Goal: Task Accomplishment & Management: Use online tool/utility

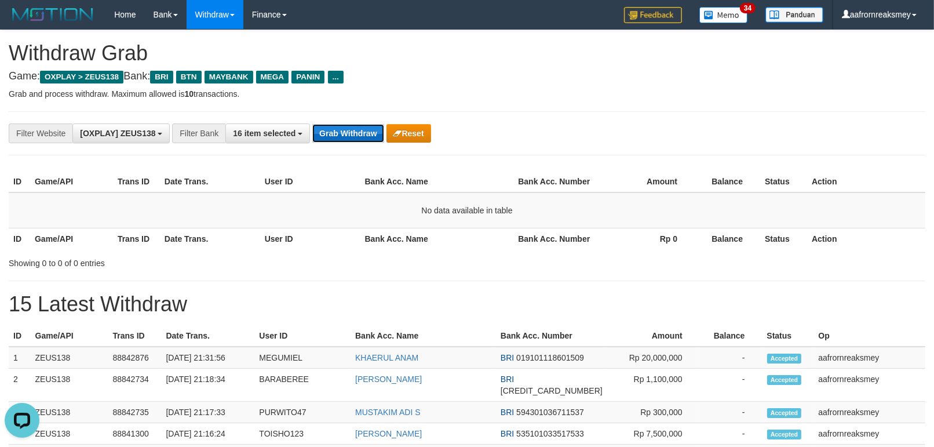
click at [348, 130] on button "Grab Withdraw" at bounding box center [347, 133] width 71 height 19
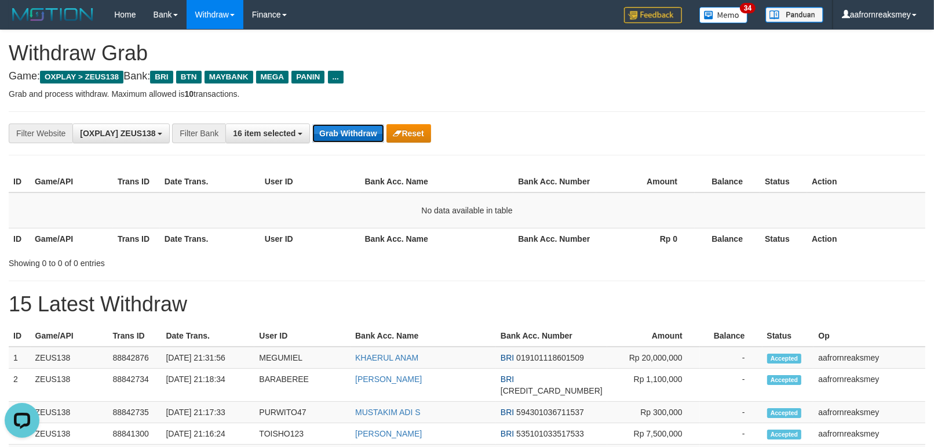
click at [348, 130] on button "Grab Withdraw" at bounding box center [347, 133] width 71 height 19
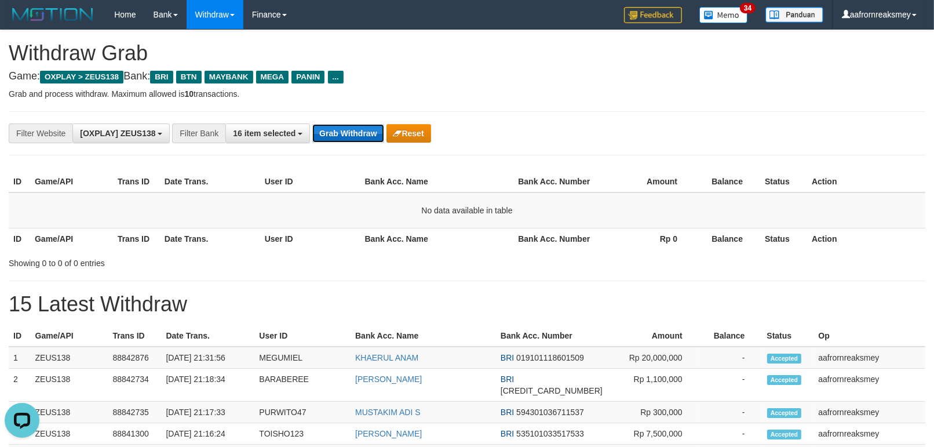
click at [348, 130] on button "Grab Withdraw" at bounding box center [347, 133] width 71 height 19
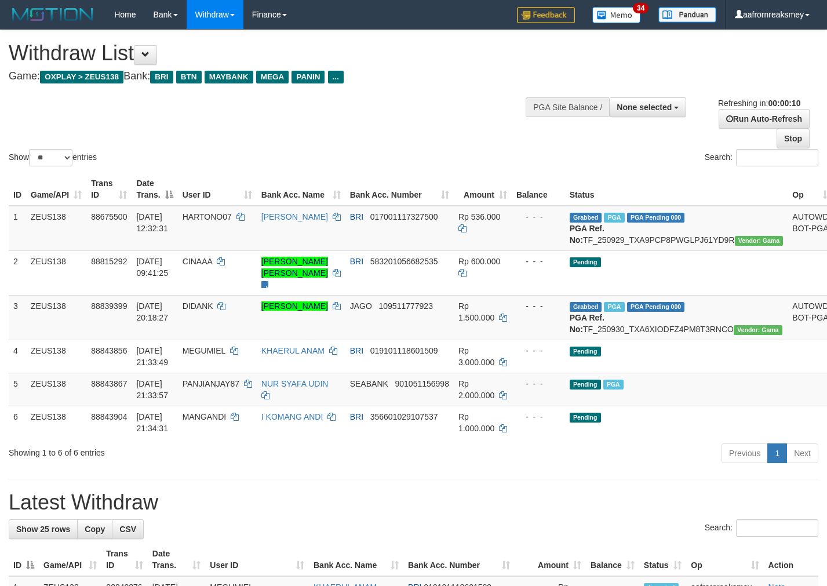
select select
select select "**"
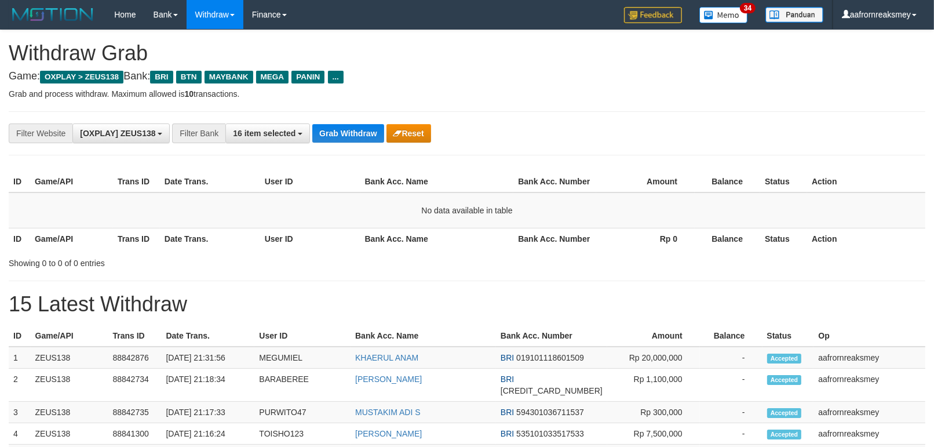
scroll to position [49, 0]
click at [339, 132] on button "Grab Withdraw" at bounding box center [347, 133] width 71 height 19
click at [341, 131] on button "Grab Withdraw" at bounding box center [347, 133] width 71 height 19
click at [341, 134] on button "Grab Withdraw" at bounding box center [347, 133] width 71 height 19
click at [330, 132] on button "Grab Withdraw" at bounding box center [347, 133] width 71 height 19
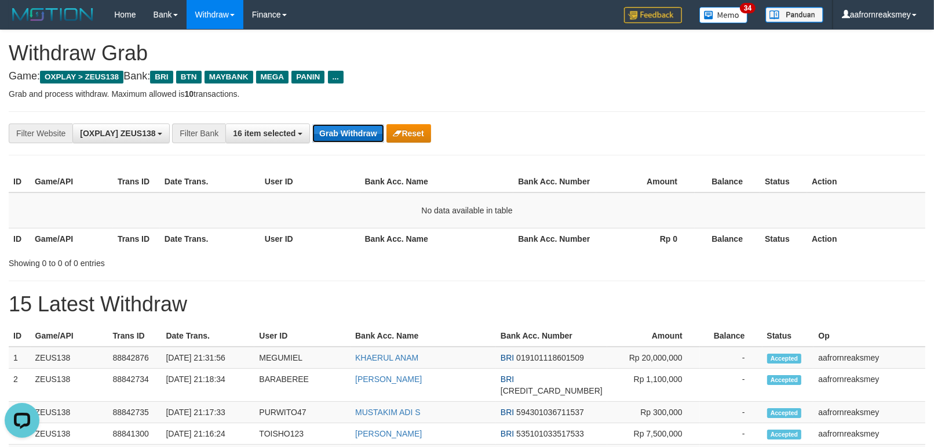
click at [329, 131] on button "Grab Withdraw" at bounding box center [347, 133] width 71 height 19
drag, startPoint x: 331, startPoint y: 131, endPoint x: 336, endPoint y: 148, distance: 17.0
click at [331, 137] on button "Grab Withdraw" at bounding box center [347, 133] width 71 height 19
click at [336, 148] on div "**********" at bounding box center [467, 133] width 916 height 44
click at [344, 149] on div "**********" at bounding box center [467, 133] width 916 height 44
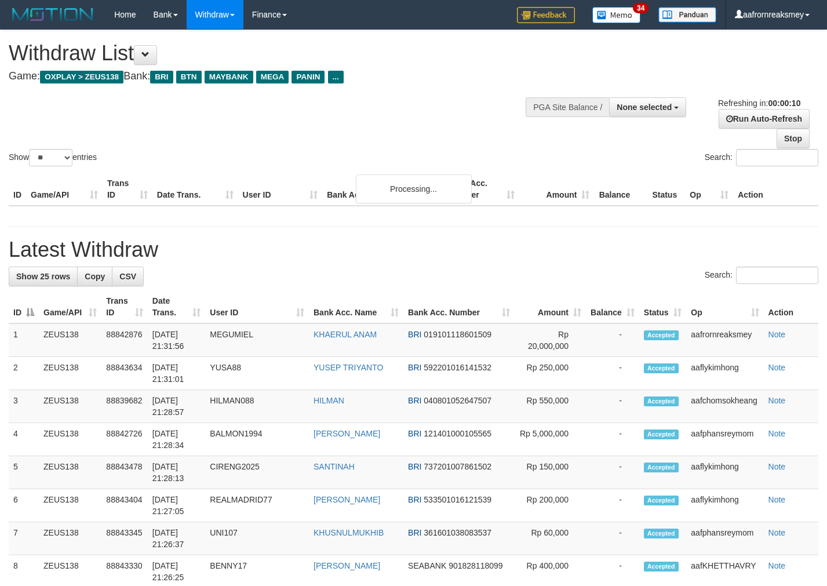
select select
select select "**"
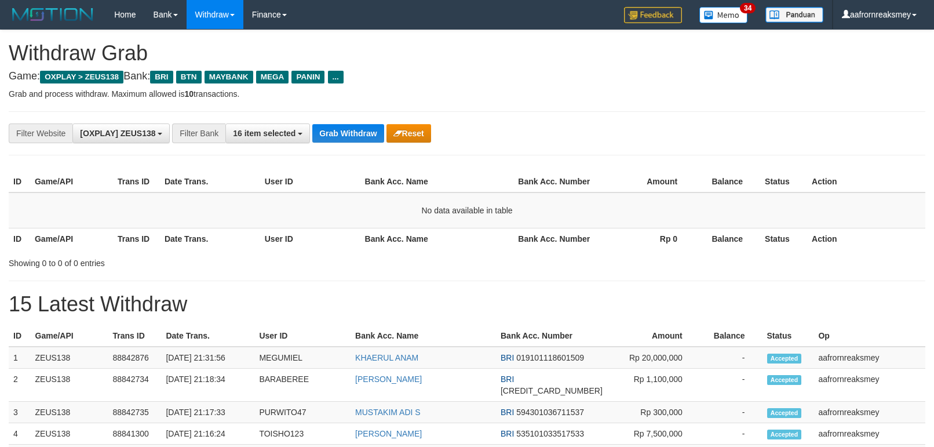
click at [349, 141] on button "Grab Withdraw" at bounding box center [347, 133] width 71 height 19
click at [349, 137] on button "Grab Withdraw" at bounding box center [347, 133] width 71 height 19
click at [349, 139] on button "Grab Withdraw" at bounding box center [347, 133] width 71 height 19
click at [348, 137] on button "Grab Withdraw" at bounding box center [347, 133] width 71 height 19
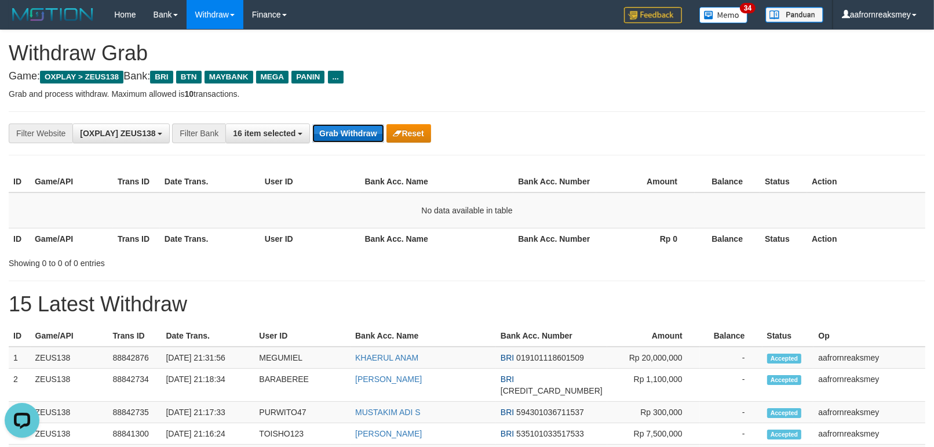
click at [346, 136] on button "Grab Withdraw" at bounding box center [347, 133] width 71 height 19
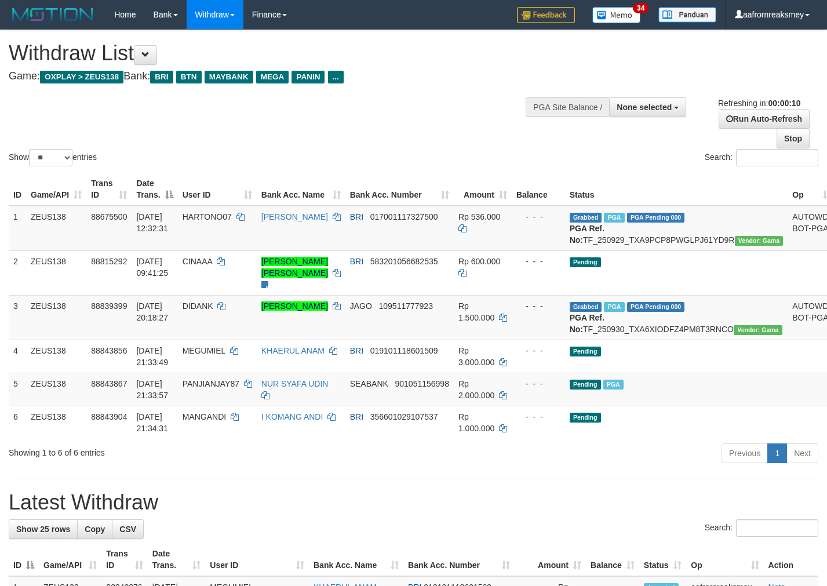
select select
select select "**"
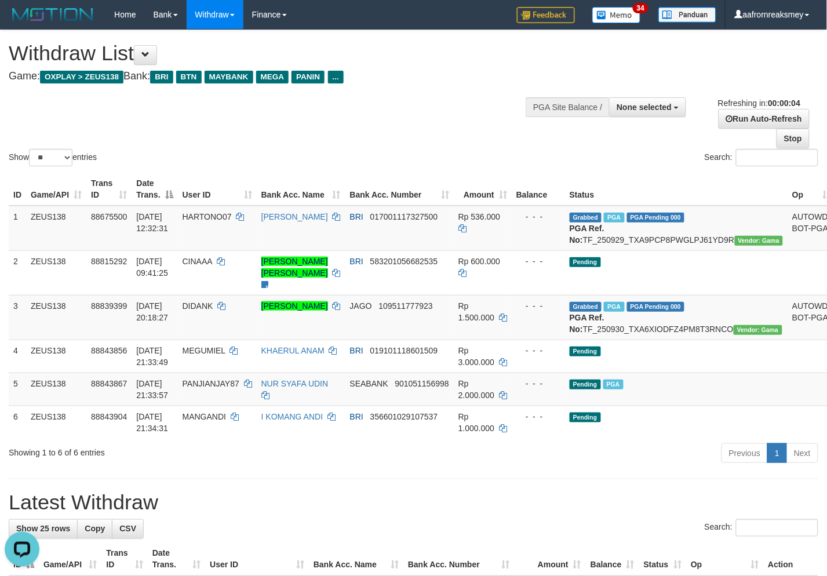
drag, startPoint x: 414, startPoint y: 506, endPoint x: 426, endPoint y: 512, distance: 13.2
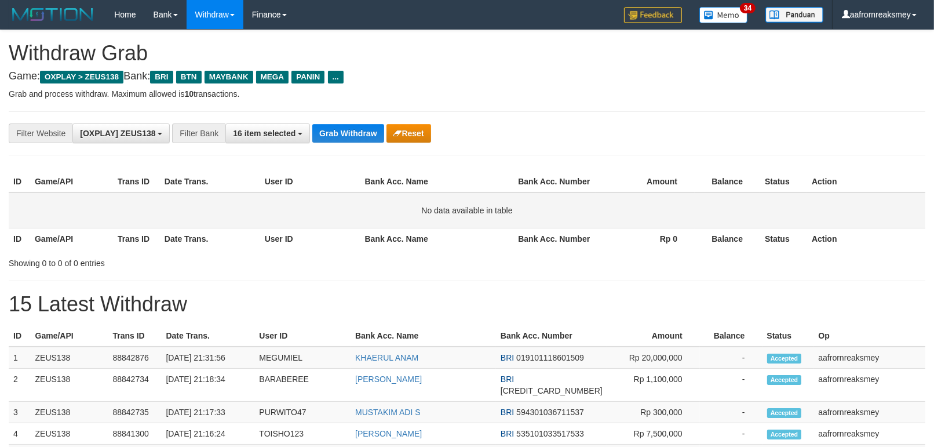
click at [869, 209] on td "No data available in table" at bounding box center [467, 210] width 916 height 36
click at [327, 136] on button "Grab Withdraw" at bounding box center [347, 133] width 71 height 19
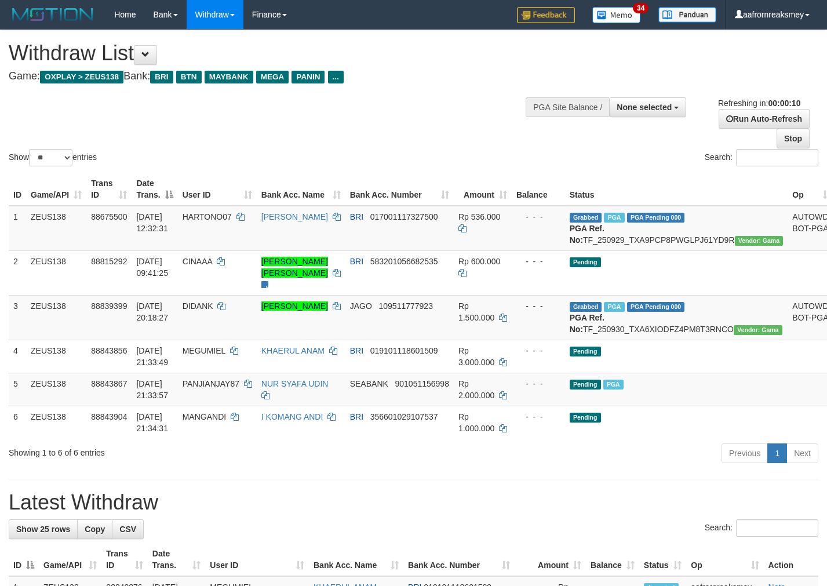
select select
select select "**"
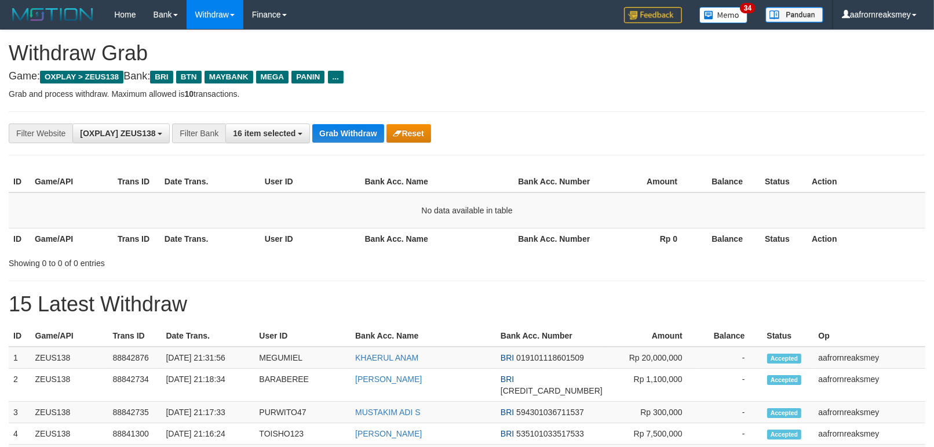
click at [331, 135] on button "Grab Withdraw" at bounding box center [347, 133] width 71 height 19
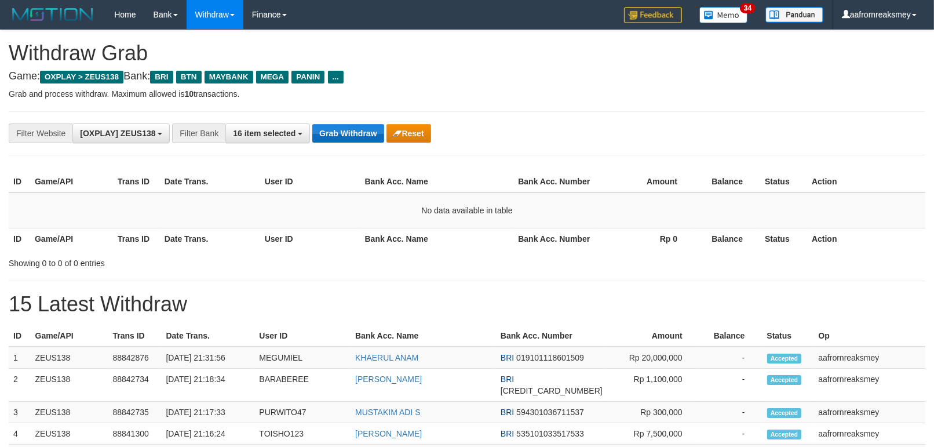
click at [333, 137] on button "Grab Withdraw" at bounding box center [347, 133] width 71 height 19
click at [334, 140] on button "Grab Withdraw" at bounding box center [347, 133] width 71 height 19
click at [336, 140] on button "Grab Withdraw" at bounding box center [347, 133] width 71 height 19
click at [338, 140] on button "Grab Withdraw" at bounding box center [347, 133] width 71 height 19
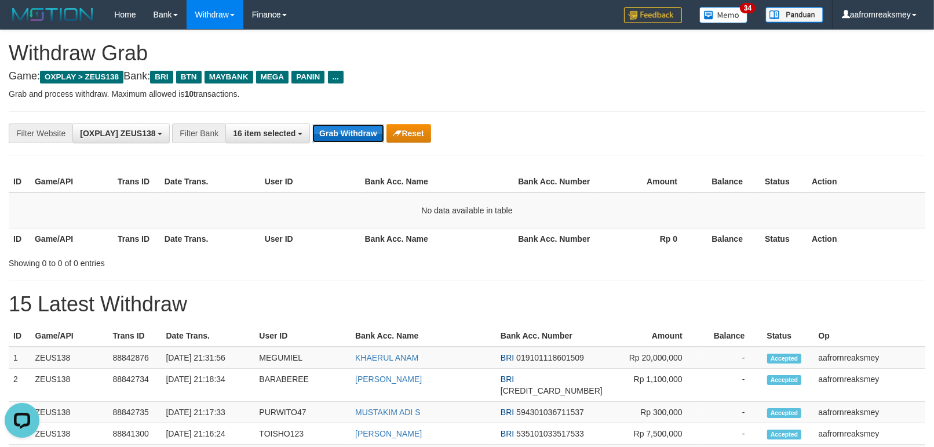
drag, startPoint x: 362, startPoint y: 140, endPoint x: 355, endPoint y: 134, distance: 9.2
click at [360, 138] on button "Grab Withdraw" at bounding box center [347, 133] width 71 height 19
click at [348, 135] on button "Grab Withdraw" at bounding box center [347, 133] width 71 height 19
drag, startPoint x: 348, startPoint y: 135, endPoint x: 345, endPoint y: 128, distance: 7.5
click at [345, 129] on button "Grab Withdraw" at bounding box center [347, 133] width 71 height 19
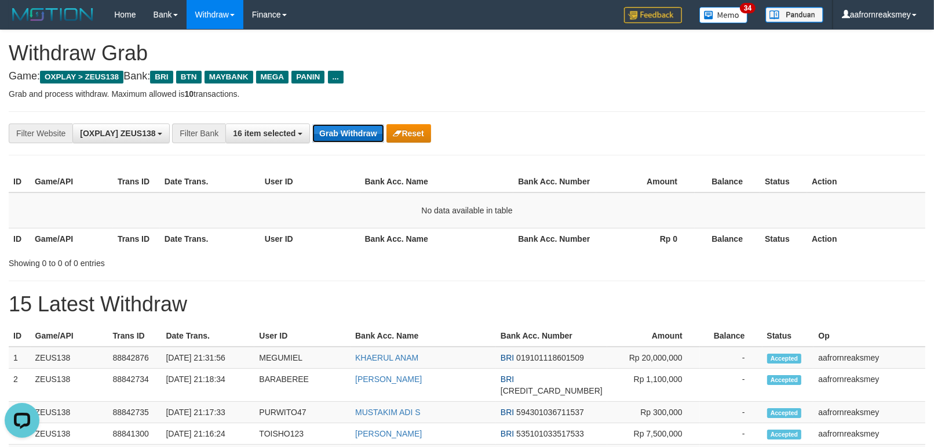
click at [345, 128] on button "Grab Withdraw" at bounding box center [347, 133] width 71 height 19
click at [345, 124] on button "Grab Withdraw" at bounding box center [347, 133] width 71 height 19
click at [345, 118] on div "**********" at bounding box center [467, 133] width 916 height 44
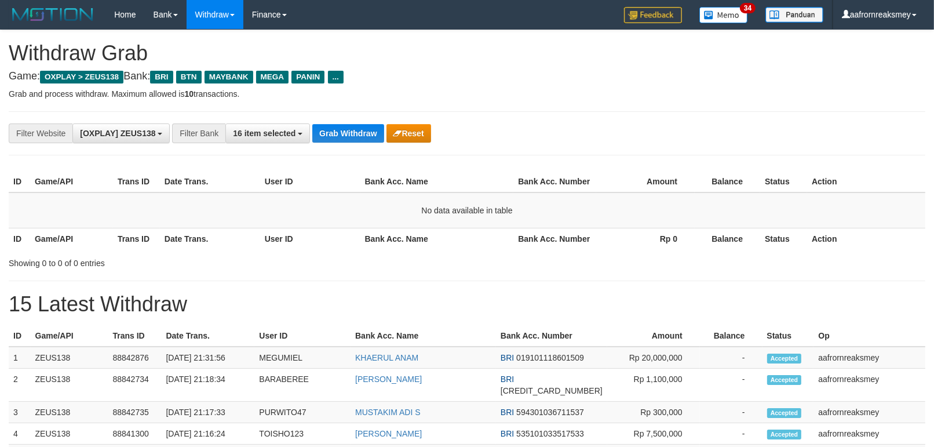
scroll to position [49, 0]
click at [358, 129] on button "Grab Withdraw" at bounding box center [347, 133] width 71 height 19
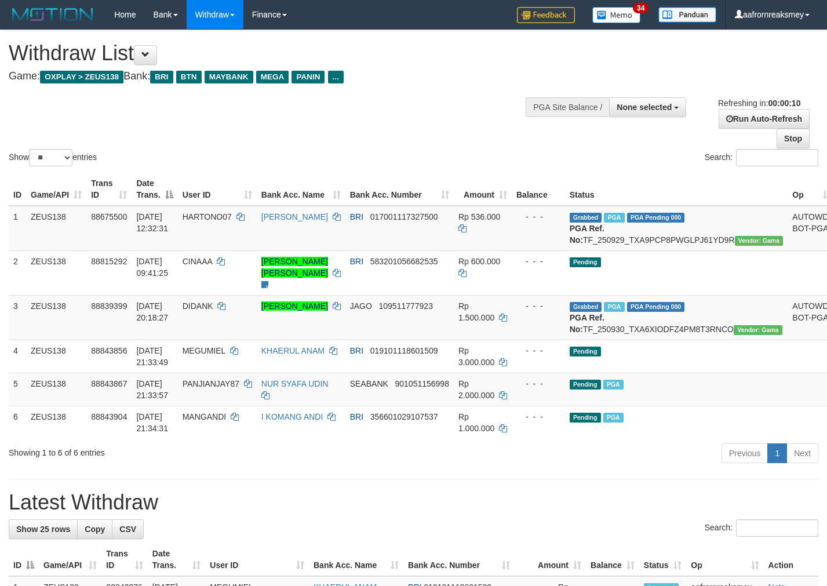
select select
select select "**"
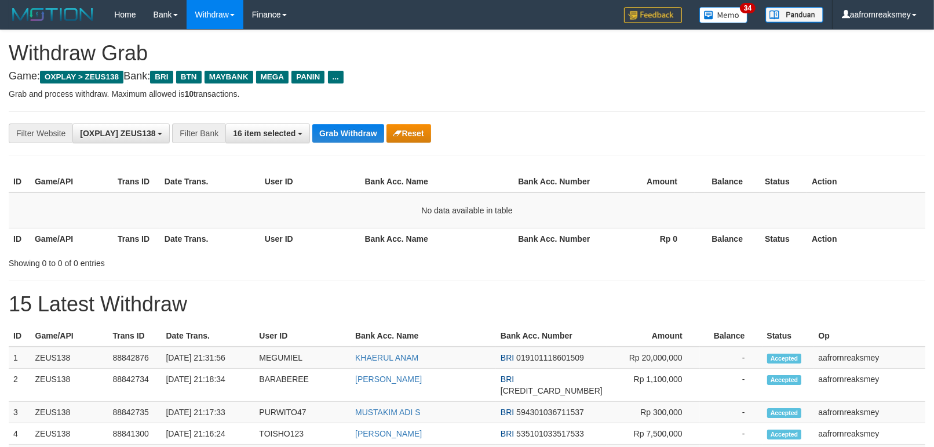
scroll to position [49, 0]
click at [346, 129] on button "Grab Withdraw" at bounding box center [347, 133] width 71 height 19
drag, startPoint x: 0, startPoint y: 0, endPoint x: 383, endPoint y: 135, distance: 406.0
click at [346, 128] on button "Grab Withdraw" at bounding box center [347, 133] width 71 height 19
drag, startPoint x: 345, startPoint y: 119, endPoint x: 346, endPoint y: 139, distance: 19.7
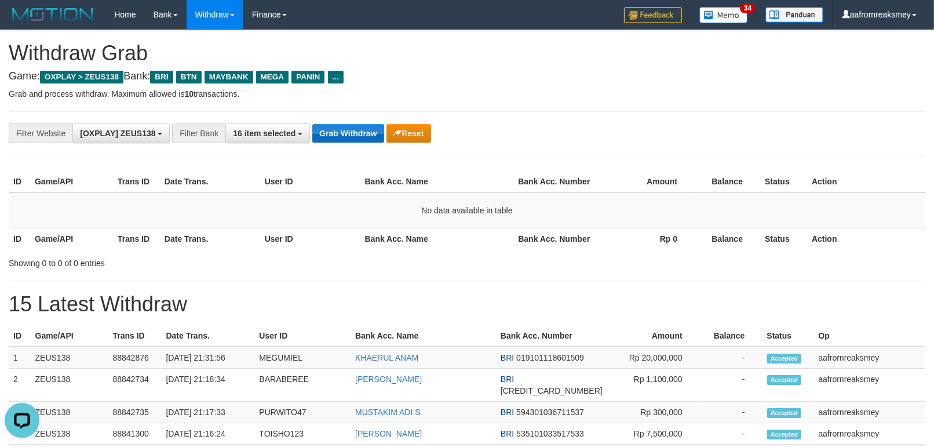
click at [344, 131] on div "**********" at bounding box center [467, 133] width 916 height 44
click at [348, 138] on button "Grab Withdraw" at bounding box center [347, 133] width 71 height 19
drag, startPoint x: 348, startPoint y: 138, endPoint x: 342, endPoint y: 131, distance: 8.2
click at [346, 138] on button "Grab Withdraw" at bounding box center [347, 133] width 71 height 19
click at [342, 131] on button "Grab Withdraw" at bounding box center [347, 133] width 71 height 19
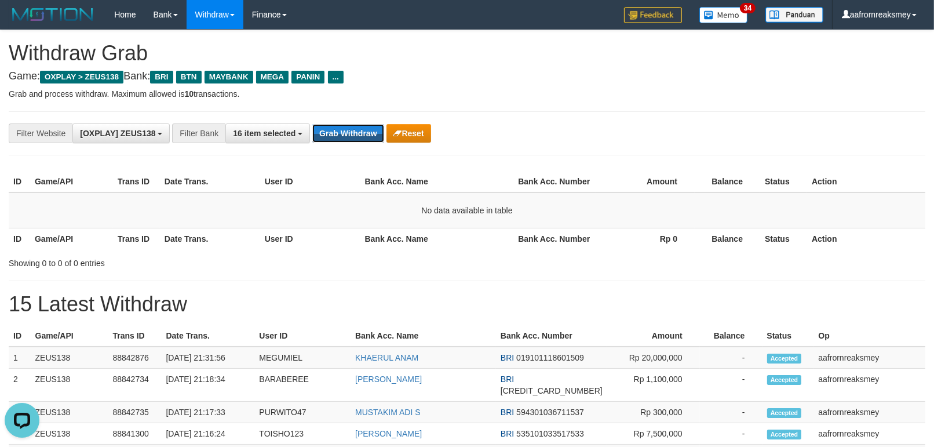
drag, startPoint x: 342, startPoint y: 131, endPoint x: 790, endPoint y: 160, distance: 448.1
click at [344, 136] on button "Grab Withdraw" at bounding box center [347, 133] width 71 height 19
drag, startPoint x: 346, startPoint y: 125, endPoint x: 336, endPoint y: 122, distance: 10.4
click at [336, 122] on div "**********" at bounding box center [467, 133] width 916 height 44
click at [334, 124] on button "Grab Withdraw" at bounding box center [347, 133] width 71 height 19
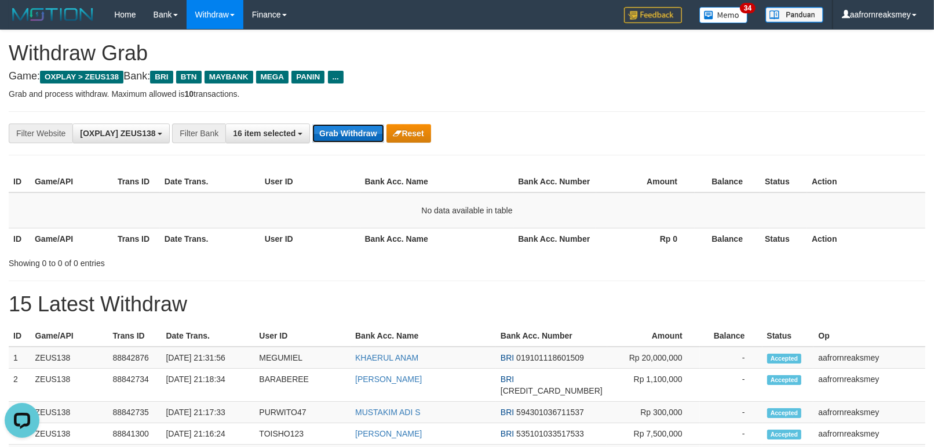
click at [334, 124] on button "Grab Withdraw" at bounding box center [347, 133] width 71 height 19
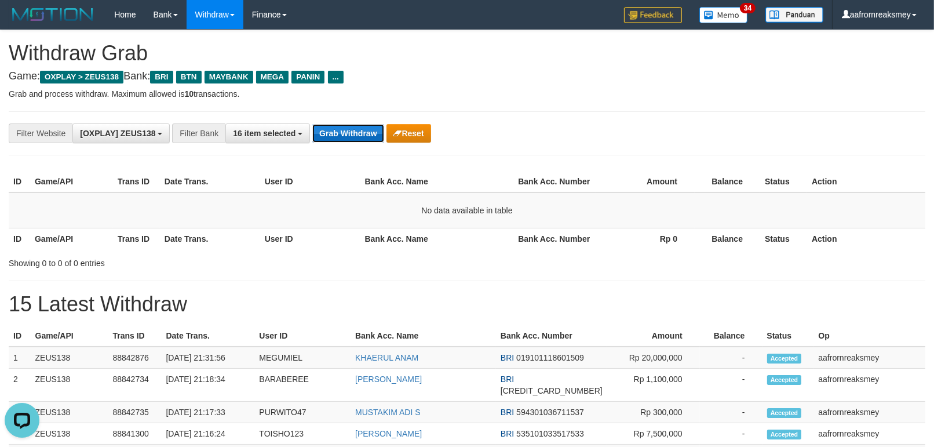
click at [334, 124] on button "Grab Withdraw" at bounding box center [347, 133] width 71 height 19
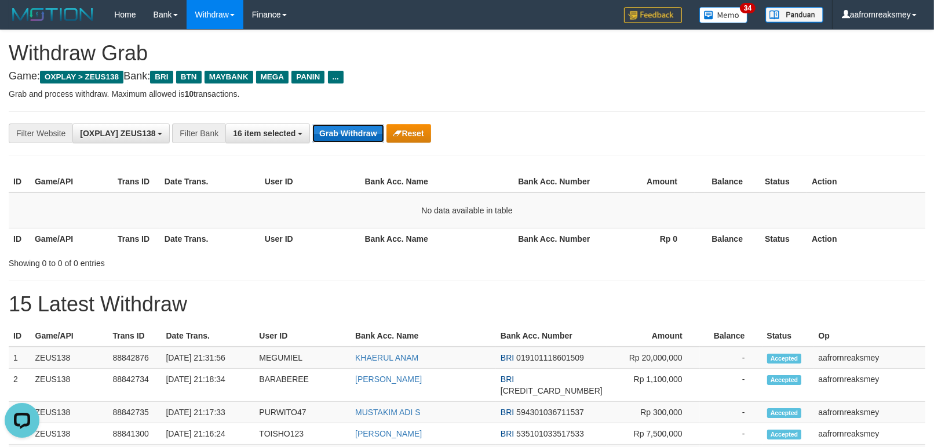
click at [334, 124] on button "Grab Withdraw" at bounding box center [347, 133] width 71 height 19
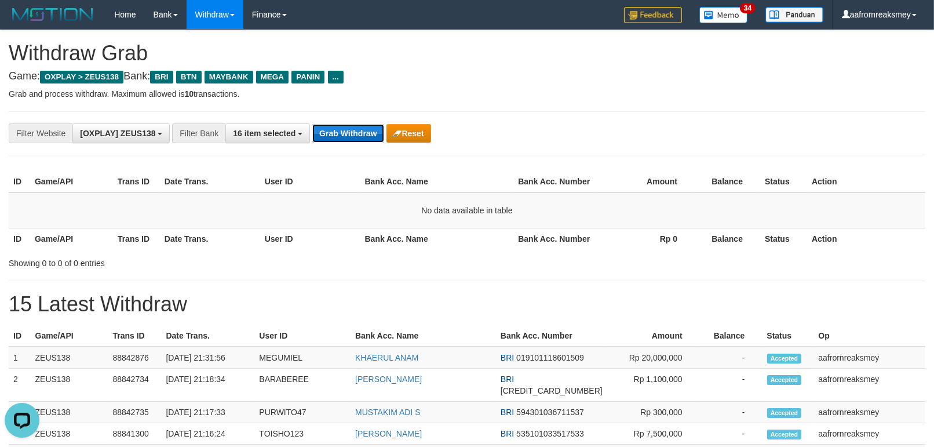
click at [334, 124] on button "Grab Withdraw" at bounding box center [347, 133] width 71 height 19
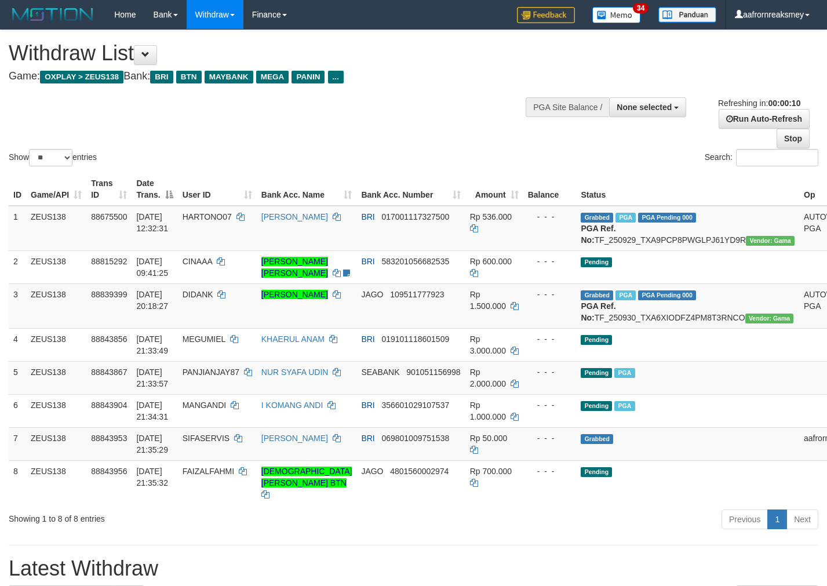
select select
select select "**"
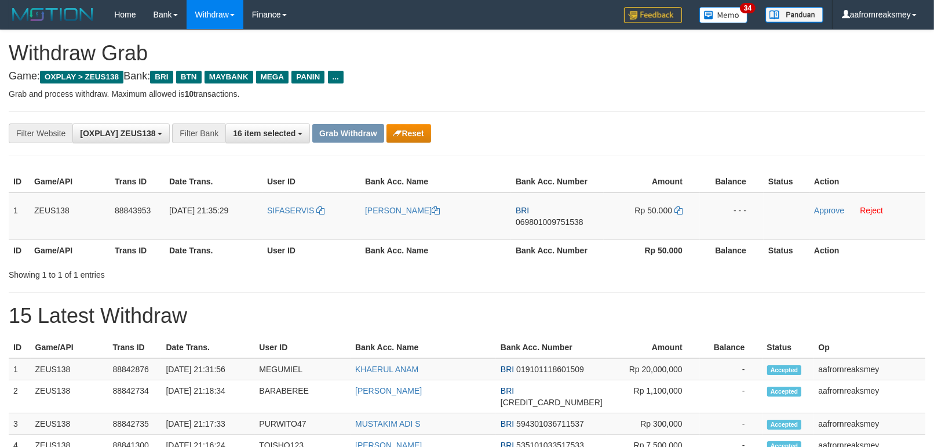
click at [284, 239] on th "User ID" at bounding box center [311, 249] width 98 height 21
click at [297, 215] on td "SIFASERVIS" at bounding box center [311, 216] width 98 height 48
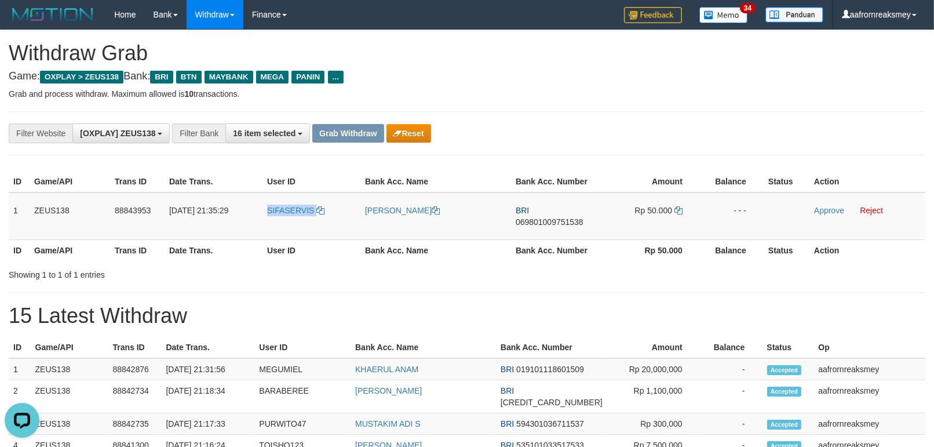
copy link "SIFASERVIS"
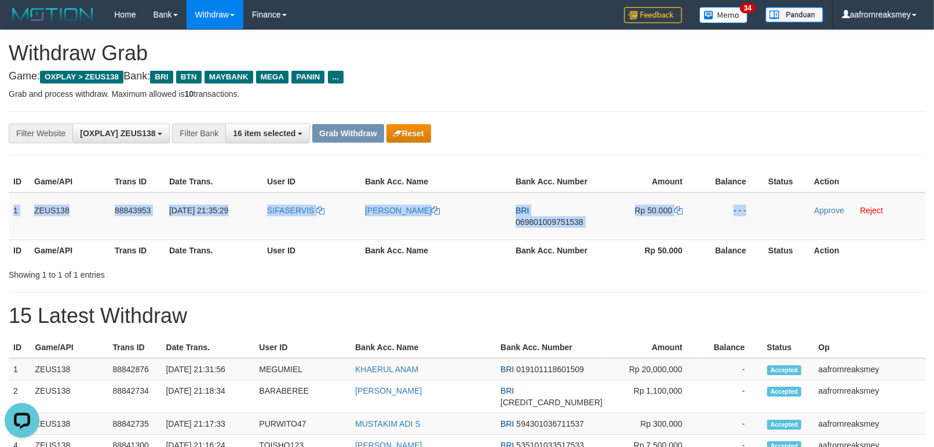
drag, startPoint x: 12, startPoint y: 202, endPoint x: 808, endPoint y: 229, distance: 797.0
click at [795, 224] on tr "1 ZEUS138 88843953 30/09/2025 21:35:29 SIFASERVIS JEPRI FEBRIYAN BRI 0698010097…" at bounding box center [467, 216] width 916 height 48
copy tr "1 ZEUS138 88843953 30/09/2025 21:35:29 SIFASERVIS JEPRI FEBRIYAN BRI 0698010097…"
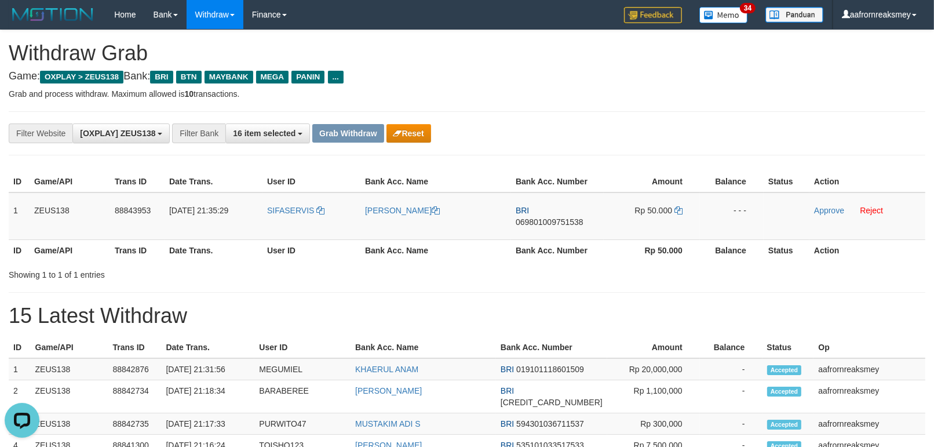
click at [550, 223] on td "BRI 069801009751538" at bounding box center [557, 216] width 93 height 48
click at [551, 222] on td "BRI 069801009751538" at bounding box center [557, 216] width 93 height 48
copy span "069801009751538"
click at [680, 209] on icon at bounding box center [678, 210] width 8 height 8
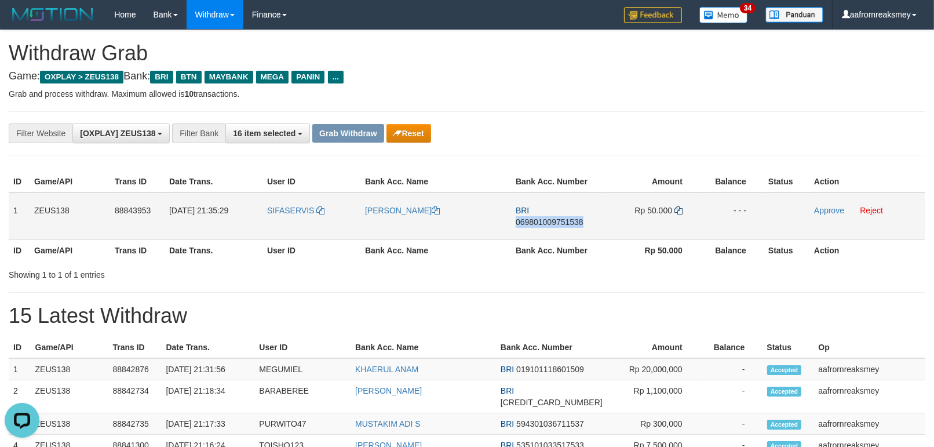
copy span "069801009751538"
click at [680, 207] on icon at bounding box center [678, 210] width 8 height 8
click at [680, 206] on icon at bounding box center [678, 210] width 8 height 8
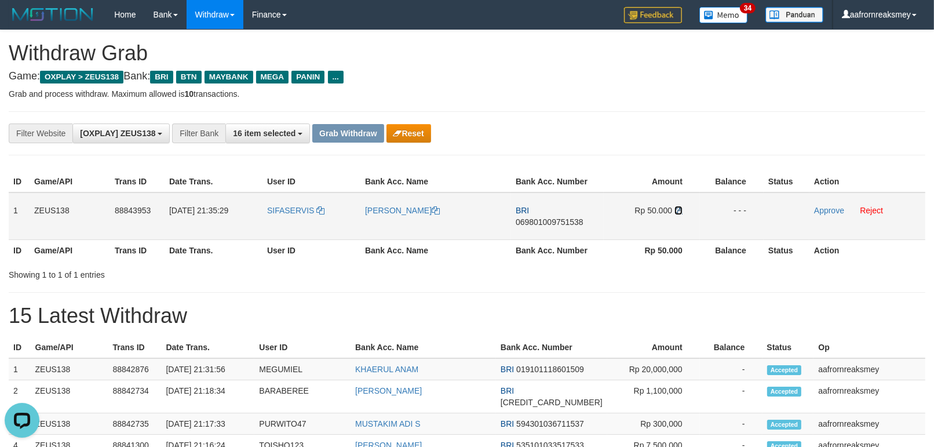
click at [680, 206] on icon at bounding box center [678, 210] width 8 height 8
click at [812, 207] on td "Approve Reject" at bounding box center [867, 216] width 116 height 48
drag, startPoint x: 815, startPoint y: 207, endPoint x: 524, endPoint y: 129, distance: 301.7
click at [815, 207] on link "Approve" at bounding box center [829, 210] width 30 height 9
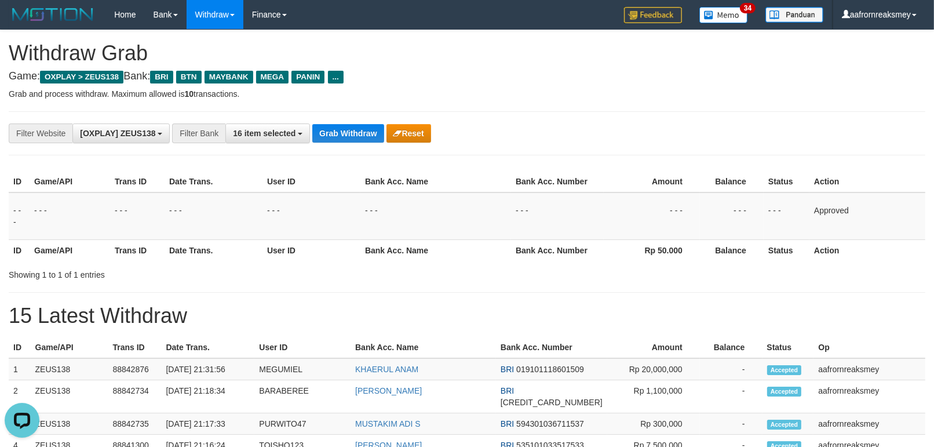
drag, startPoint x: 740, startPoint y: 284, endPoint x: 746, endPoint y: 310, distance: 26.1
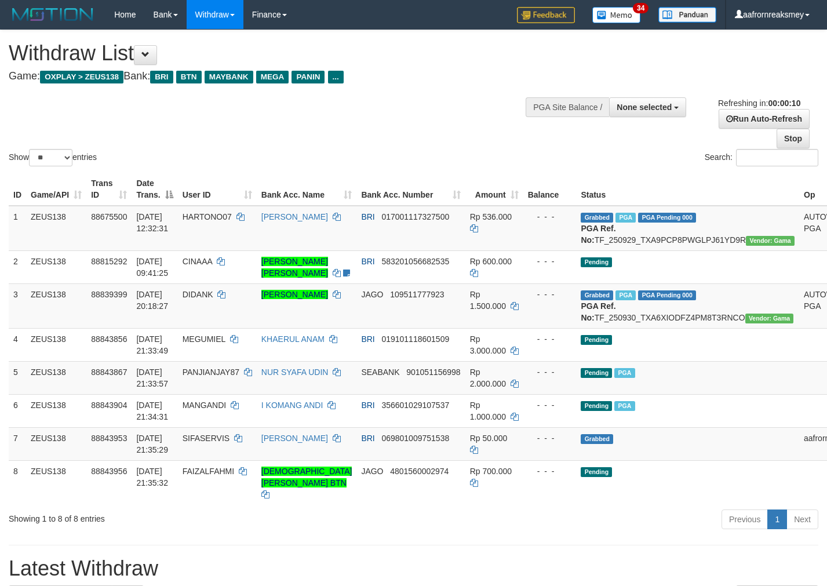
select select
select select "**"
select select
select select "**"
select select
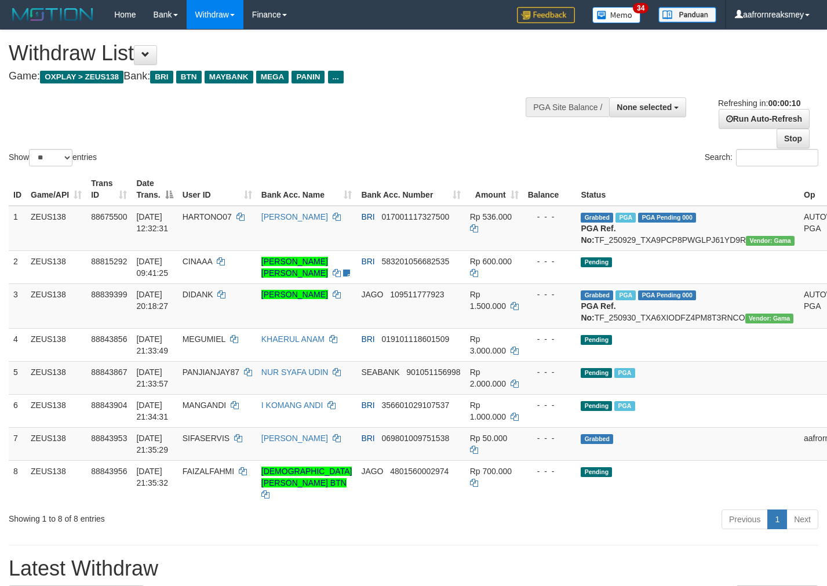
select select "**"
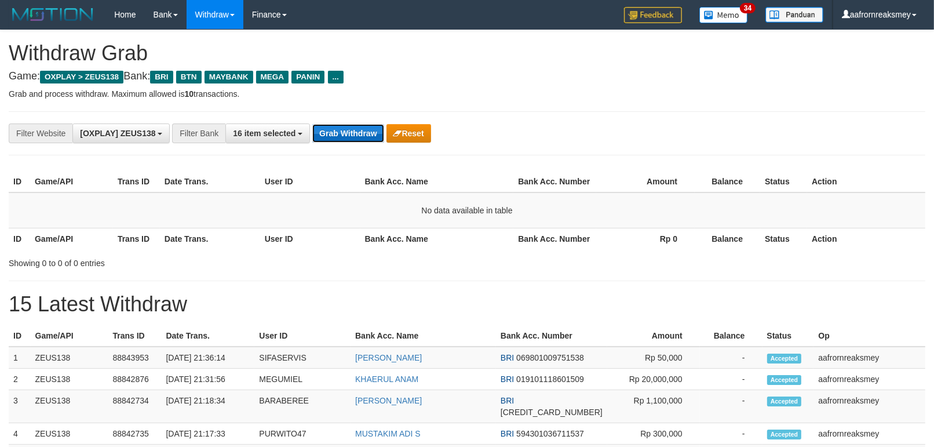
click at [356, 134] on button "Grab Withdraw" at bounding box center [347, 133] width 71 height 19
click at [354, 130] on button "Grab Withdraw" at bounding box center [347, 133] width 71 height 19
click at [353, 130] on button "Grab Withdraw" at bounding box center [347, 133] width 71 height 19
click at [353, 129] on button "Grab Withdraw" at bounding box center [347, 133] width 71 height 19
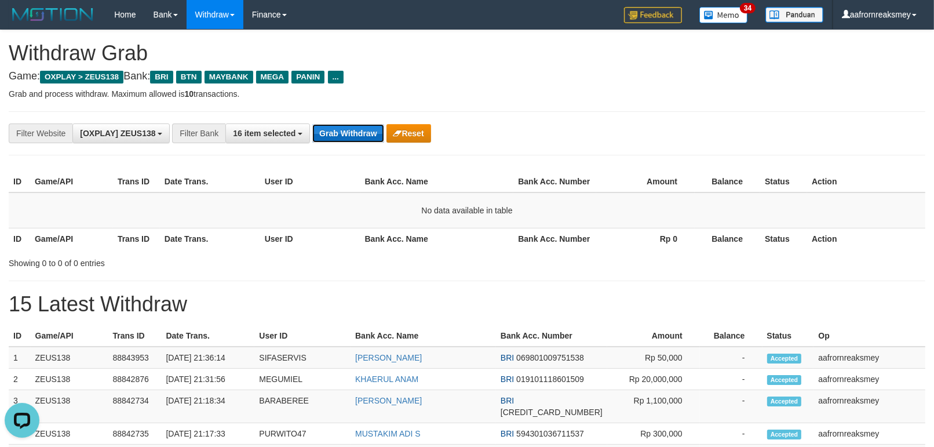
click at [353, 129] on button "Grab Withdraw" at bounding box center [347, 133] width 71 height 19
click at [352, 129] on button "Grab Withdraw" at bounding box center [347, 133] width 71 height 19
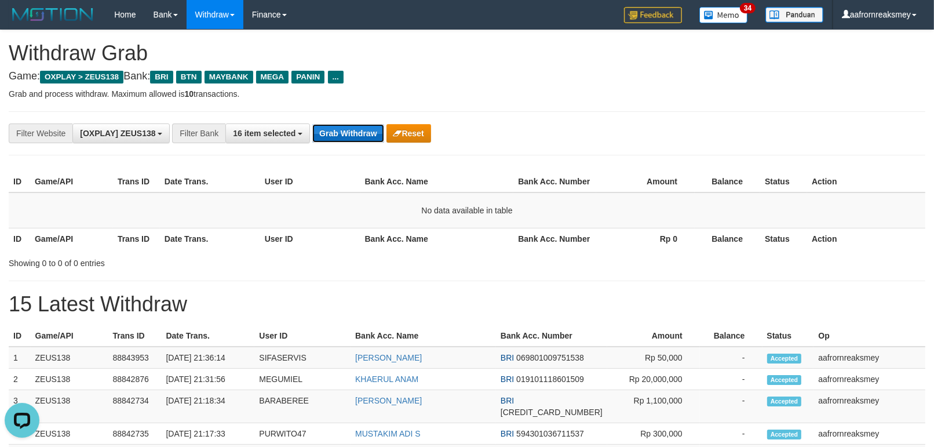
click at [352, 129] on button "Grab Withdraw" at bounding box center [347, 133] width 71 height 19
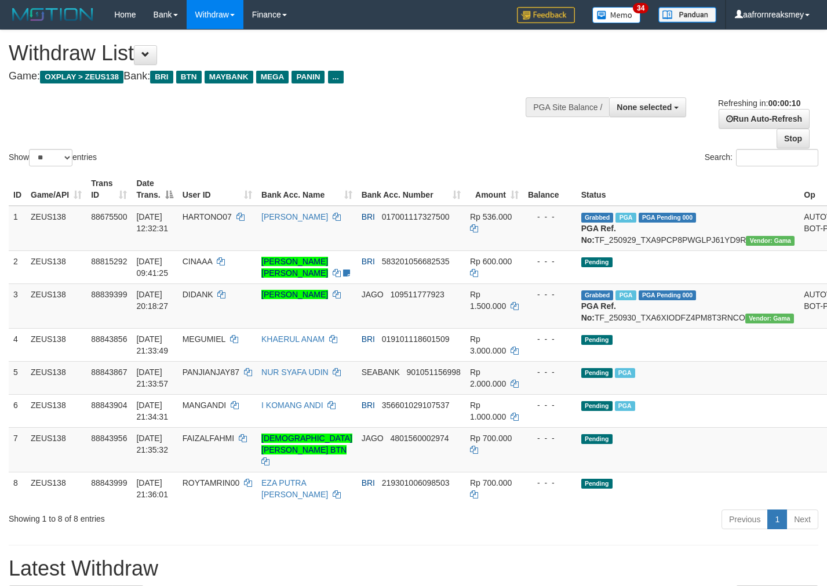
select select
select select "**"
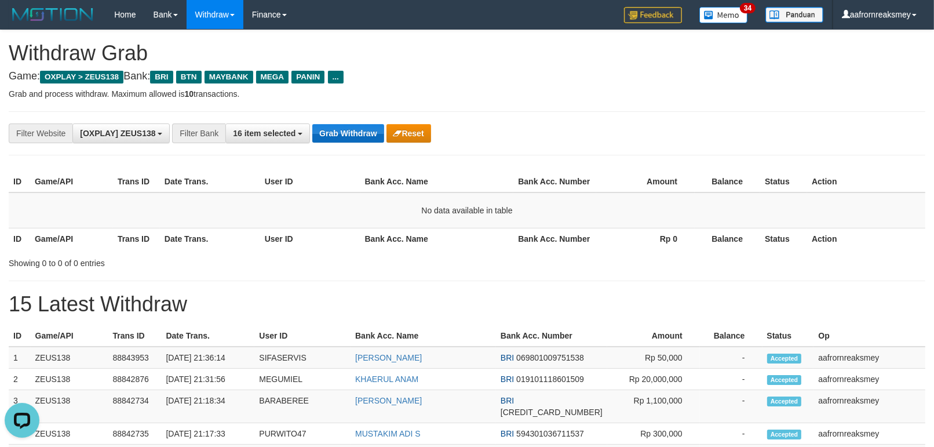
click at [351, 126] on div "**********" at bounding box center [467, 133] width 916 height 44
click at [342, 125] on button "Grab Withdraw" at bounding box center [347, 133] width 71 height 19
click at [320, 116] on div "**********" at bounding box center [467, 133] width 916 height 44
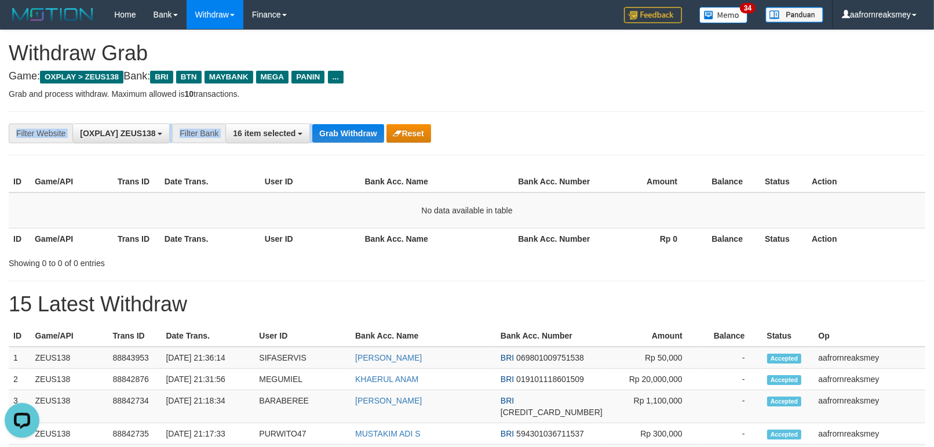
click at [334, 123] on div "**********" at bounding box center [467, 133] width 916 height 44
click at [345, 129] on button "Grab Withdraw" at bounding box center [347, 133] width 71 height 19
click at [350, 128] on button "Grab Withdraw" at bounding box center [347, 133] width 71 height 19
click at [350, 129] on button "Grab Withdraw" at bounding box center [347, 133] width 71 height 19
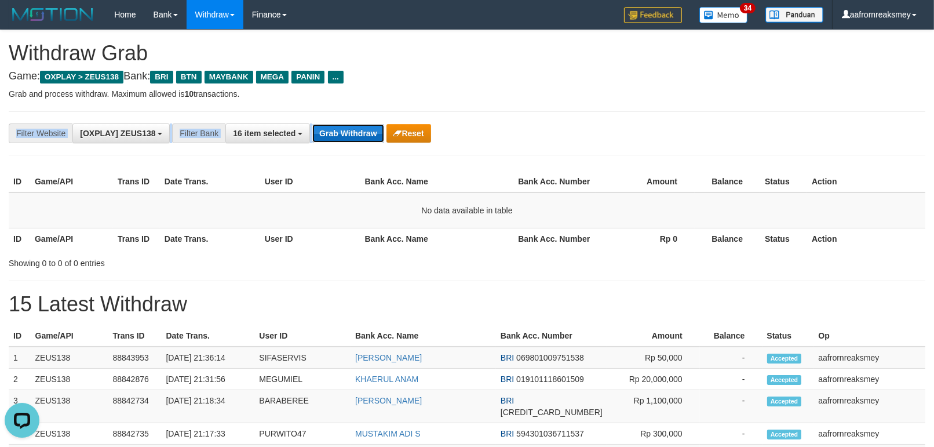
click at [348, 129] on button "Grab Withdraw" at bounding box center [347, 133] width 71 height 19
click at [346, 129] on button "Grab Withdraw" at bounding box center [347, 133] width 71 height 19
click at [345, 130] on button "Grab Withdraw" at bounding box center [347, 133] width 71 height 19
click at [342, 136] on button "Grab Withdraw" at bounding box center [347, 133] width 71 height 19
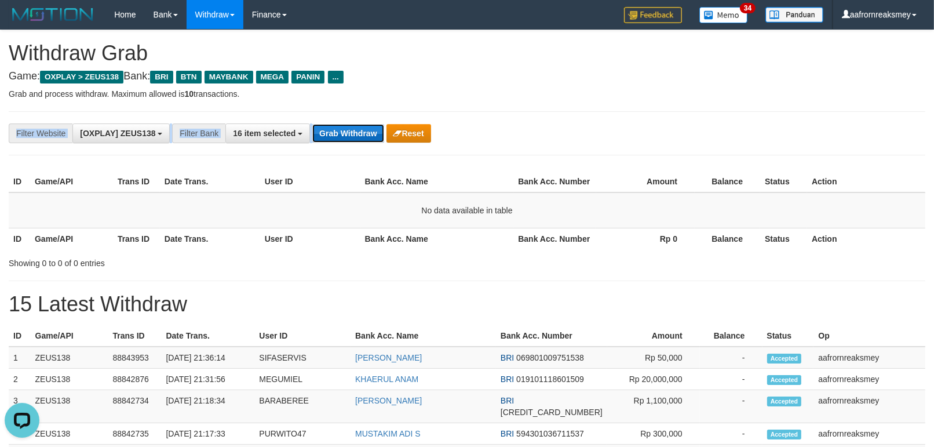
click at [342, 136] on button "Grab Withdraw" at bounding box center [347, 133] width 71 height 19
click at [341, 143] on div "**********" at bounding box center [467, 133] width 916 height 44
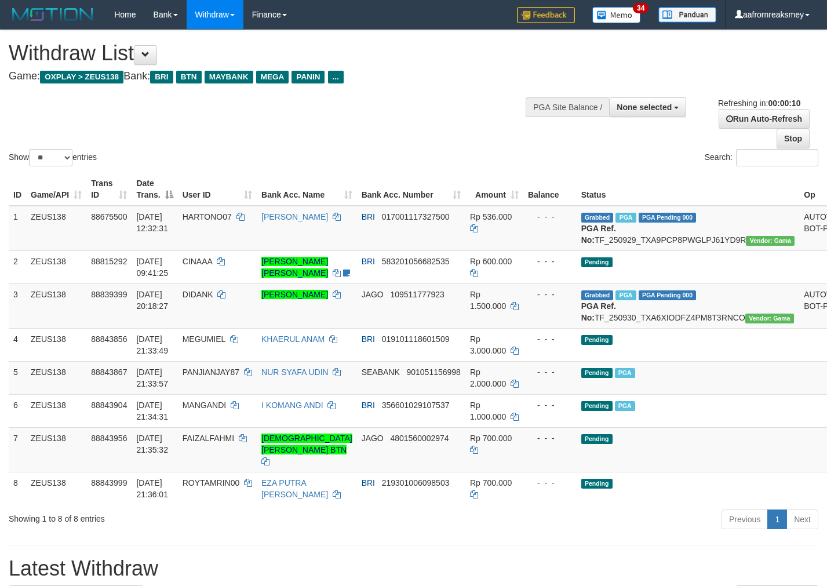
select select
select select "**"
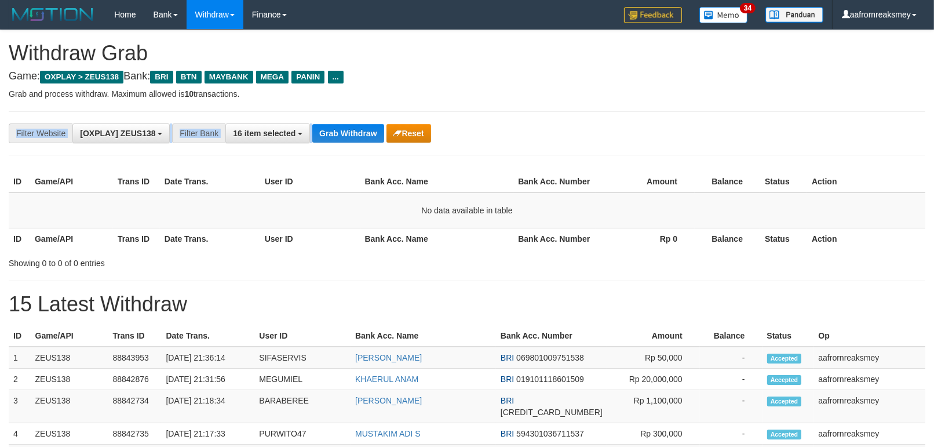
click at [338, 133] on button "Grab Withdraw" at bounding box center [347, 133] width 71 height 19
click at [339, 136] on button "Grab Withdraw" at bounding box center [347, 133] width 71 height 19
click at [344, 136] on button "Grab Withdraw" at bounding box center [347, 133] width 71 height 19
drag, startPoint x: 360, startPoint y: 205, endPoint x: 345, endPoint y: 157, distance: 50.6
click at [359, 196] on td "No data available in table" at bounding box center [467, 210] width 916 height 36
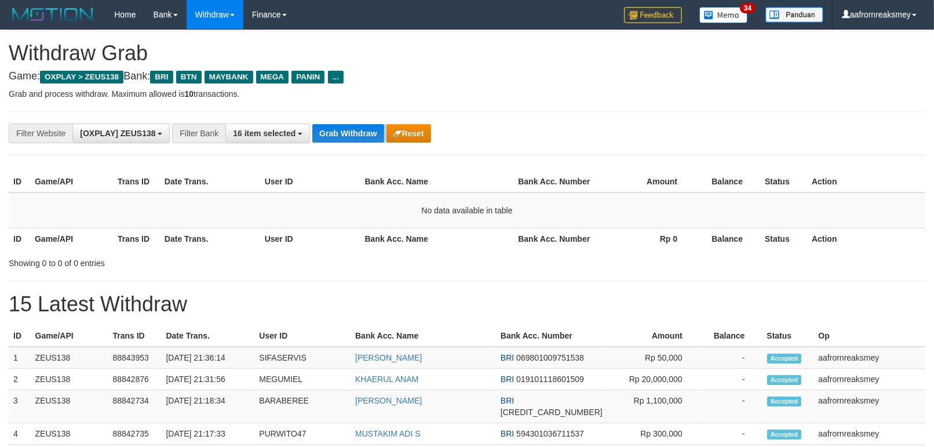
click at [348, 138] on button "Grab Withdraw" at bounding box center [347, 133] width 71 height 19
click at [346, 147] on div "**********" at bounding box center [467, 133] width 916 height 44
click at [348, 147] on div "**********" at bounding box center [467, 133] width 916 height 44
click at [349, 147] on div "**********" at bounding box center [467, 133] width 916 height 44
click at [356, 145] on div "**********" at bounding box center [467, 133] width 916 height 44
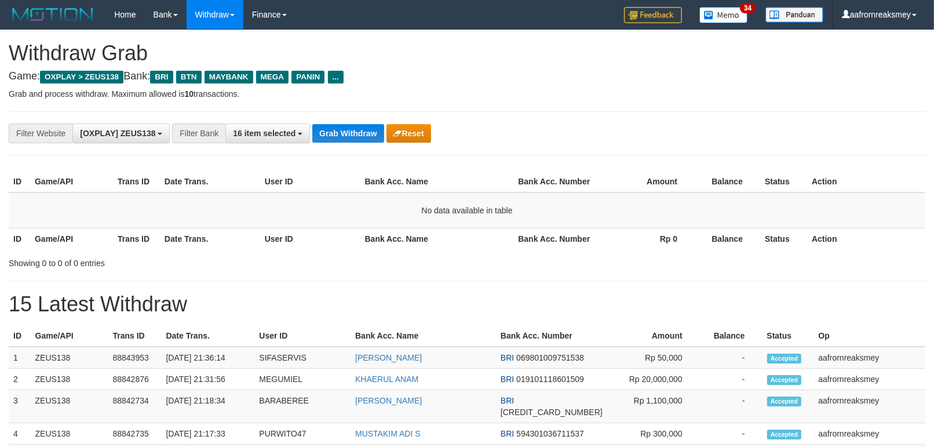
drag, startPoint x: 0, startPoint y: 0, endPoint x: 356, endPoint y: 146, distance: 384.5
click at [356, 146] on div "**********" at bounding box center [467, 133] width 916 height 44
click at [356, 147] on div "**********" at bounding box center [467, 133] width 916 height 44
click at [360, 124] on button "Grab Withdraw" at bounding box center [347, 133] width 71 height 19
click at [360, 123] on div "**********" at bounding box center [389, 133] width 778 height 20
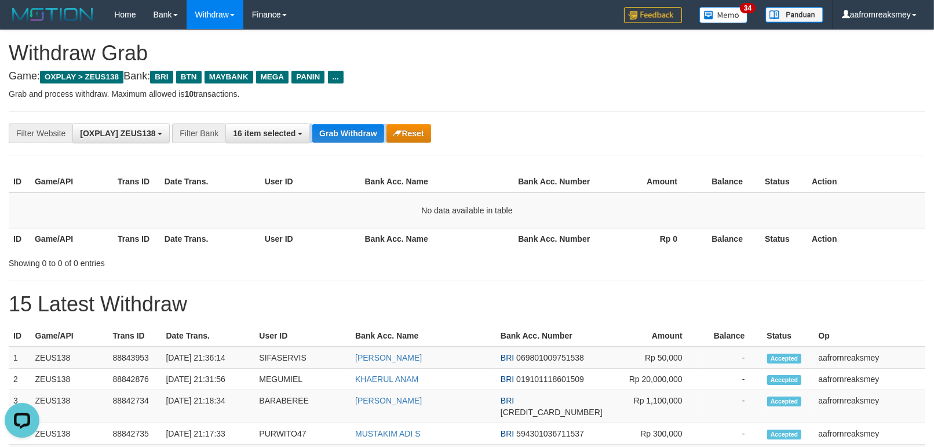
click at [360, 123] on div "**********" at bounding box center [389, 133] width 778 height 20
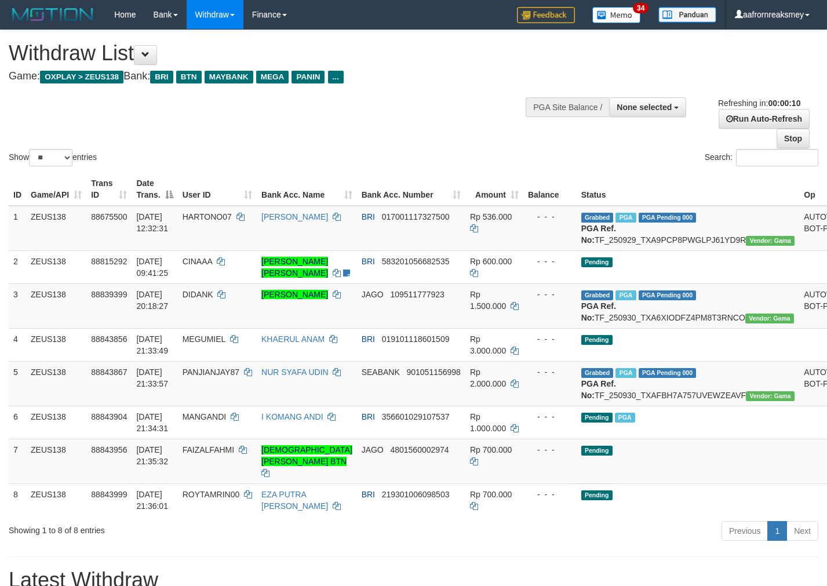
select select
select select "**"
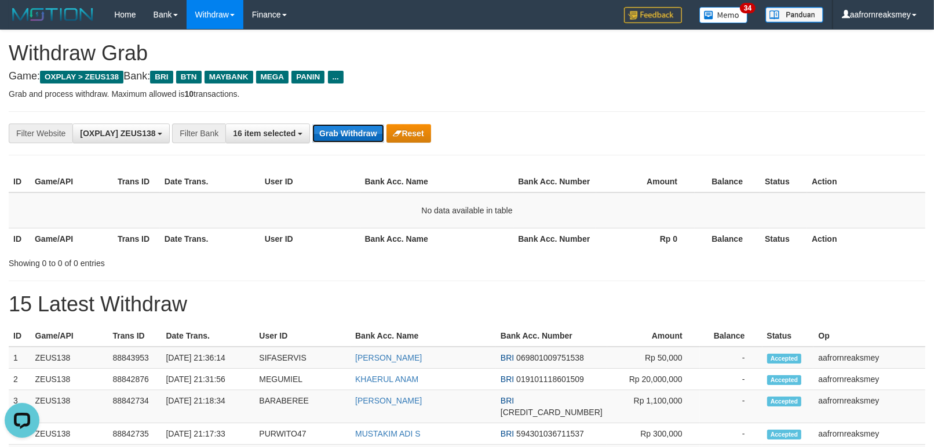
click at [344, 141] on button "Grab Withdraw" at bounding box center [347, 133] width 71 height 19
click at [348, 138] on button "Grab Withdraw" at bounding box center [347, 133] width 71 height 19
click at [349, 136] on button "Grab Withdraw" at bounding box center [347, 133] width 71 height 19
click at [352, 137] on button "Grab Withdraw" at bounding box center [347, 133] width 71 height 19
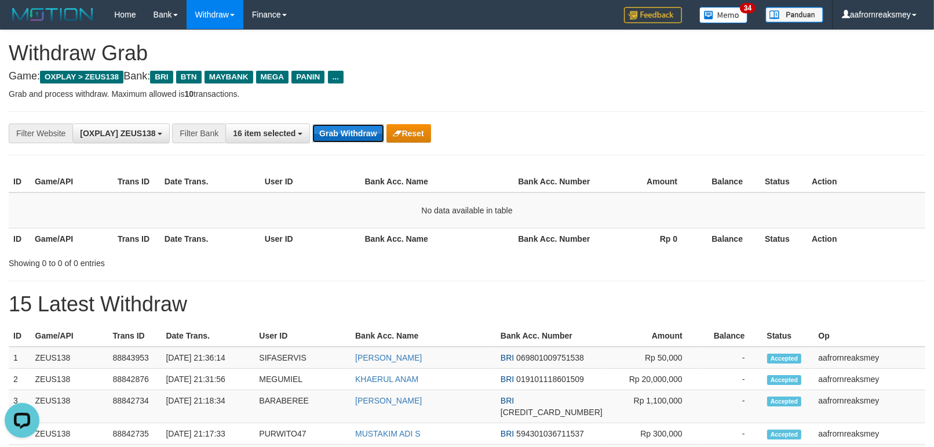
click at [348, 134] on button "Grab Withdraw" at bounding box center [347, 133] width 71 height 19
click at [346, 131] on button "Grab Withdraw" at bounding box center [347, 133] width 71 height 19
click at [345, 133] on button "Grab Withdraw" at bounding box center [347, 133] width 71 height 19
click at [344, 134] on button "Grab Withdraw" at bounding box center [347, 133] width 71 height 19
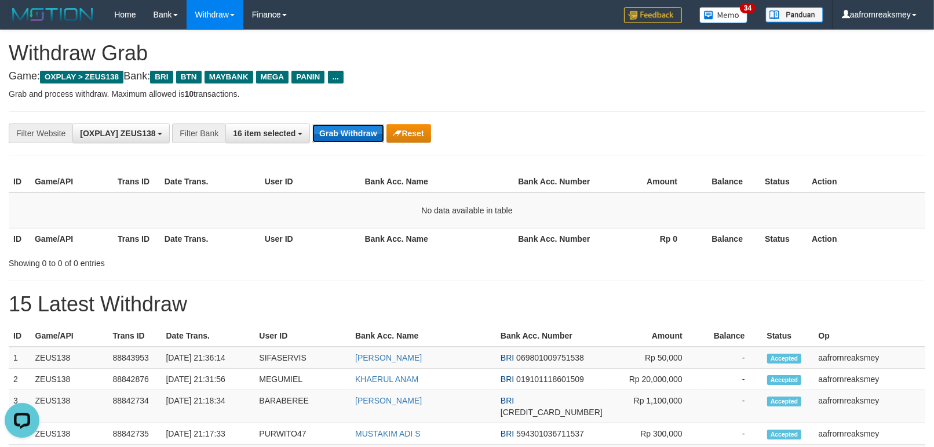
click at [344, 139] on button "Grab Withdraw" at bounding box center [347, 133] width 71 height 19
click at [344, 137] on button "Grab Withdraw" at bounding box center [347, 133] width 71 height 19
click at [343, 135] on button "Grab Withdraw" at bounding box center [347, 133] width 71 height 19
click at [344, 132] on button "Grab Withdraw" at bounding box center [347, 133] width 71 height 19
click at [350, 129] on button "Grab Withdraw" at bounding box center [347, 133] width 71 height 19
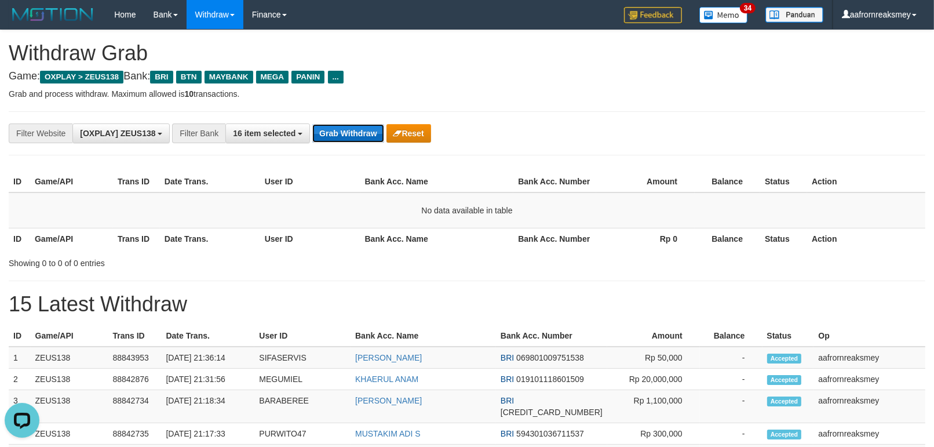
click at [350, 130] on button "Grab Withdraw" at bounding box center [347, 133] width 71 height 19
click at [349, 130] on button "Grab Withdraw" at bounding box center [347, 133] width 71 height 19
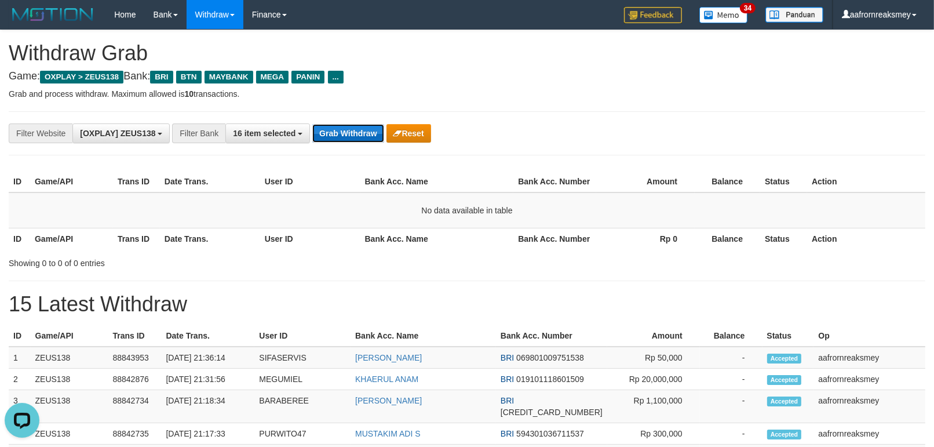
click at [349, 130] on button "Grab Withdraw" at bounding box center [347, 133] width 71 height 19
click at [349, 129] on button "Grab Withdraw" at bounding box center [347, 133] width 71 height 19
click at [348, 127] on button "Grab Withdraw" at bounding box center [347, 133] width 71 height 19
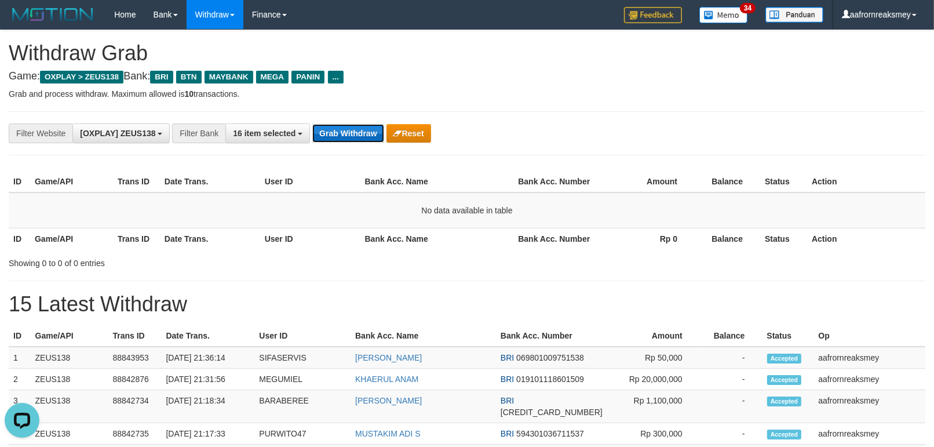
click at [348, 127] on button "Grab Withdraw" at bounding box center [347, 133] width 71 height 19
click at [348, 128] on button "Grab Withdraw" at bounding box center [347, 133] width 71 height 19
click at [348, 129] on button "Grab Withdraw" at bounding box center [347, 133] width 71 height 19
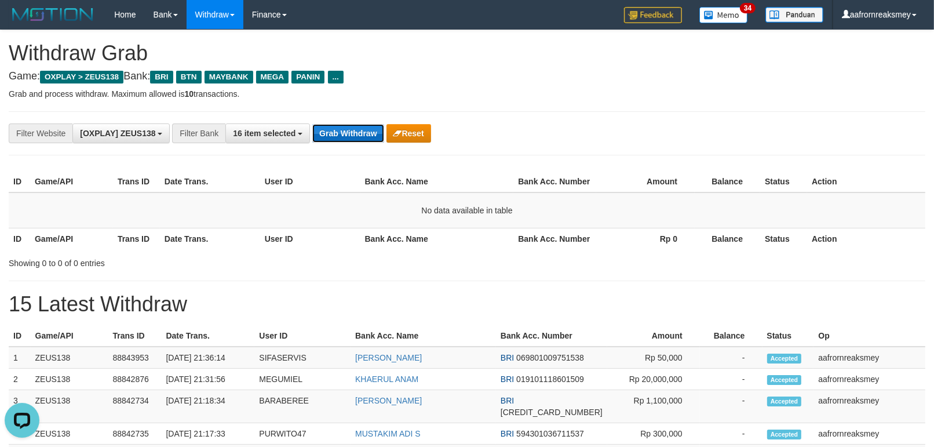
click at [348, 129] on button "Grab Withdraw" at bounding box center [347, 133] width 71 height 19
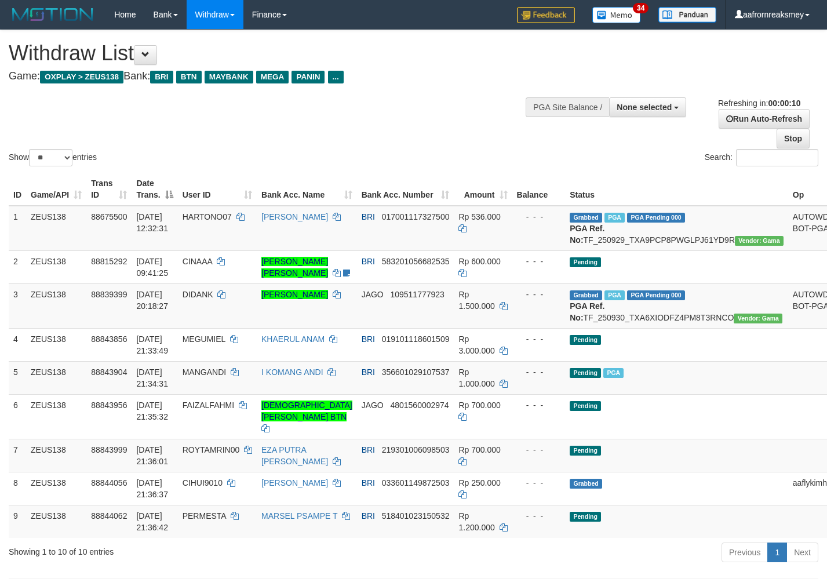
select select
select select "**"
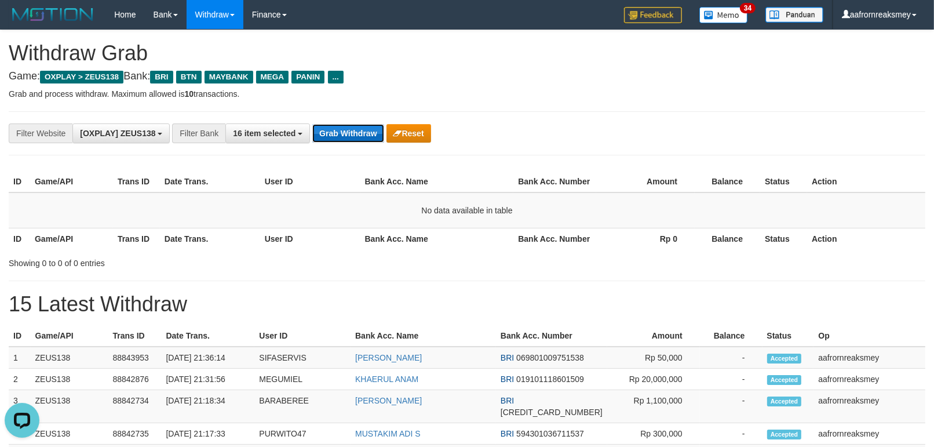
click at [349, 130] on button "Grab Withdraw" at bounding box center [347, 133] width 71 height 19
click at [348, 128] on button "Grab Withdraw" at bounding box center [347, 133] width 71 height 19
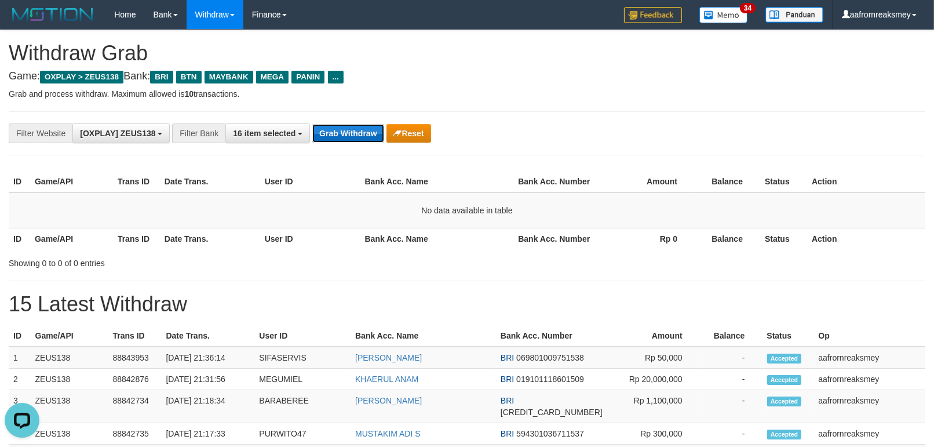
click at [348, 128] on button "Grab Withdraw" at bounding box center [347, 133] width 71 height 19
click at [346, 129] on button "Grab Withdraw" at bounding box center [347, 133] width 71 height 19
click at [346, 130] on button "Grab Withdraw" at bounding box center [347, 133] width 71 height 19
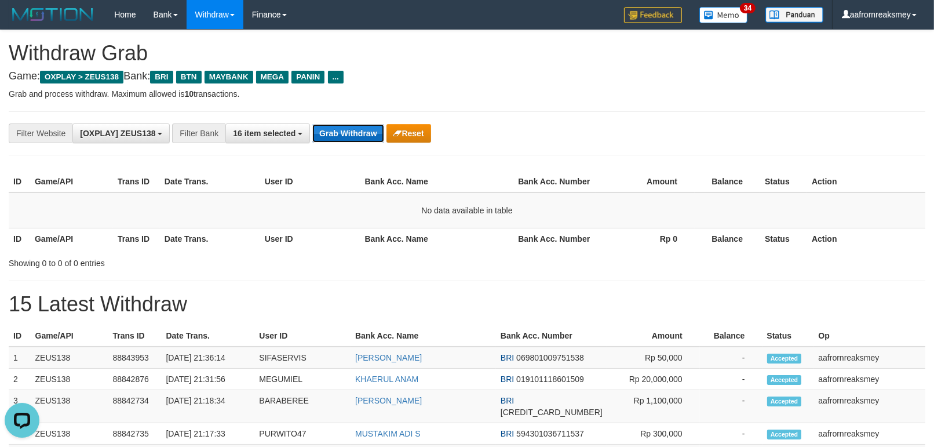
click at [346, 130] on button "Grab Withdraw" at bounding box center [347, 133] width 71 height 19
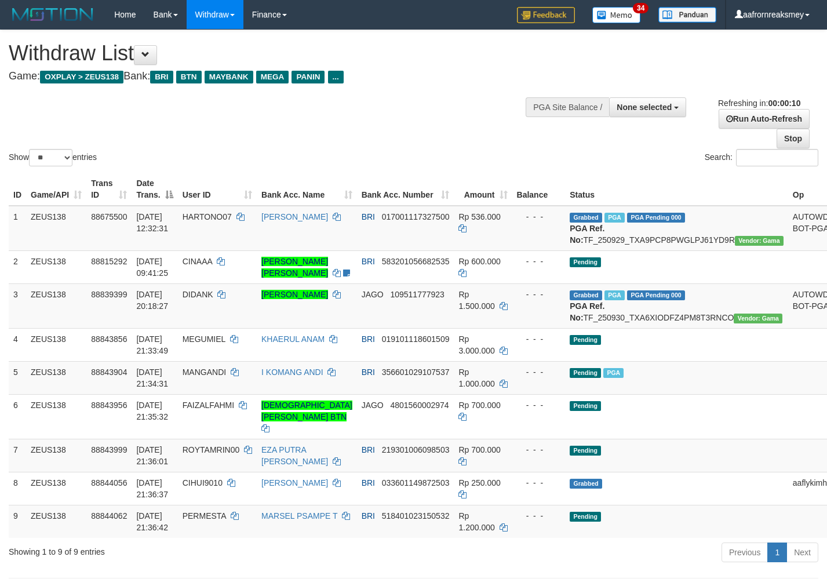
select select
select select "**"
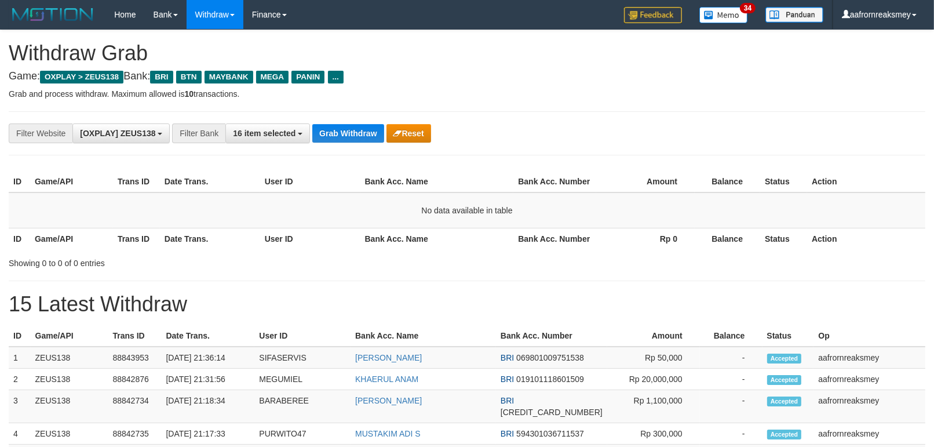
scroll to position [49, 0]
click at [349, 131] on button "Grab Withdraw" at bounding box center [347, 133] width 71 height 19
click at [351, 134] on button "Grab Withdraw" at bounding box center [347, 133] width 71 height 19
drag, startPoint x: 357, startPoint y: 134, endPoint x: 368, endPoint y: 139, distance: 11.7
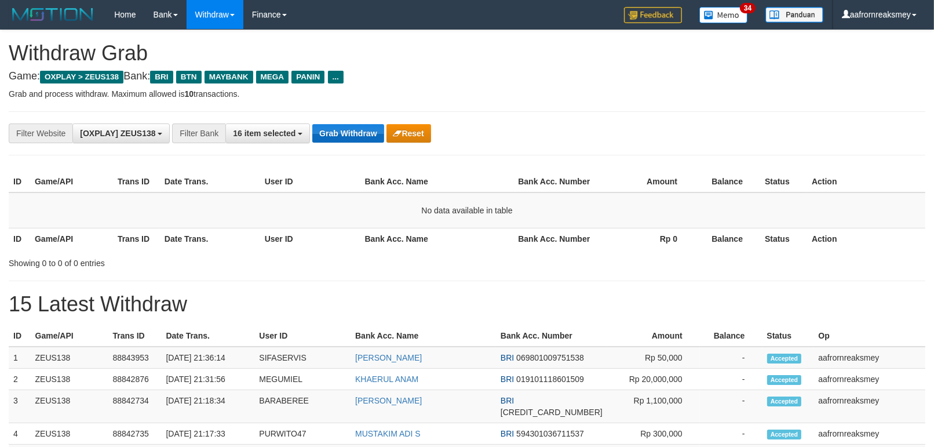
click at [361, 136] on button "Grab Withdraw" at bounding box center [347, 133] width 71 height 19
drag, startPoint x: 334, startPoint y: 126, endPoint x: 354, endPoint y: 126, distance: 19.7
click at [338, 126] on button "Grab Withdraw" at bounding box center [347, 133] width 71 height 19
drag, startPoint x: 354, startPoint y: 126, endPoint x: 344, endPoint y: 129, distance: 11.0
click at [346, 129] on button "Grab Withdraw" at bounding box center [347, 133] width 71 height 19
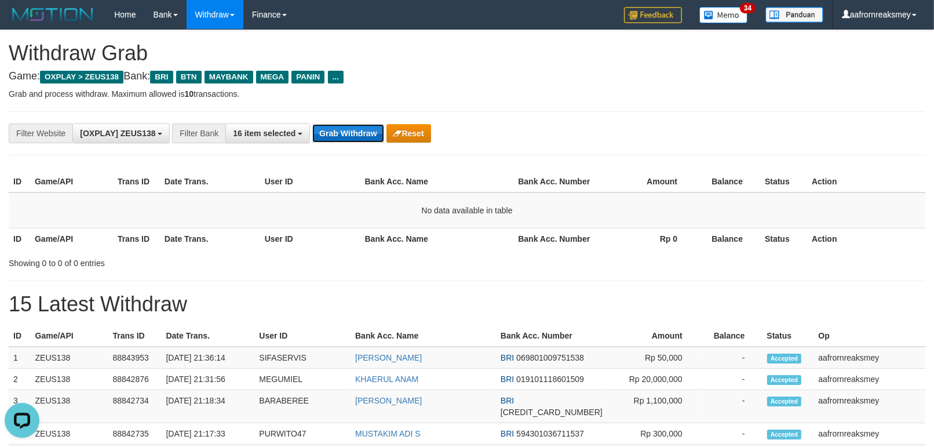
click at [342, 129] on button "Grab Withdraw" at bounding box center [347, 133] width 71 height 19
click at [345, 129] on button "Grab Withdraw" at bounding box center [347, 133] width 71 height 19
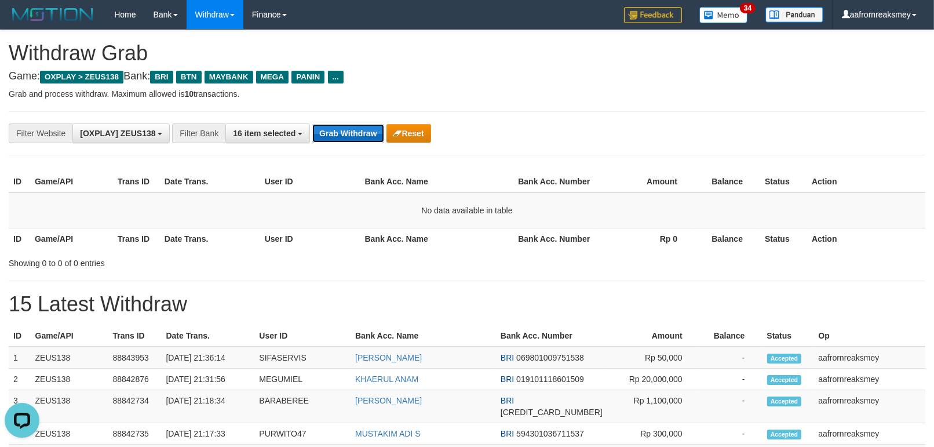
click at [345, 129] on button "Grab Withdraw" at bounding box center [347, 133] width 71 height 19
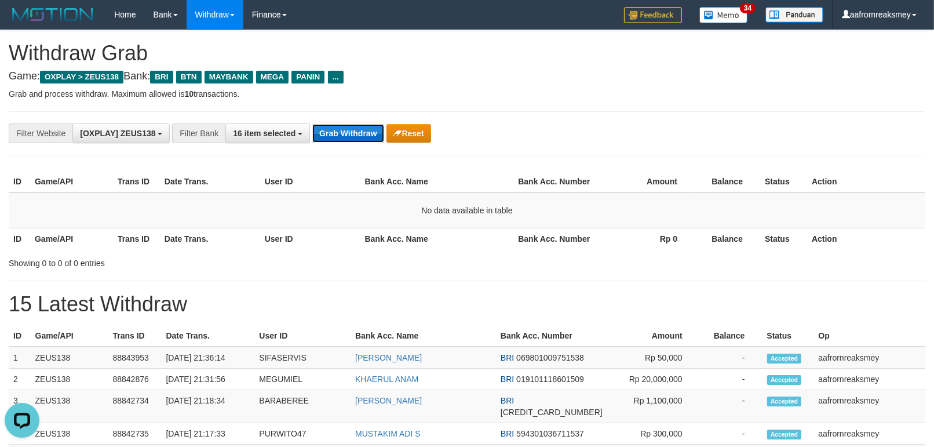
click at [345, 129] on button "Grab Withdraw" at bounding box center [347, 133] width 71 height 19
click at [345, 130] on button "Grab Withdraw" at bounding box center [347, 133] width 71 height 19
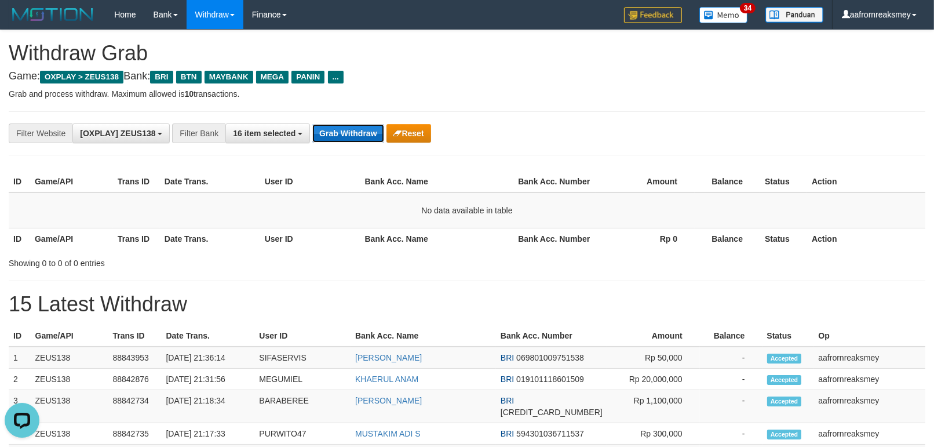
click at [345, 130] on button "Grab Withdraw" at bounding box center [347, 133] width 71 height 19
click at [345, 128] on button "Grab Withdraw" at bounding box center [347, 133] width 71 height 19
click at [345, 123] on div "**********" at bounding box center [389, 133] width 778 height 20
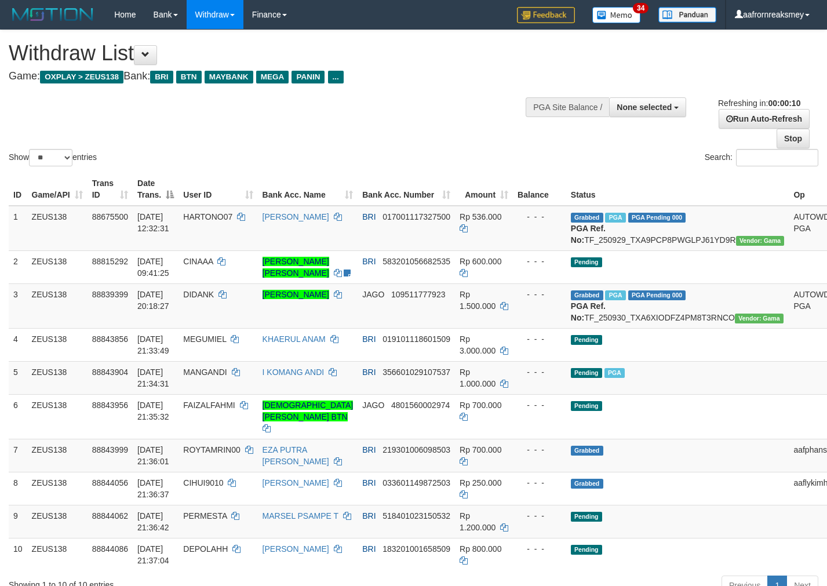
select select
select select "**"
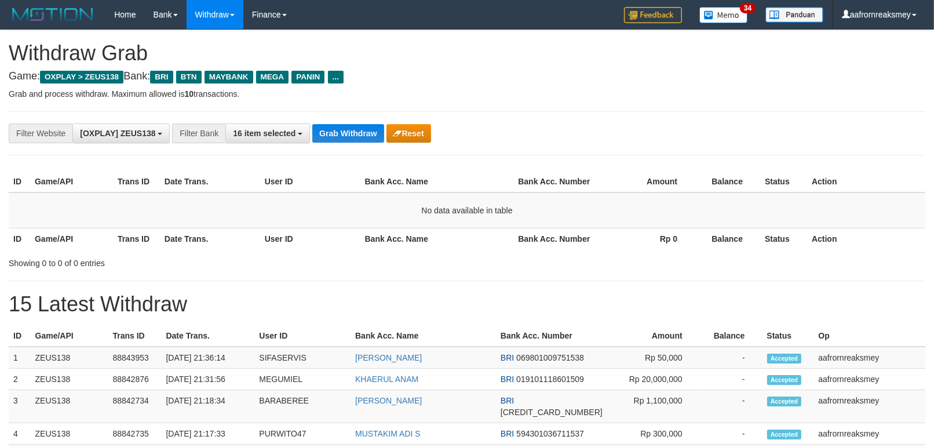
click at [345, 125] on button "Grab Withdraw" at bounding box center [347, 133] width 71 height 19
click at [328, 130] on button "Grab Withdraw" at bounding box center [347, 133] width 71 height 19
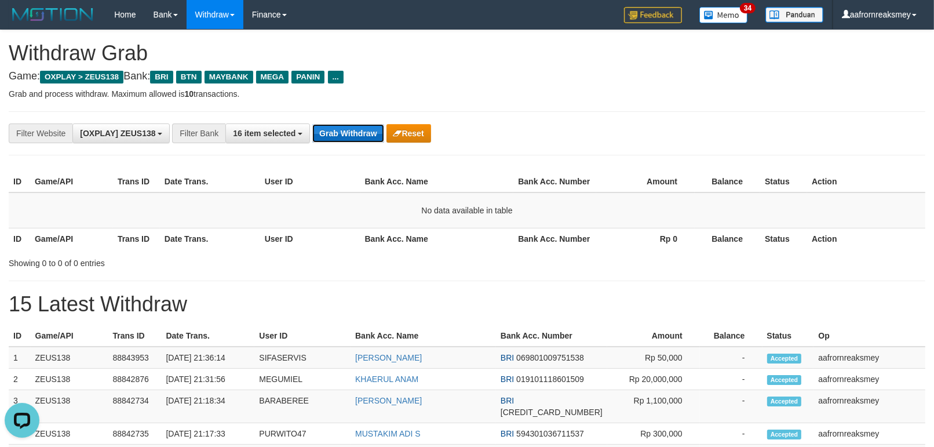
click at [327, 130] on button "Grab Withdraw" at bounding box center [347, 133] width 71 height 19
click at [328, 132] on button "Grab Withdraw" at bounding box center [347, 133] width 71 height 19
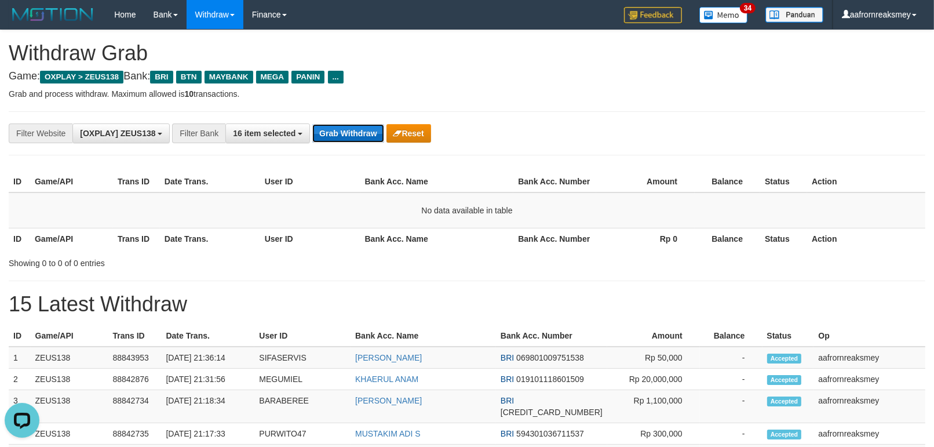
click at [329, 137] on button "Grab Withdraw" at bounding box center [347, 133] width 71 height 19
click at [330, 140] on button "Grab Withdraw" at bounding box center [347, 133] width 71 height 19
click at [330, 137] on button "Grab Withdraw" at bounding box center [347, 133] width 71 height 19
click at [332, 137] on button "Grab Withdraw" at bounding box center [347, 133] width 71 height 19
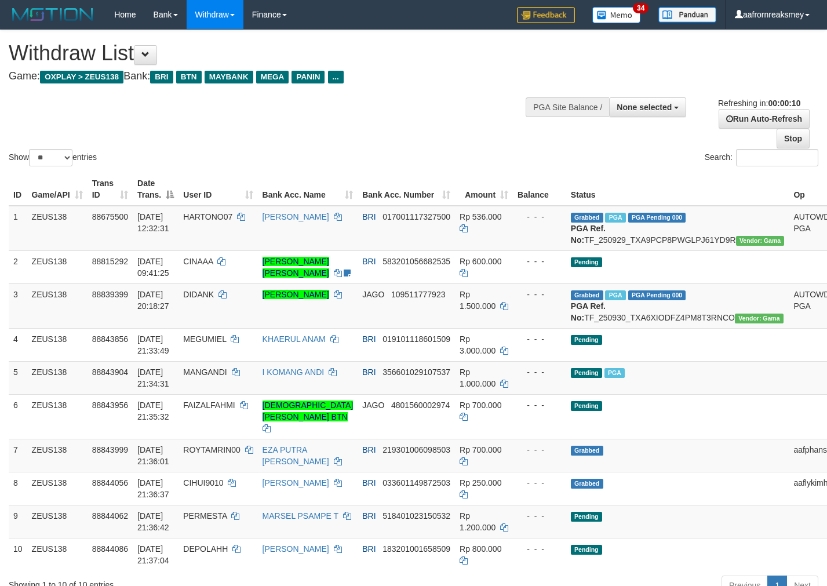
select select
select select "**"
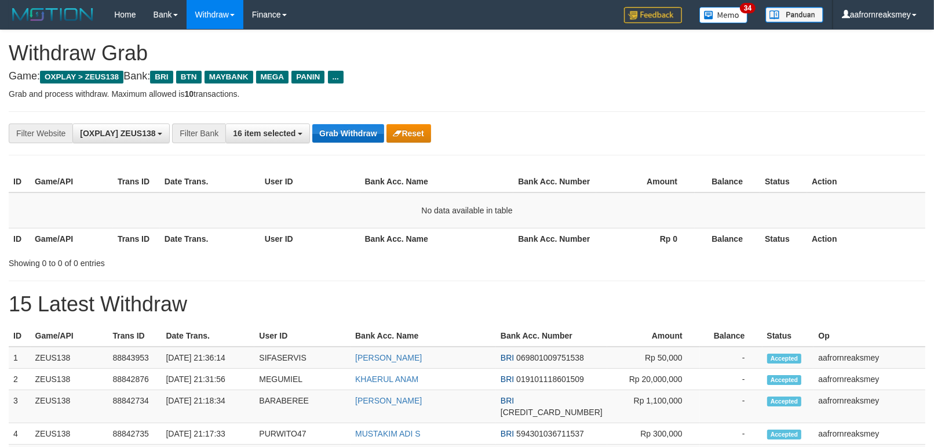
drag, startPoint x: 346, startPoint y: 143, endPoint x: 343, endPoint y: 136, distance: 7.5
click at [343, 137] on div "**********" at bounding box center [467, 133] width 916 height 44
click at [343, 136] on button "Grab Withdraw" at bounding box center [347, 133] width 71 height 19
click at [349, 133] on button "Grab Withdraw" at bounding box center [347, 133] width 71 height 19
click at [349, 131] on button "Grab Withdraw" at bounding box center [347, 133] width 71 height 19
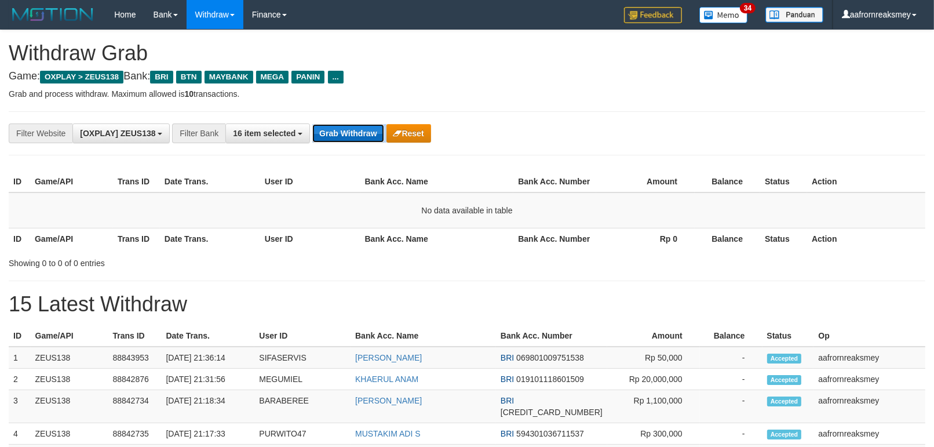
click at [349, 131] on button "Grab Withdraw" at bounding box center [347, 133] width 71 height 19
click at [349, 130] on button "Grab Withdraw" at bounding box center [347, 133] width 71 height 19
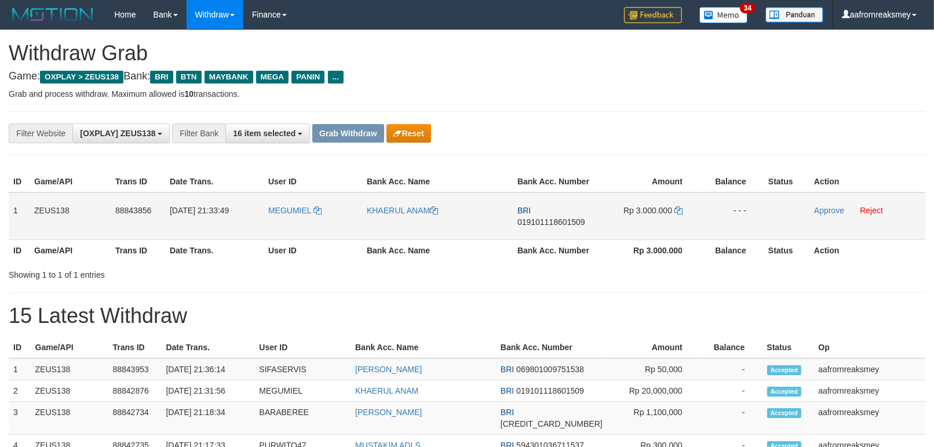
click at [285, 230] on td "MEGUMIEL" at bounding box center [313, 216] width 98 height 48
copy link "MEGUMIEL"
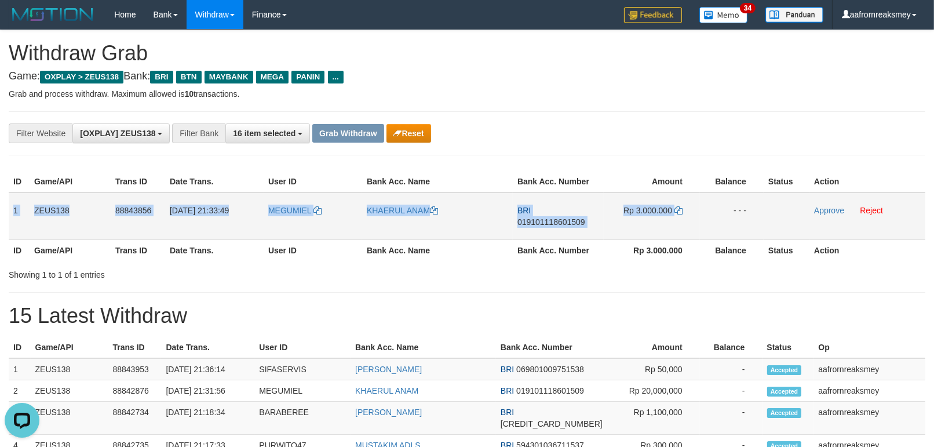
drag, startPoint x: 12, startPoint y: 205, endPoint x: 733, endPoint y: 229, distance: 722.2
click at [733, 229] on tr "1 ZEUS138 88843856 30/09/2025 21:33:49 MEGUMIEL KHAERUL ANAM BRI 01910111860150…" at bounding box center [467, 216] width 916 height 48
copy tr "1 ZEUS138 88843856 30/09/2025 21:33:49 MEGUMIEL KHAERUL ANAM BRI 01910111860150…"
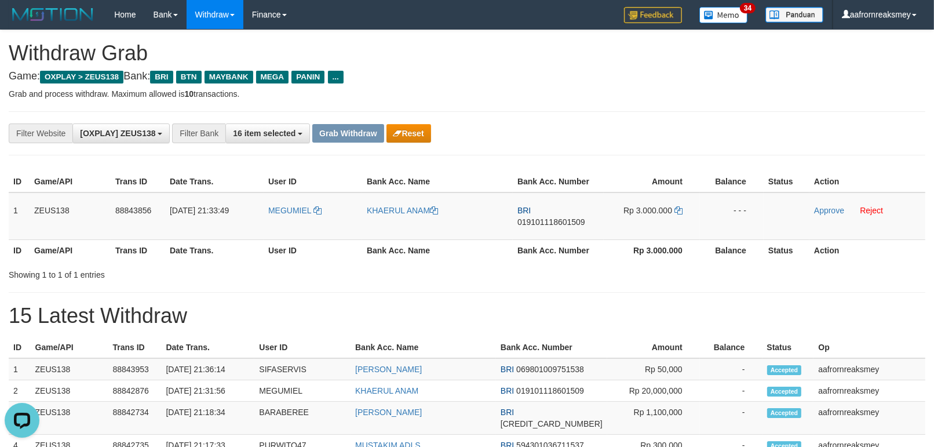
drag, startPoint x: 425, startPoint y: 303, endPoint x: 469, endPoint y: 279, distance: 50.0
click at [543, 234] on td "BRI 019101118601509" at bounding box center [558, 216] width 91 height 48
copy span "019101118601509"
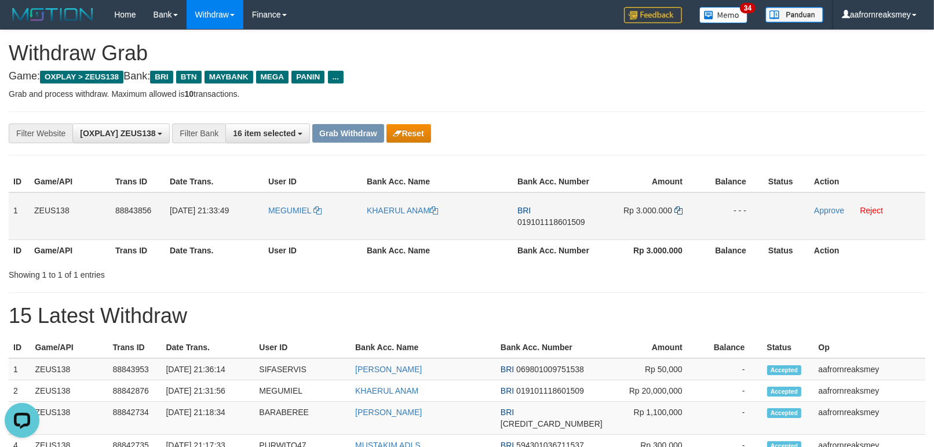
click at [680, 207] on td "Rp 3.000.000" at bounding box center [652, 216] width 96 height 48
click at [680, 210] on icon at bounding box center [678, 210] width 8 height 8
click at [681, 210] on icon at bounding box center [678, 210] width 8 height 8
click at [681, 206] on icon at bounding box center [678, 210] width 8 height 8
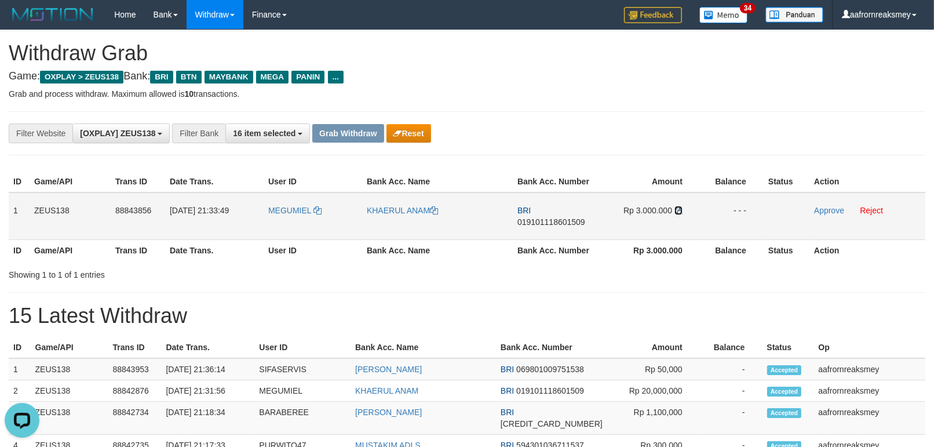
click at [681, 206] on icon at bounding box center [678, 210] width 8 height 8
click at [680, 206] on icon at bounding box center [678, 210] width 8 height 8
click at [680, 207] on icon at bounding box center [678, 210] width 8 height 8
click at [821, 206] on link "Approve" at bounding box center [829, 210] width 30 height 9
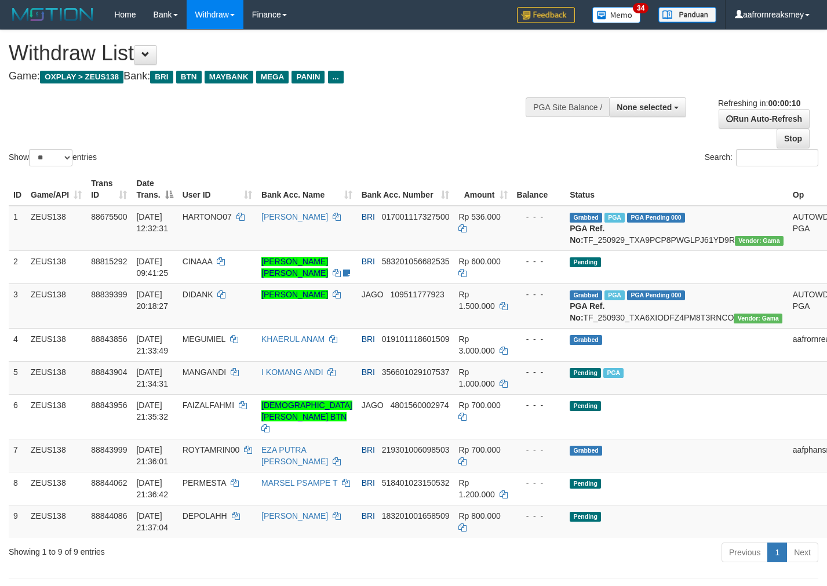
select select
select select "**"
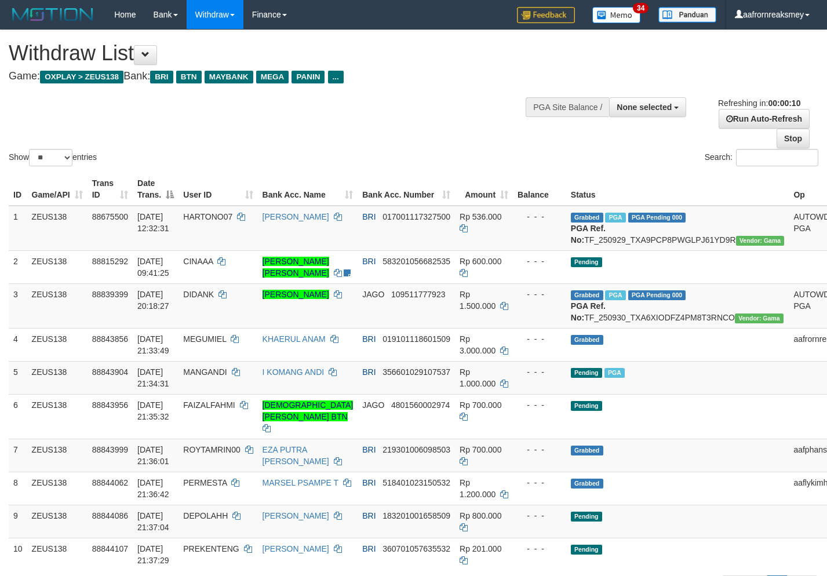
select select
select select "**"
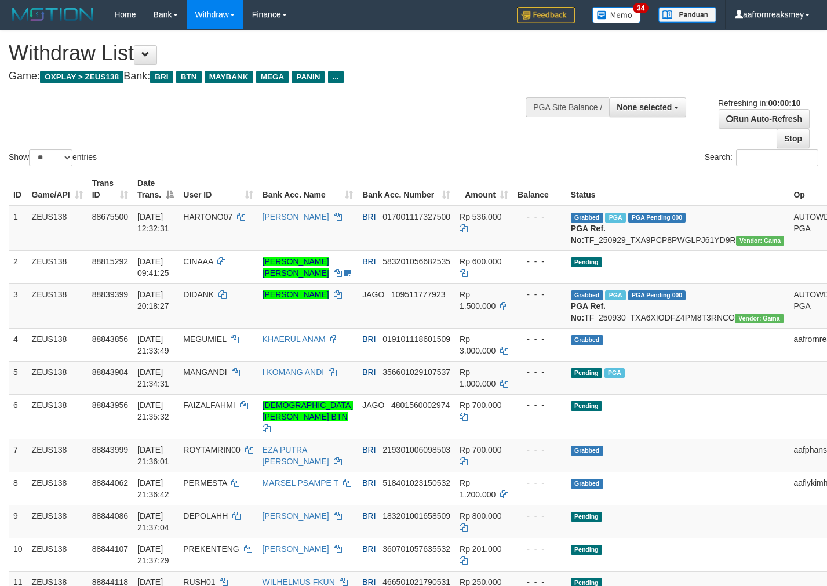
select select
select select "**"
select select
select select "**"
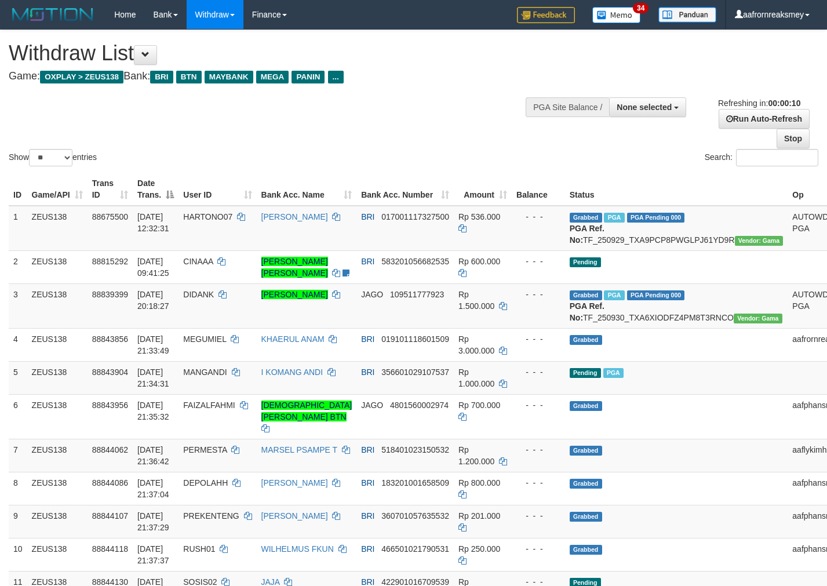
select select
select select "**"
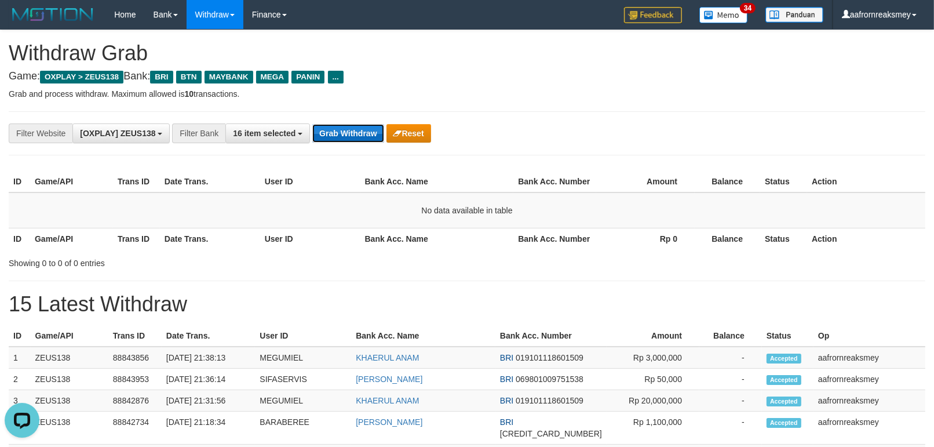
click at [351, 130] on button "Grab Withdraw" at bounding box center [347, 133] width 71 height 19
click at [350, 130] on button "Grab Withdraw" at bounding box center [347, 133] width 71 height 19
click at [350, 132] on button "Grab Withdraw" at bounding box center [347, 133] width 71 height 19
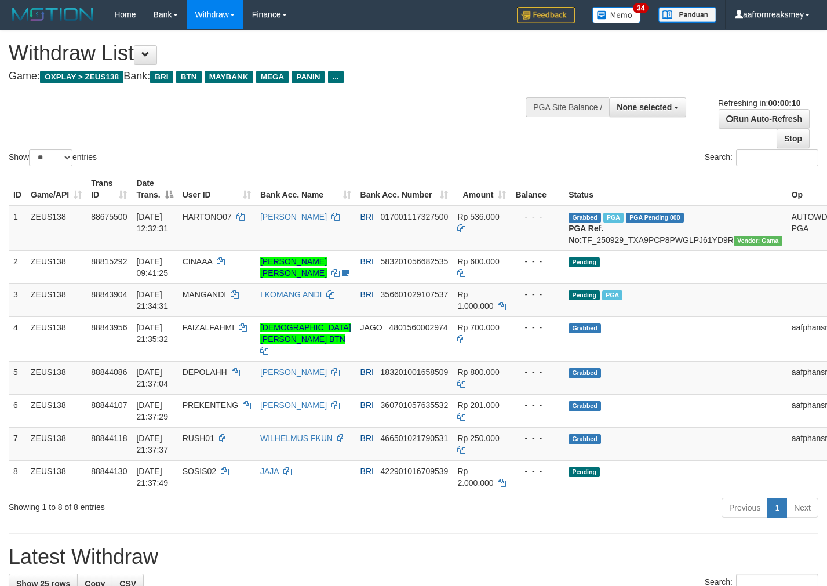
select select
select select "**"
select select
select select "**"
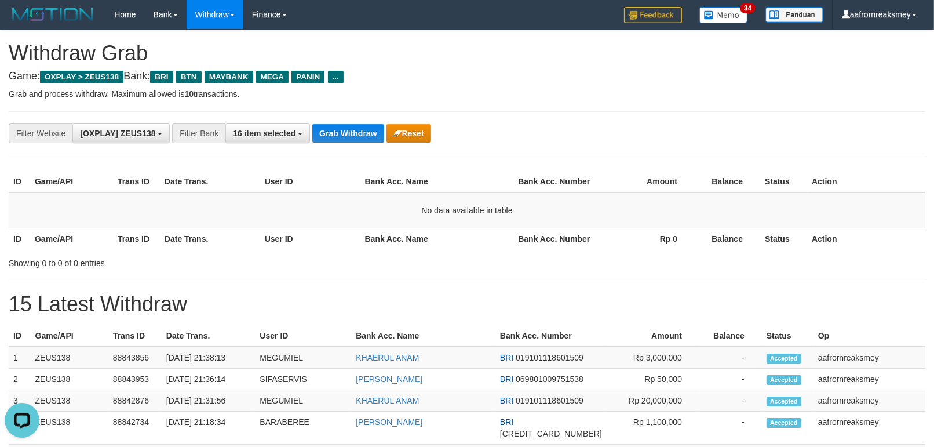
click at [310, 128] on div "**********" at bounding box center [389, 133] width 778 height 20
click at [317, 131] on button "Grab Withdraw" at bounding box center [347, 133] width 71 height 19
click at [325, 134] on button "Grab Withdraw" at bounding box center [347, 133] width 71 height 19
click at [327, 135] on button "Grab Withdraw" at bounding box center [347, 133] width 71 height 19
click at [328, 135] on button "Grab Withdraw" at bounding box center [347, 133] width 71 height 19
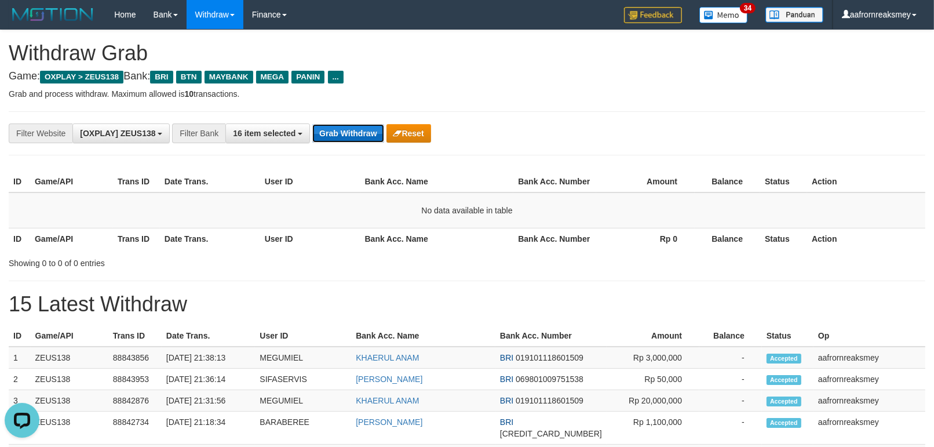
click at [329, 135] on button "Grab Withdraw" at bounding box center [347, 133] width 71 height 19
click at [331, 135] on button "Grab Withdraw" at bounding box center [347, 133] width 71 height 19
click at [332, 137] on button "Grab Withdraw" at bounding box center [347, 133] width 71 height 19
click at [335, 138] on button "Grab Withdraw" at bounding box center [347, 133] width 71 height 19
click at [338, 137] on button "Grab Withdraw" at bounding box center [347, 133] width 71 height 19
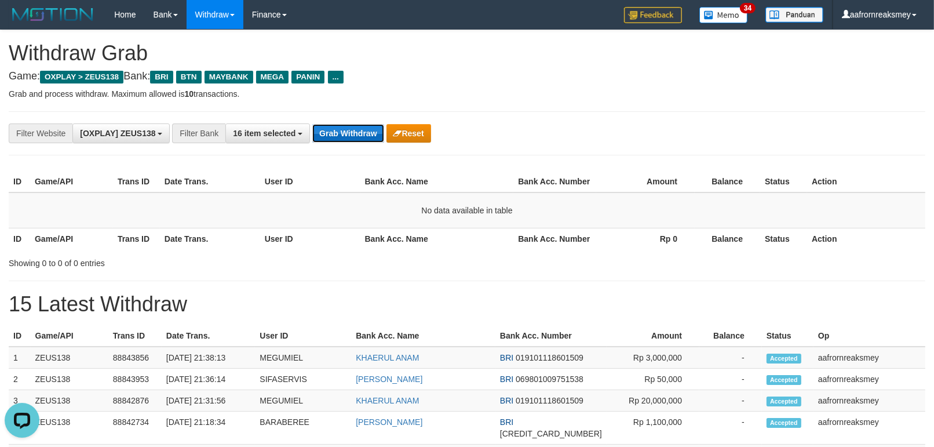
click at [338, 137] on button "Grab Withdraw" at bounding box center [347, 133] width 71 height 19
click at [339, 136] on button "Grab Withdraw" at bounding box center [347, 133] width 71 height 19
click at [342, 135] on button "Grab Withdraw" at bounding box center [347, 133] width 71 height 19
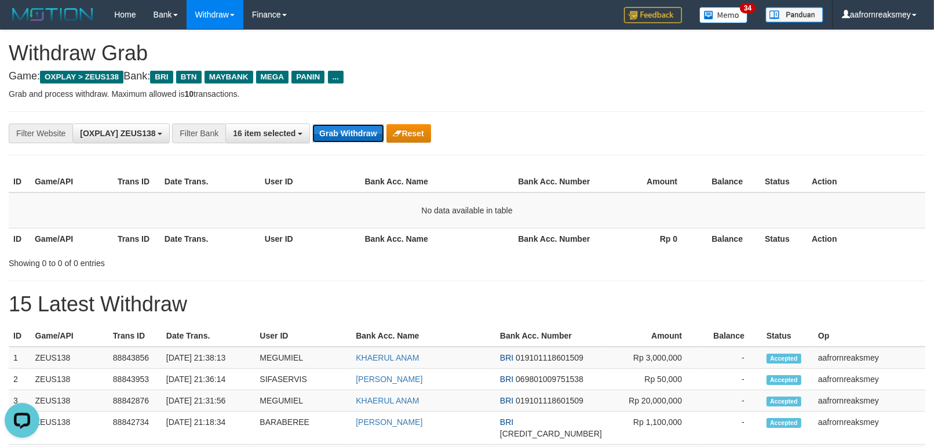
click at [344, 134] on button "Grab Withdraw" at bounding box center [347, 133] width 71 height 19
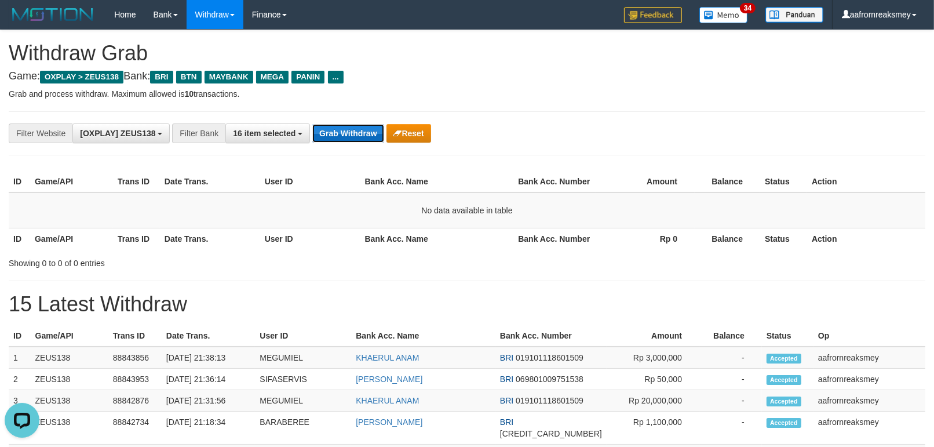
click at [344, 134] on button "Grab Withdraw" at bounding box center [347, 133] width 71 height 19
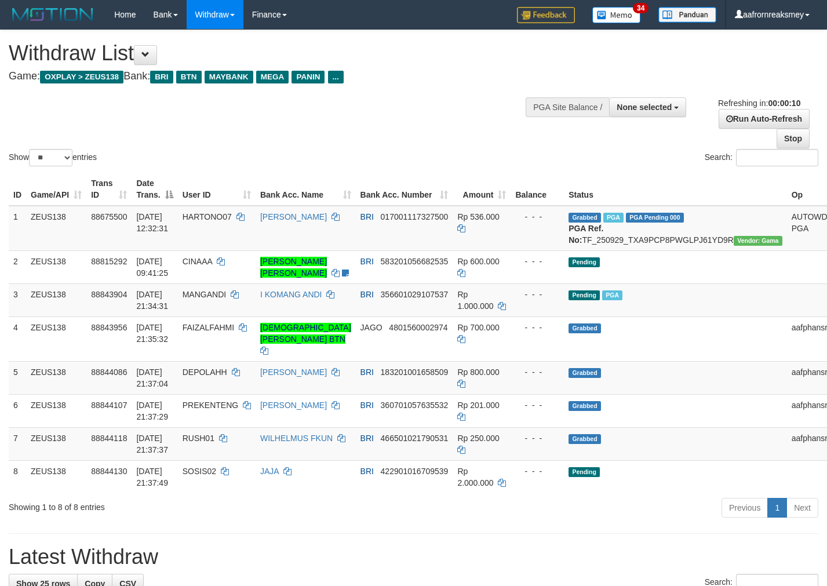
select select
select select "**"
select select
select select "**"
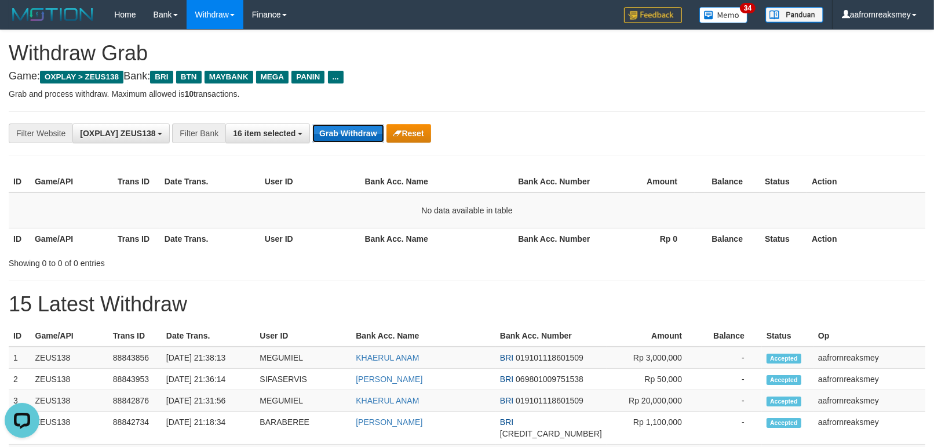
click at [340, 130] on button "Grab Withdraw" at bounding box center [347, 133] width 71 height 19
click at [342, 135] on button "Grab Withdraw" at bounding box center [347, 133] width 71 height 19
click at [342, 137] on button "Grab Withdraw" at bounding box center [347, 133] width 71 height 19
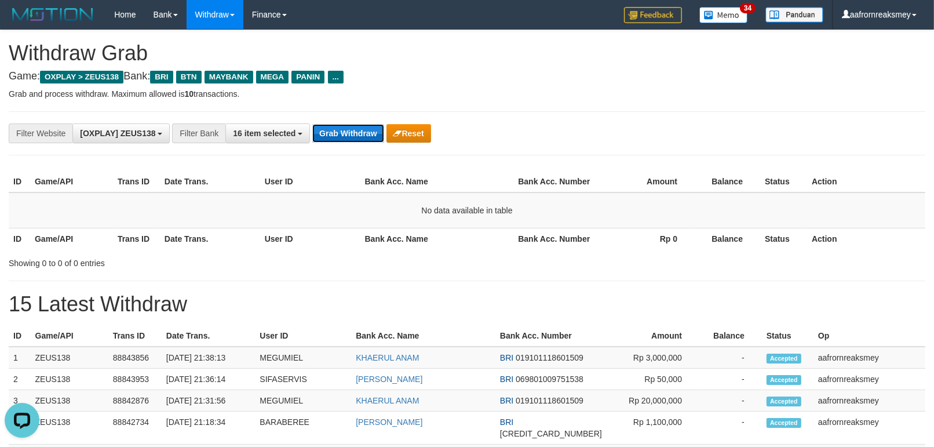
click at [342, 137] on button "Grab Withdraw" at bounding box center [347, 133] width 71 height 19
click at [342, 138] on button "Grab Withdraw" at bounding box center [347, 133] width 71 height 19
click at [343, 142] on button "Grab Withdraw" at bounding box center [347, 133] width 71 height 19
click at [344, 146] on div "**********" at bounding box center [467, 133] width 916 height 44
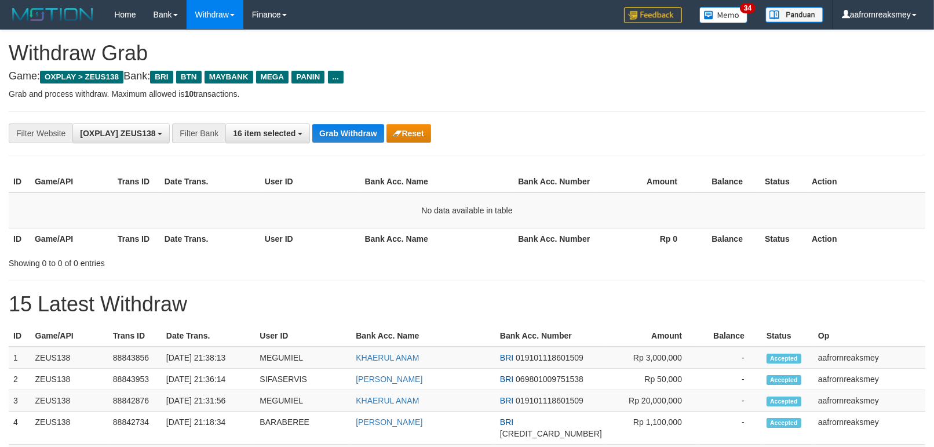
scroll to position [49, 0]
click at [344, 146] on div "**********" at bounding box center [467, 133] width 916 height 44
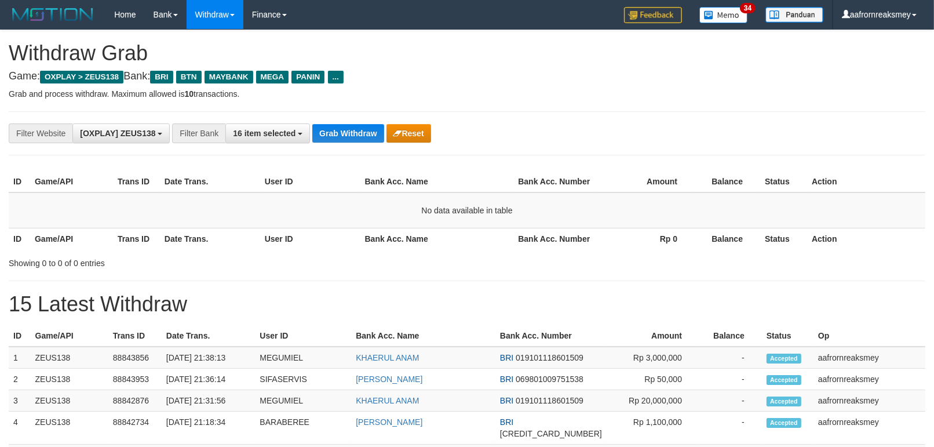
click at [346, 144] on div "**********" at bounding box center [467, 133] width 916 height 44
click at [346, 143] on div "**********" at bounding box center [389, 133] width 778 height 20
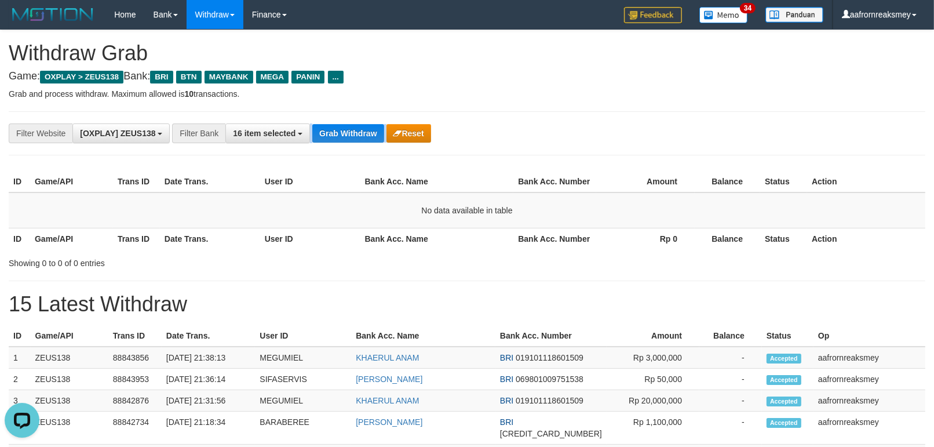
click at [346, 143] on div "**********" at bounding box center [389, 133] width 778 height 20
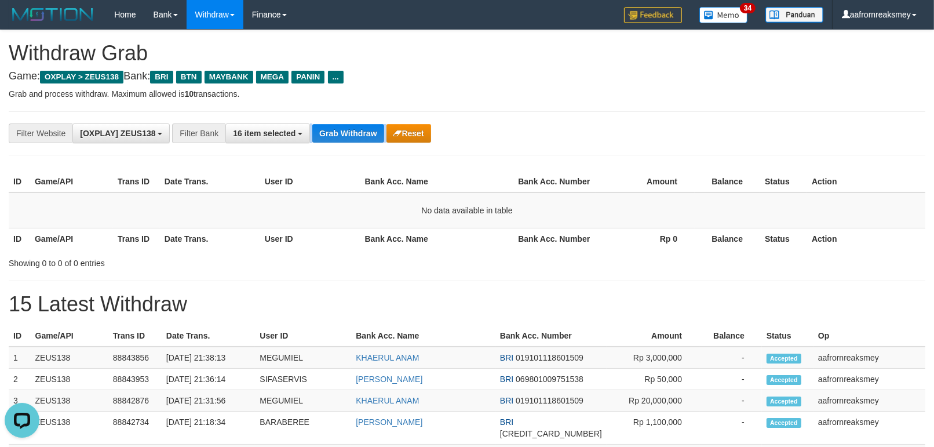
click at [346, 143] on div "**********" at bounding box center [389, 133] width 778 height 20
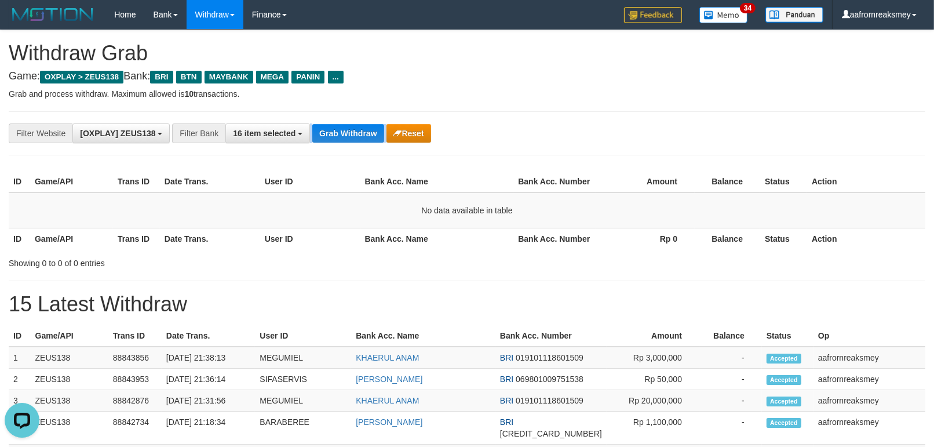
click at [346, 143] on div "**********" at bounding box center [389, 133] width 778 height 20
click at [348, 143] on div "**********" at bounding box center [389, 133] width 778 height 20
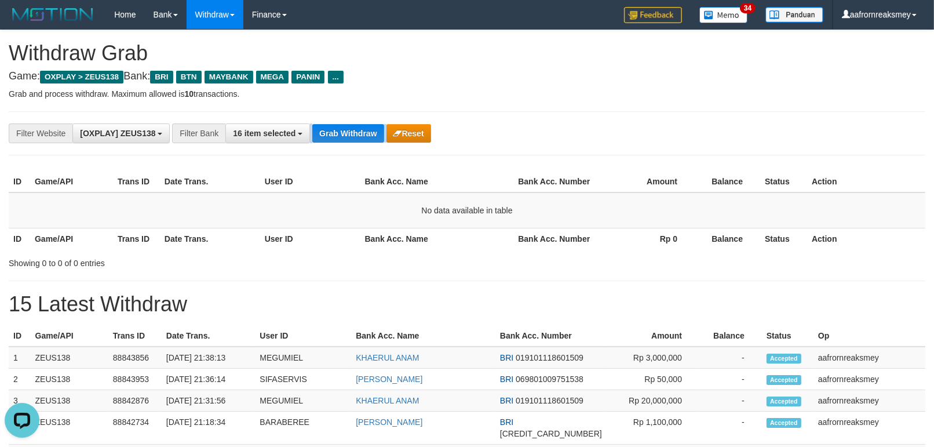
click at [348, 143] on div "**********" at bounding box center [389, 133] width 778 height 20
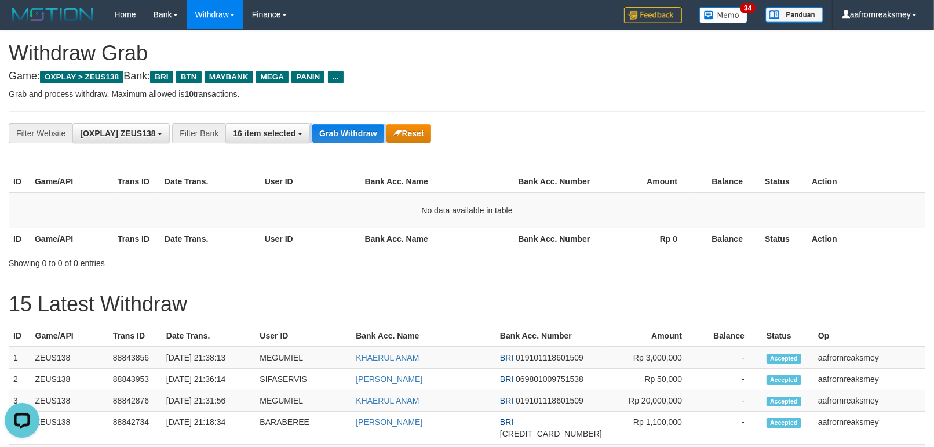
click at [348, 143] on div "**********" at bounding box center [389, 133] width 778 height 20
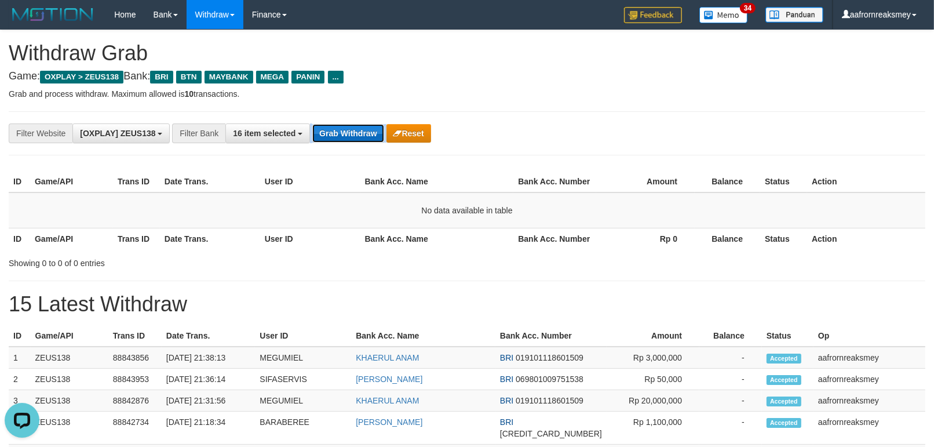
click at [351, 134] on button "Grab Withdraw" at bounding box center [347, 133] width 71 height 19
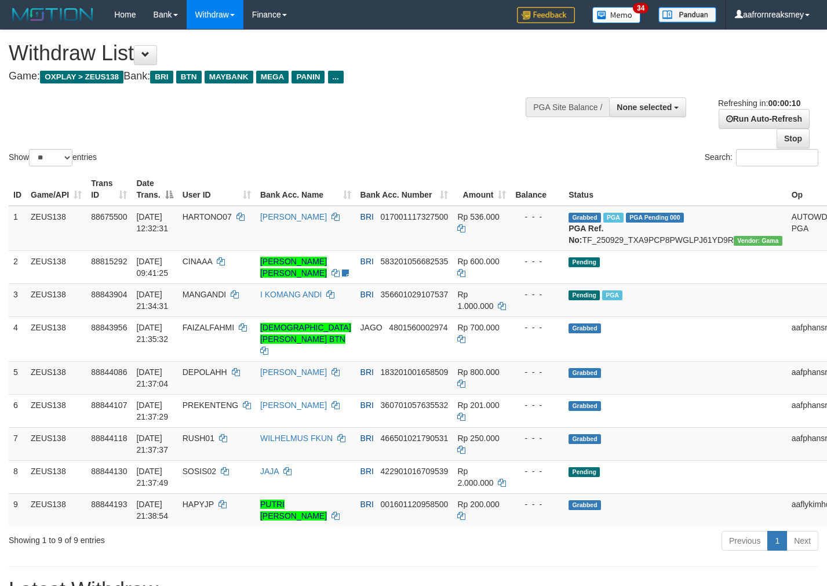
select select
select select "**"
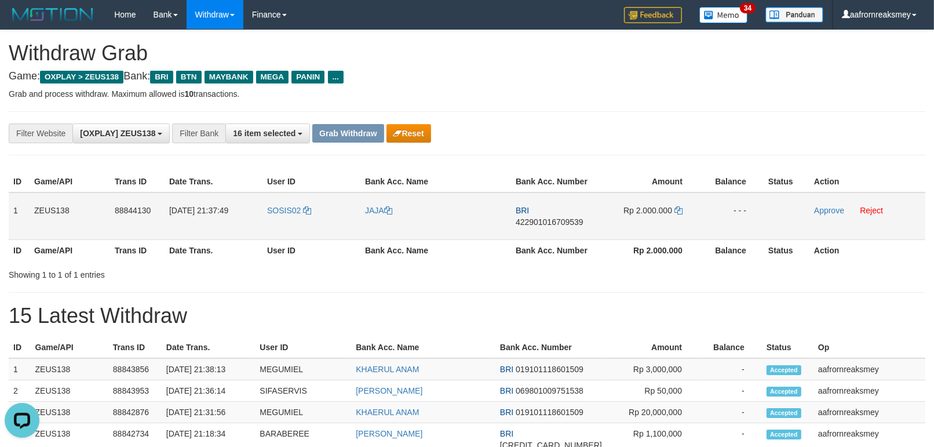
click at [282, 221] on td "SOSIS02" at bounding box center [311, 216] width 98 height 48
copy link "SOSIS02"
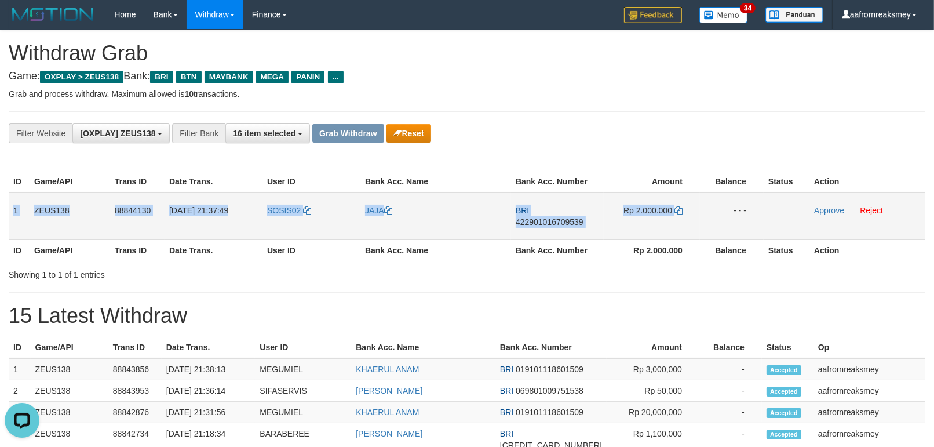
drag, startPoint x: 9, startPoint y: 199, endPoint x: 698, endPoint y: 217, distance: 689.0
click at [698, 217] on tr "1 ZEUS138 88844130 [DATE] 21:37:49 SOSIS02 [GEOGRAPHIC_DATA] BRI 42290101670953…" at bounding box center [467, 216] width 916 height 48
copy tr "1 ZEUS138 88844130 30/09/2025 21:37:49 SOSIS02 JAJA BRI 422901016709539 Rp 2.00…"
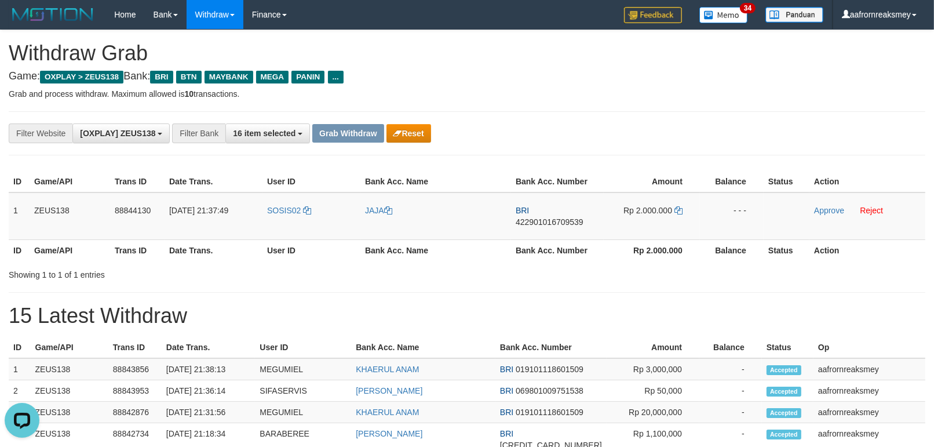
click at [485, 264] on div "Showing 1 to 1 of 1 entries" at bounding box center [467, 272] width 934 height 16
click at [552, 217] on span "422901016709539" at bounding box center [550, 221] width 68 height 9
click at [560, 217] on td "BRI 422901016709539" at bounding box center [557, 216] width 93 height 48
click at [558, 214] on td "BRI 422901016709539" at bounding box center [557, 216] width 93 height 48
copy span "422901016709539"
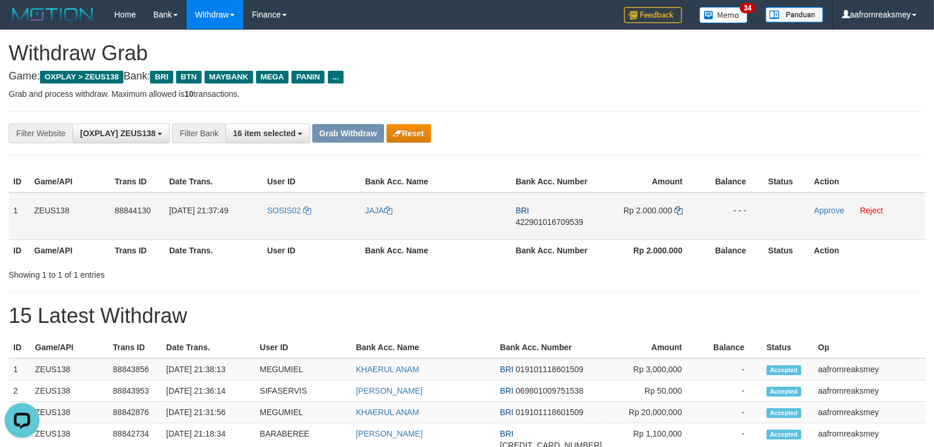
click at [678, 213] on td "Rp 2.000.000" at bounding box center [652, 216] width 96 height 48
click at [678, 210] on icon at bounding box center [678, 210] width 8 height 8
click at [679, 209] on icon at bounding box center [678, 210] width 8 height 8
click at [677, 206] on icon at bounding box center [678, 210] width 8 height 8
click at [676, 206] on icon at bounding box center [678, 210] width 8 height 8
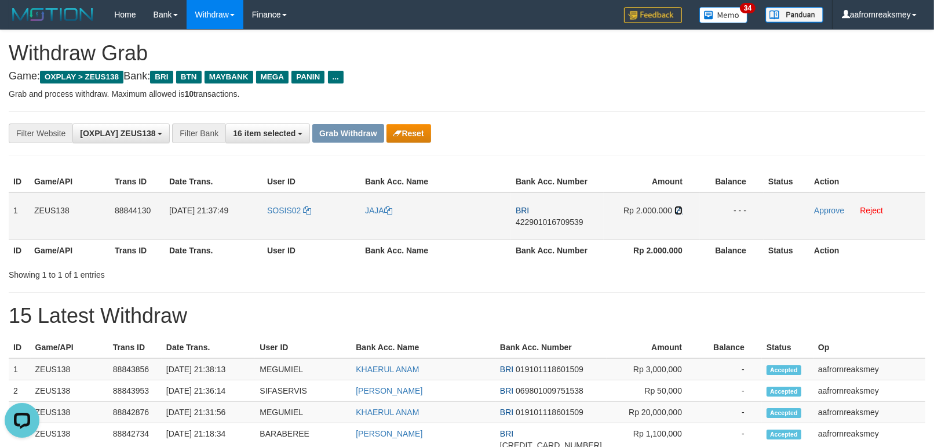
click at [676, 206] on icon at bounding box center [678, 210] width 8 height 8
click at [823, 209] on link "Approve" at bounding box center [829, 210] width 30 height 9
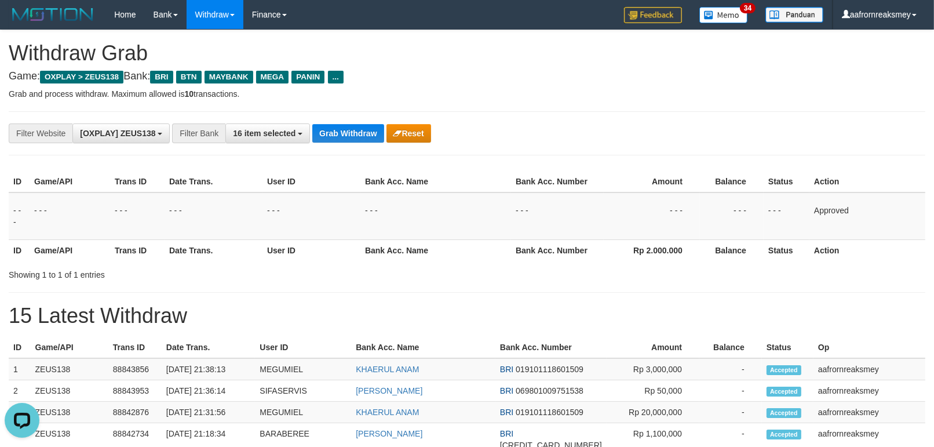
drag, startPoint x: 747, startPoint y: 235, endPoint x: 757, endPoint y: 262, distance: 28.2
click at [746, 235] on td "- - -" at bounding box center [732, 216] width 64 height 48
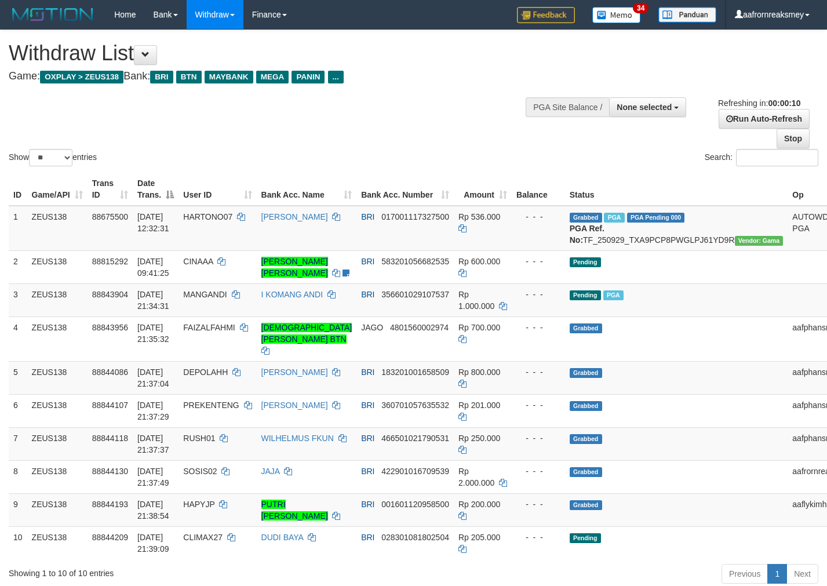
select select
select select "**"
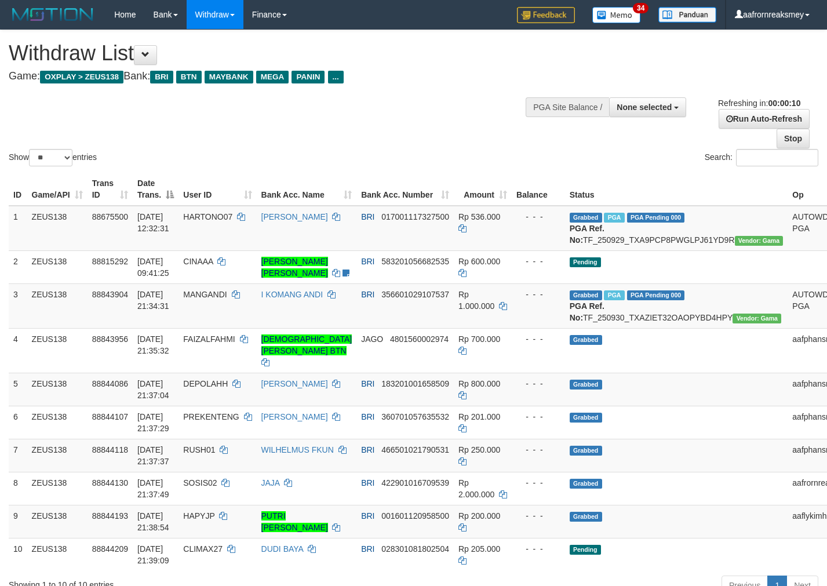
select select
select select "**"
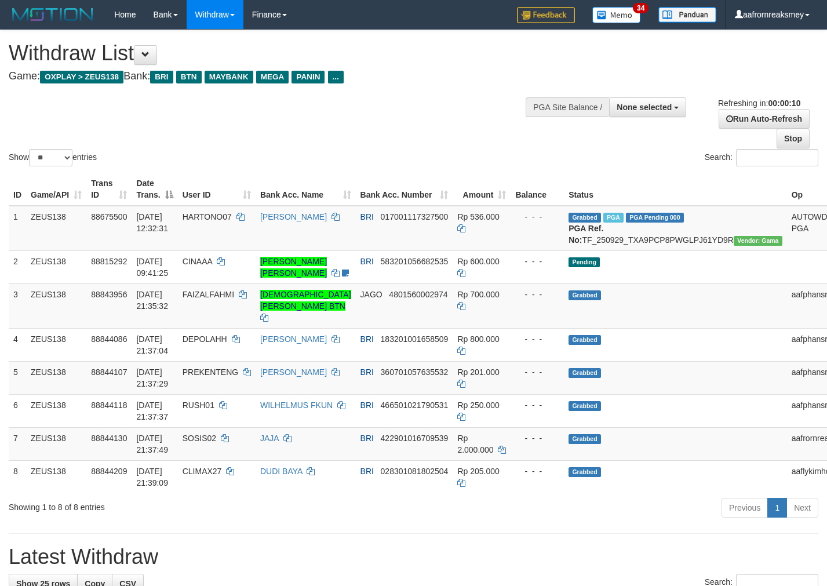
select select
select select "**"
select select
select select "**"
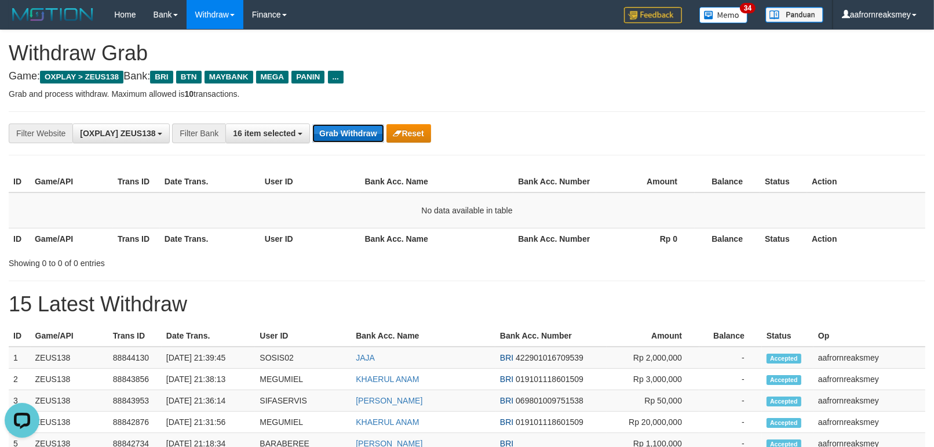
click at [326, 134] on button "Grab Withdraw" at bounding box center [347, 133] width 71 height 19
click at [327, 134] on button "Grab Withdraw" at bounding box center [347, 133] width 71 height 19
click at [327, 135] on button "Grab Withdraw" at bounding box center [347, 133] width 71 height 19
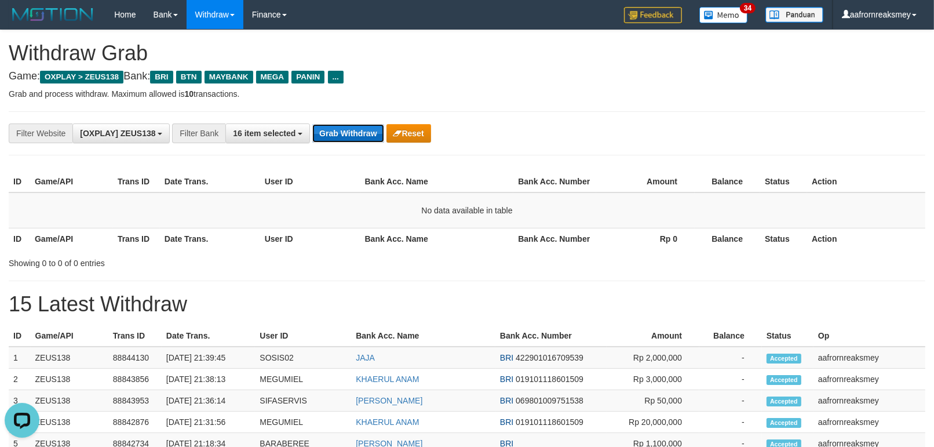
click at [329, 141] on button "Grab Withdraw" at bounding box center [347, 133] width 71 height 19
click at [329, 145] on div "**********" at bounding box center [467, 133] width 916 height 44
click at [329, 147] on div "**********" at bounding box center [467, 133] width 916 height 44
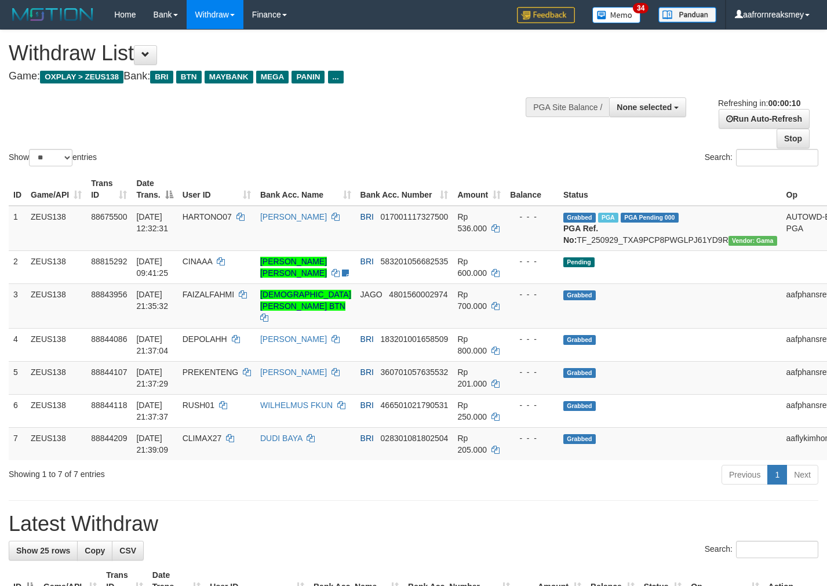
select select
select select "**"
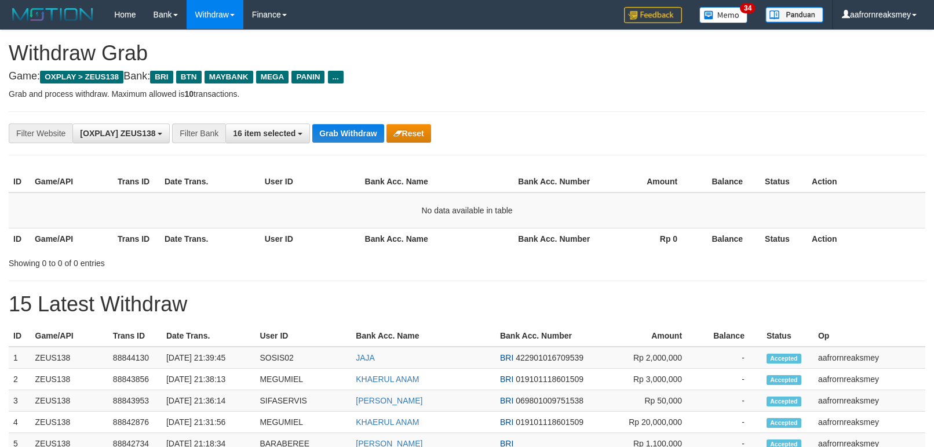
click at [329, 147] on div "**********" at bounding box center [467, 133] width 916 height 44
click at [330, 145] on div "**********" at bounding box center [467, 133] width 916 height 44
click at [331, 147] on div "**********" at bounding box center [467, 133] width 916 height 44
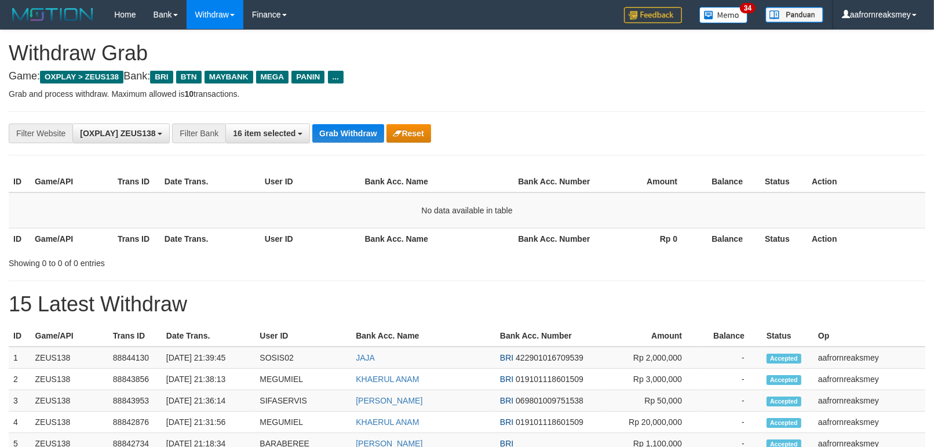
click at [332, 152] on div "**********" at bounding box center [467, 133] width 916 height 44
drag, startPoint x: 365, startPoint y: 148, endPoint x: 356, endPoint y: 141, distance: 11.1
click at [360, 143] on div "**********" at bounding box center [467, 133] width 916 height 44
click at [350, 137] on button "Grab Withdraw" at bounding box center [347, 133] width 71 height 19
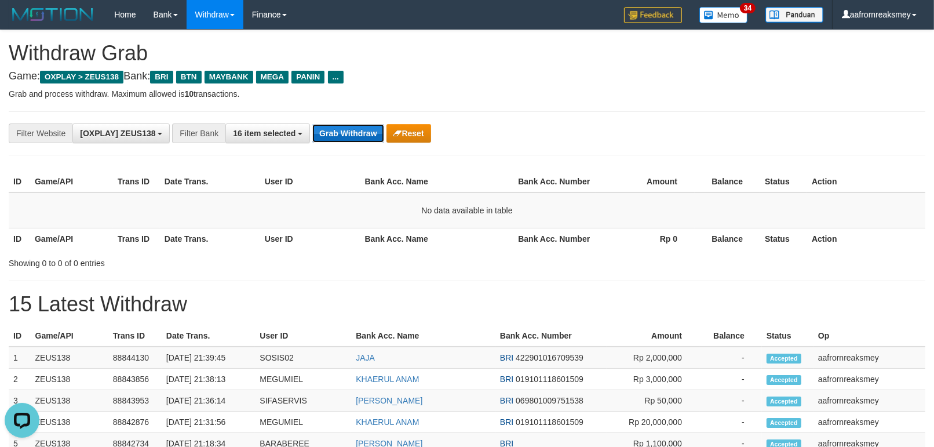
click at [350, 137] on button "Grab Withdraw" at bounding box center [347, 133] width 71 height 19
click at [351, 137] on button "Grab Withdraw" at bounding box center [347, 133] width 71 height 19
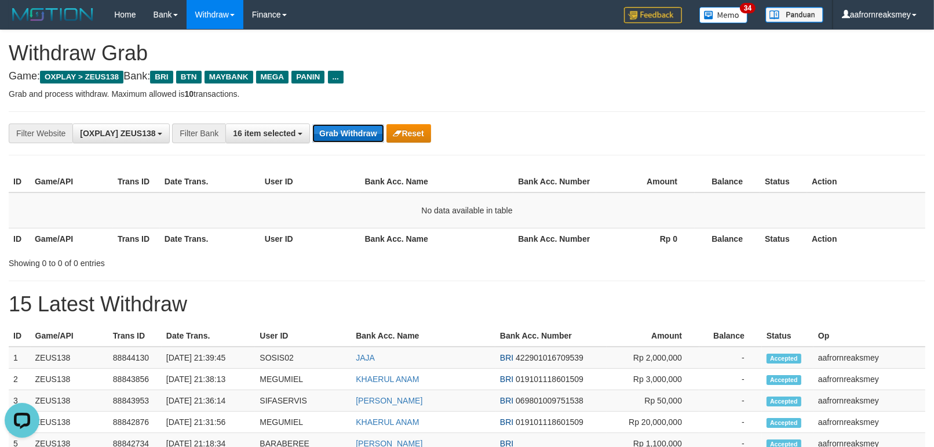
click at [352, 138] on button "Grab Withdraw" at bounding box center [347, 133] width 71 height 19
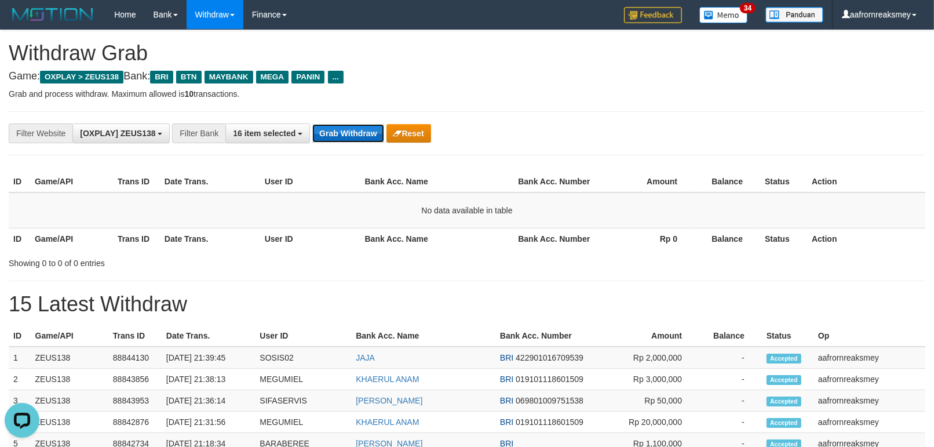
click at [341, 125] on button "Grab Withdraw" at bounding box center [347, 133] width 71 height 19
click at [342, 125] on button "Grab Withdraw" at bounding box center [347, 133] width 71 height 19
click at [344, 131] on button "Grab Withdraw" at bounding box center [347, 133] width 71 height 19
click at [352, 135] on button "Grab Withdraw" at bounding box center [347, 133] width 71 height 19
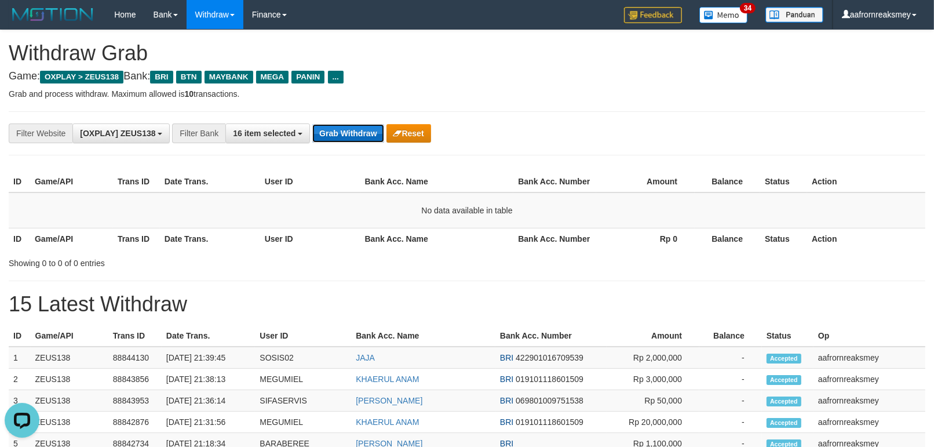
click at [352, 135] on button "Grab Withdraw" at bounding box center [347, 133] width 71 height 19
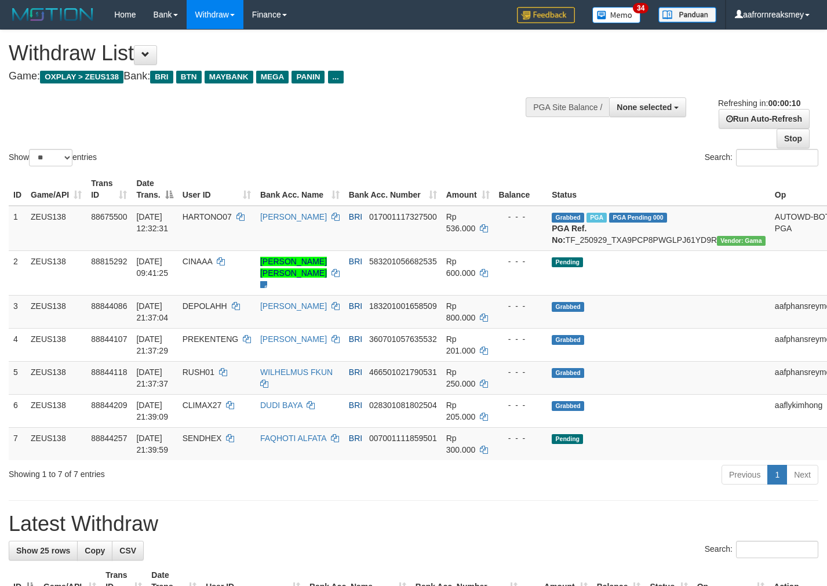
select select
select select "**"
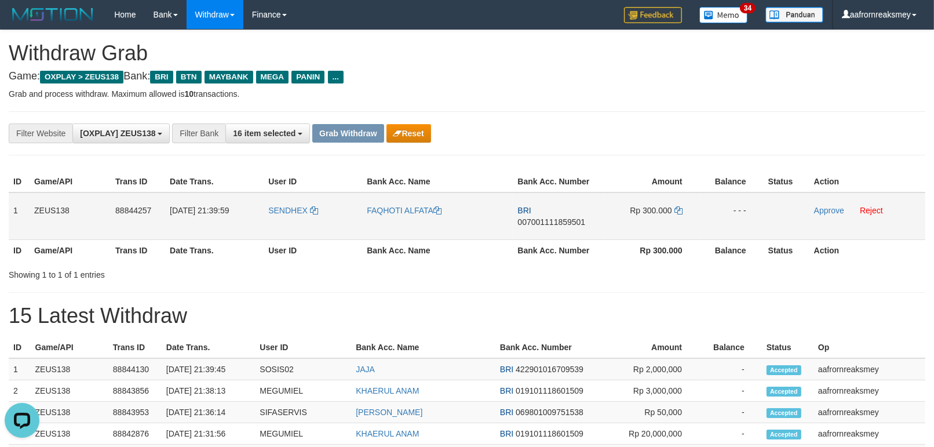
click at [307, 225] on td "SENDHEX" at bounding box center [313, 216] width 98 height 48
click at [302, 222] on td "SENDHEX" at bounding box center [313, 216] width 98 height 48
copy link "SENDHEX"
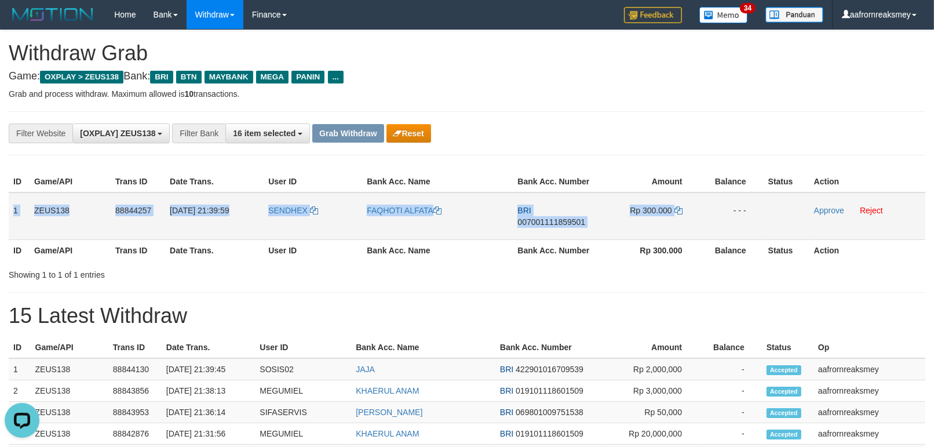
drag, startPoint x: 13, startPoint y: 201, endPoint x: 686, endPoint y: 211, distance: 673.2
click at [686, 211] on tr "1 ZEUS138 88844257 30/09/2025 21:39:59 SENDHEX FAQHOTI ALFATA BRI 0070011118595…" at bounding box center [467, 216] width 916 height 48
copy tr "1 ZEUS138 88844257 30/09/2025 21:39:59 SENDHEX FAQHOTI ALFATA BRI 0070011118595…"
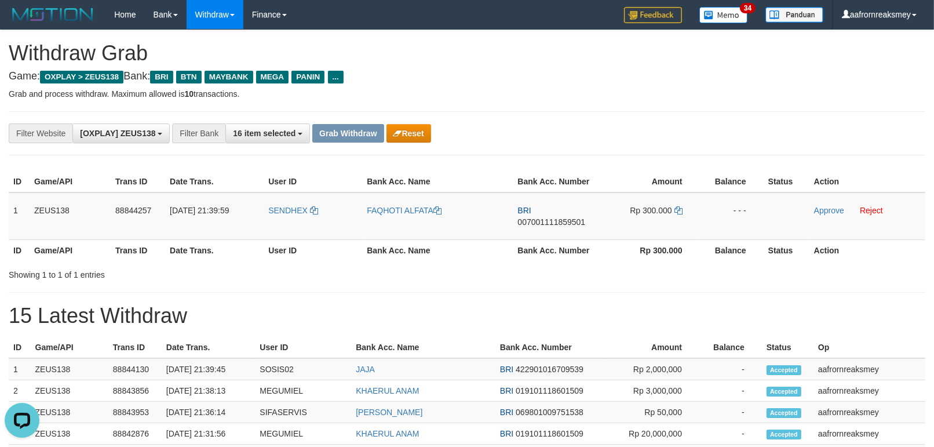
drag, startPoint x: 604, startPoint y: 269, endPoint x: 571, endPoint y: 244, distance: 41.0
click at [604, 269] on div "Showing 1 to 1 of 1 entries" at bounding box center [467, 272] width 934 height 16
click at [560, 231] on td "BRI 007001111859501" at bounding box center [558, 216] width 90 height 48
copy span "007001111859501"
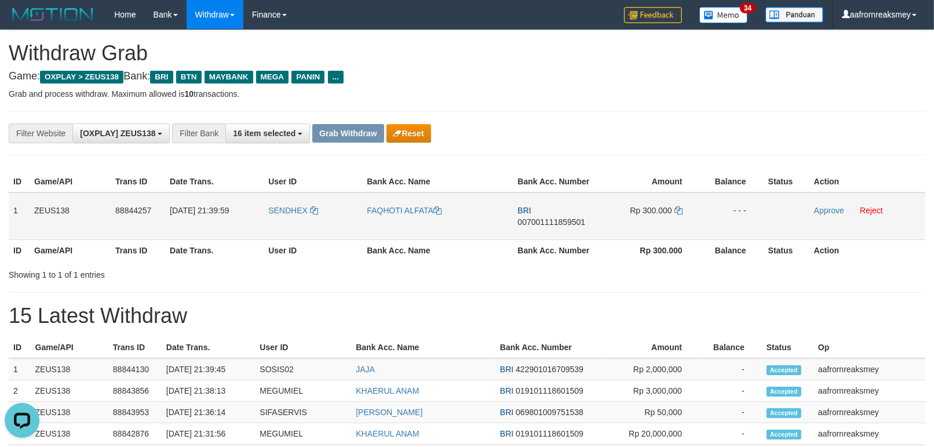
click at [678, 202] on td "Rp 300.000" at bounding box center [652, 216] width 96 height 48
click at [677, 206] on icon at bounding box center [678, 210] width 8 height 8
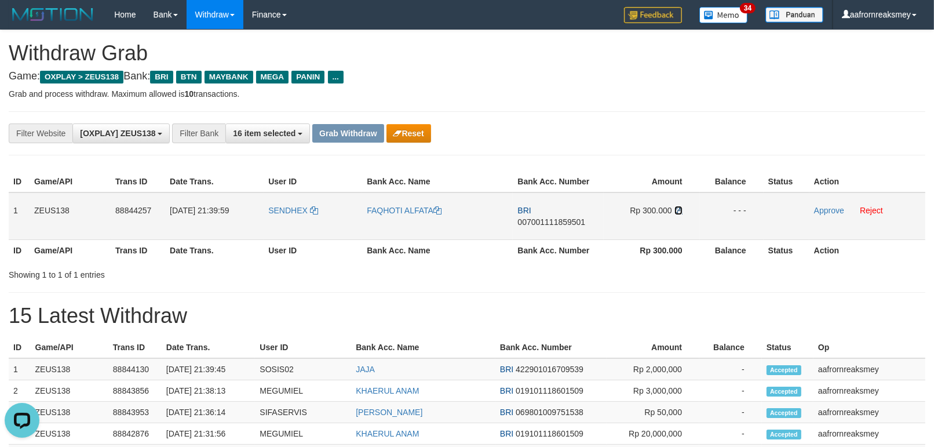
click at [677, 206] on icon at bounding box center [678, 210] width 8 height 8
drag, startPoint x: 819, startPoint y: 211, endPoint x: 540, endPoint y: 130, distance: 290.2
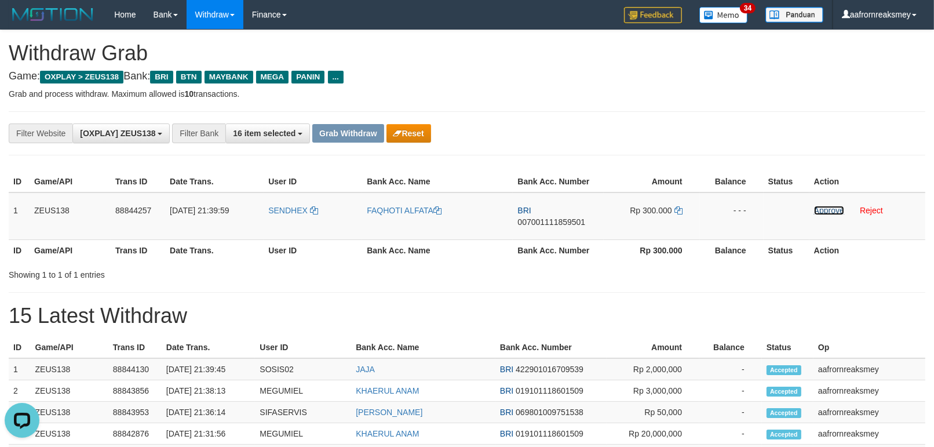
click at [819, 211] on link "Approve" at bounding box center [829, 210] width 30 height 9
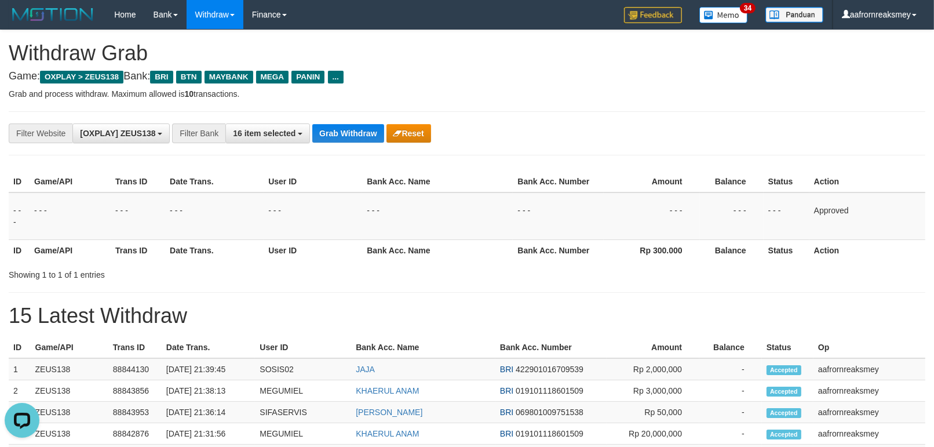
click at [626, 276] on div "Showing 1 to 1 of 1 entries" at bounding box center [467, 272] width 934 height 16
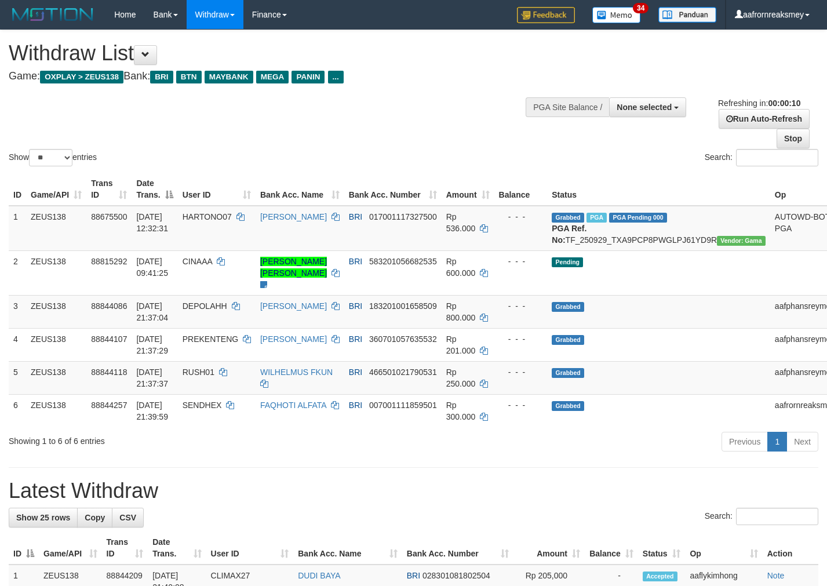
select select
select select "**"
select select
select select "**"
select select
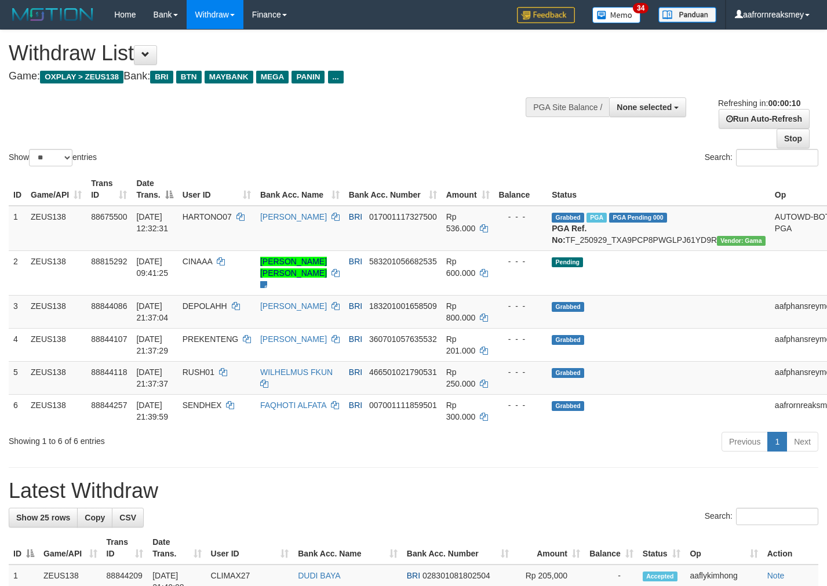
select select "**"
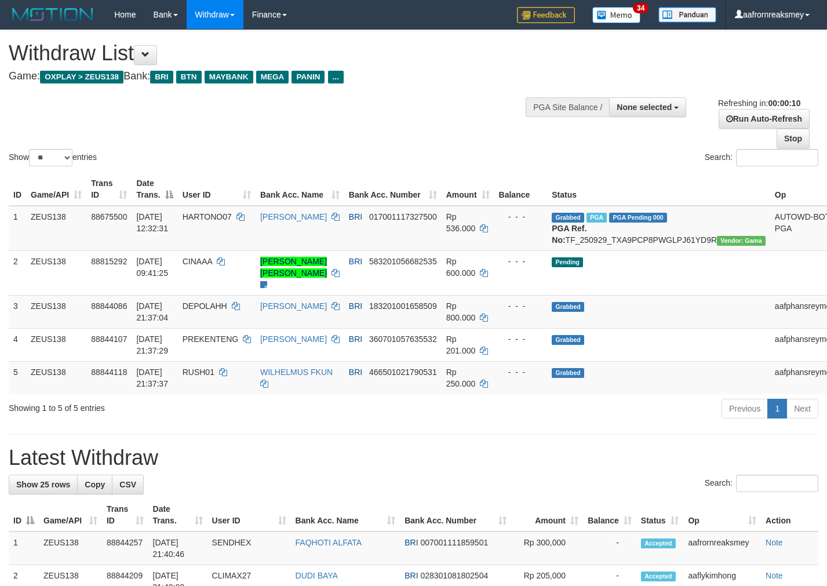
select select
select select "**"
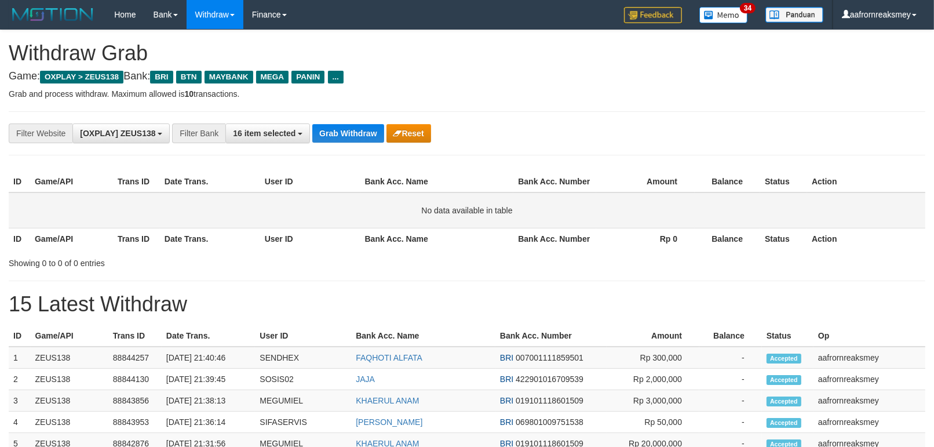
click at [626, 224] on td "No data available in table" at bounding box center [467, 210] width 916 height 36
drag, startPoint x: 0, startPoint y: 0, endPoint x: 354, endPoint y: 136, distance: 379.2
click at [354, 140] on button "Grab Withdraw" at bounding box center [347, 133] width 71 height 19
click at [355, 136] on button "Grab Withdraw" at bounding box center [347, 133] width 71 height 19
click at [356, 136] on button "Grab Withdraw" at bounding box center [347, 133] width 71 height 19
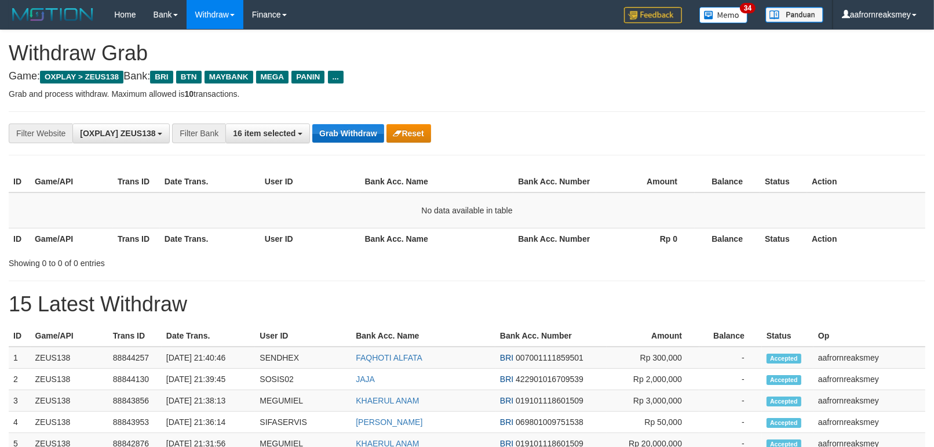
click at [357, 134] on button "Grab Withdraw" at bounding box center [347, 133] width 71 height 19
click at [359, 132] on button "Grab Withdraw" at bounding box center [347, 133] width 71 height 19
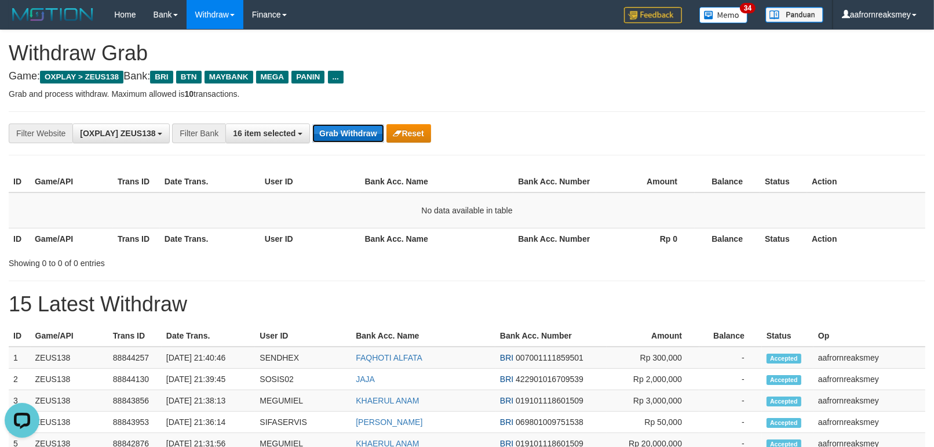
click at [356, 129] on button "Grab Withdraw" at bounding box center [347, 133] width 71 height 19
click at [356, 130] on button "Grab Withdraw" at bounding box center [347, 133] width 71 height 19
click at [356, 131] on button "Grab Withdraw" at bounding box center [347, 133] width 71 height 19
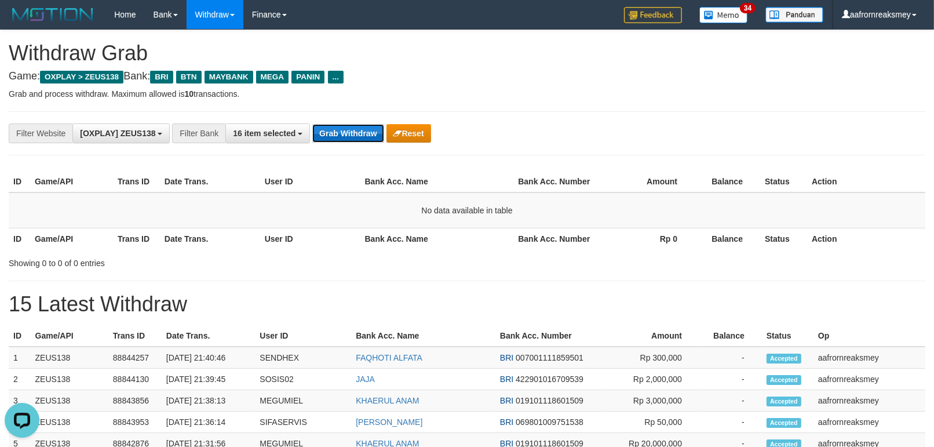
click at [356, 131] on button "Grab Withdraw" at bounding box center [347, 133] width 71 height 19
drag, startPoint x: 356, startPoint y: 131, endPoint x: 443, endPoint y: 145, distance: 88.6
click at [357, 131] on button "Grab Withdraw" at bounding box center [347, 133] width 71 height 19
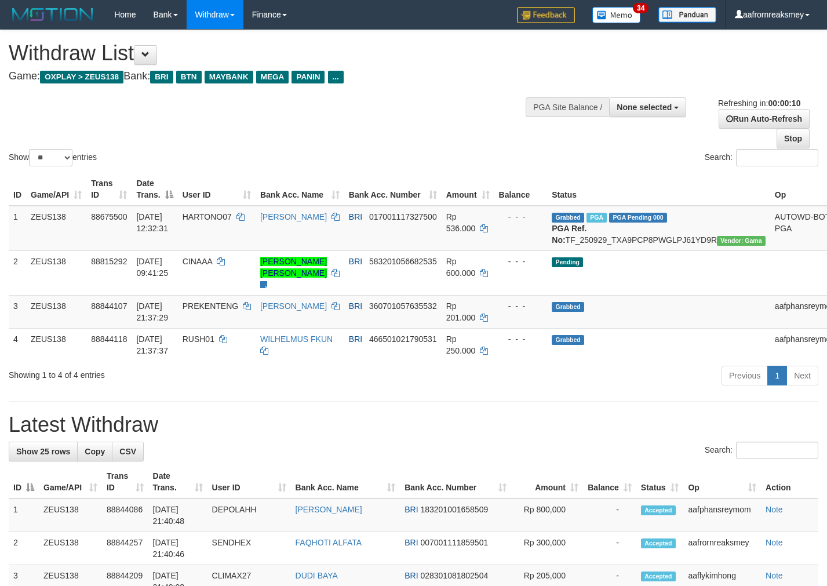
select select
select select "**"
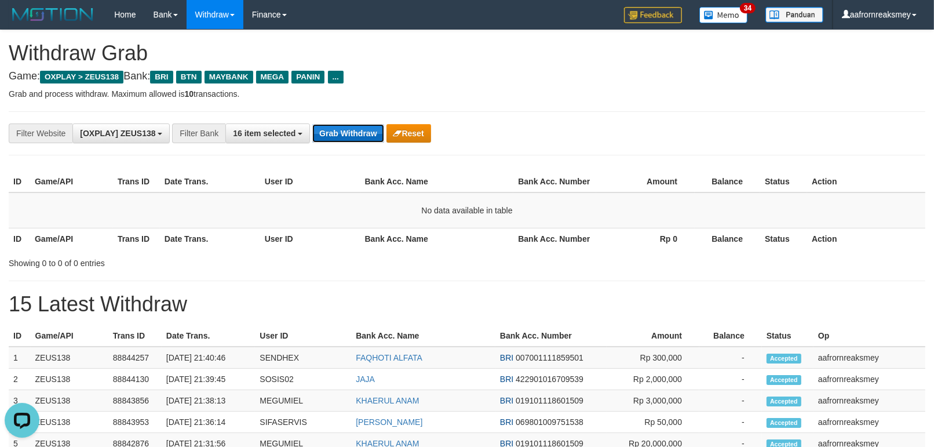
click at [327, 132] on button "Grab Withdraw" at bounding box center [347, 133] width 71 height 19
click at [328, 133] on button "Grab Withdraw" at bounding box center [347, 133] width 71 height 19
click at [329, 134] on button "Grab Withdraw" at bounding box center [347, 133] width 71 height 19
click at [332, 136] on button "Grab Withdraw" at bounding box center [347, 133] width 71 height 19
click at [331, 134] on button "Grab Withdraw" at bounding box center [347, 133] width 71 height 19
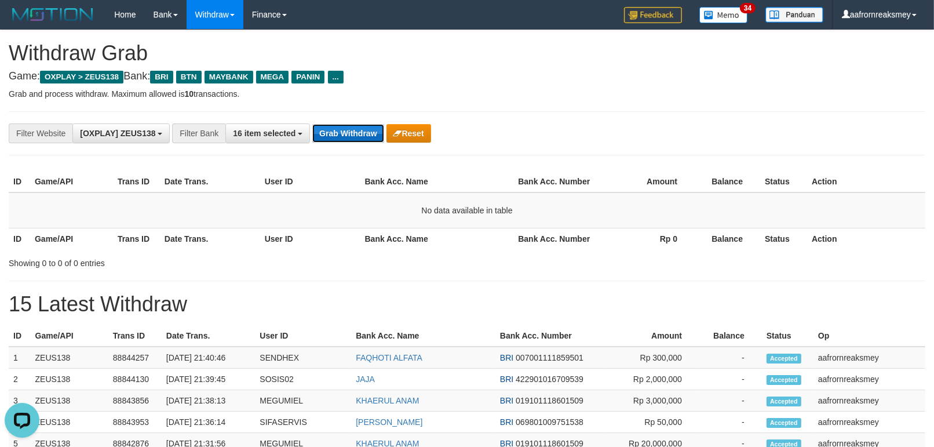
click at [331, 134] on button "Grab Withdraw" at bounding box center [347, 133] width 71 height 19
click at [355, 139] on button "Grab Withdraw" at bounding box center [347, 133] width 71 height 19
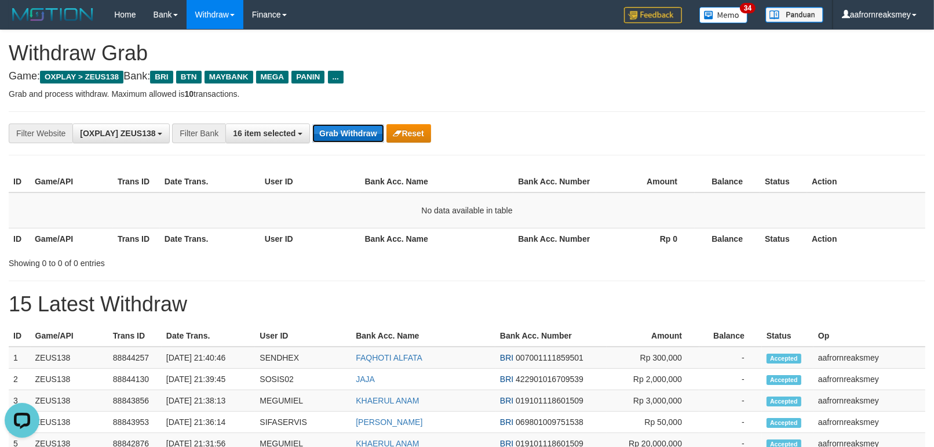
drag, startPoint x: 355, startPoint y: 139, endPoint x: 363, endPoint y: 141, distance: 7.9
click at [357, 140] on button "Grab Withdraw" at bounding box center [347, 133] width 71 height 19
click at [365, 141] on button "Grab Withdraw" at bounding box center [347, 133] width 71 height 19
click at [352, 140] on button "Grab Withdraw" at bounding box center [347, 133] width 71 height 19
click at [352, 134] on button "Grab Withdraw" at bounding box center [347, 133] width 71 height 19
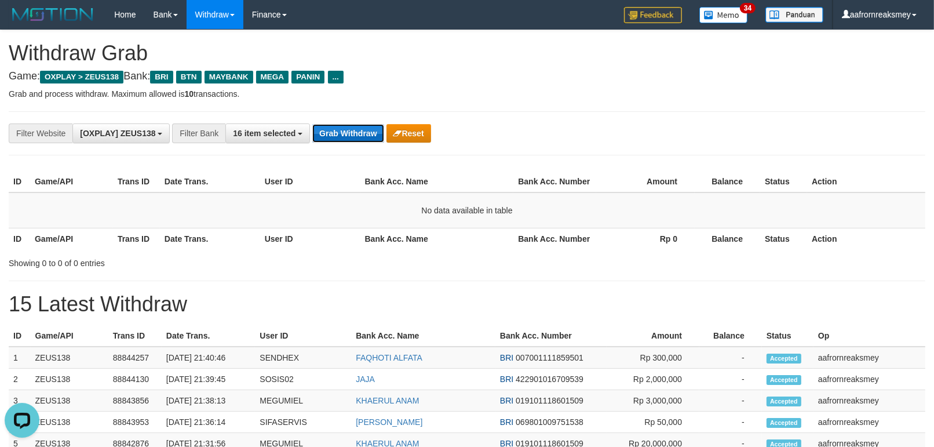
click at [352, 134] on button "Grab Withdraw" at bounding box center [347, 133] width 71 height 19
click at [352, 136] on button "Grab Withdraw" at bounding box center [347, 133] width 71 height 19
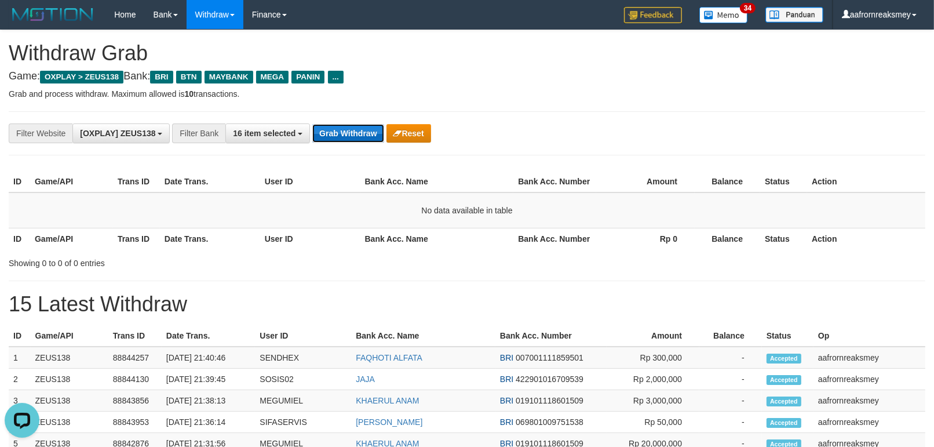
click at [352, 136] on button "Grab Withdraw" at bounding box center [347, 133] width 71 height 19
drag, startPoint x: 352, startPoint y: 136, endPoint x: 523, endPoint y: 156, distance: 172.1
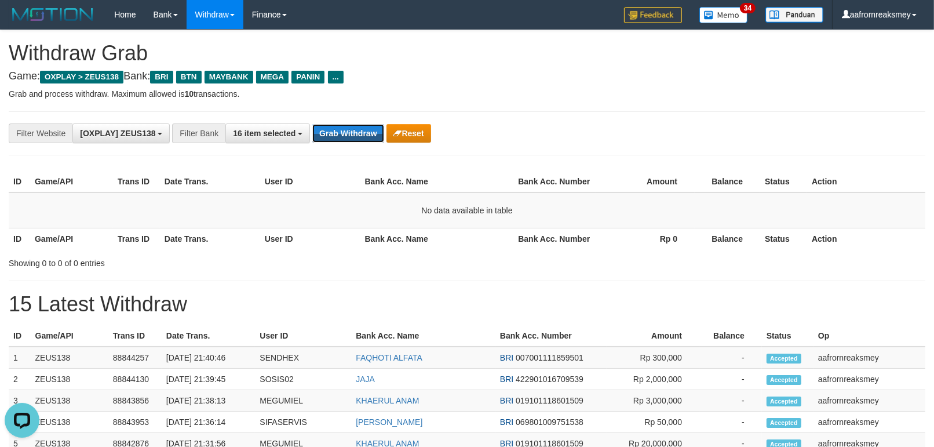
click at [352, 140] on button "Grab Withdraw" at bounding box center [347, 133] width 71 height 19
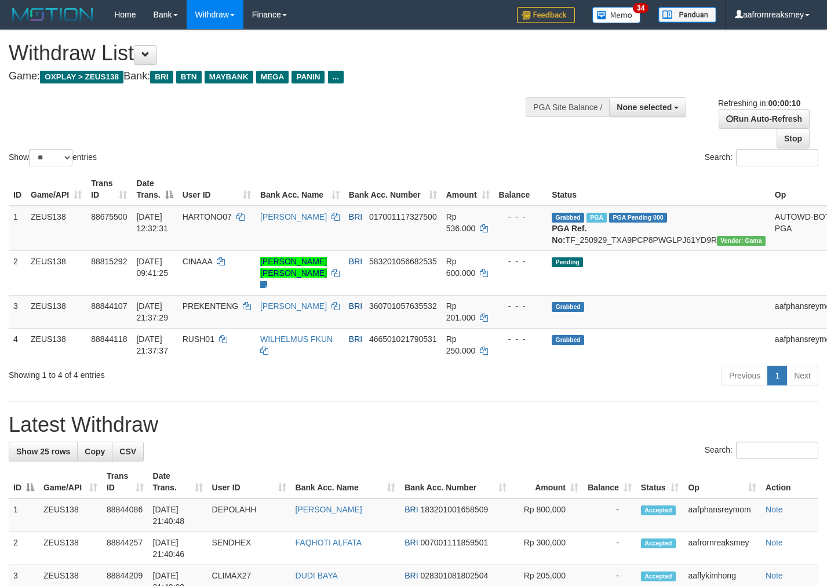
select select
select select "**"
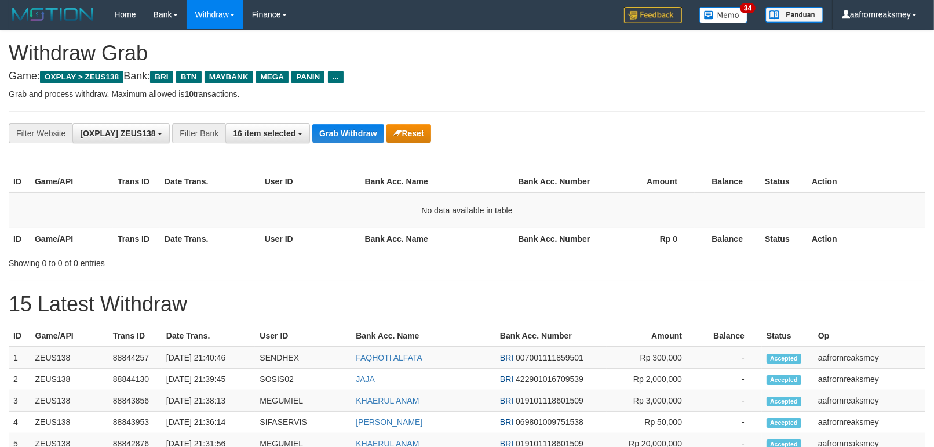
drag, startPoint x: 357, startPoint y: 153, endPoint x: 355, endPoint y: 143, distance: 10.3
click at [357, 153] on div "**********" at bounding box center [467, 133] width 916 height 44
click at [350, 138] on button "Grab Withdraw" at bounding box center [347, 133] width 71 height 19
click at [350, 137] on button "Grab Withdraw" at bounding box center [347, 133] width 71 height 19
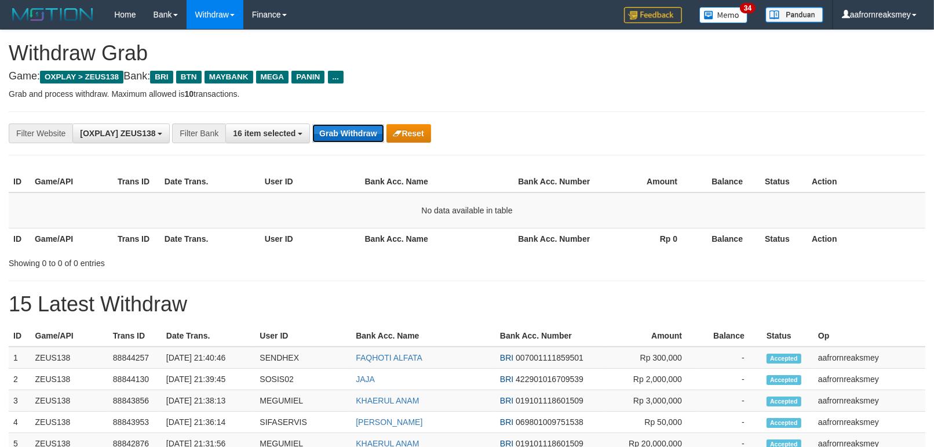
click at [350, 137] on button "Grab Withdraw" at bounding box center [347, 133] width 71 height 19
click at [351, 137] on button "Grab Withdraw" at bounding box center [347, 133] width 71 height 19
click at [352, 137] on button "Grab Withdraw" at bounding box center [347, 133] width 71 height 19
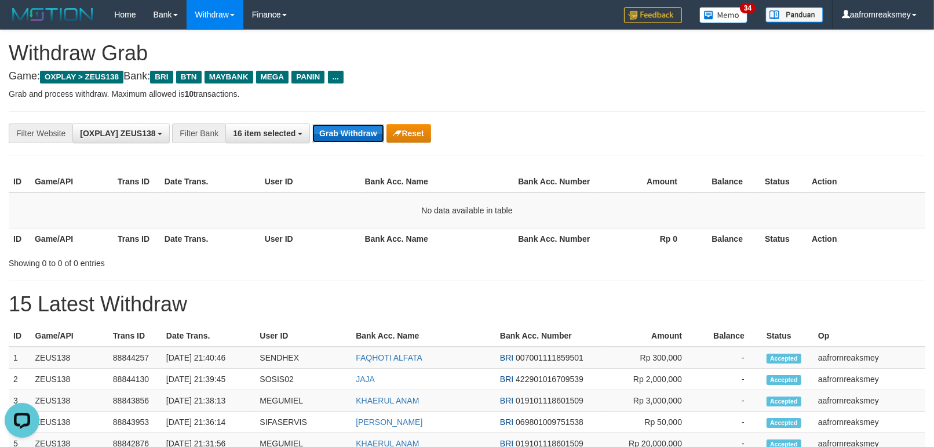
click at [356, 137] on button "Grab Withdraw" at bounding box center [347, 133] width 71 height 19
click at [356, 138] on button "Grab Withdraw" at bounding box center [347, 133] width 71 height 19
click at [357, 139] on button "Grab Withdraw" at bounding box center [347, 133] width 71 height 19
click at [358, 139] on button "Grab Withdraw" at bounding box center [347, 133] width 71 height 19
click at [359, 139] on button "Grab Withdraw" at bounding box center [347, 133] width 71 height 19
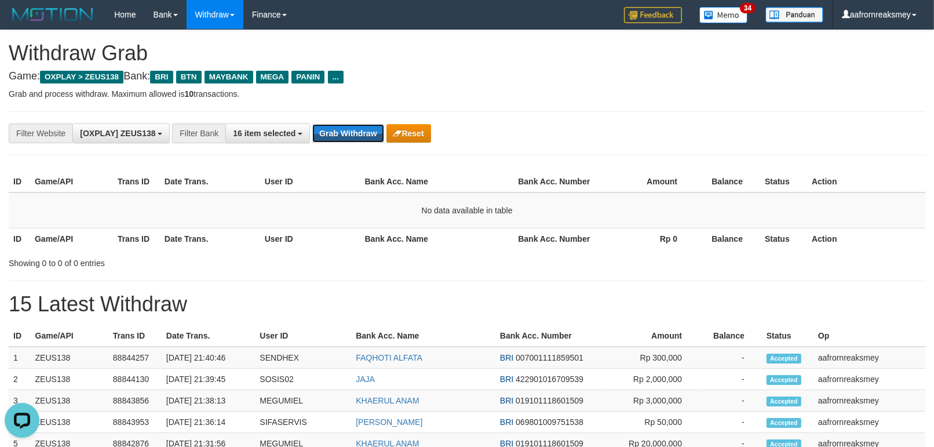
drag, startPoint x: 362, startPoint y: 139, endPoint x: 936, endPoint y: 162, distance: 574.5
click at [368, 139] on button "Grab Withdraw" at bounding box center [347, 133] width 71 height 19
click at [325, 130] on button "Grab Withdraw" at bounding box center [347, 133] width 71 height 19
click at [359, 136] on button "Grab Withdraw" at bounding box center [347, 133] width 71 height 19
click at [359, 133] on button "Grab Withdraw" at bounding box center [347, 133] width 71 height 19
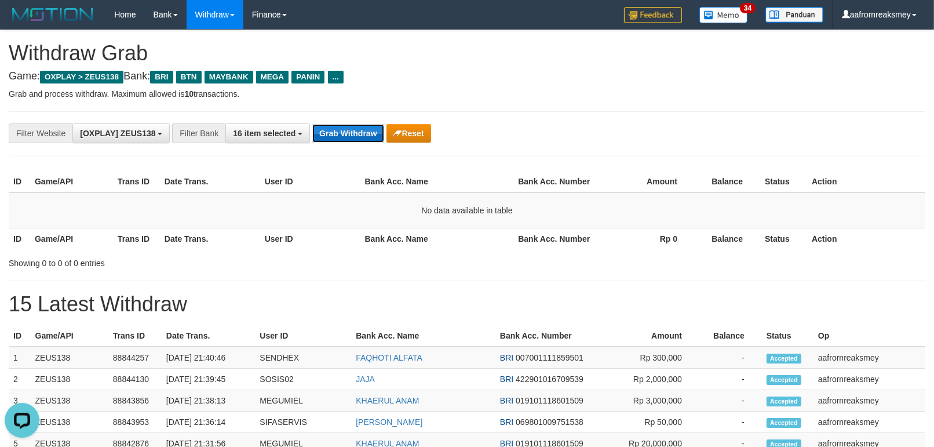
click at [359, 133] on button "Grab Withdraw" at bounding box center [347, 133] width 71 height 19
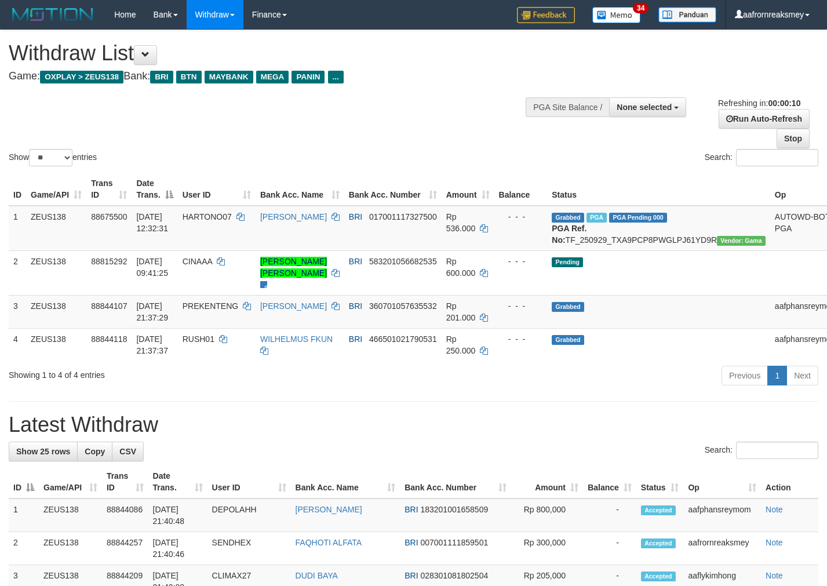
select select
select select "**"
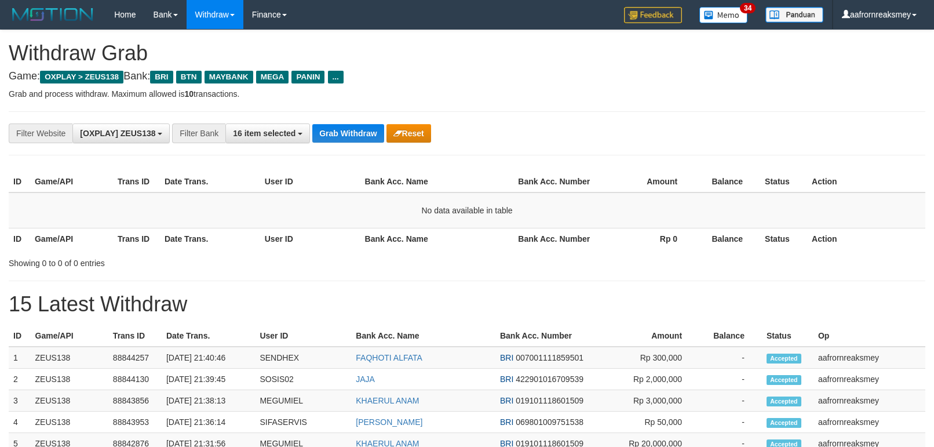
click at [360, 132] on button "Grab Withdraw" at bounding box center [347, 133] width 71 height 19
click at [361, 132] on button "Grab Withdraw" at bounding box center [347, 133] width 71 height 19
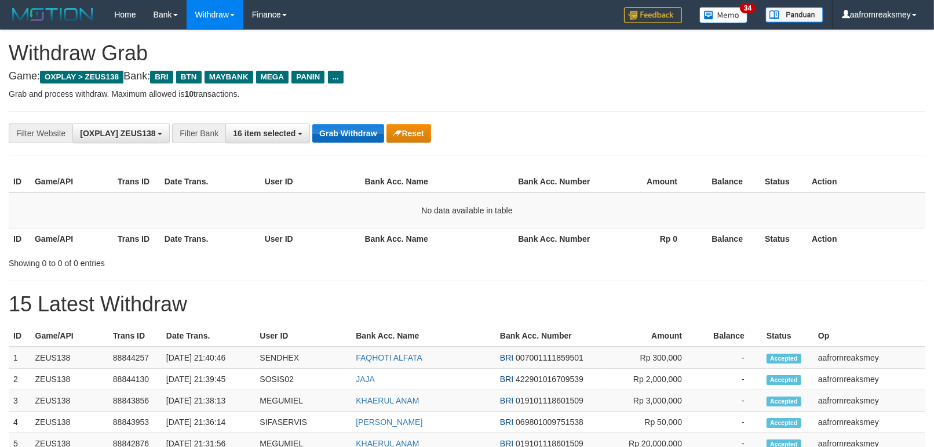
click at [361, 132] on button "Grab Withdraw" at bounding box center [347, 133] width 71 height 19
click at [357, 127] on button "Grab Withdraw" at bounding box center [347, 133] width 71 height 19
click at [356, 127] on button "Grab Withdraw" at bounding box center [347, 133] width 71 height 19
click at [355, 127] on button "Grab Withdraw" at bounding box center [347, 133] width 71 height 19
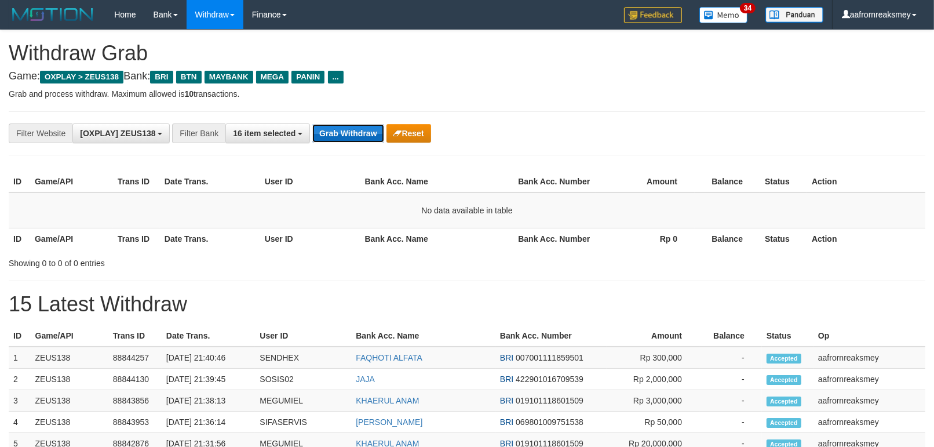
click at [355, 127] on button "Grab Withdraw" at bounding box center [347, 133] width 71 height 19
click at [355, 128] on button "Grab Withdraw" at bounding box center [347, 133] width 71 height 19
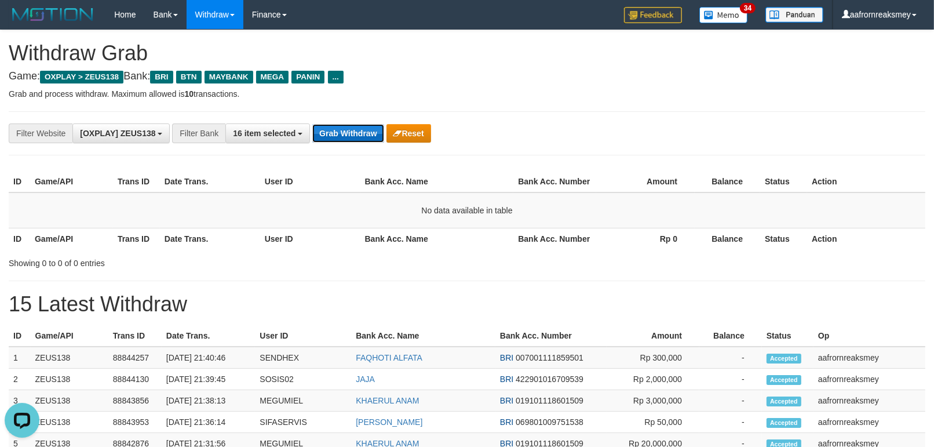
click at [355, 128] on button "Grab Withdraw" at bounding box center [347, 133] width 71 height 19
click at [355, 129] on button "Grab Withdraw" at bounding box center [347, 133] width 71 height 19
click at [354, 130] on button "Grab Withdraw" at bounding box center [347, 133] width 71 height 19
click at [353, 130] on button "Grab Withdraw" at bounding box center [347, 133] width 71 height 19
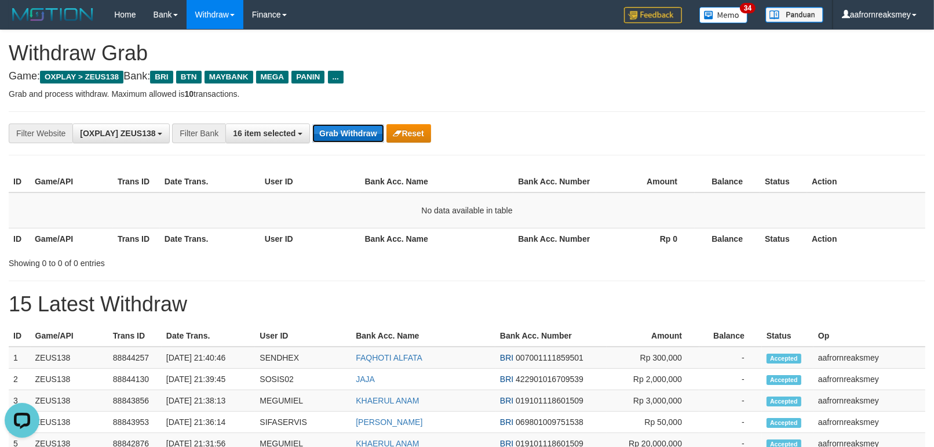
click at [353, 130] on button "Grab Withdraw" at bounding box center [347, 133] width 71 height 19
click at [352, 130] on button "Grab Withdraw" at bounding box center [347, 133] width 71 height 19
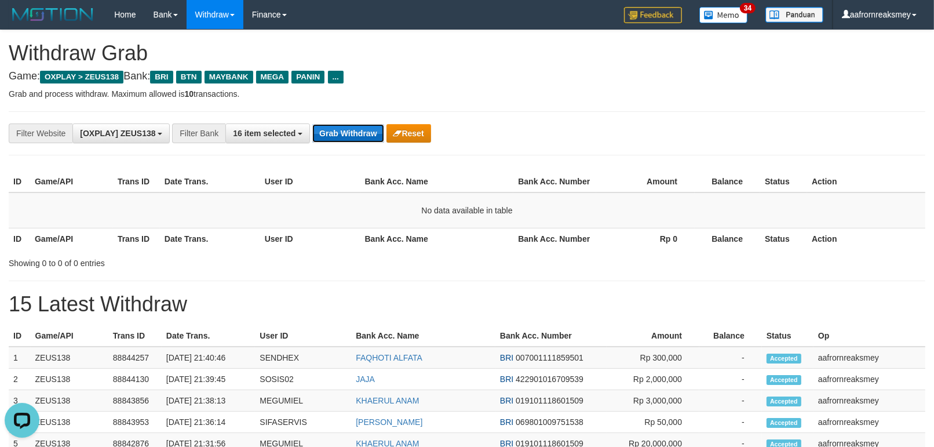
click at [352, 130] on button "Grab Withdraw" at bounding box center [347, 133] width 71 height 19
click at [334, 128] on button "Grab Withdraw" at bounding box center [347, 133] width 71 height 19
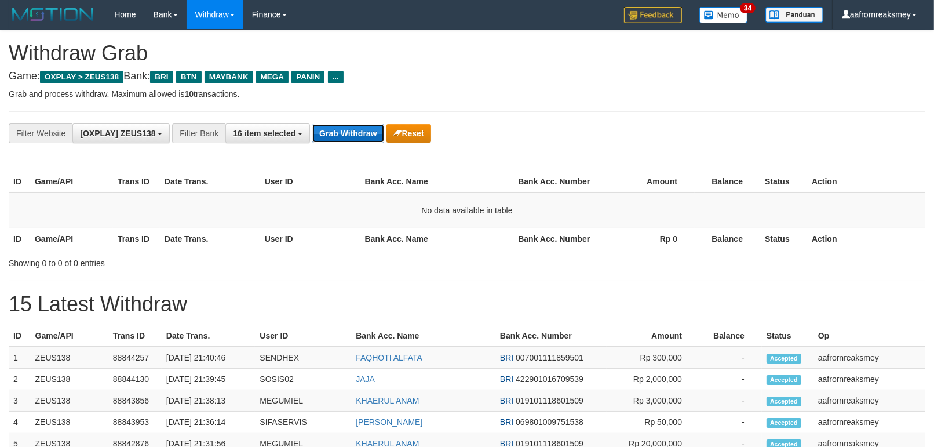
click at [352, 127] on button "Grab Withdraw" at bounding box center [347, 133] width 71 height 19
click at [354, 126] on button "Grab Withdraw" at bounding box center [347, 133] width 71 height 19
click at [355, 125] on button "Grab Withdraw" at bounding box center [347, 133] width 71 height 19
click at [355, 124] on button "Grab Withdraw" at bounding box center [347, 133] width 71 height 19
click at [356, 123] on div "**********" at bounding box center [467, 133] width 916 height 44
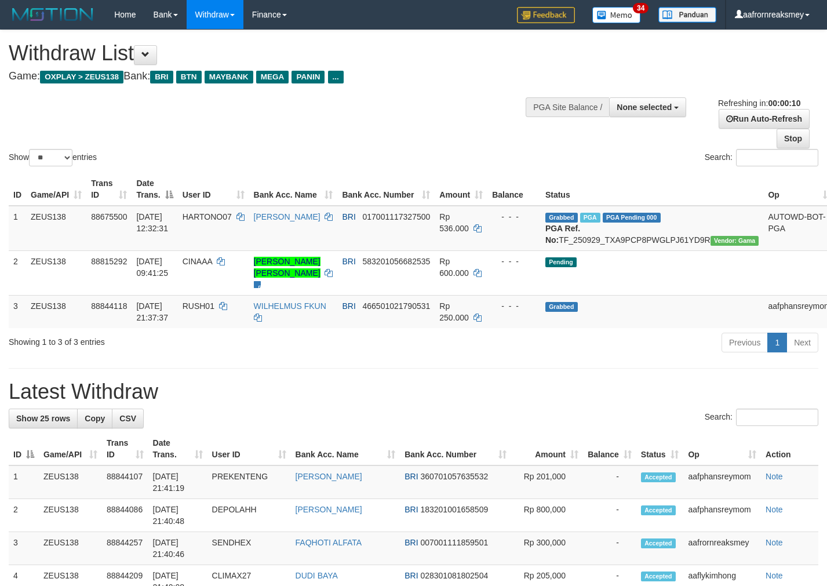
select select
select select "**"
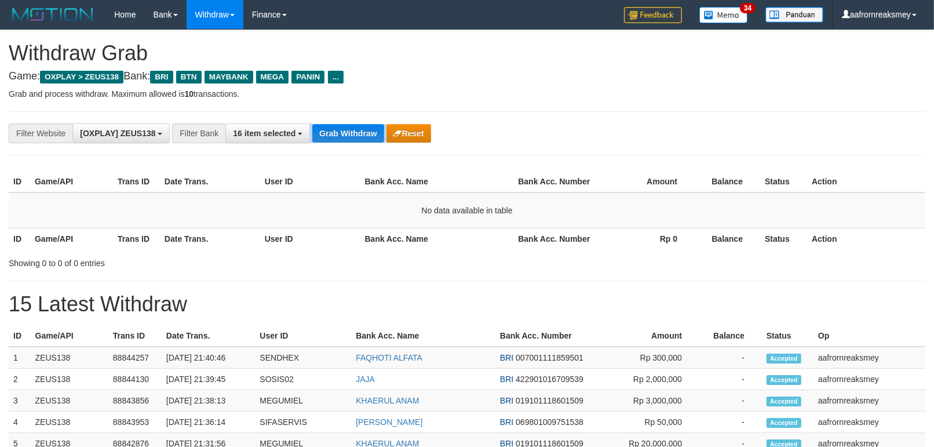
click at [357, 123] on div "**********" at bounding box center [389, 133] width 778 height 20
drag, startPoint x: 0, startPoint y: 0, endPoint x: 357, endPoint y: 123, distance: 377.9
click at [357, 123] on div "**********" at bounding box center [389, 133] width 778 height 20
click at [358, 124] on div "**********" at bounding box center [467, 133] width 916 height 44
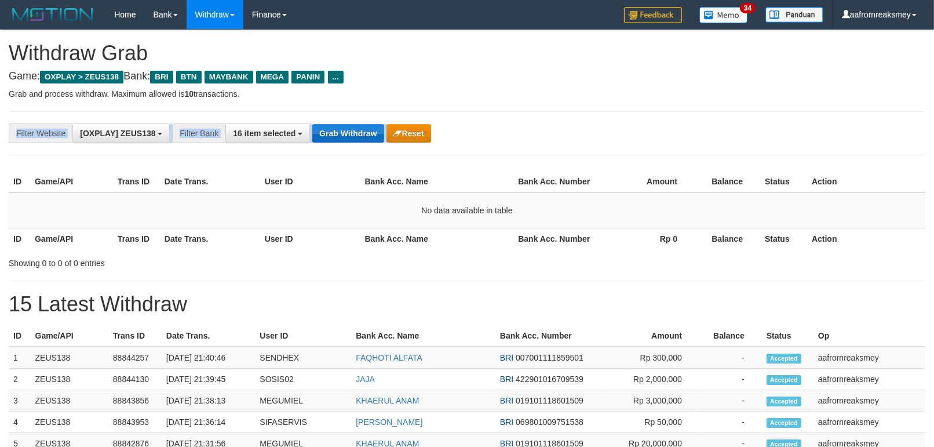
click at [358, 123] on div "**********" at bounding box center [389, 133] width 778 height 20
click at [358, 125] on button "Grab Withdraw" at bounding box center [347, 133] width 71 height 19
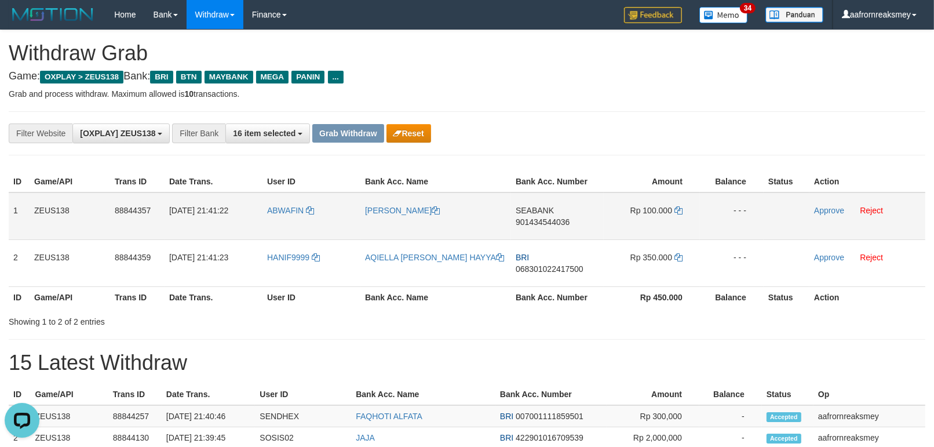
drag, startPoint x: 284, startPoint y: 221, endPoint x: 282, endPoint y: 227, distance: 6.6
click at [282, 227] on td "ABWAFIN" at bounding box center [311, 216] width 98 height 48
copy link "ABWAFIN"
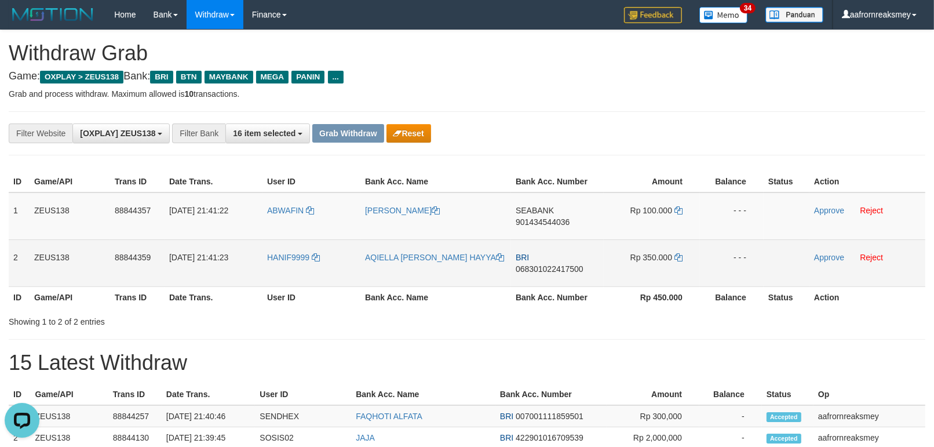
click at [288, 267] on td "HANIF9999" at bounding box center [311, 262] width 98 height 47
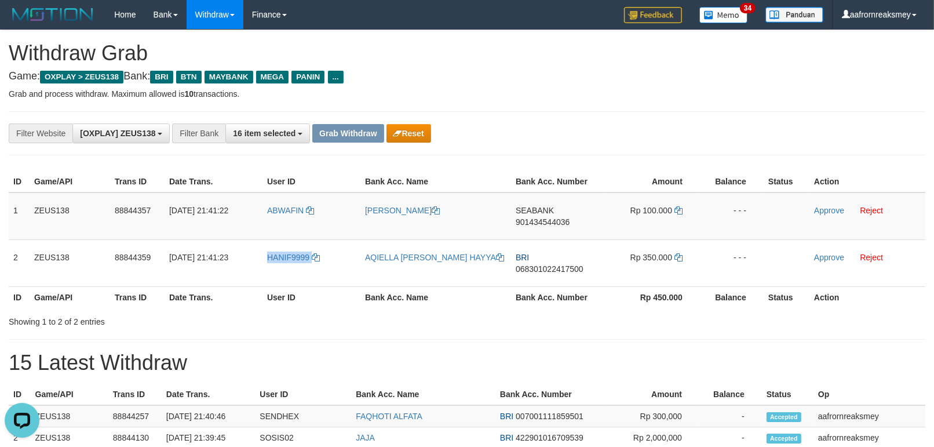
copy link "HANIF9999"
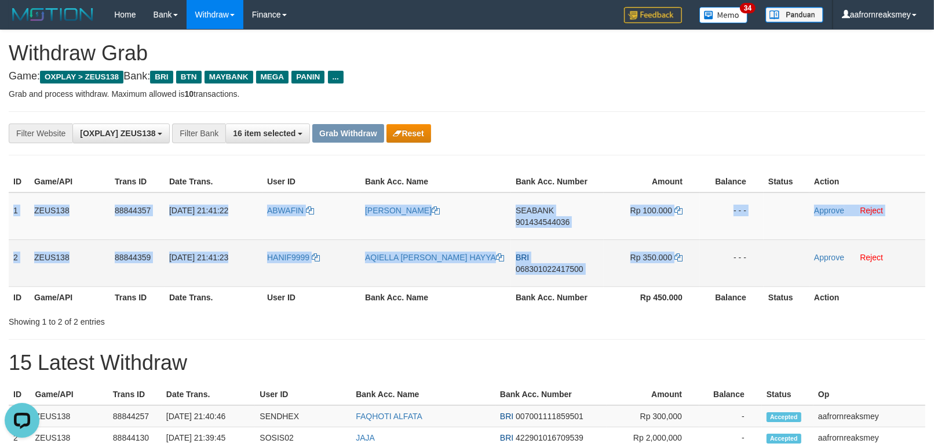
drag, startPoint x: 13, startPoint y: 200, endPoint x: 726, endPoint y: 255, distance: 715.2
click at [726, 256] on tbody "1 ZEUS138 88844357 30/09/2025 21:41:22 ABWAFIN ABDUL WAFI SEABANK 901434544036 …" at bounding box center [467, 239] width 916 height 94
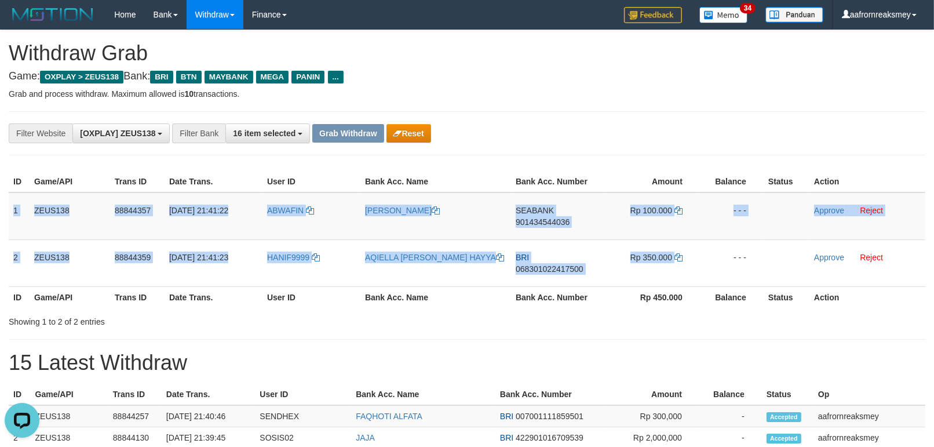
copy tbody "1 ZEUS138 88844357 30/09/2025 21:41:22 ABWAFIN ABDUL WAFI SEABANK 901434544036 …"
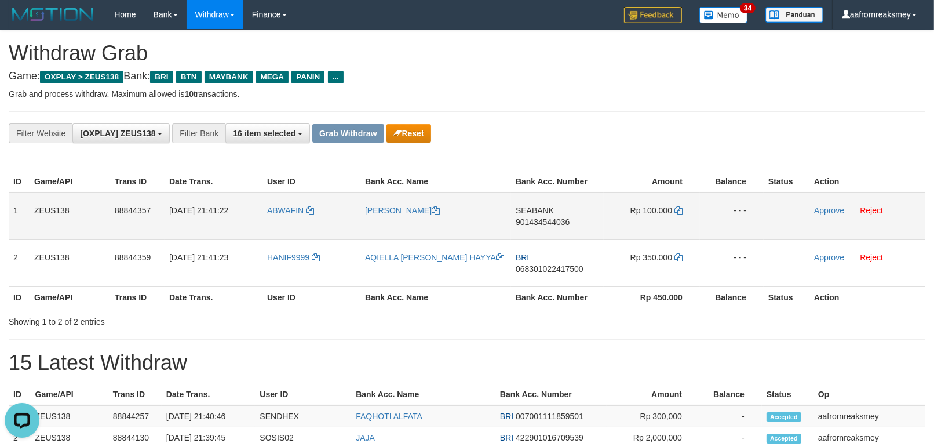
drag, startPoint x: 499, startPoint y: 117, endPoint x: 507, endPoint y: 207, distance: 90.1
click at [502, 131] on div "**********" at bounding box center [467, 133] width 916 height 44
click at [545, 193] on td "SEABANK 901434544036" at bounding box center [557, 216] width 93 height 48
click at [545, 192] on td "SEABANK 901434544036" at bounding box center [557, 216] width 93 height 48
copy td "SEABANK"
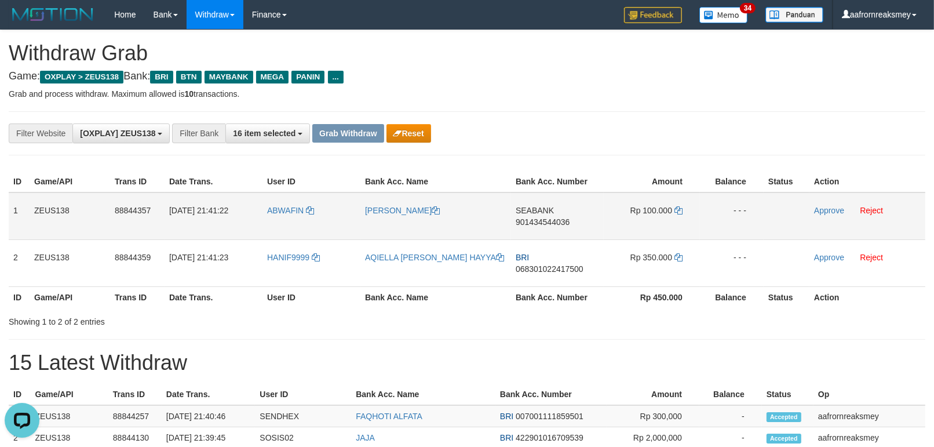
click at [550, 235] on td "SEABANK 901434544036" at bounding box center [557, 216] width 93 height 48
click at [549, 235] on td "SEABANK 901434544036" at bounding box center [557, 216] width 93 height 48
copy span "901434544036"
drag, startPoint x: 650, startPoint y: 303, endPoint x: 655, endPoint y: 293, distance: 10.9
click at [650, 311] on div "Showing 1 to 2 of 2 entries" at bounding box center [467, 319] width 934 height 16
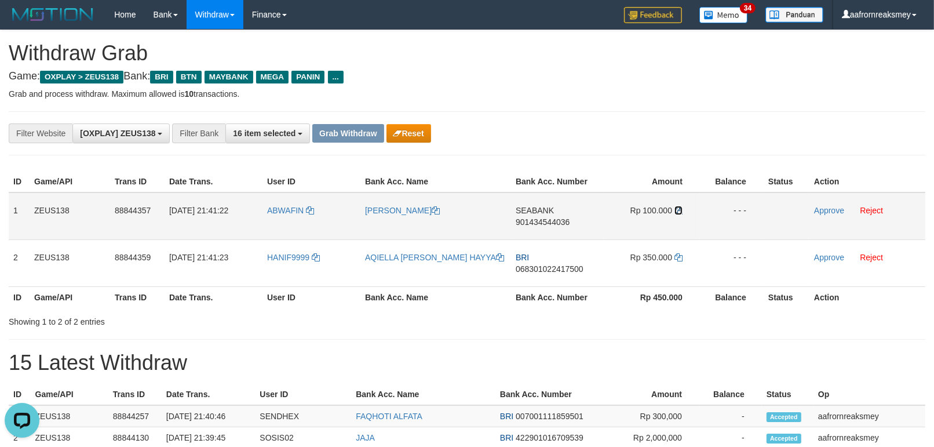
click at [678, 206] on icon at bounding box center [678, 210] width 8 height 8
click at [680, 206] on icon at bounding box center [678, 210] width 8 height 8
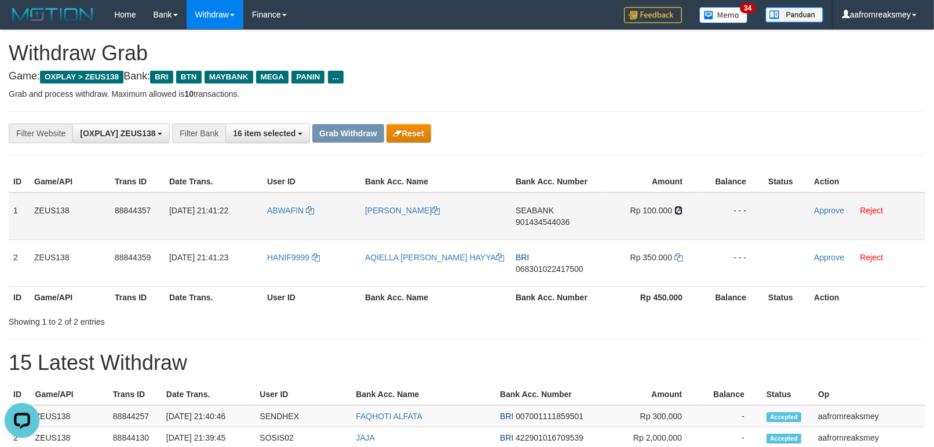
click at [680, 206] on icon at bounding box center [678, 210] width 8 height 8
click at [677, 206] on icon at bounding box center [678, 210] width 8 height 8
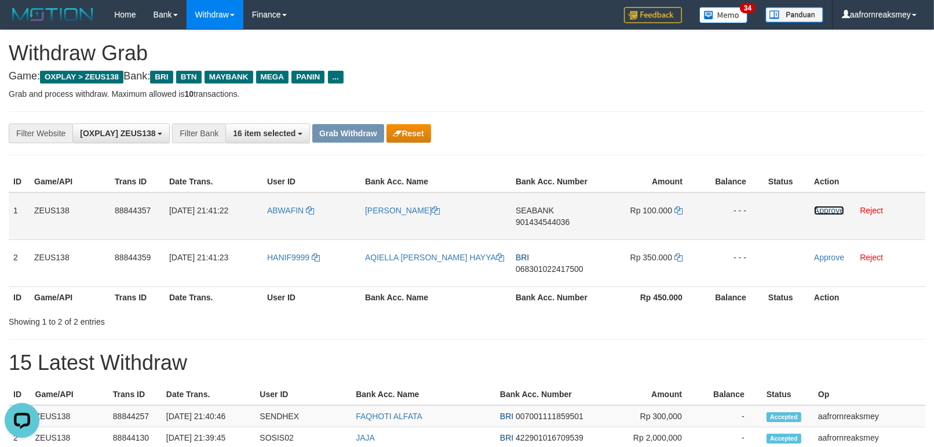
click at [816, 206] on link "Approve" at bounding box center [829, 210] width 30 height 9
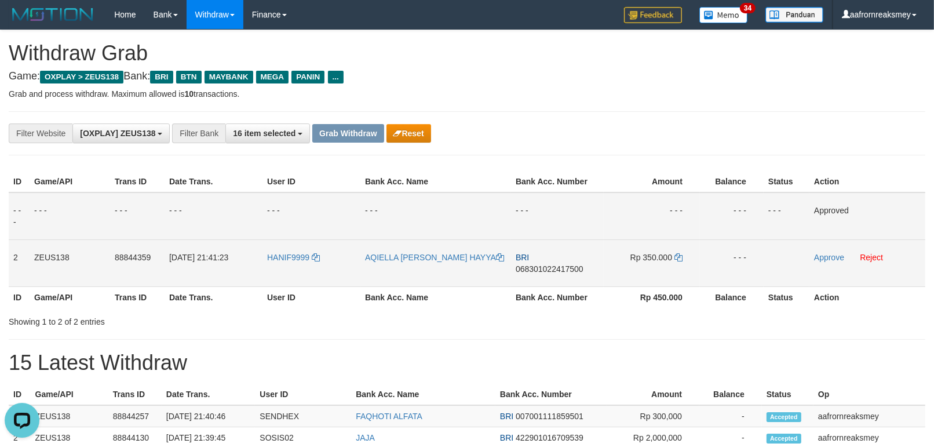
click at [556, 266] on td "BRI 068301022417500" at bounding box center [557, 262] width 93 height 47
click at [556, 268] on td "BRI 068301022417500" at bounding box center [557, 262] width 93 height 47
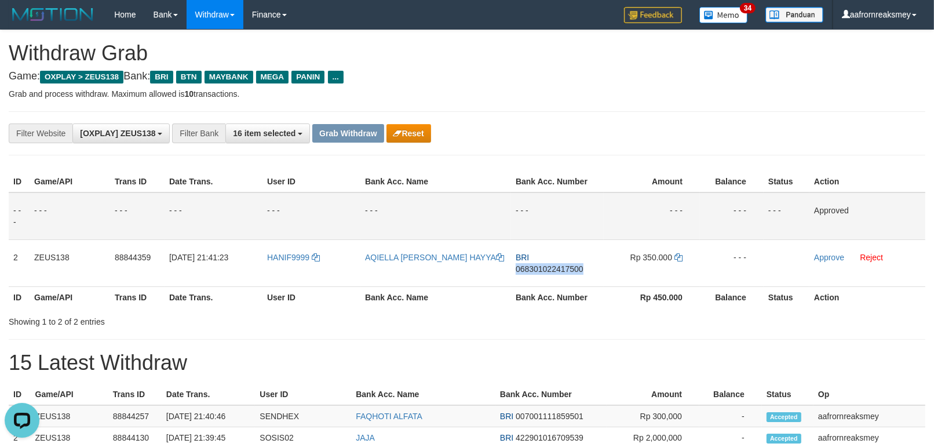
copy span "068301022417500"
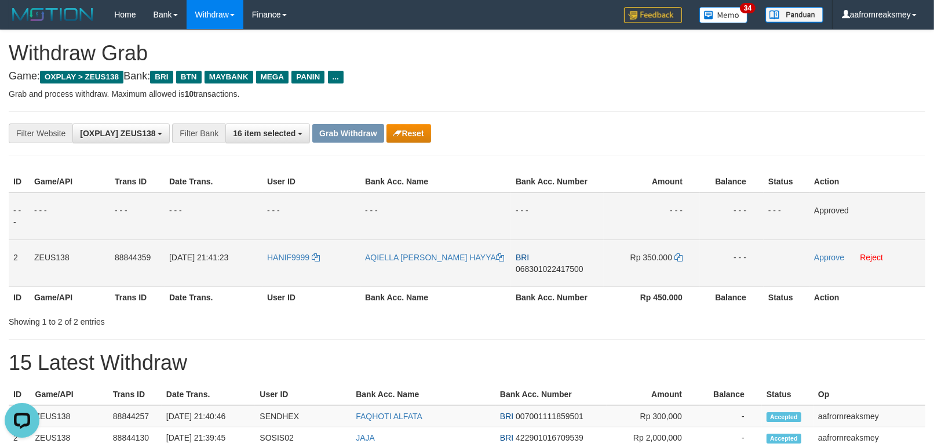
click at [677, 251] on td "Rp 350.000" at bounding box center [652, 262] width 96 height 47
click at [677, 254] on icon at bounding box center [678, 257] width 8 height 8
click at [678, 254] on icon at bounding box center [678, 257] width 8 height 8
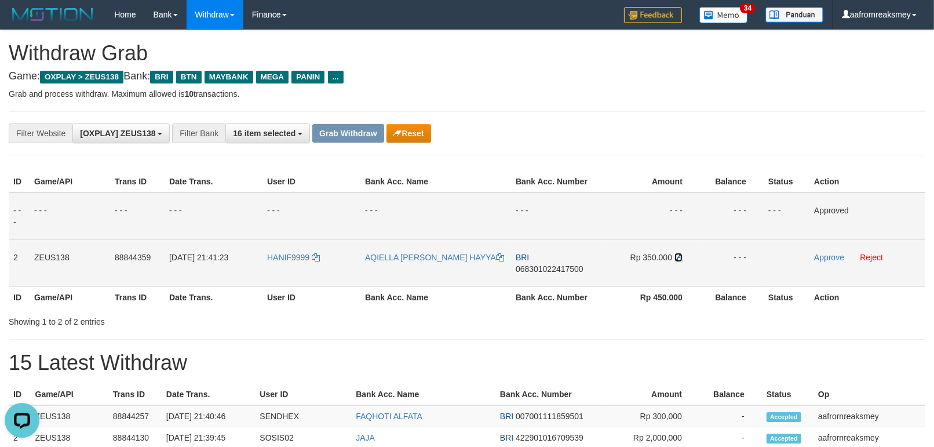
click at [678, 254] on icon at bounding box center [678, 257] width 8 height 8
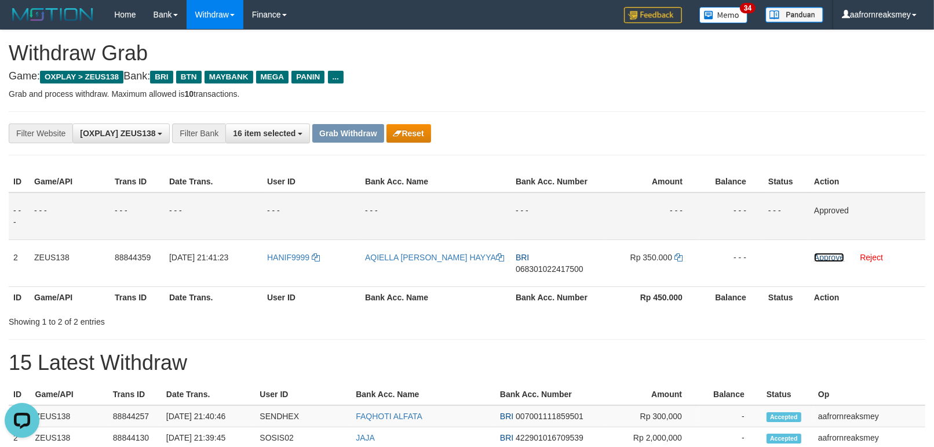
click at [821, 253] on link "Approve" at bounding box center [829, 257] width 30 height 9
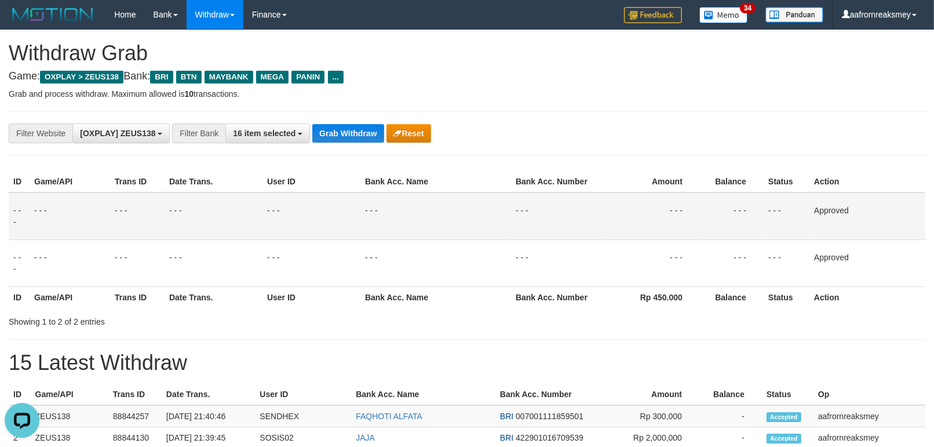
drag, startPoint x: 659, startPoint y: 279, endPoint x: 660, endPoint y: 301, distance: 22.7
click at [657, 279] on td "- - -" at bounding box center [652, 262] width 96 height 47
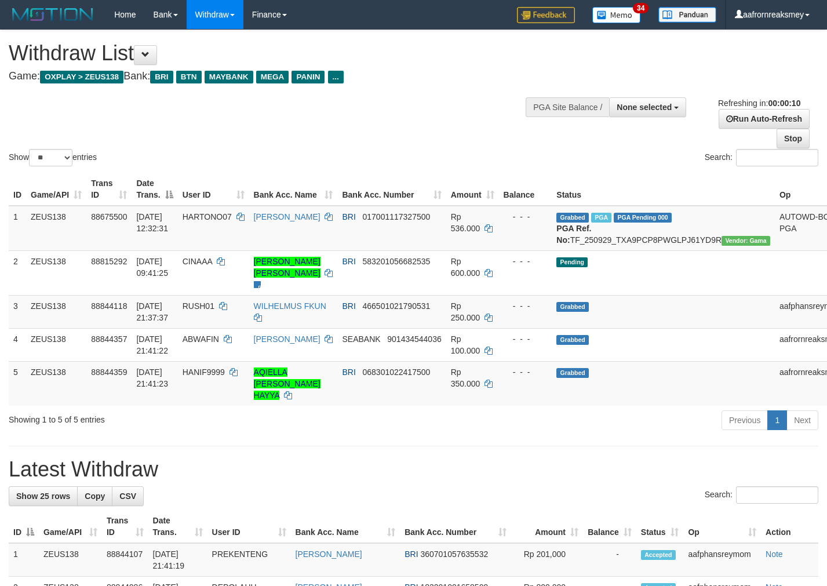
select select
select select "**"
select select
select select "**"
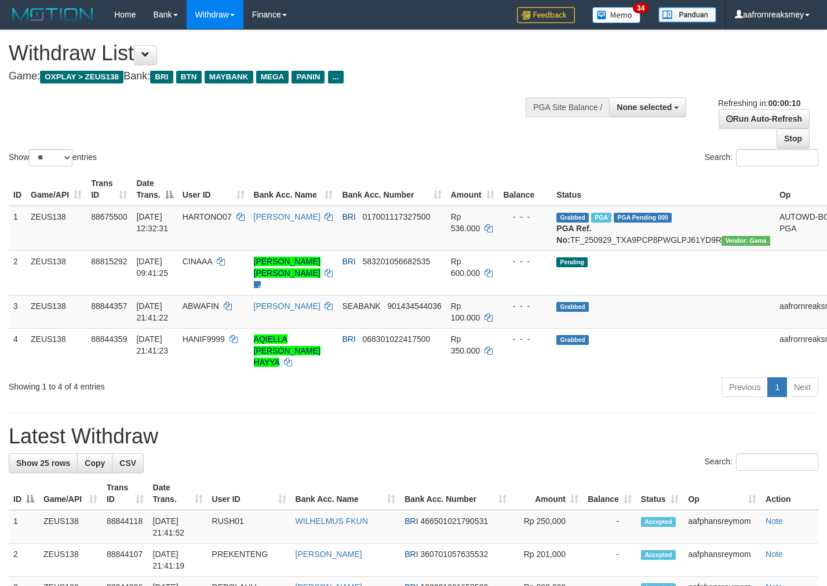
select select
select select "**"
select select
select select "**"
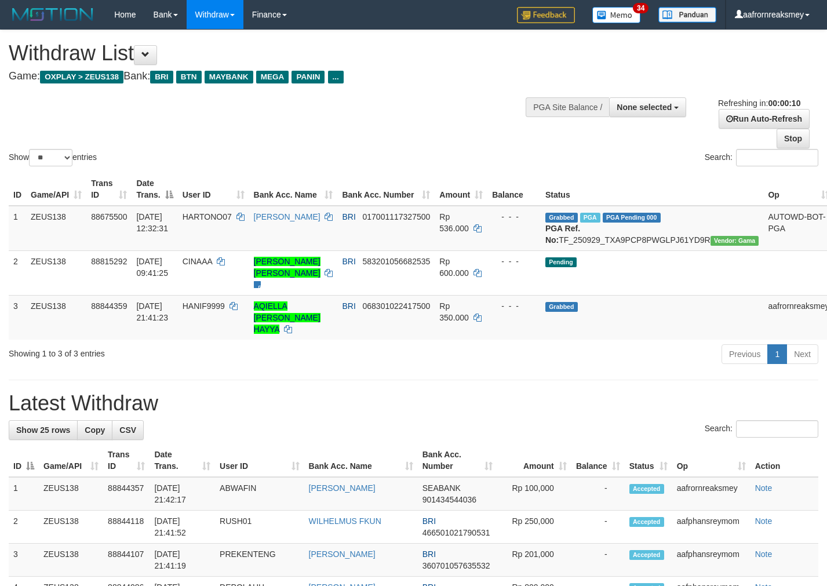
select select
select select "**"
select select
select select "**"
select select
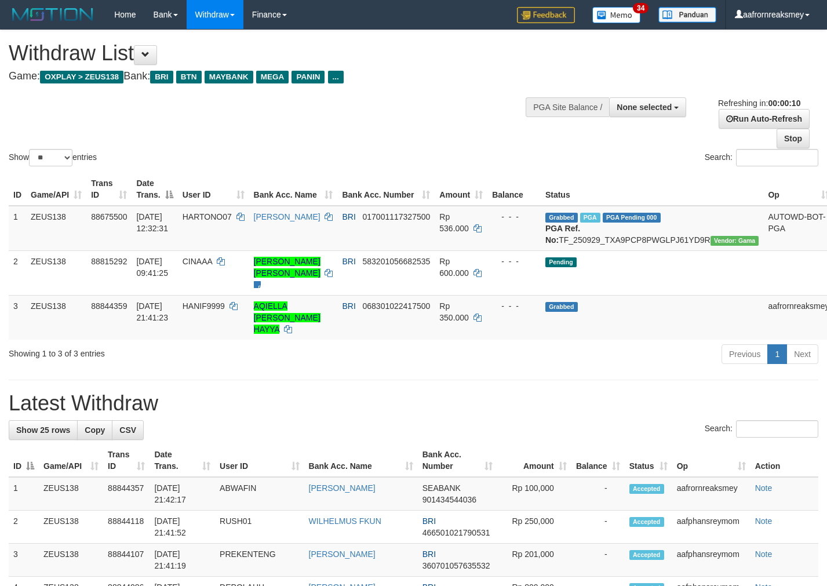
select select "**"
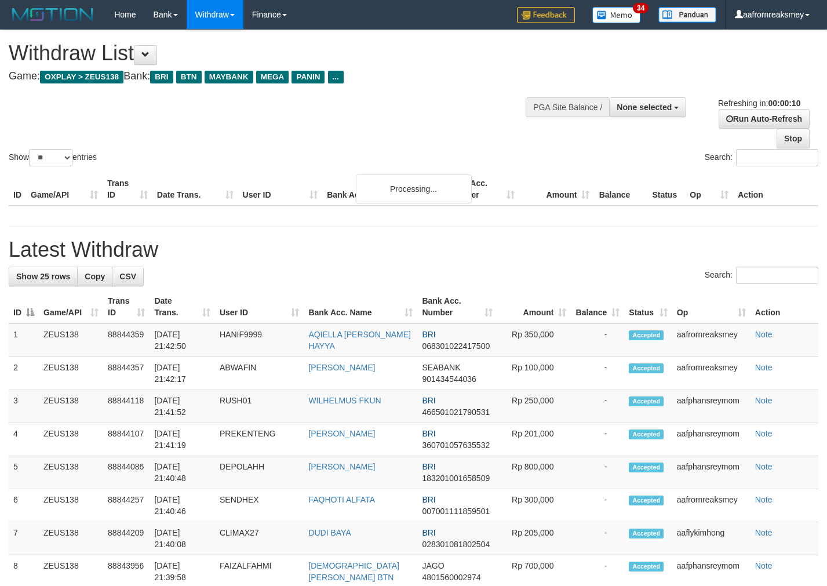
select select
select select "**"
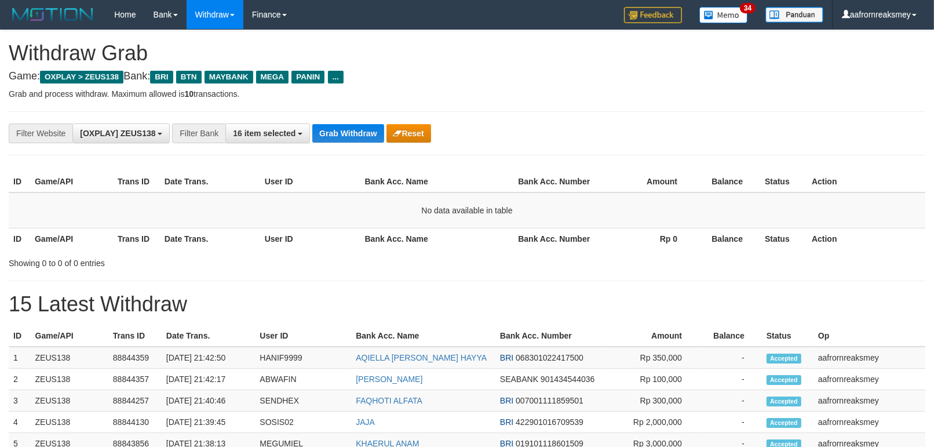
click at [346, 145] on div "**********" at bounding box center [467, 133] width 916 height 44
click at [350, 142] on button "Grab Withdraw" at bounding box center [347, 133] width 71 height 19
click at [350, 141] on button "Grab Withdraw" at bounding box center [347, 133] width 71 height 19
click at [349, 138] on button "Grab Withdraw" at bounding box center [347, 133] width 71 height 19
click at [344, 126] on button "Grab Withdraw" at bounding box center [347, 133] width 71 height 19
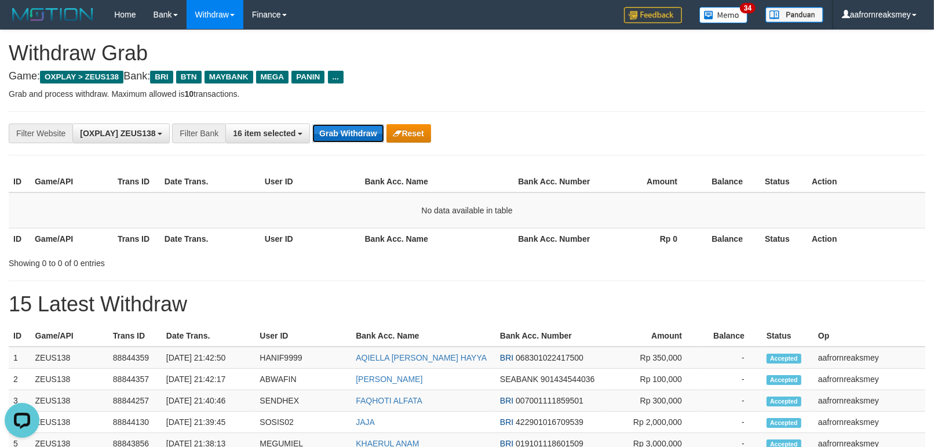
click at [365, 135] on button "Grab Withdraw" at bounding box center [347, 133] width 71 height 19
drag, startPoint x: 361, startPoint y: 136, endPoint x: 354, endPoint y: 132, distance: 8.6
click at [354, 132] on button "Grab Withdraw" at bounding box center [347, 133] width 71 height 19
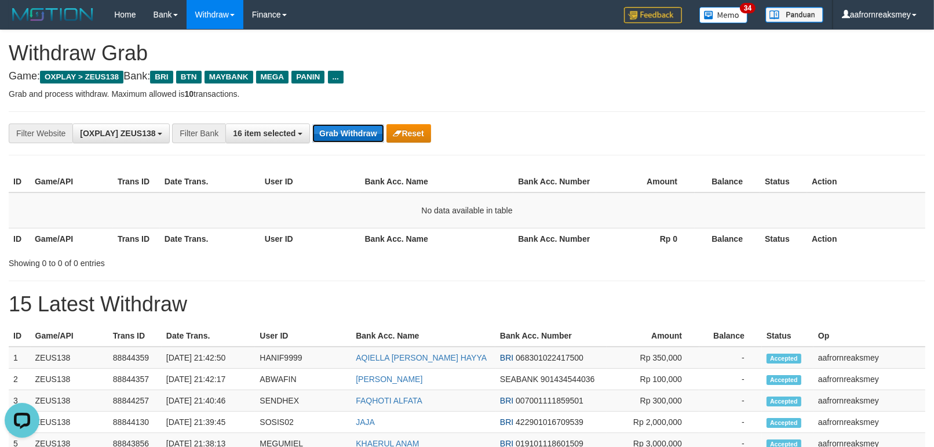
click at [354, 132] on button "Grab Withdraw" at bounding box center [347, 133] width 71 height 19
click at [354, 131] on button "Grab Withdraw" at bounding box center [347, 133] width 71 height 19
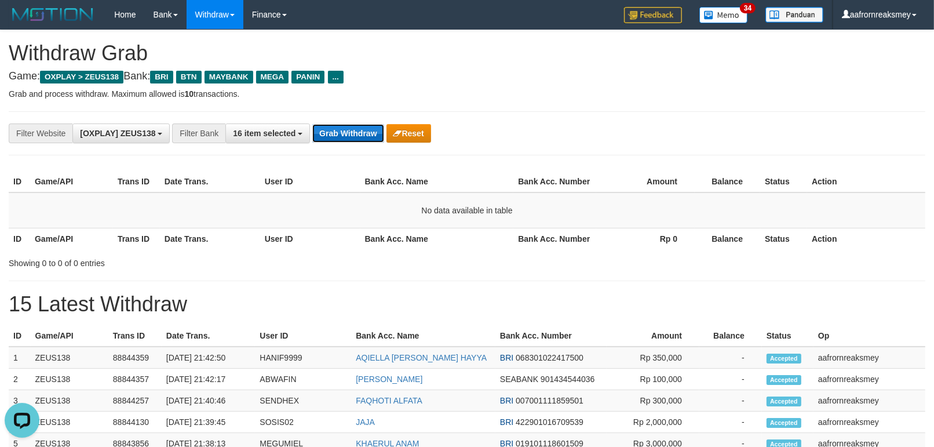
click at [354, 131] on button "Grab Withdraw" at bounding box center [347, 133] width 71 height 19
drag, startPoint x: 381, startPoint y: 139, endPoint x: 367, endPoint y: 132, distance: 15.5
click at [377, 136] on button "Grab Withdraw" at bounding box center [347, 133] width 71 height 19
click at [363, 131] on button "Grab Withdraw" at bounding box center [347, 133] width 71 height 19
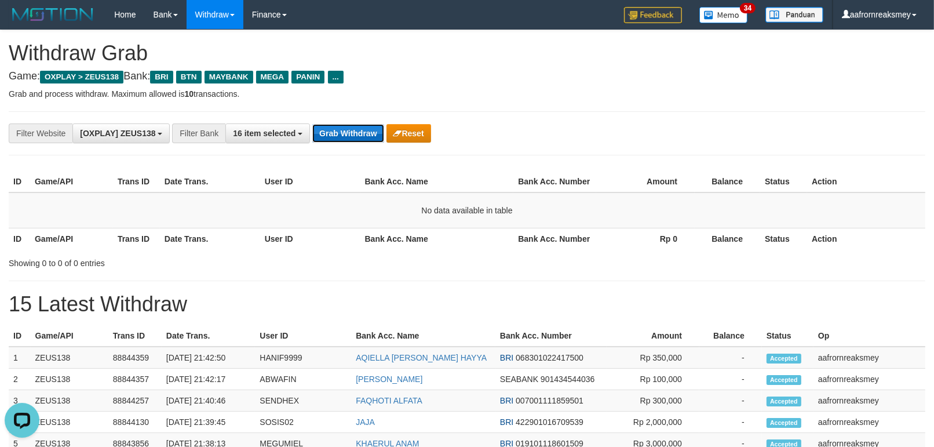
click at [363, 131] on button "Grab Withdraw" at bounding box center [347, 133] width 71 height 19
click at [363, 130] on button "Grab Withdraw" at bounding box center [347, 133] width 71 height 19
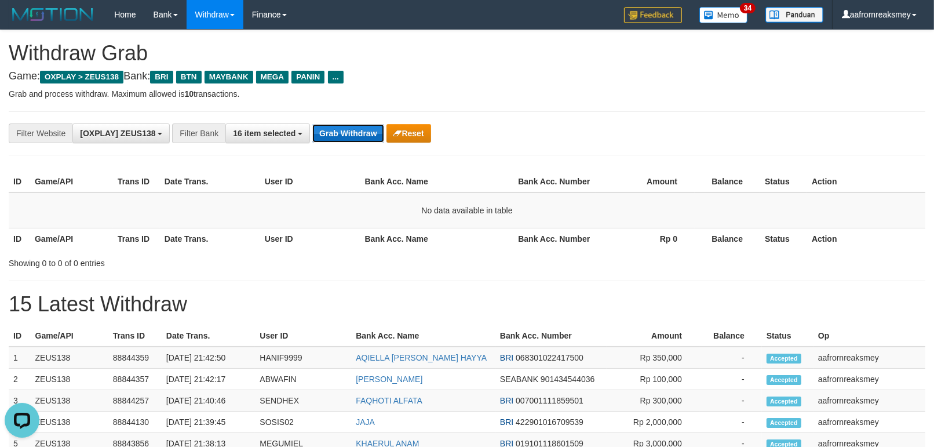
click at [363, 130] on button "Grab Withdraw" at bounding box center [347, 133] width 71 height 19
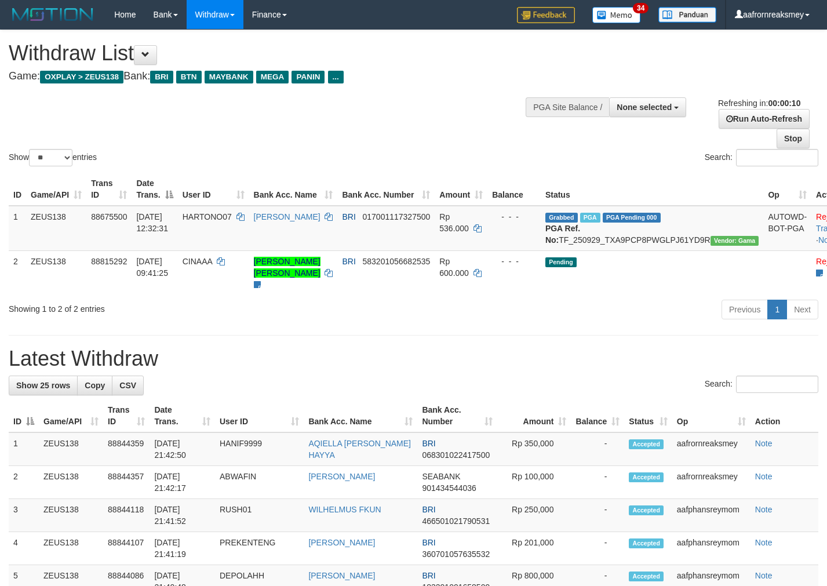
select select
select select "**"
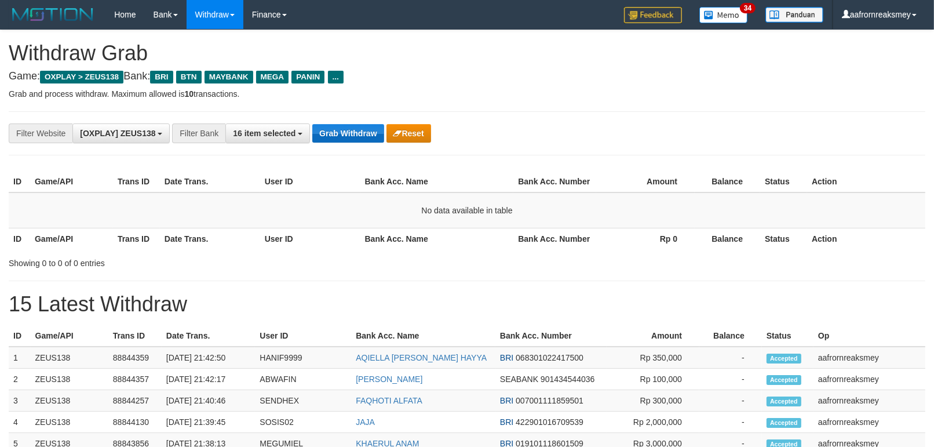
scroll to position [49, 0]
click at [363, 129] on button "Grab Withdraw" at bounding box center [347, 133] width 71 height 19
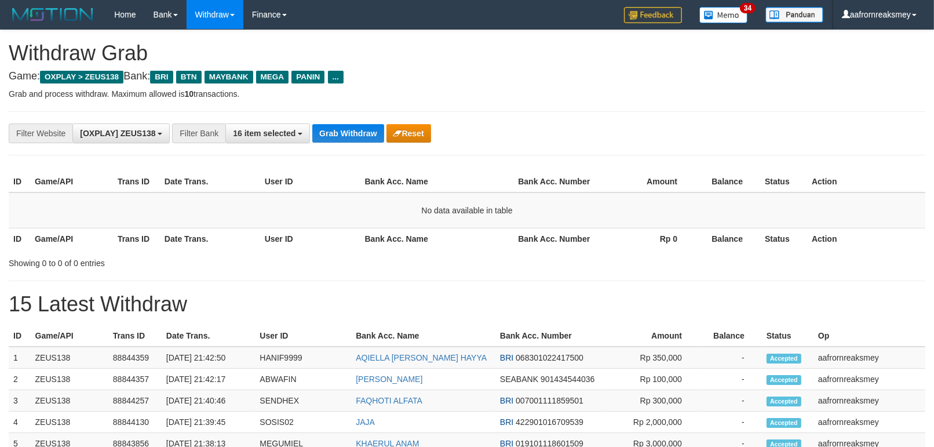
click at [363, 129] on button "Grab Withdraw" at bounding box center [347, 133] width 71 height 19
click at [363, 127] on button "Grab Withdraw" at bounding box center [347, 133] width 71 height 19
click at [358, 127] on button "Grab Withdraw" at bounding box center [347, 133] width 71 height 19
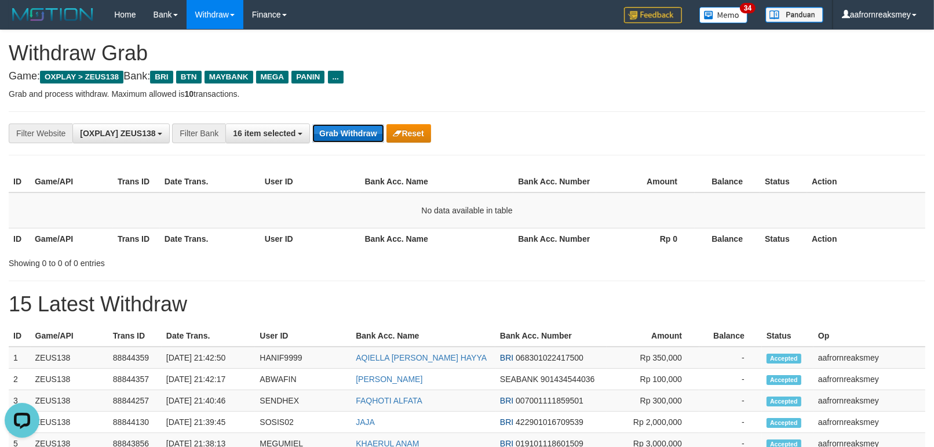
click at [358, 129] on button "Grab Withdraw" at bounding box center [347, 133] width 71 height 19
click at [357, 129] on button "Grab Withdraw" at bounding box center [347, 133] width 71 height 19
click at [356, 130] on button "Grab Withdraw" at bounding box center [347, 133] width 71 height 19
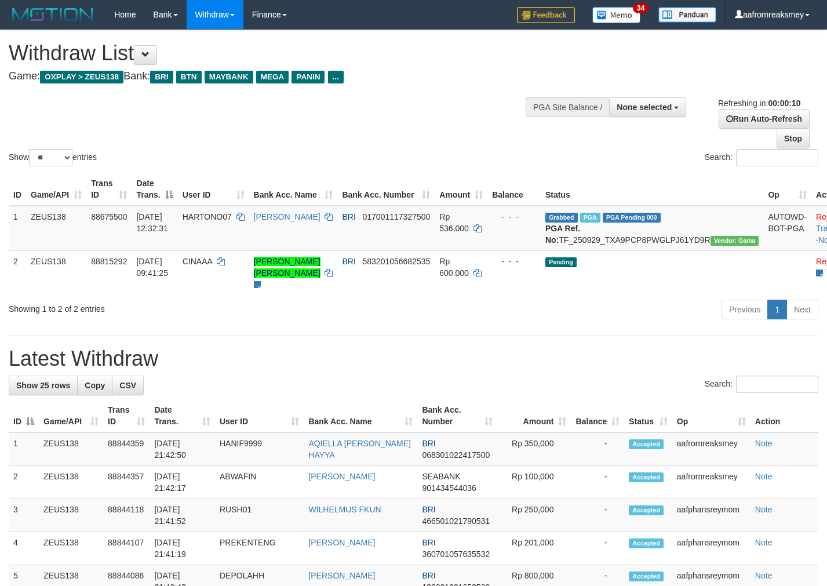
select select
select select "**"
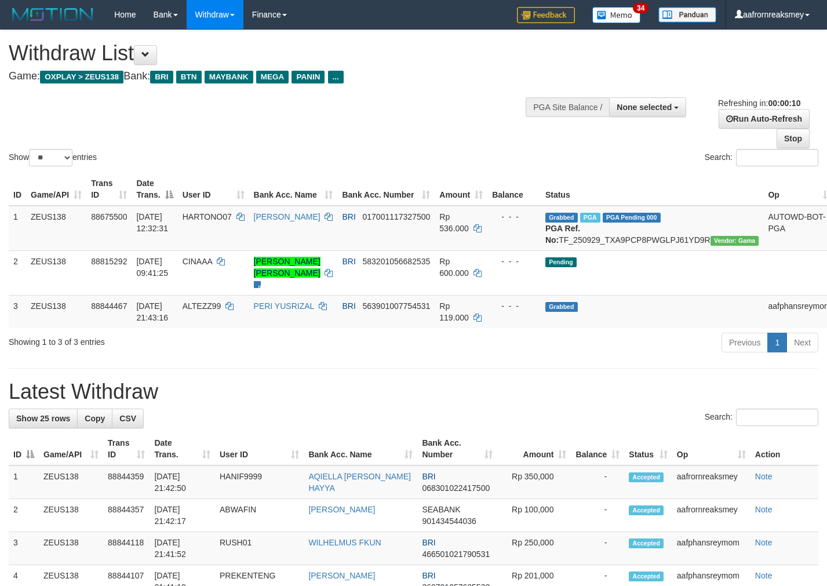
select select
select select "**"
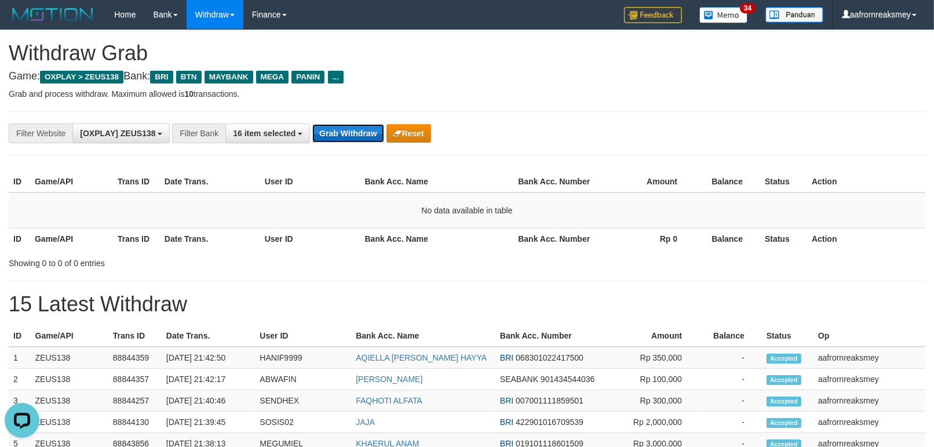
click at [323, 137] on button "Grab Withdraw" at bounding box center [347, 133] width 71 height 19
click at [330, 134] on button "Grab Withdraw" at bounding box center [347, 133] width 71 height 19
click at [330, 135] on button "Grab Withdraw" at bounding box center [347, 133] width 71 height 19
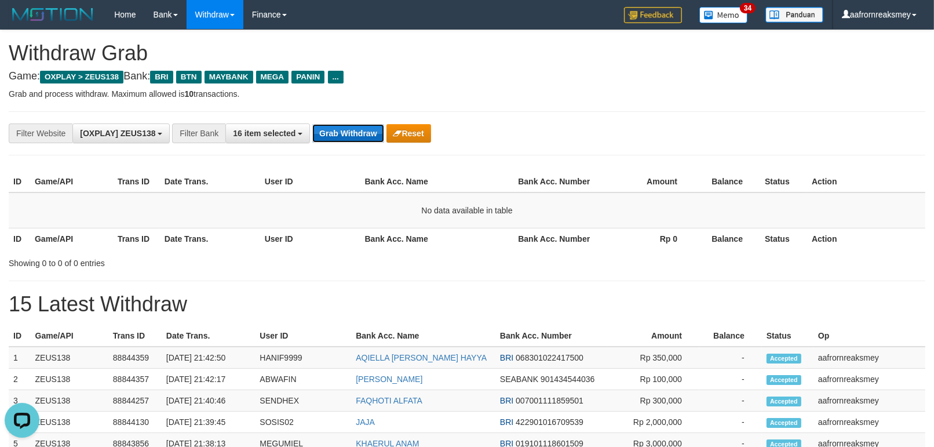
click at [330, 135] on button "Grab Withdraw" at bounding box center [347, 133] width 71 height 19
click at [345, 138] on button "Grab Withdraw" at bounding box center [347, 133] width 71 height 19
click at [346, 139] on button "Grab Withdraw" at bounding box center [347, 133] width 71 height 19
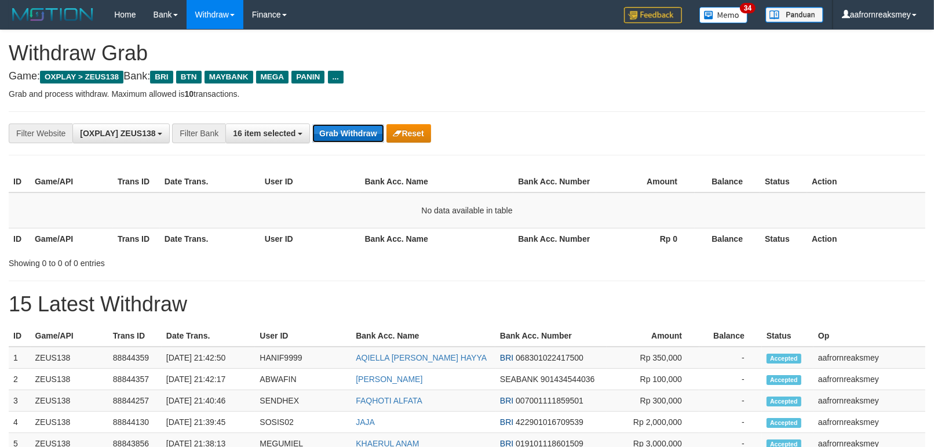
click at [346, 138] on button "Grab Withdraw" at bounding box center [347, 133] width 71 height 19
click at [346, 137] on button "Grab Withdraw" at bounding box center [347, 133] width 71 height 19
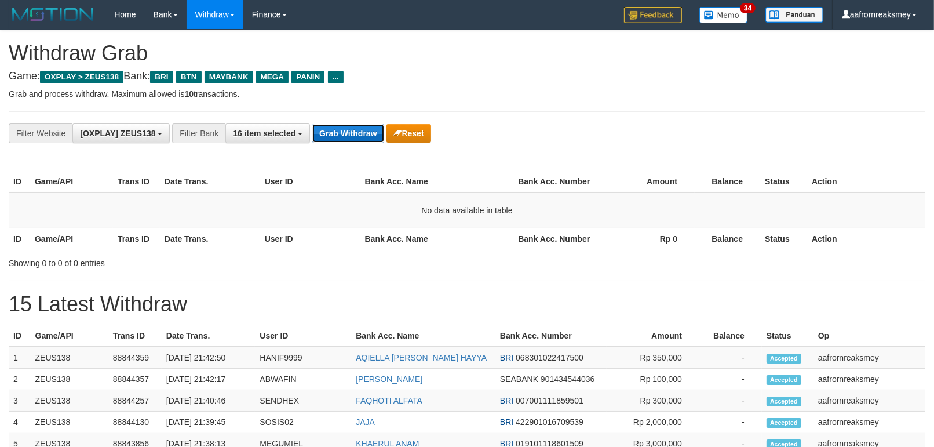
drag, startPoint x: 326, startPoint y: 138, endPoint x: 334, endPoint y: 137, distance: 8.8
click at [328, 141] on button "Grab Withdraw" at bounding box center [347, 133] width 71 height 19
click at [334, 137] on button "Grab Withdraw" at bounding box center [347, 133] width 71 height 19
click at [346, 138] on button "Grab Withdraw" at bounding box center [347, 133] width 71 height 19
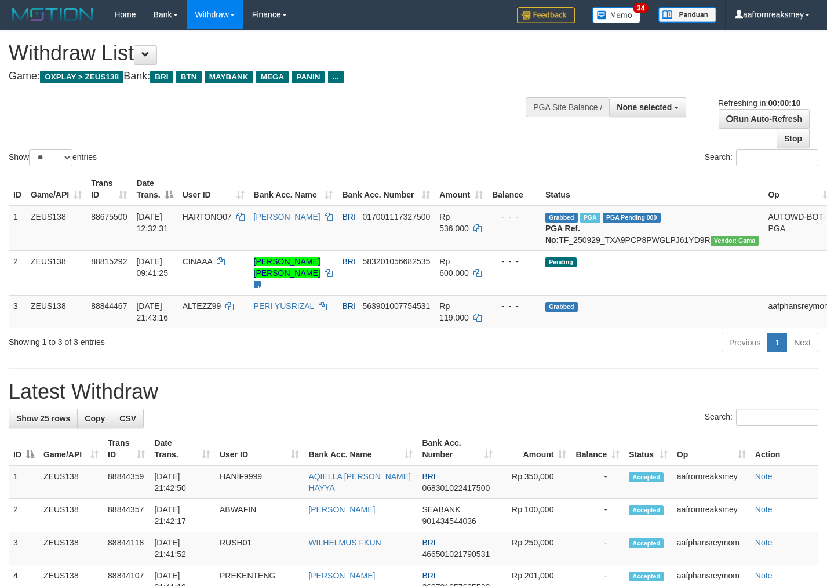
select select
select select "**"
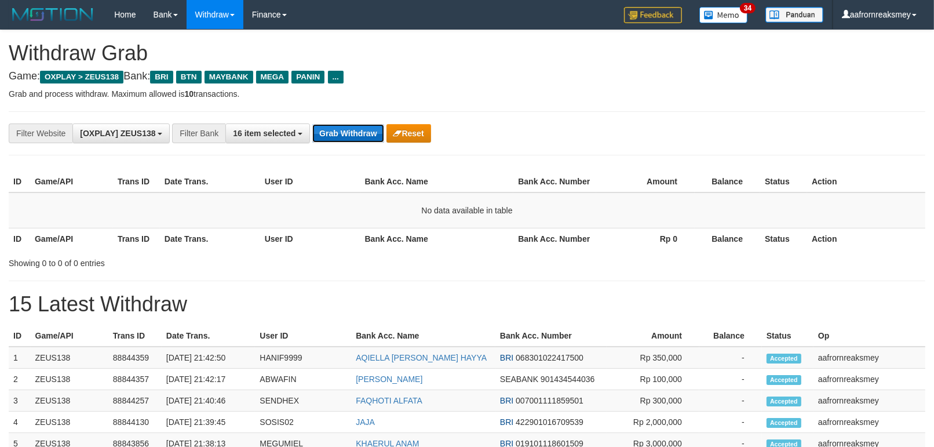
click at [360, 131] on button "Grab Withdraw" at bounding box center [347, 133] width 71 height 19
click at [360, 133] on button "Grab Withdraw" at bounding box center [347, 133] width 71 height 19
click at [357, 134] on button "Grab Withdraw" at bounding box center [347, 133] width 71 height 19
click at [357, 132] on button "Grab Withdraw" at bounding box center [347, 133] width 71 height 19
click at [357, 131] on button "Grab Withdraw" at bounding box center [347, 133] width 71 height 19
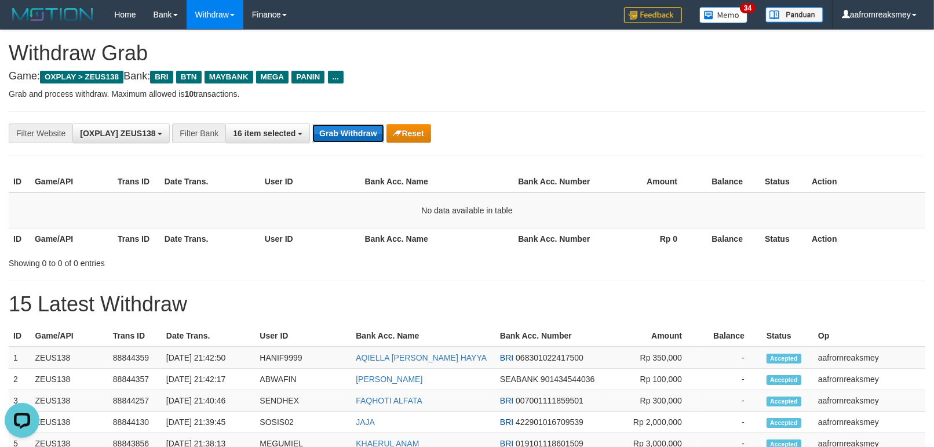
click at [357, 132] on button "Grab Withdraw" at bounding box center [347, 133] width 71 height 19
click at [357, 131] on button "Grab Withdraw" at bounding box center [347, 133] width 71 height 19
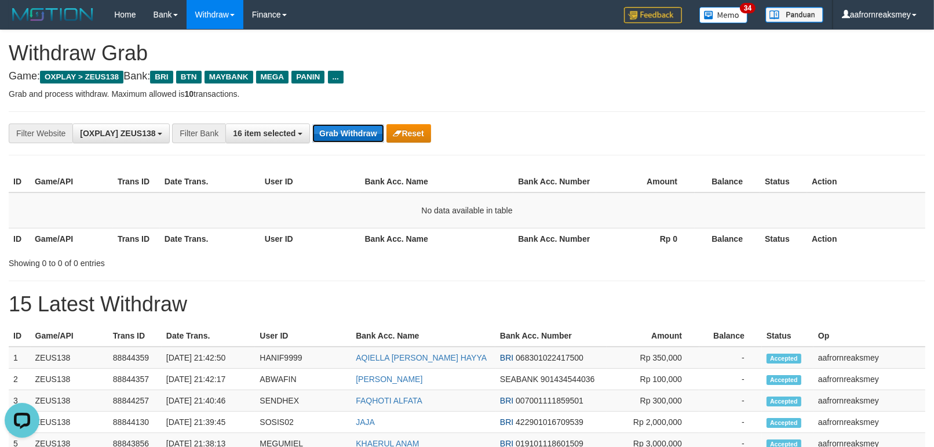
click at [357, 131] on button "Grab Withdraw" at bounding box center [347, 133] width 71 height 19
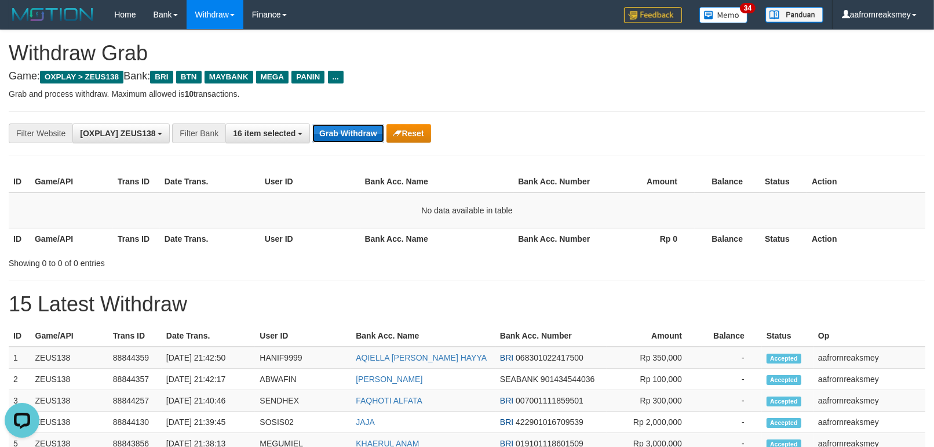
click at [357, 131] on button "Grab Withdraw" at bounding box center [347, 133] width 71 height 19
click at [357, 130] on button "Grab Withdraw" at bounding box center [347, 133] width 71 height 19
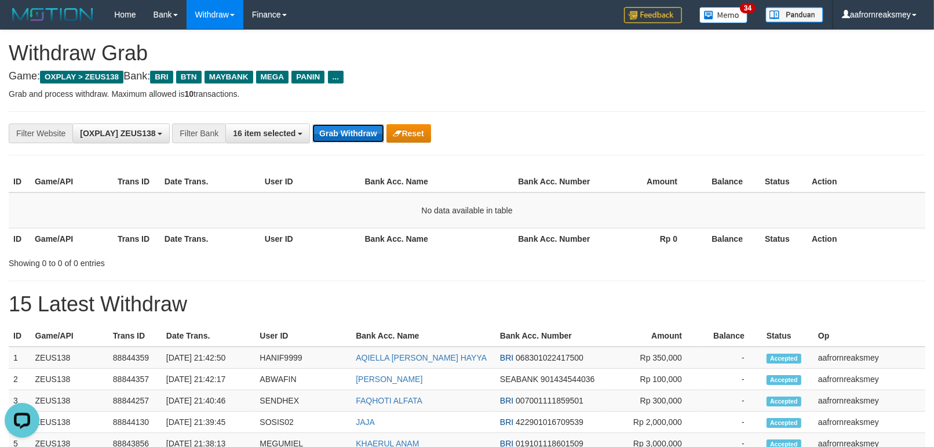
click at [357, 130] on button "Grab Withdraw" at bounding box center [347, 133] width 71 height 19
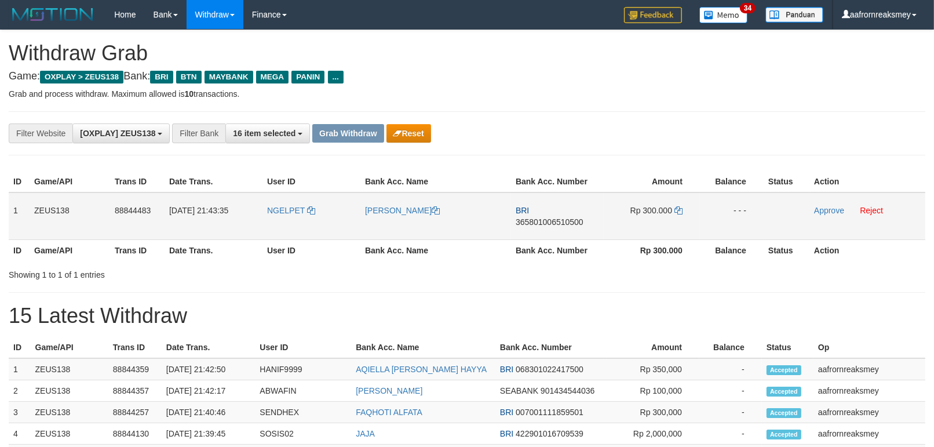
click at [292, 221] on td "NGELPET" at bounding box center [311, 216] width 98 height 48
click at [294, 224] on td "NGELPET" at bounding box center [311, 216] width 98 height 48
copy link "NGELPET"
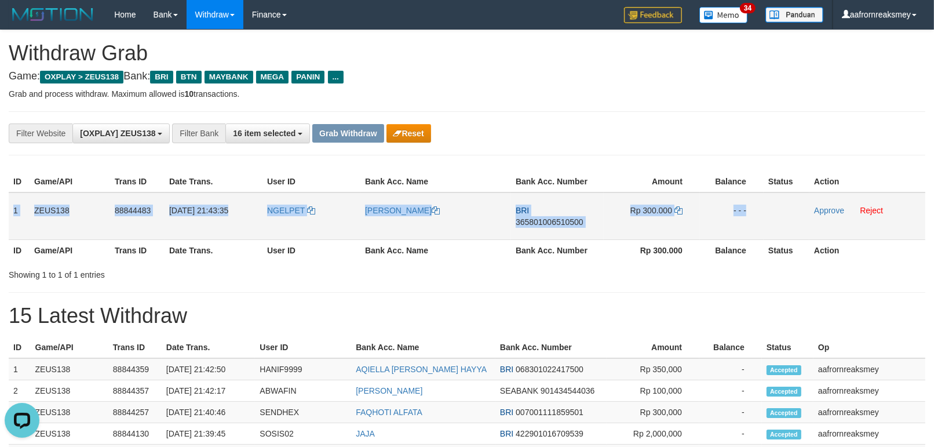
drag, startPoint x: 59, startPoint y: 198, endPoint x: 805, endPoint y: 217, distance: 746.4
click at [805, 217] on tr "1 ZEUS138 88844483 30/09/2025 21:43:35 NGELPET ILZAM ROZIKI BRI 365801006510500…" at bounding box center [467, 216] width 916 height 48
copy tr "1 ZEUS138 88844483 30/09/2025 21:43:35 NGELPET ILZAM ROZIKI BRI 365801006510500…"
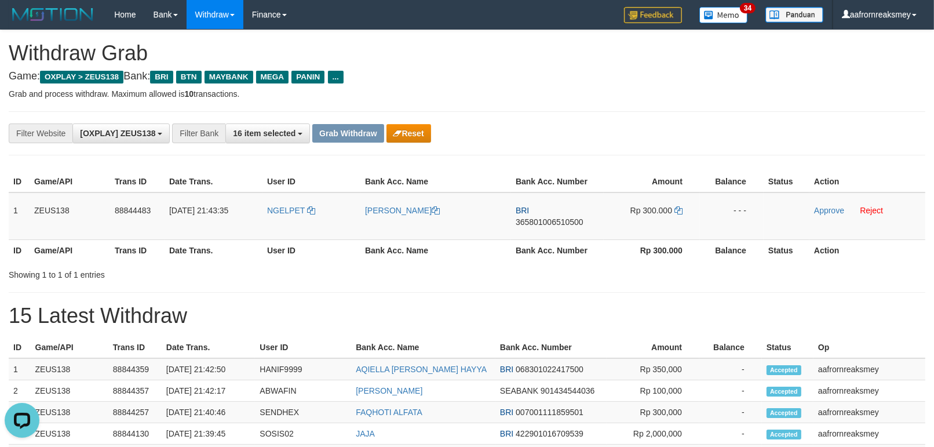
click at [576, 239] on th "Bank Acc. Number" at bounding box center [557, 249] width 93 height 21
click at [576, 226] on td "BRI 365801006510500" at bounding box center [557, 216] width 93 height 48
copy span "365801006510500"
click at [685, 213] on td "Rp 300.000" at bounding box center [652, 216] width 96 height 48
click at [679, 206] on icon at bounding box center [678, 210] width 8 height 8
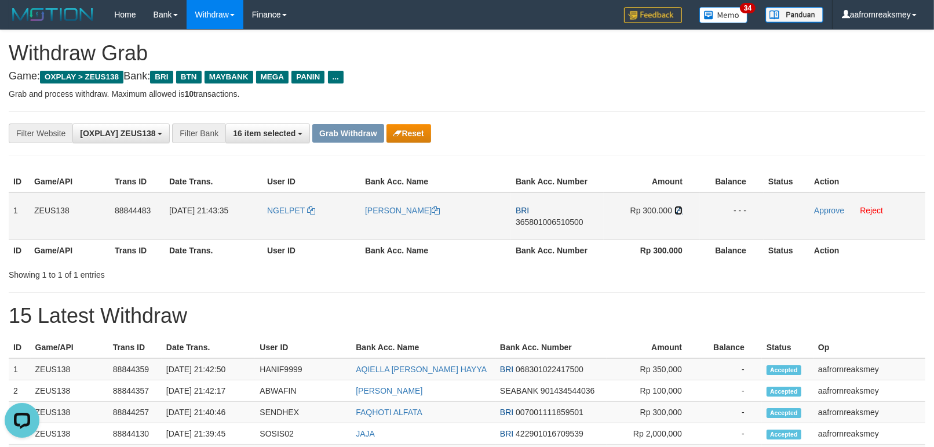
click at [679, 206] on icon at bounding box center [678, 210] width 8 height 8
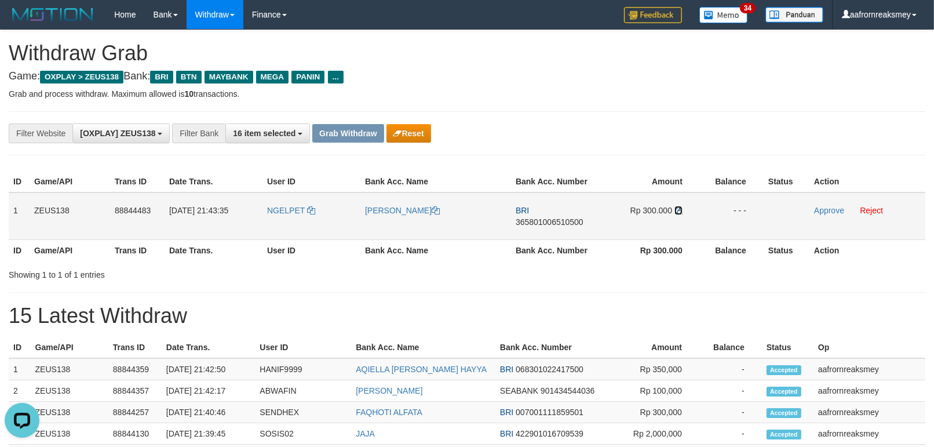
click at [679, 206] on icon at bounding box center [678, 210] width 8 height 8
click at [678, 206] on icon at bounding box center [678, 210] width 8 height 8
drag, startPoint x: 819, startPoint y: 211, endPoint x: 546, endPoint y: 137, distance: 283.3
click at [819, 211] on link "Approve" at bounding box center [829, 210] width 30 height 9
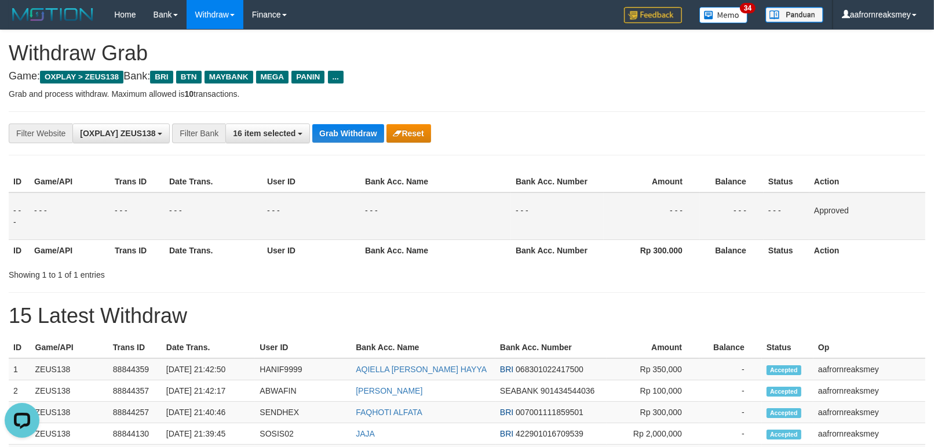
click at [636, 197] on td "- - -" at bounding box center [652, 216] width 96 height 48
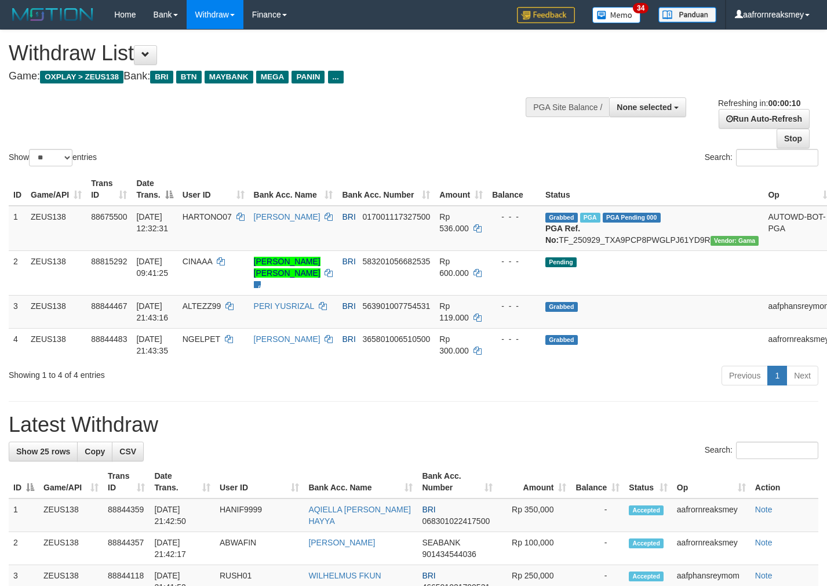
select select
select select "**"
select select
select select "**"
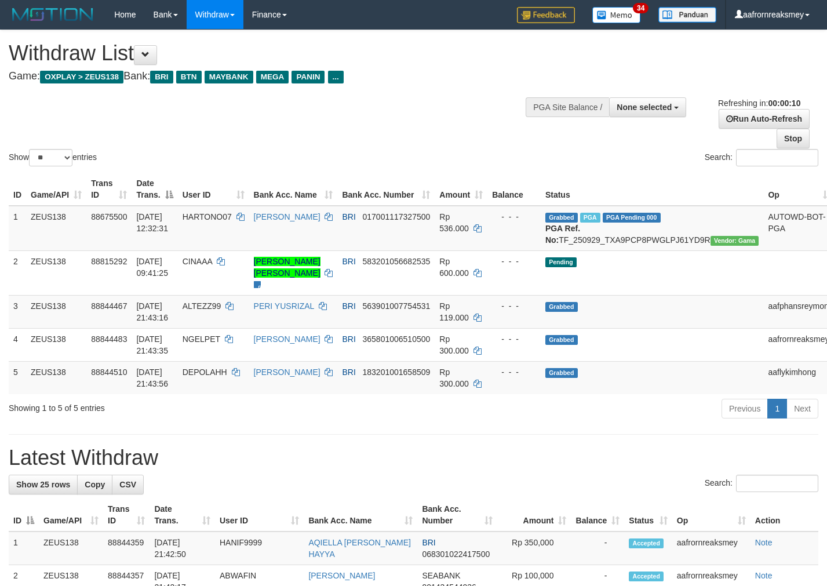
select select
select select "**"
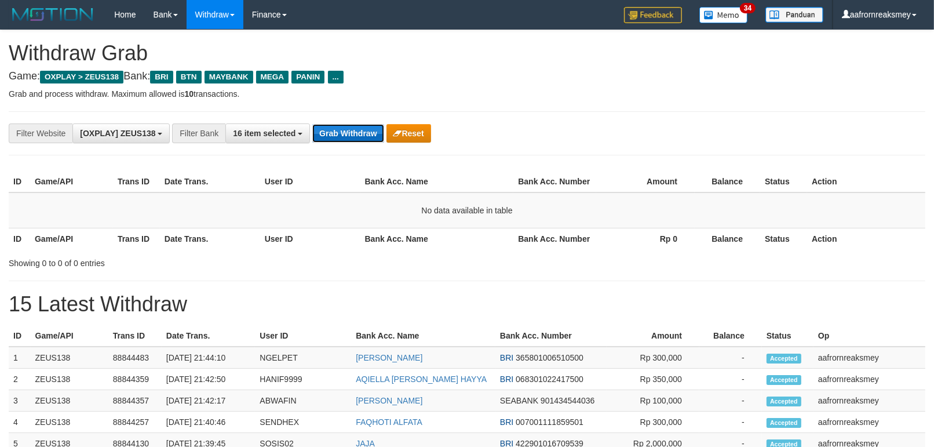
click at [364, 130] on button "Grab Withdraw" at bounding box center [347, 133] width 71 height 19
click at [361, 134] on button "Grab Withdraw" at bounding box center [347, 133] width 71 height 19
click at [360, 135] on button "Grab Withdraw" at bounding box center [347, 133] width 71 height 19
click at [360, 134] on button "Grab Withdraw" at bounding box center [347, 133] width 71 height 19
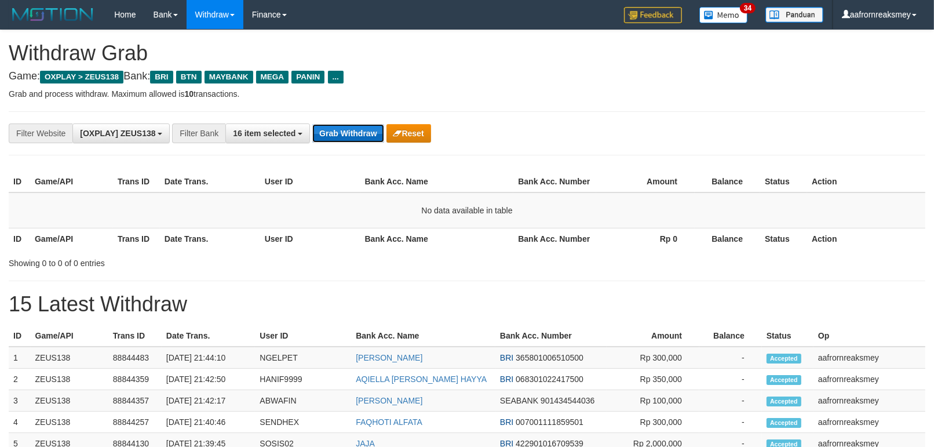
click at [360, 134] on button "Grab Withdraw" at bounding box center [347, 133] width 71 height 19
click at [361, 134] on button "Grab Withdraw" at bounding box center [347, 133] width 71 height 19
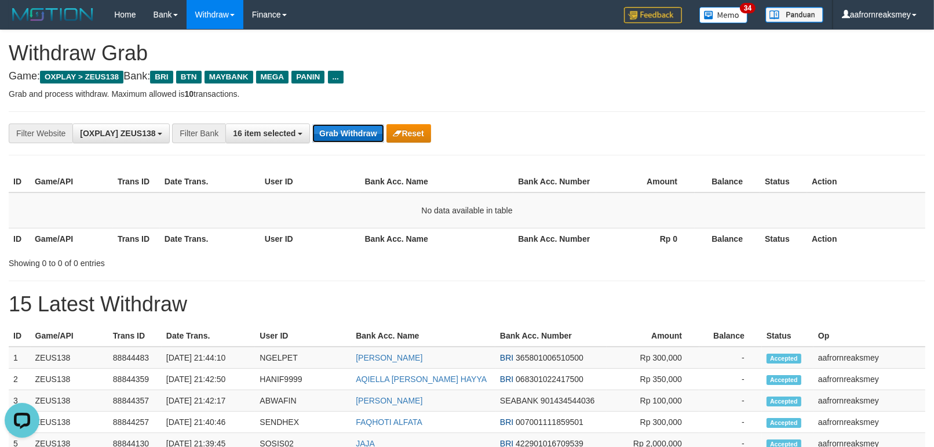
click at [361, 134] on button "Grab Withdraw" at bounding box center [347, 133] width 71 height 19
click at [361, 133] on button "Grab Withdraw" at bounding box center [347, 133] width 71 height 19
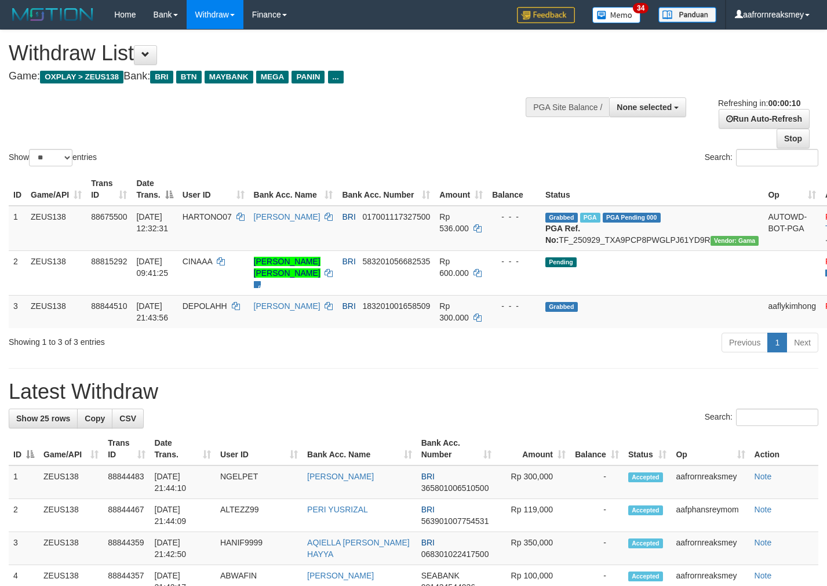
select select
select select "**"
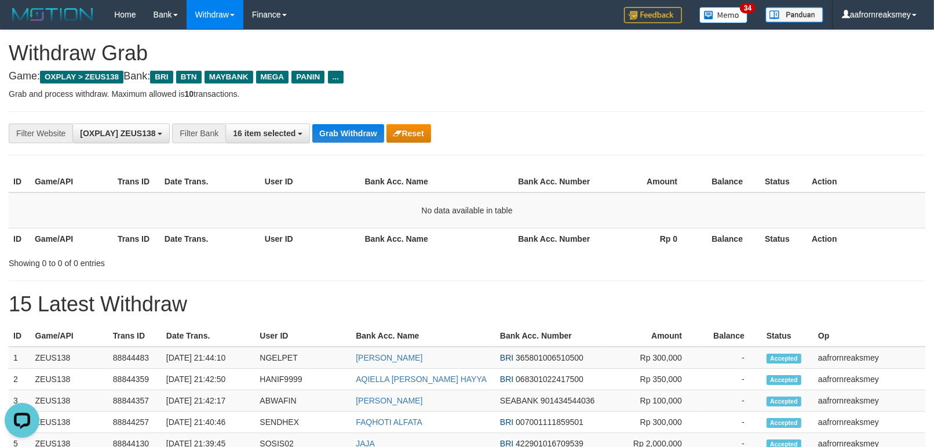
click at [358, 148] on div "**********" at bounding box center [467, 133] width 916 height 44
click at [356, 145] on div "**********" at bounding box center [467, 133] width 916 height 44
click at [355, 146] on div "**********" at bounding box center [467, 133] width 916 height 44
click at [355, 147] on div "**********" at bounding box center [467, 133] width 916 height 44
drag, startPoint x: 355, startPoint y: 147, endPoint x: 355, endPoint y: 155, distance: 8.1
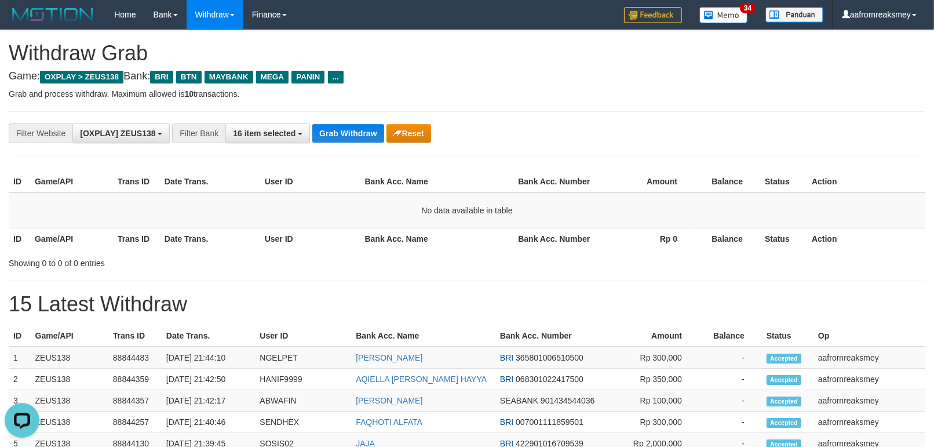
click at [355, 149] on div "**********" at bounding box center [467, 133] width 916 height 44
drag, startPoint x: 355, startPoint y: 155, endPoint x: 355, endPoint y: 138, distance: 16.8
click at [352, 129] on button "Grab Withdraw" at bounding box center [347, 133] width 71 height 19
click at [351, 129] on button "Grab Withdraw" at bounding box center [347, 133] width 71 height 19
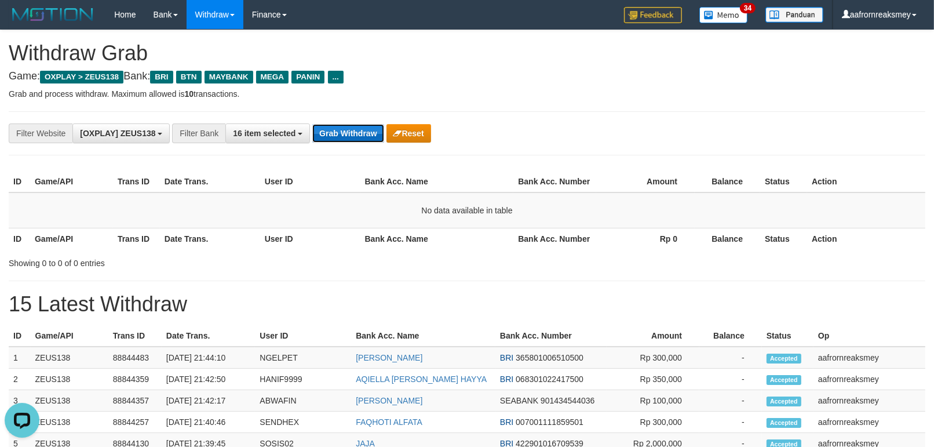
click at [351, 132] on button "Grab Withdraw" at bounding box center [347, 133] width 71 height 19
click at [350, 129] on button "Grab Withdraw" at bounding box center [347, 133] width 71 height 19
click at [349, 126] on button "Grab Withdraw" at bounding box center [347, 133] width 71 height 19
click at [346, 124] on button "Grab Withdraw" at bounding box center [347, 133] width 71 height 19
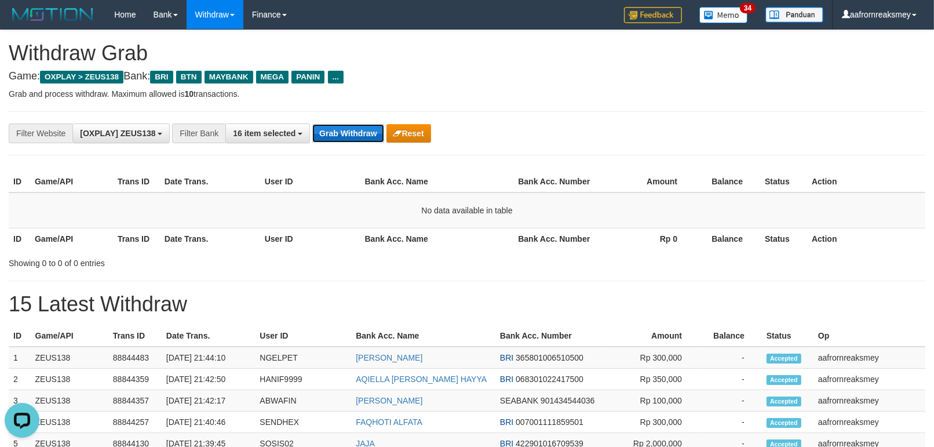
drag, startPoint x: 346, startPoint y: 124, endPoint x: 365, endPoint y: 125, distance: 18.5
click at [346, 125] on button "Grab Withdraw" at bounding box center [347, 133] width 71 height 19
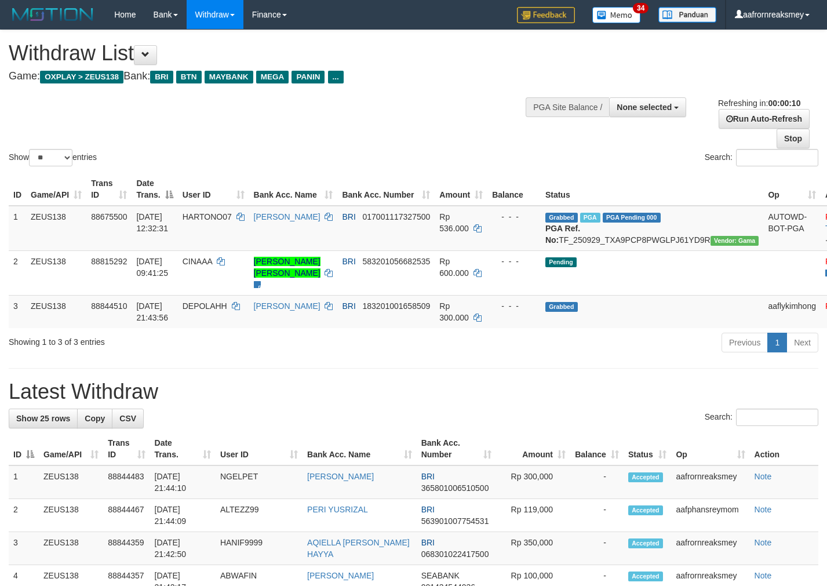
select select
select select "**"
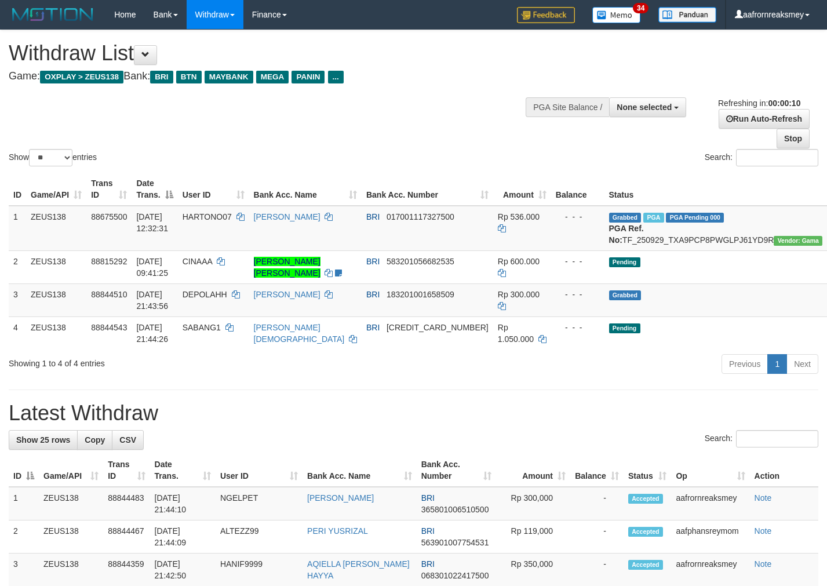
select select
select select "**"
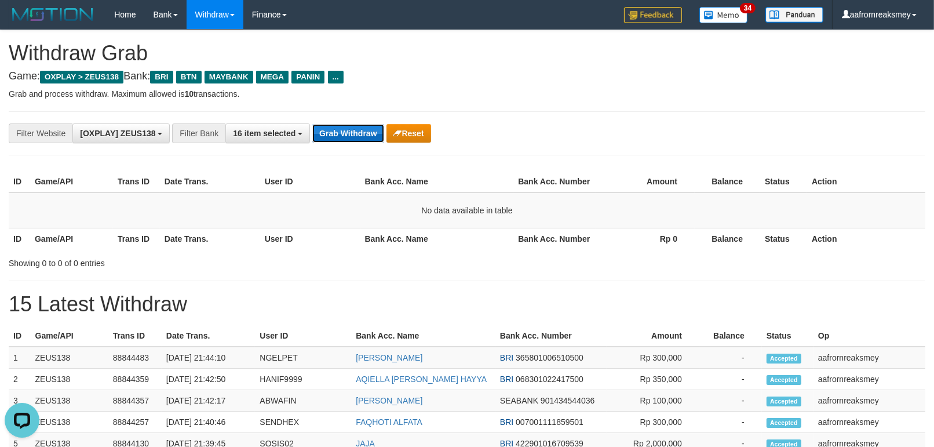
click at [341, 141] on button "Grab Withdraw" at bounding box center [347, 133] width 71 height 19
click at [340, 141] on button "Grab Withdraw" at bounding box center [347, 133] width 71 height 19
click at [340, 142] on button "Grab Withdraw" at bounding box center [347, 133] width 71 height 19
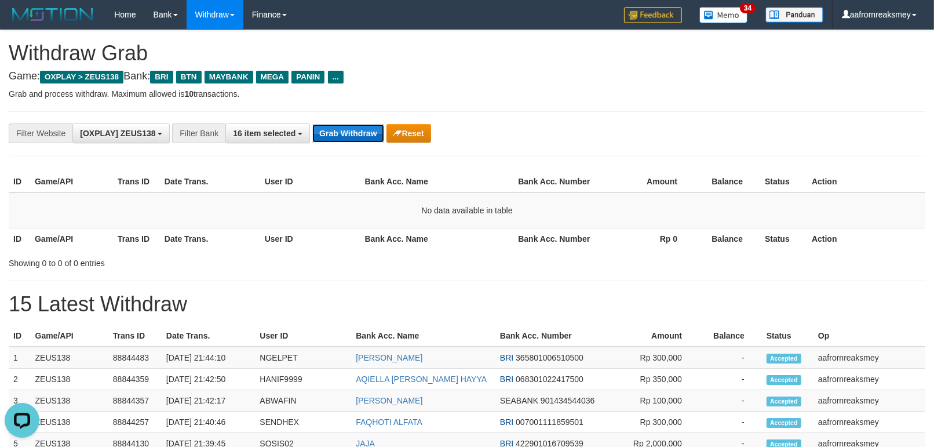
click at [348, 126] on button "Grab Withdraw" at bounding box center [347, 133] width 71 height 19
click at [346, 126] on button "Grab Withdraw" at bounding box center [347, 133] width 71 height 19
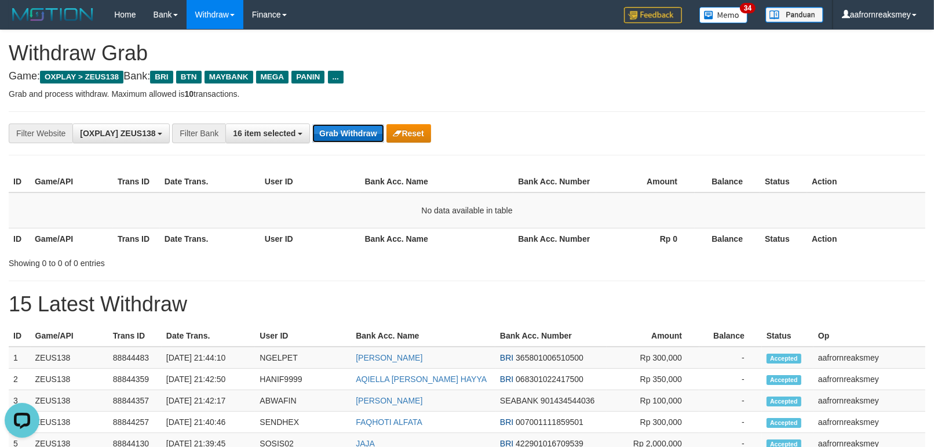
click at [346, 126] on button "Grab Withdraw" at bounding box center [347, 133] width 71 height 19
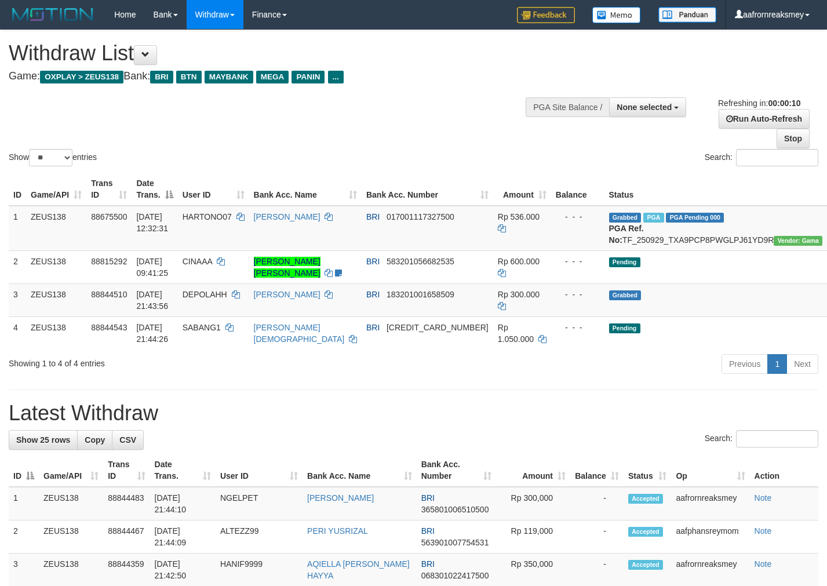
select select
select select "**"
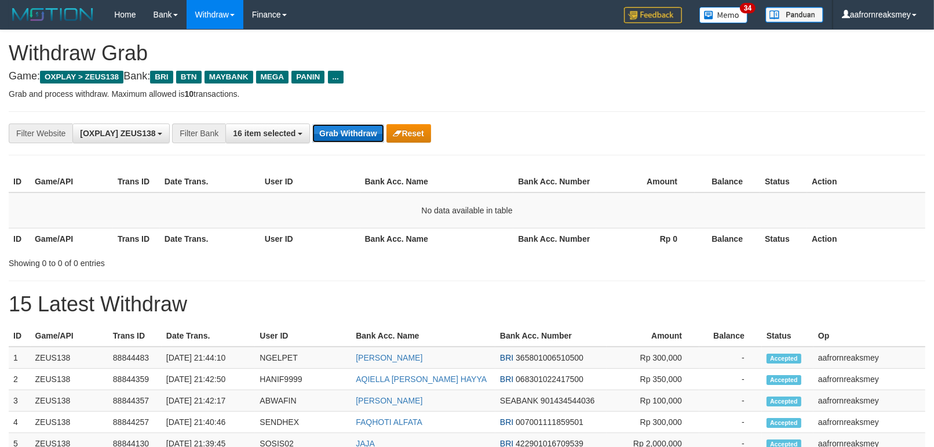
click at [317, 134] on button "Grab Withdraw" at bounding box center [347, 133] width 71 height 19
click at [319, 134] on button "Grab Withdraw" at bounding box center [347, 133] width 71 height 19
click at [320, 134] on button "Grab Withdraw" at bounding box center [347, 133] width 71 height 19
click at [320, 136] on button "Grab Withdraw" at bounding box center [347, 133] width 71 height 19
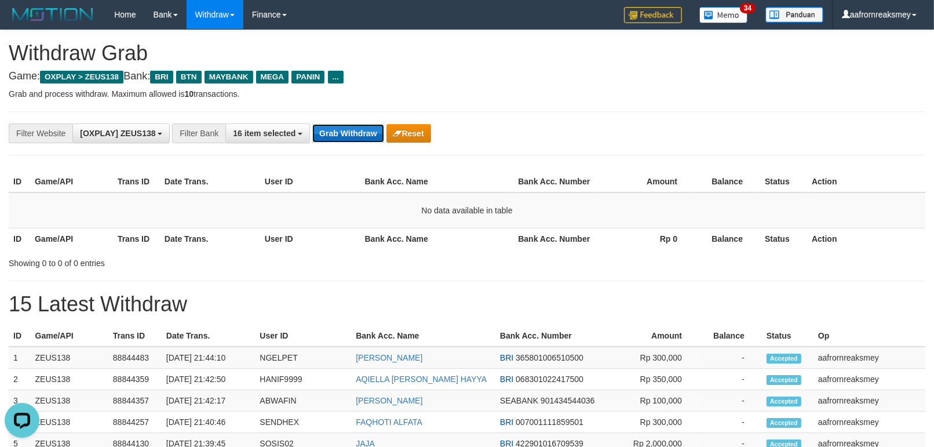
click at [320, 136] on button "Grab Withdraw" at bounding box center [347, 133] width 71 height 19
click at [342, 141] on button "Grab Withdraw" at bounding box center [347, 133] width 71 height 19
click at [339, 140] on button "Grab Withdraw" at bounding box center [347, 133] width 71 height 19
click at [339, 136] on button "Grab Withdraw" at bounding box center [347, 133] width 71 height 19
click at [340, 136] on button "Grab Withdraw" at bounding box center [347, 133] width 71 height 19
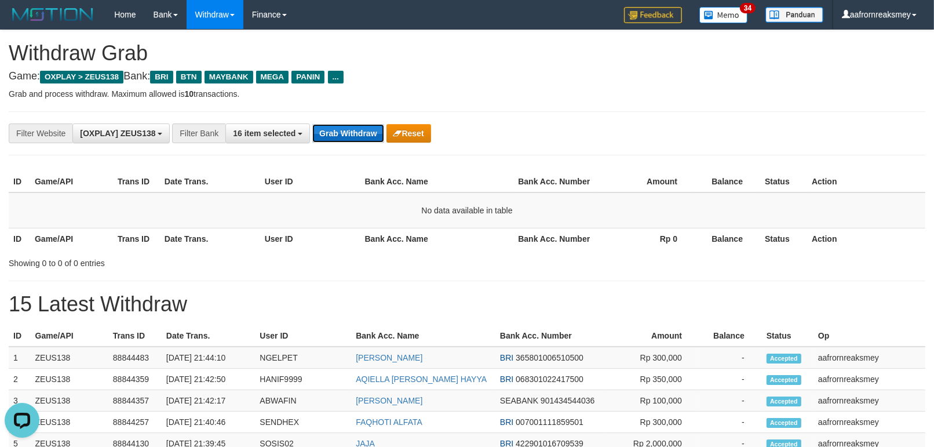
click at [340, 134] on button "Grab Withdraw" at bounding box center [347, 133] width 71 height 19
click at [339, 130] on button "Grab Withdraw" at bounding box center [347, 133] width 71 height 19
click at [335, 133] on button "Grab Withdraw" at bounding box center [347, 133] width 71 height 19
click at [335, 131] on button "Grab Withdraw" at bounding box center [347, 133] width 71 height 19
click at [334, 126] on button "Grab Withdraw" at bounding box center [347, 133] width 71 height 19
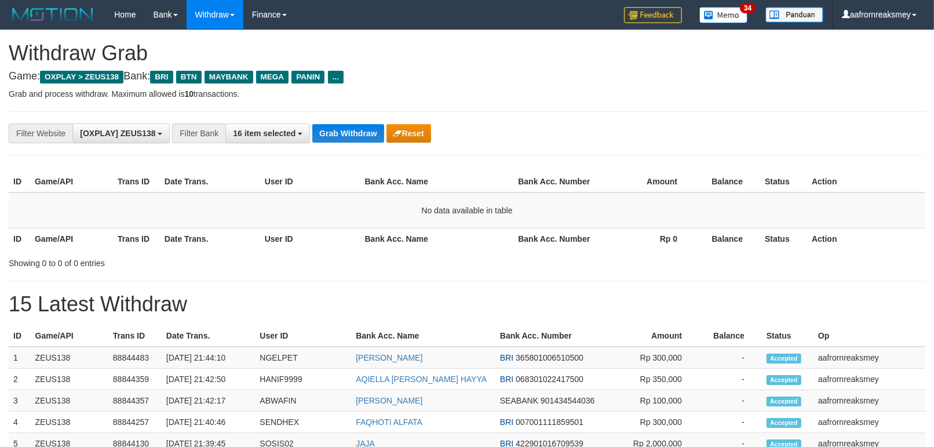
click at [334, 126] on button "Grab Withdraw" at bounding box center [347, 133] width 71 height 19
drag, startPoint x: 0, startPoint y: 0, endPoint x: 334, endPoint y: 127, distance: 357.7
click at [334, 127] on button "Grab Withdraw" at bounding box center [347, 133] width 71 height 19
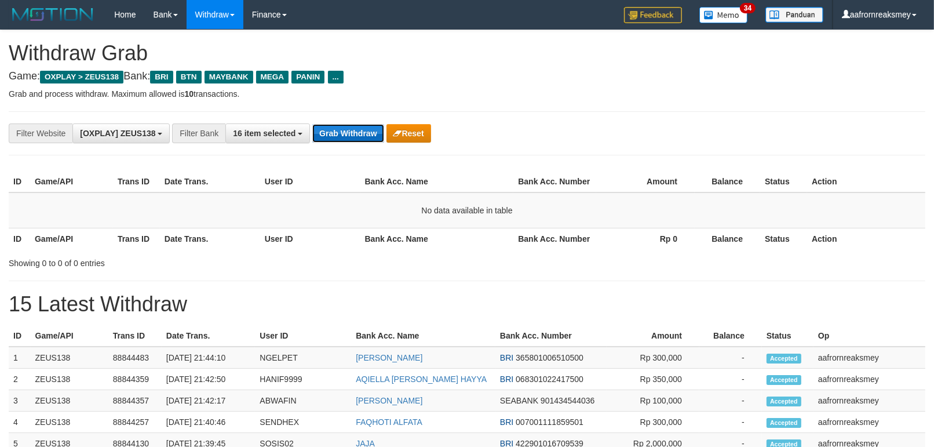
click at [334, 127] on button "Grab Withdraw" at bounding box center [347, 133] width 71 height 19
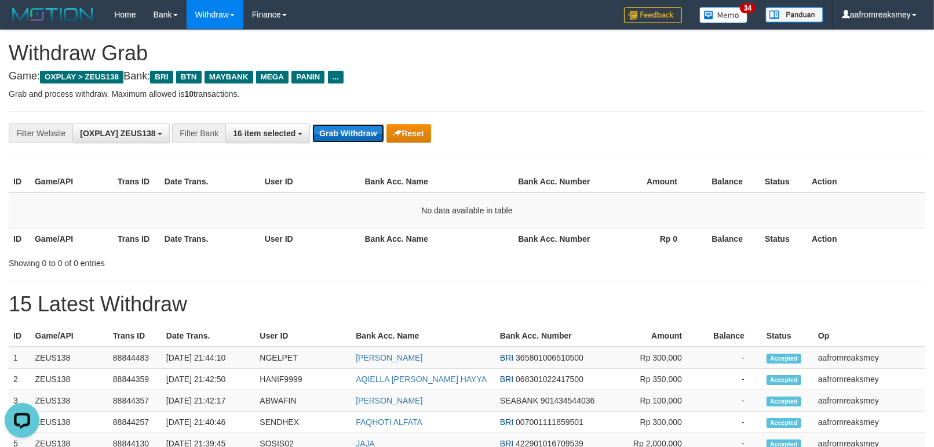
scroll to position [0, 0]
click at [334, 127] on button "Grab Withdraw" at bounding box center [347, 133] width 71 height 19
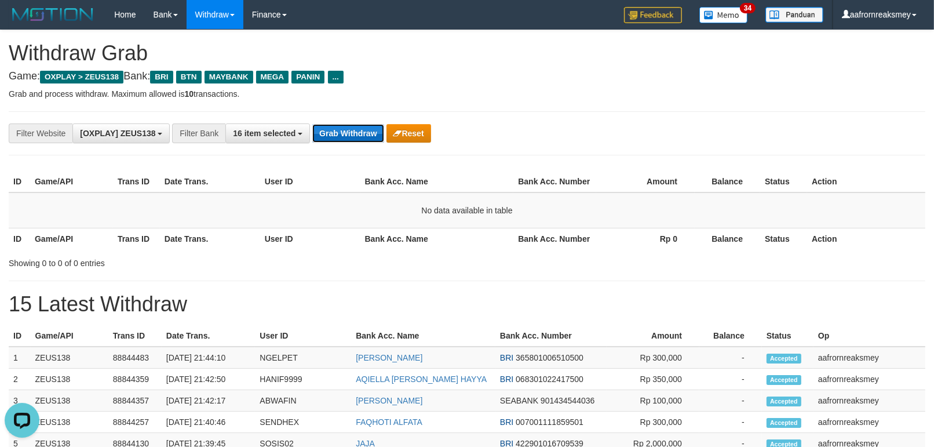
click at [334, 127] on button "Grab Withdraw" at bounding box center [347, 133] width 71 height 19
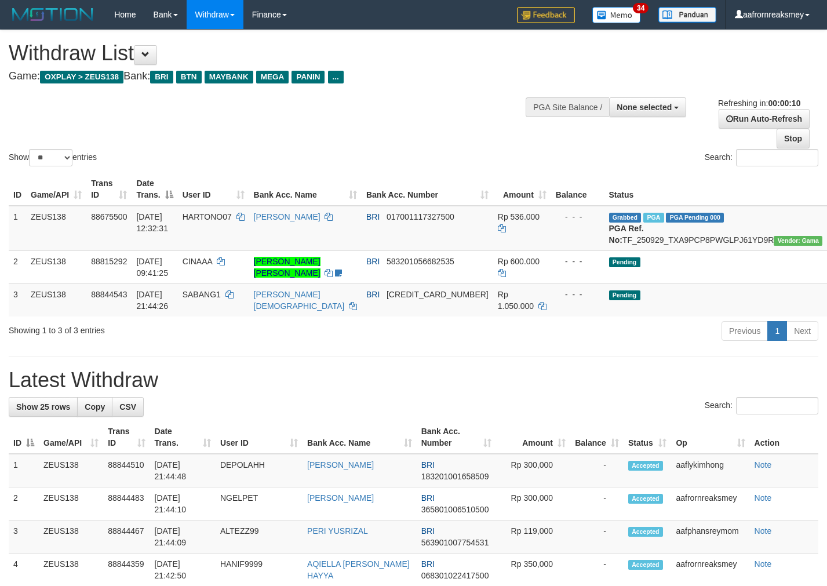
select select
select select "**"
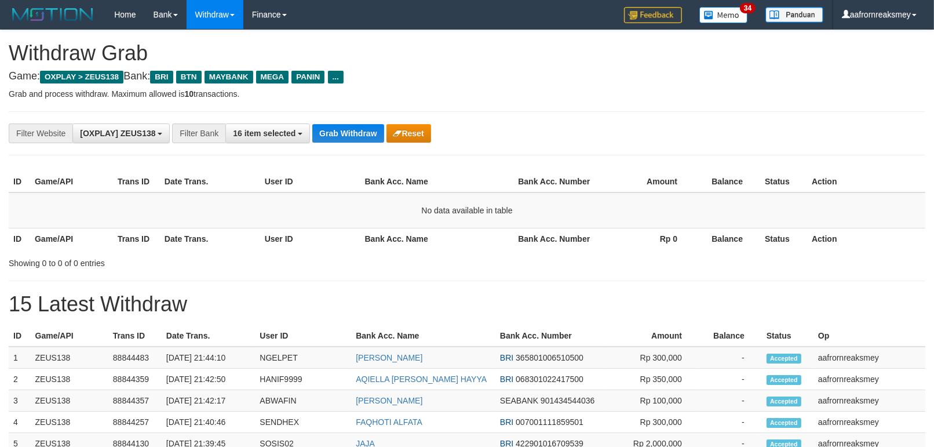
scroll to position [49, 0]
click at [348, 143] on div "**********" at bounding box center [467, 133] width 916 height 44
click at [348, 143] on div "**********" at bounding box center [389, 133] width 778 height 20
click at [345, 137] on button "Grab Withdraw" at bounding box center [347, 133] width 71 height 19
click at [344, 137] on button "Grab Withdraw" at bounding box center [347, 133] width 71 height 19
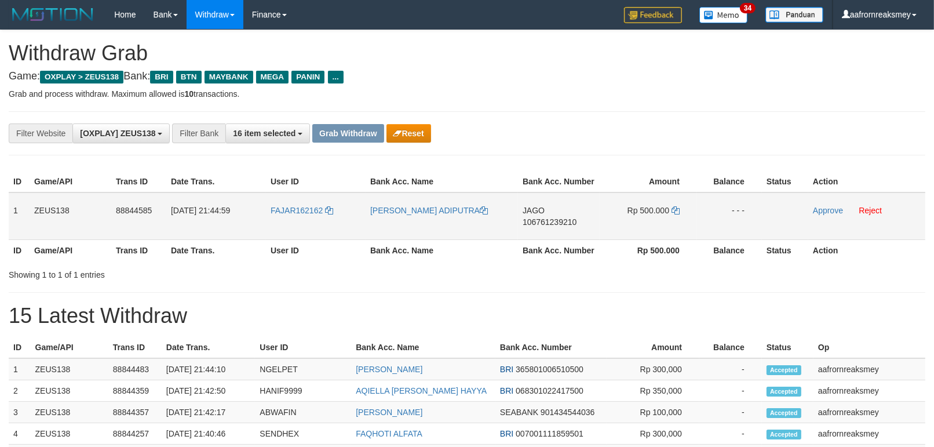
click at [274, 215] on td "FAJAR162162" at bounding box center [316, 216] width 100 height 48
click at [275, 216] on td "FAJAR162162" at bounding box center [316, 216] width 100 height 48
click at [276, 217] on td "FAJAR162162" at bounding box center [316, 216] width 100 height 48
click at [301, 222] on td "FAJAR162162" at bounding box center [316, 216] width 100 height 48
click at [301, 221] on td "FAJAR162162" at bounding box center [316, 216] width 100 height 48
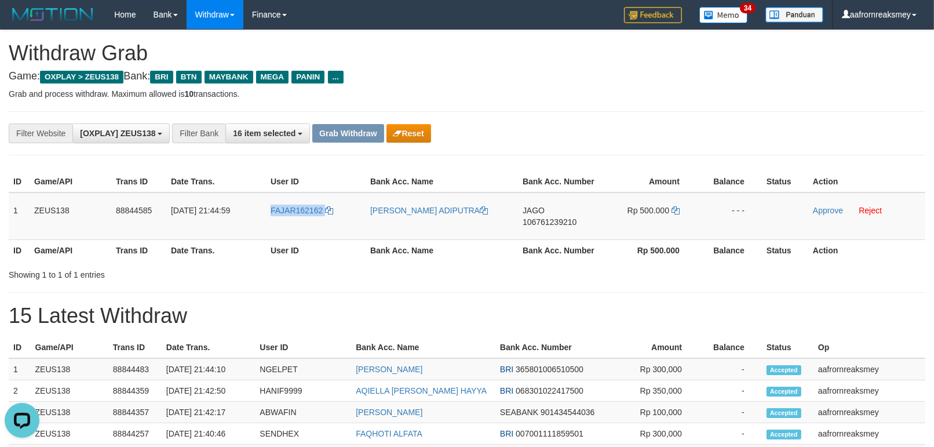
copy link "FAJAR162162"
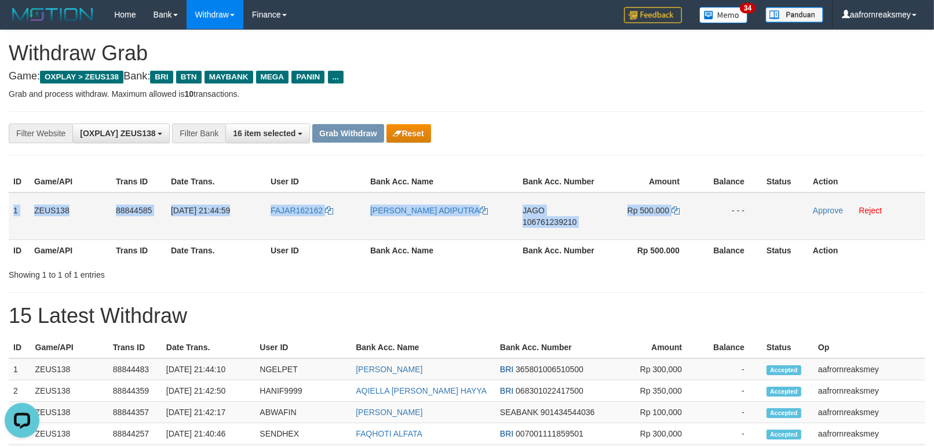
drag, startPoint x: 13, startPoint y: 198, endPoint x: 775, endPoint y: 221, distance: 762.7
click at [722, 213] on tr "1 ZEUS138 88844585 30/09/2025 21:44:59 FAJAR162162 MUHAMMAD FAJAR ADIPUTRA JAGO…" at bounding box center [467, 216] width 916 height 48
copy tr "1 ZEUS138 88844585 30/09/2025 21:44:59 FAJAR162162 MUHAMMAD FAJAR ADIPUTRA JAGO…"
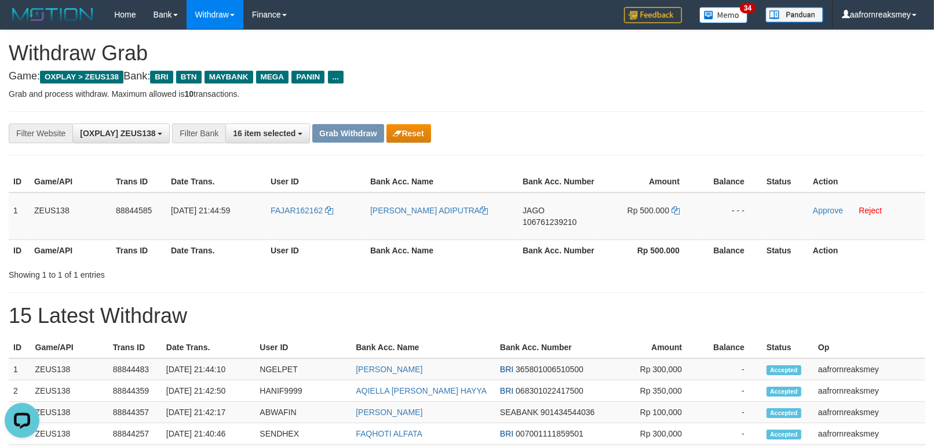
drag, startPoint x: 580, startPoint y: 272, endPoint x: 575, endPoint y: 254, distance: 19.3
click at [578, 268] on div "Showing 1 to 1 of 1 entries" at bounding box center [467, 272] width 934 height 16
click at [549, 211] on td "JAGO 106761239210" at bounding box center [559, 216] width 82 height 48
copy td "JAGO"
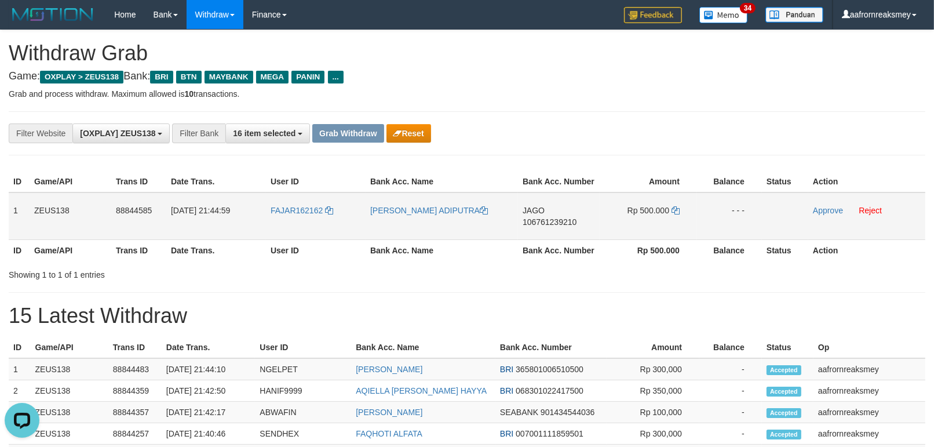
click at [574, 232] on td "JAGO 106761239210" at bounding box center [559, 216] width 82 height 48
copy span "106761239210"
click at [677, 202] on td "Rp 500.000" at bounding box center [648, 216] width 97 height 48
click at [676, 206] on icon at bounding box center [675, 210] width 8 height 8
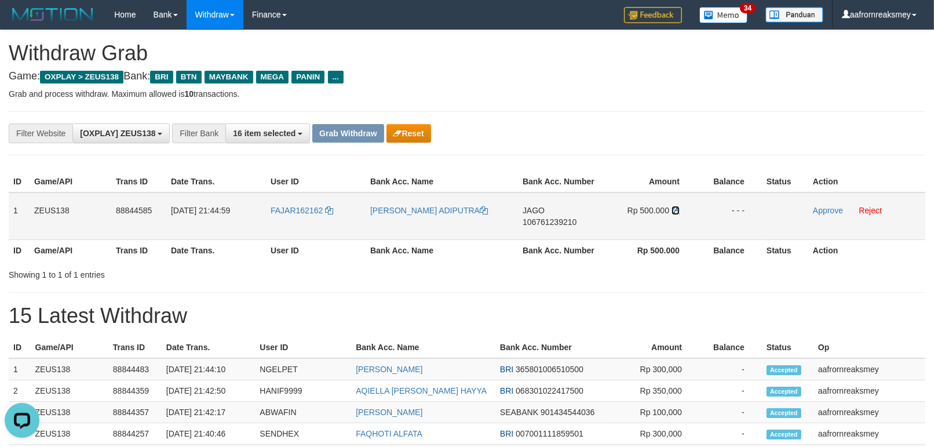
click at [676, 206] on icon at bounding box center [675, 210] width 8 height 8
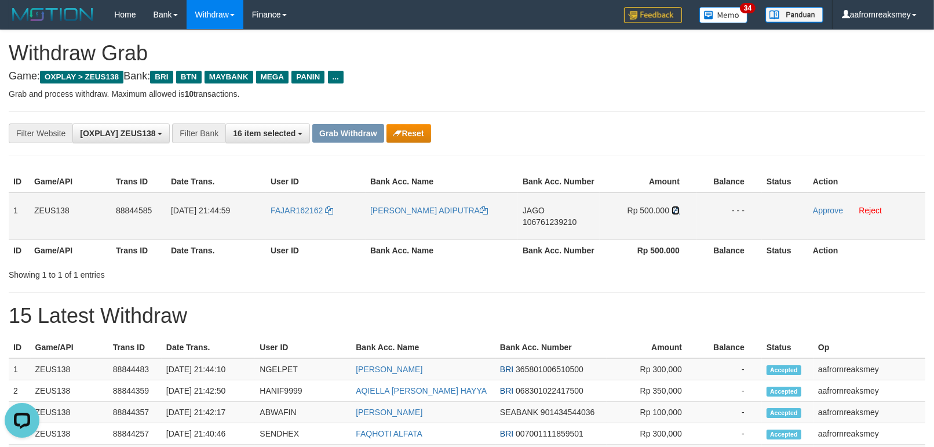
click at [675, 206] on icon at bounding box center [675, 210] width 8 height 8
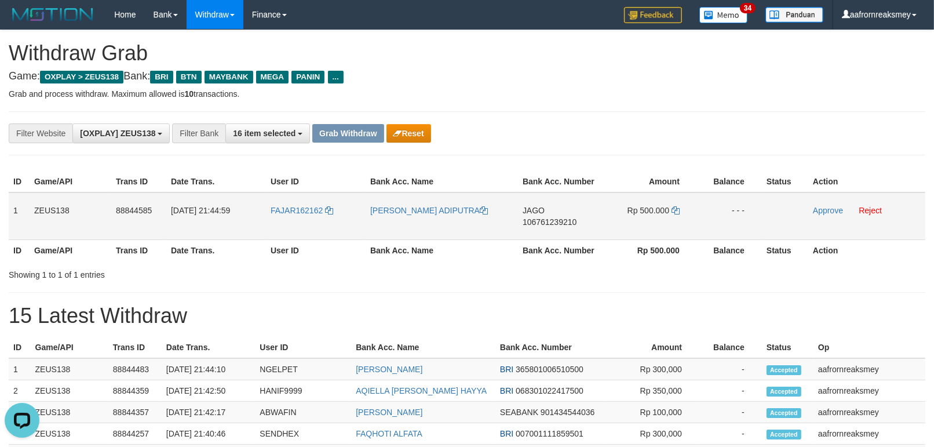
click at [287, 218] on td "FAJAR162162" at bounding box center [316, 216] width 100 height 48
copy link "FAJAR162162"
click at [674, 206] on td "Rp 500.000" at bounding box center [648, 216] width 97 height 48
click at [674, 210] on icon at bounding box center [675, 210] width 8 height 8
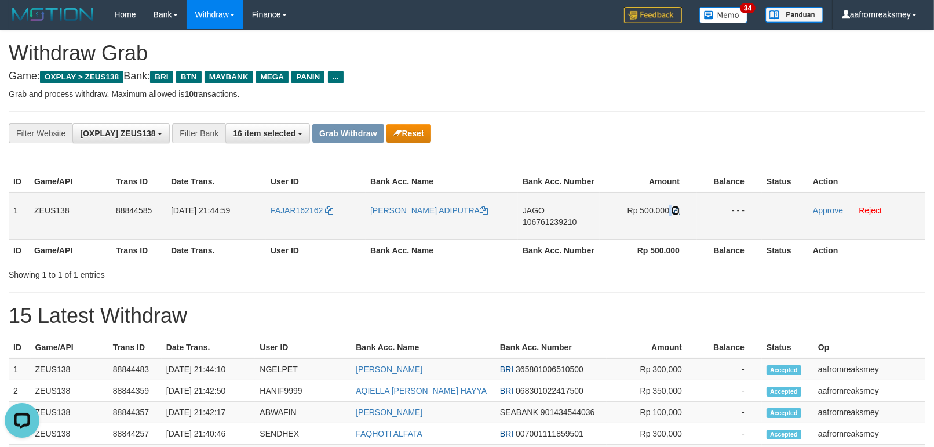
copy td
click at [674, 209] on icon at bounding box center [675, 210] width 8 height 8
click at [674, 206] on icon at bounding box center [675, 210] width 8 height 8
click at [675, 206] on icon at bounding box center [675, 210] width 8 height 8
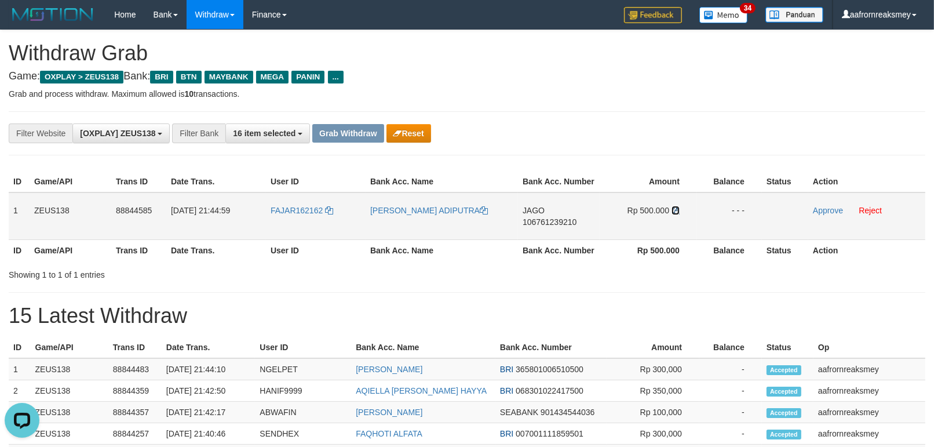
click at [675, 206] on icon at bounding box center [675, 210] width 8 height 8
drag, startPoint x: 823, startPoint y: 213, endPoint x: 528, endPoint y: 136, distance: 304.6
click at [823, 213] on link "Approve" at bounding box center [828, 210] width 30 height 9
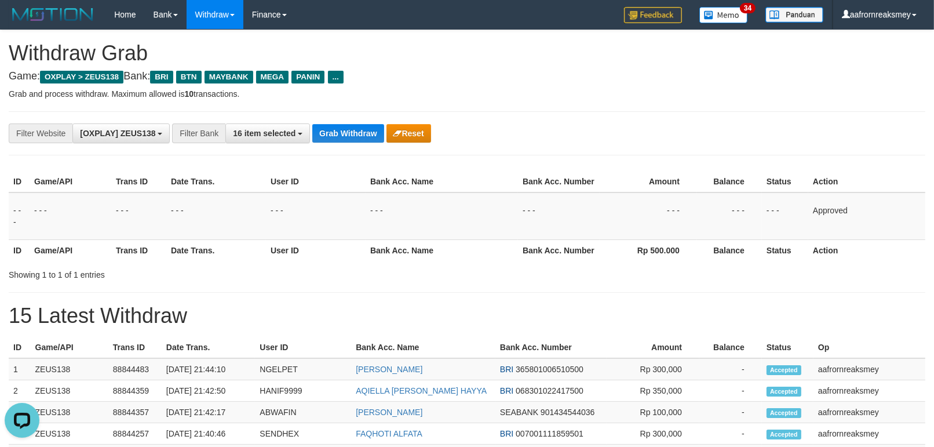
click at [637, 247] on th "Rp 500.000" at bounding box center [648, 249] width 97 height 21
click at [638, 247] on th "Rp 500.000" at bounding box center [648, 249] width 97 height 21
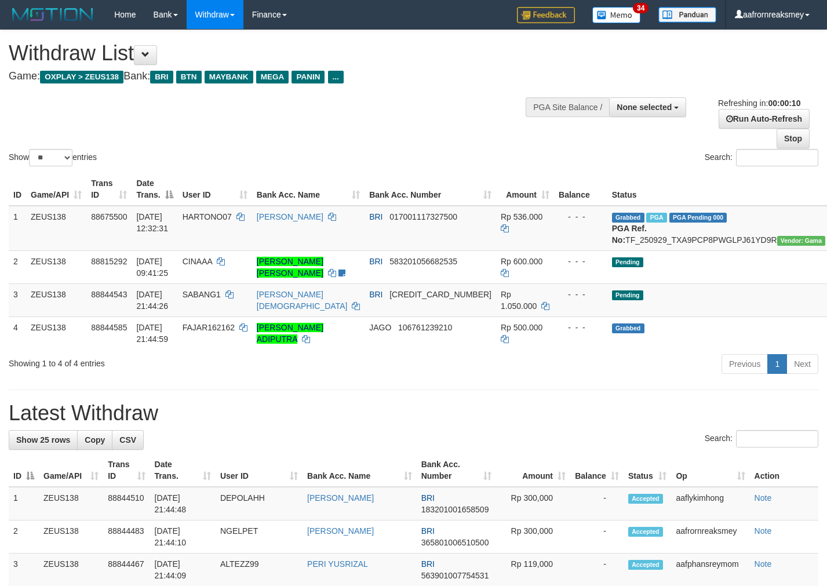
select select
select select "**"
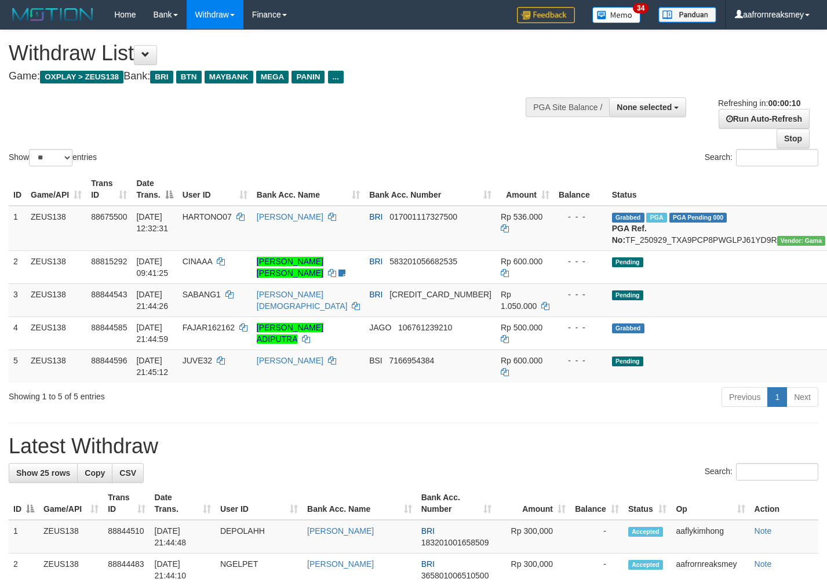
select select
select select "**"
select select
select select "**"
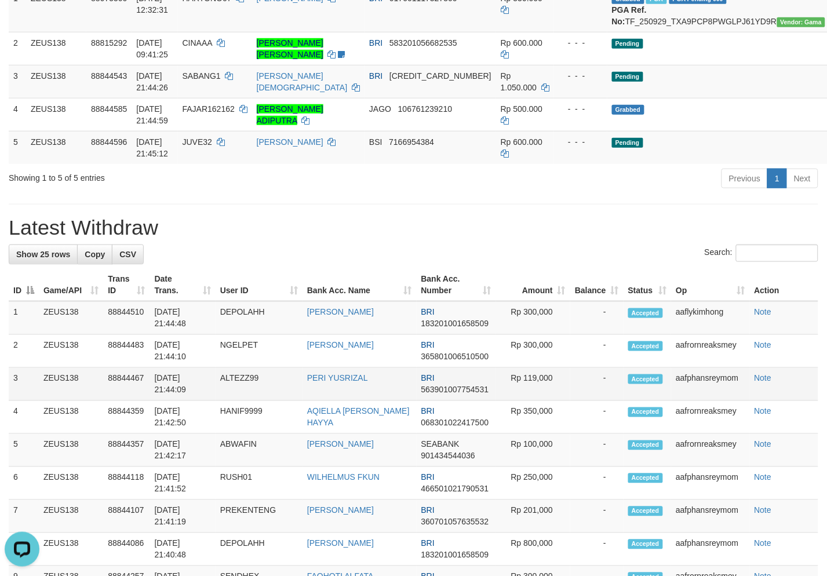
scroll to position [129, 0]
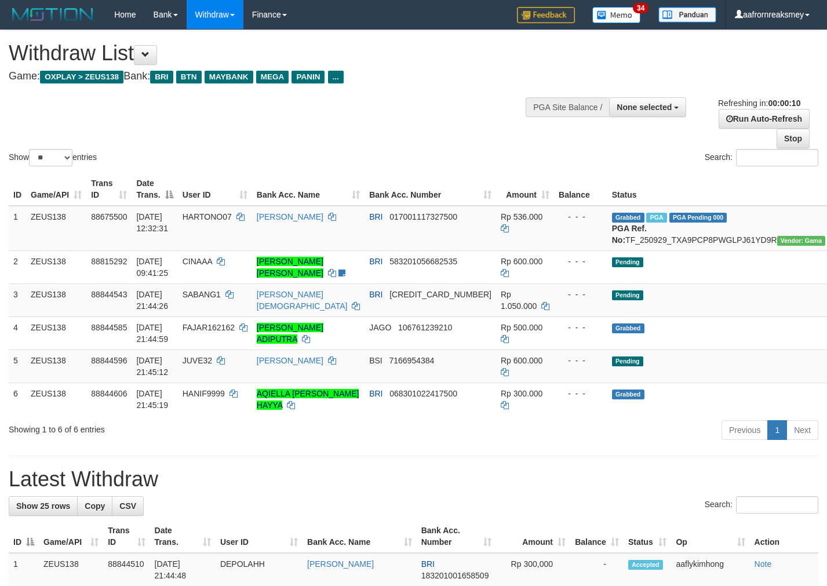
select select
select select "**"
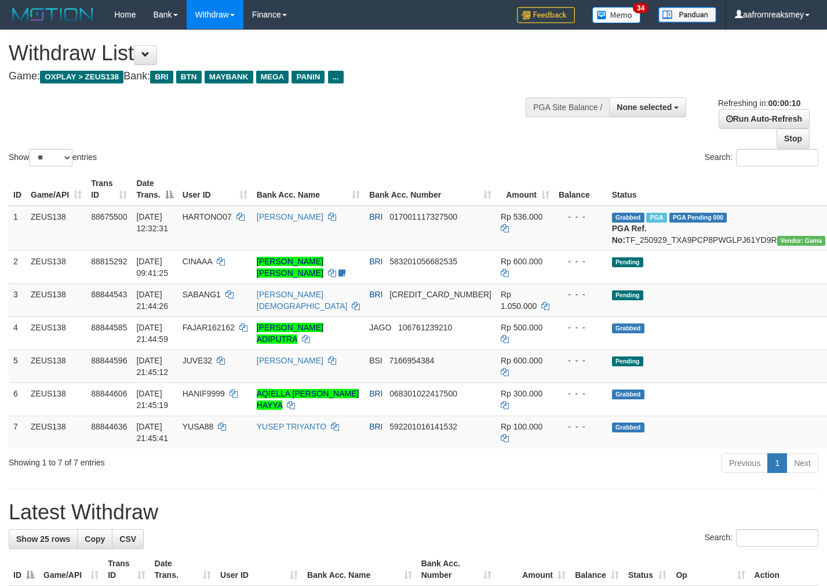
select select
select select "**"
select select
select select "**"
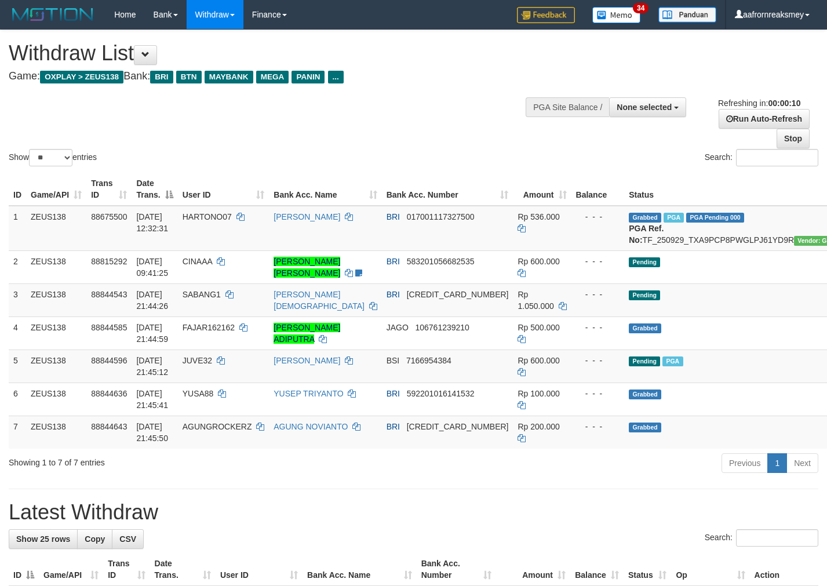
select select
select select "**"
select select
select select "**"
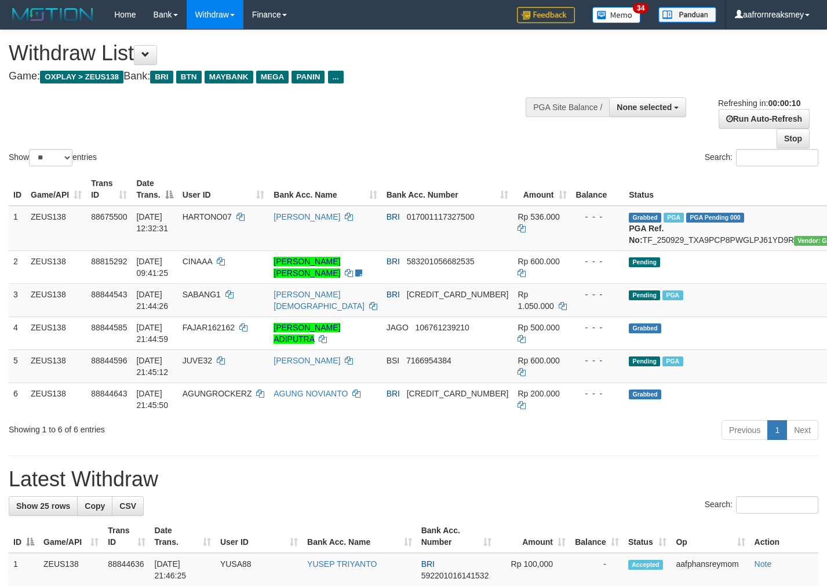
select select
select select "**"
select select
select select "**"
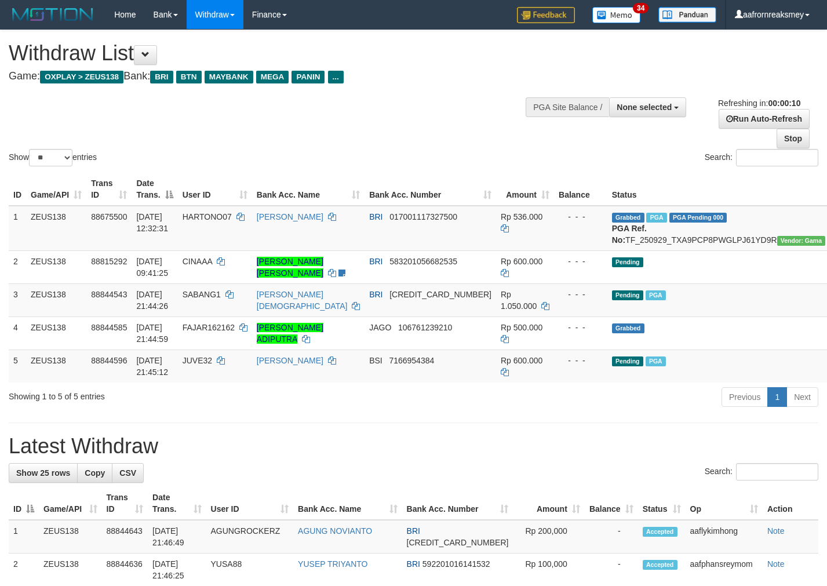
select select
select select "**"
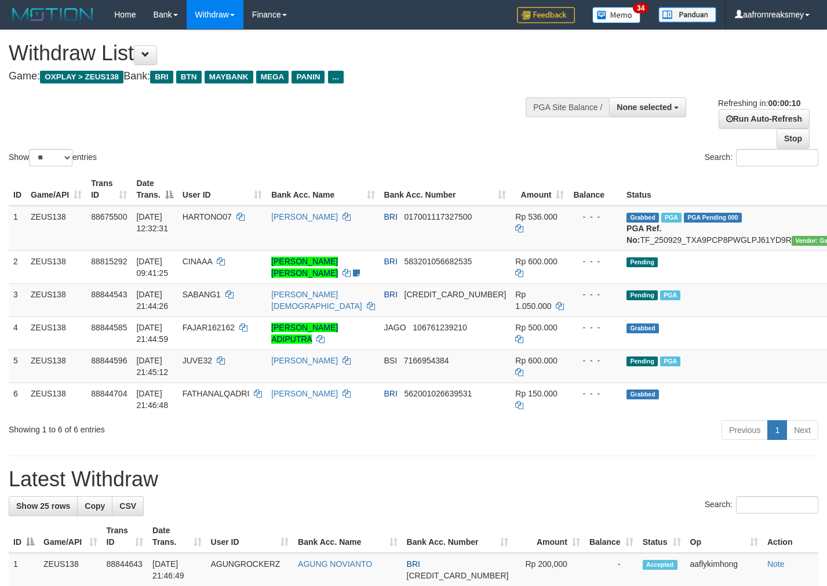
select select
select select "**"
select select
select select "**"
select select
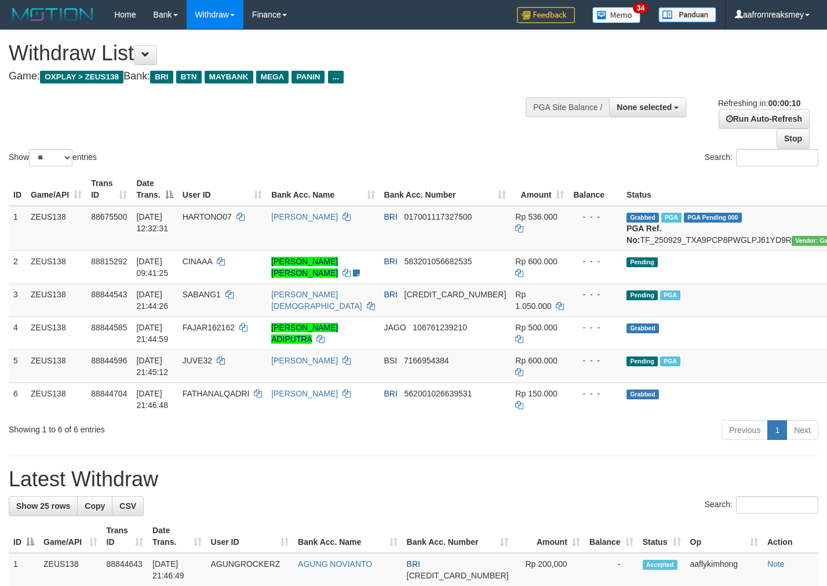
select select "**"
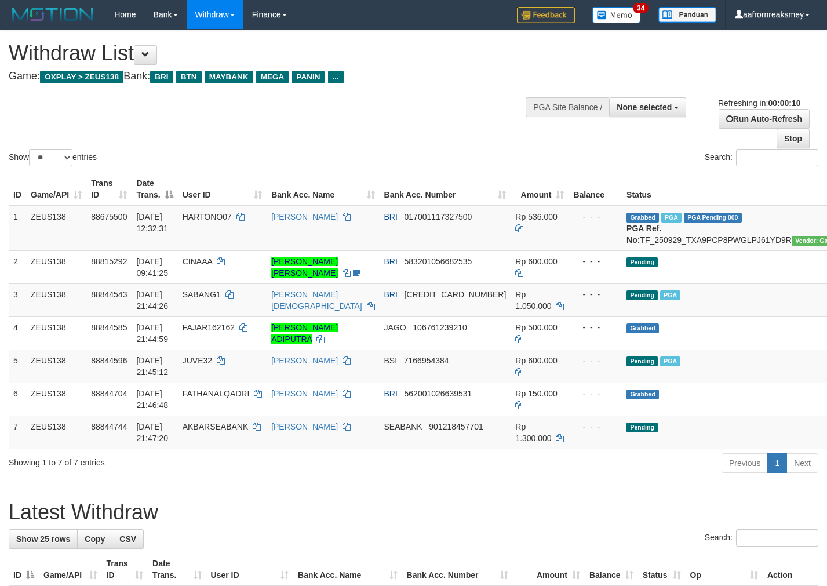
select select
select select "**"
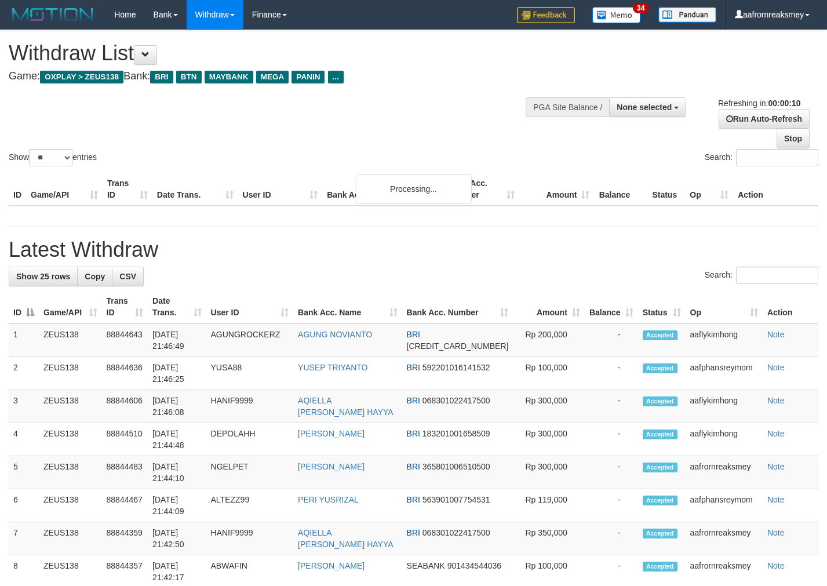
select select
select select "**"
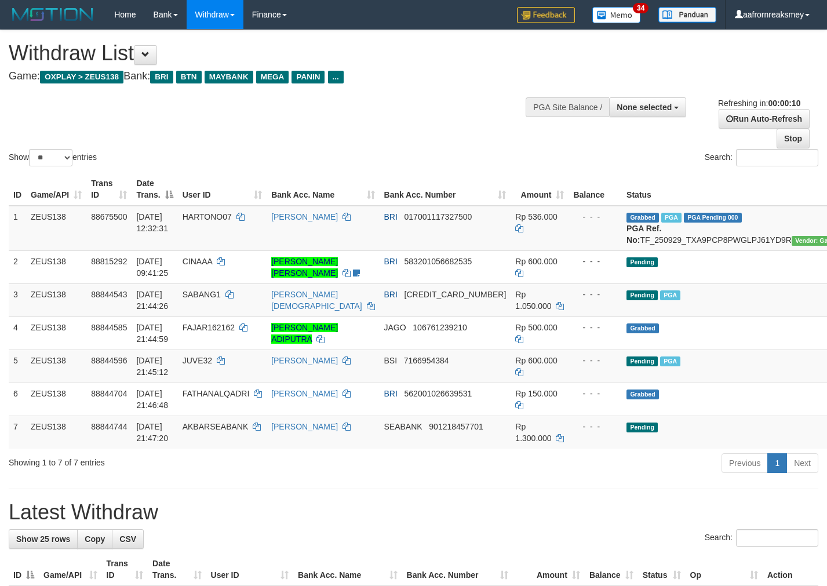
select select
select select "**"
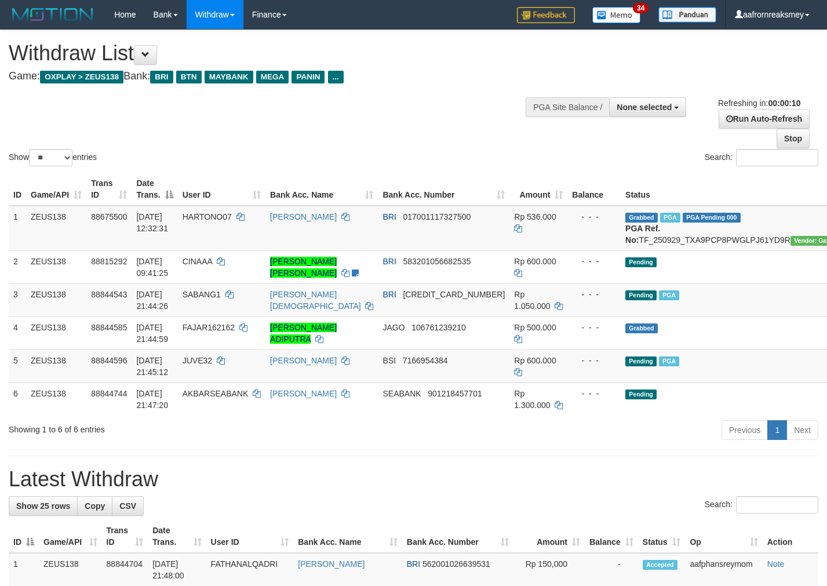
select select
select select "**"
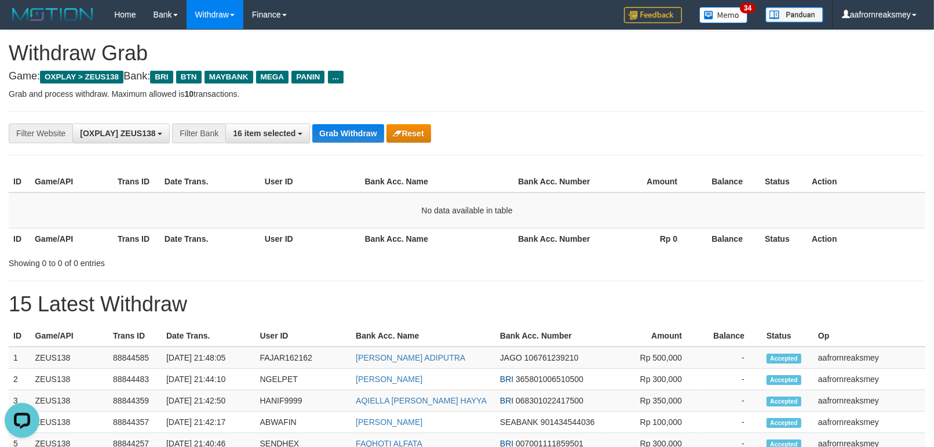
click at [830, 297] on h1 "15 Latest Withdraw" at bounding box center [467, 304] width 916 height 23
click at [545, 210] on td "No data available in table" at bounding box center [467, 210] width 916 height 36
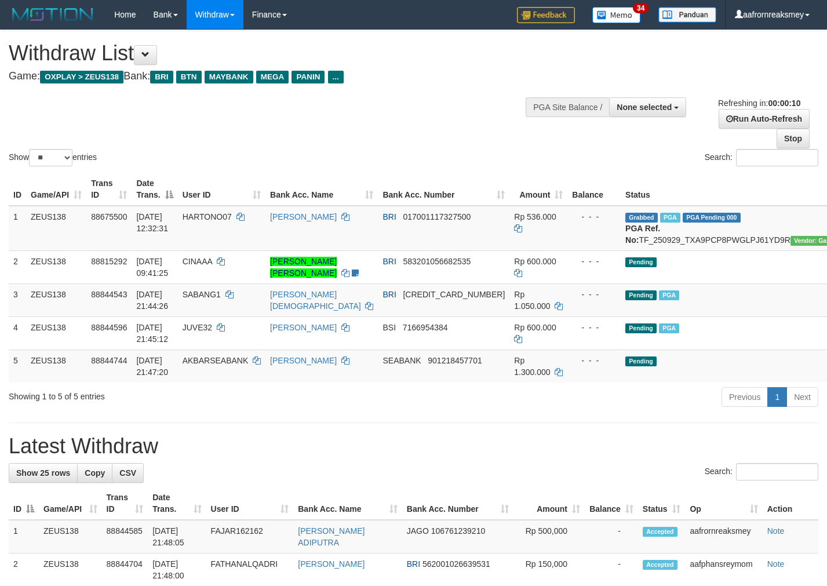
select select
select select "**"
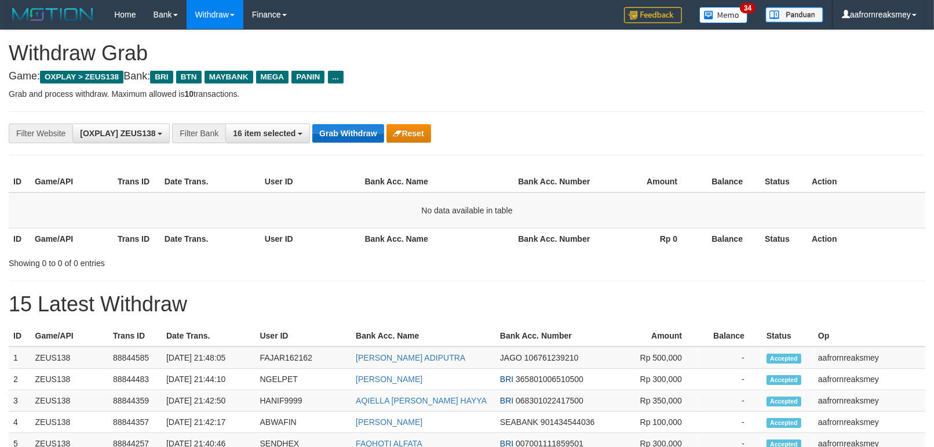
scroll to position [49, 0]
drag, startPoint x: 0, startPoint y: 0, endPoint x: 366, endPoint y: 131, distance: 389.0
click at [366, 131] on button "Grab Withdraw" at bounding box center [347, 133] width 71 height 19
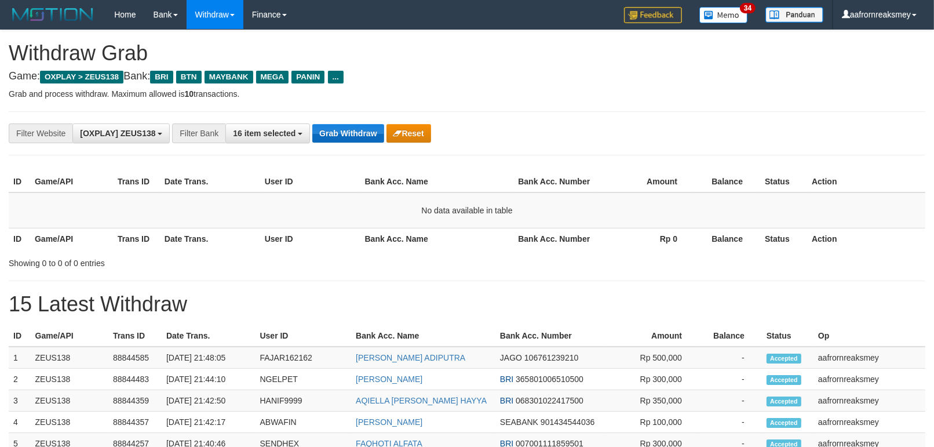
click at [366, 131] on button "Grab Withdraw" at bounding box center [347, 133] width 71 height 19
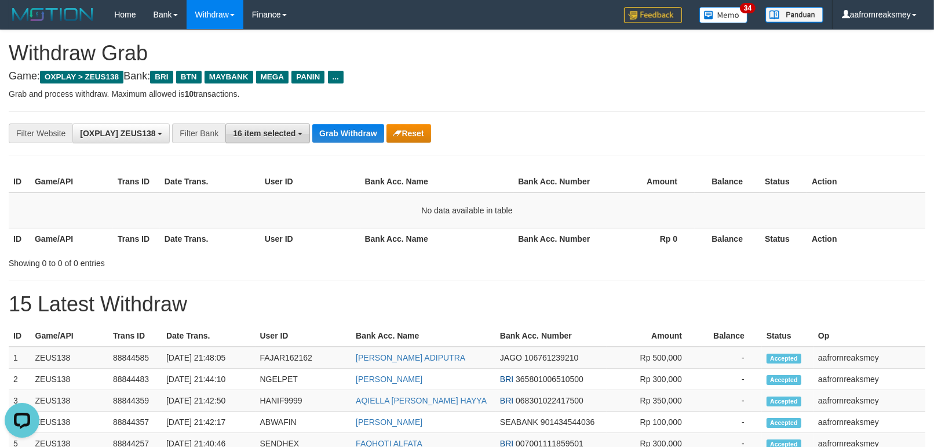
click at [307, 133] on button "16 item selected" at bounding box center [267, 133] width 85 height 20
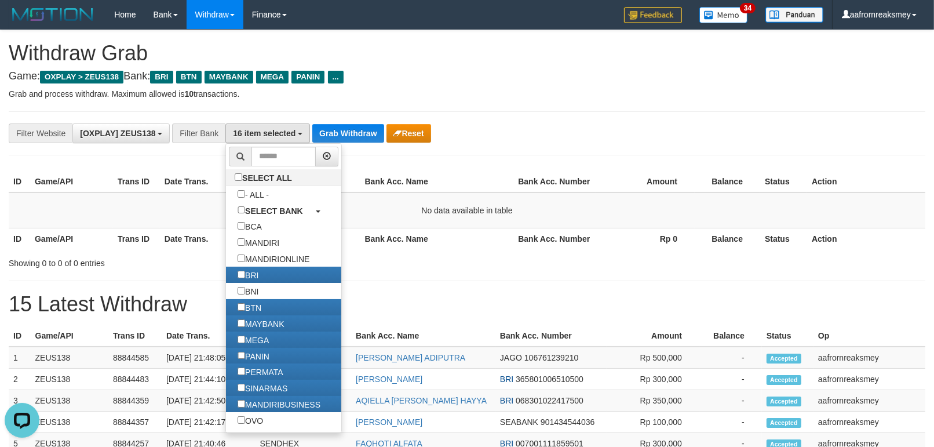
click at [309, 134] on div "**********" at bounding box center [389, 133] width 778 height 20
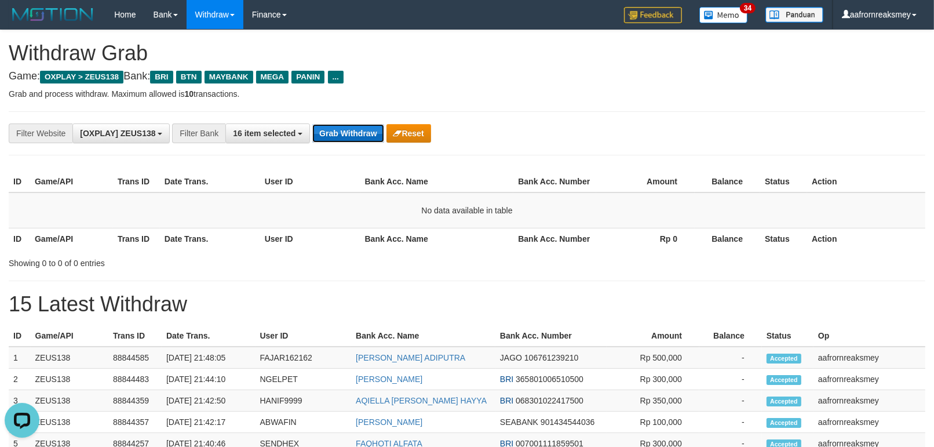
click at [313, 135] on button "Grab Withdraw" at bounding box center [347, 133] width 71 height 19
click at [316, 135] on button "Grab Withdraw" at bounding box center [347, 133] width 71 height 19
click at [338, 119] on div "**********" at bounding box center [467, 133] width 916 height 44
click at [338, 118] on div "**********" at bounding box center [467, 133] width 916 height 44
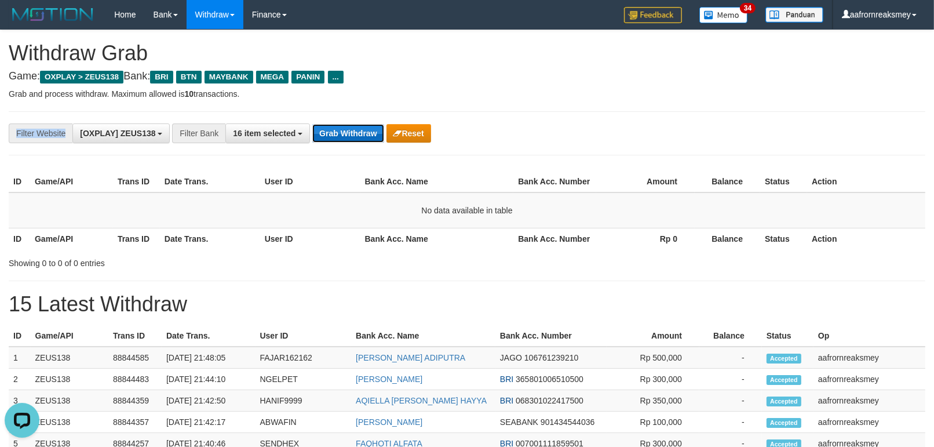
drag, startPoint x: 341, startPoint y: 126, endPoint x: 338, endPoint y: 119, distance: 7.5
click at [339, 124] on button "Grab Withdraw" at bounding box center [347, 133] width 71 height 19
click at [338, 119] on div "**********" at bounding box center [467, 133] width 916 height 44
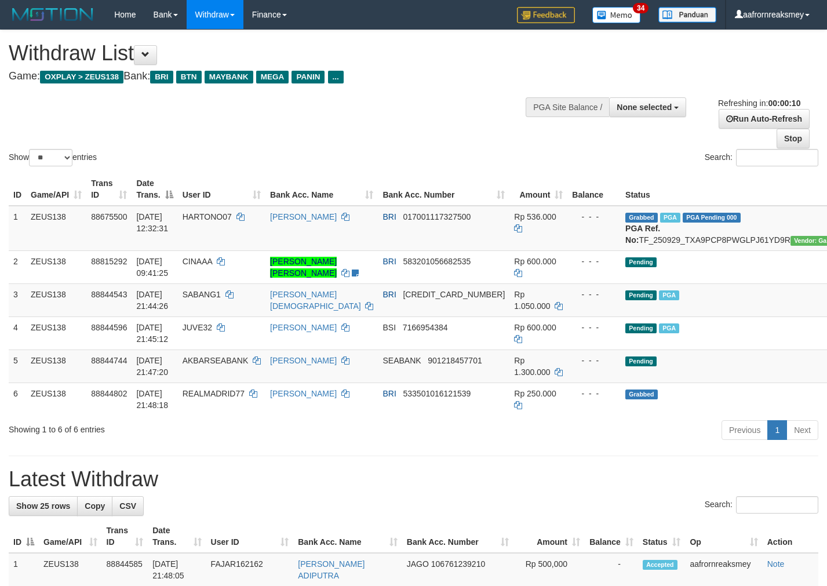
select select
select select "**"
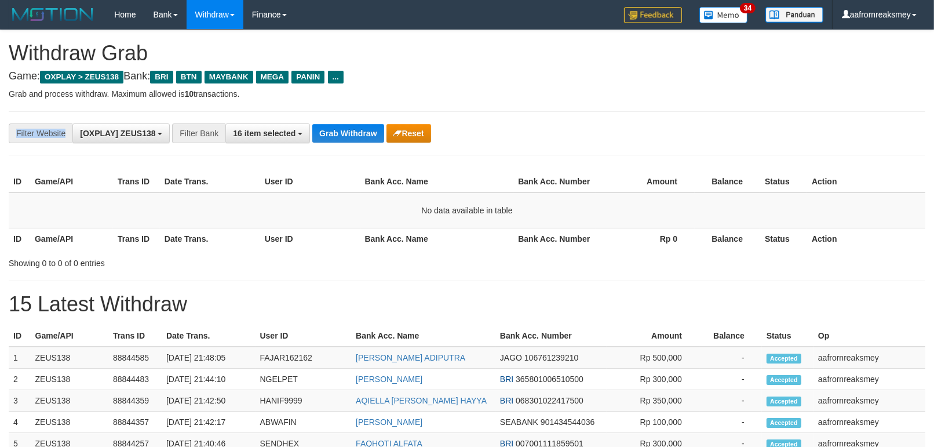
scroll to position [49, 0]
click at [338, 119] on div "**********" at bounding box center [467, 133] width 916 height 44
click at [372, 124] on button "Grab Withdraw" at bounding box center [347, 133] width 71 height 19
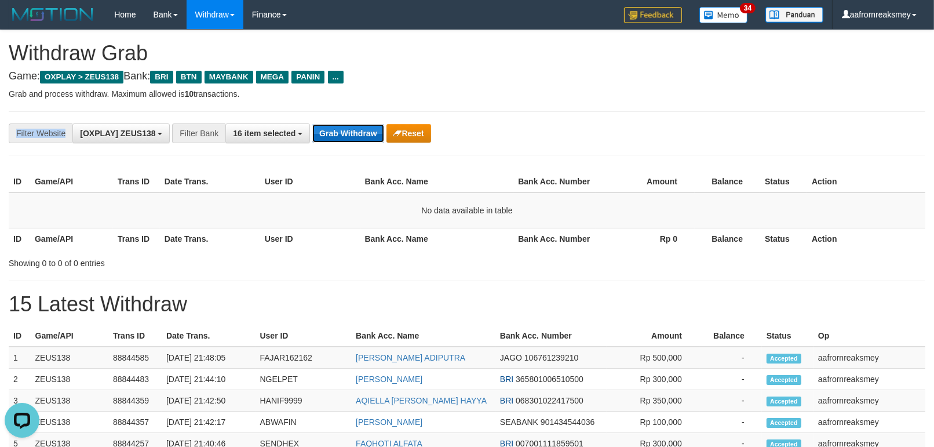
click at [368, 124] on button "Grab Withdraw" at bounding box center [347, 133] width 71 height 19
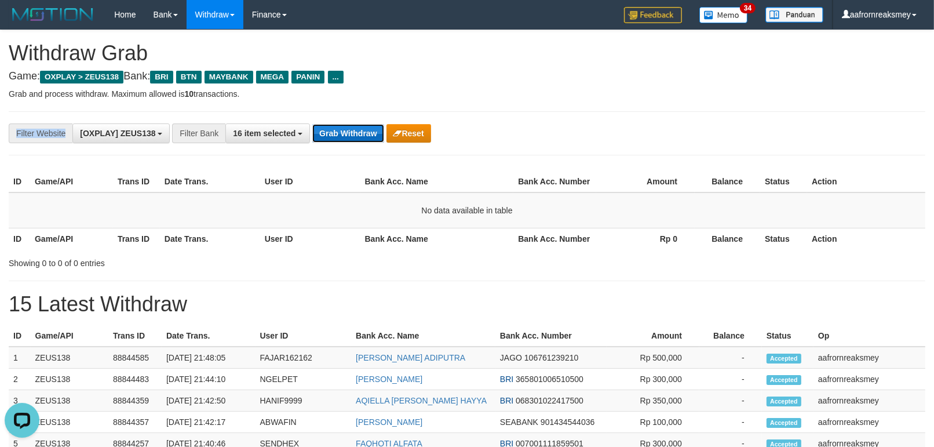
click at [368, 125] on button "Grab Withdraw" at bounding box center [347, 133] width 71 height 19
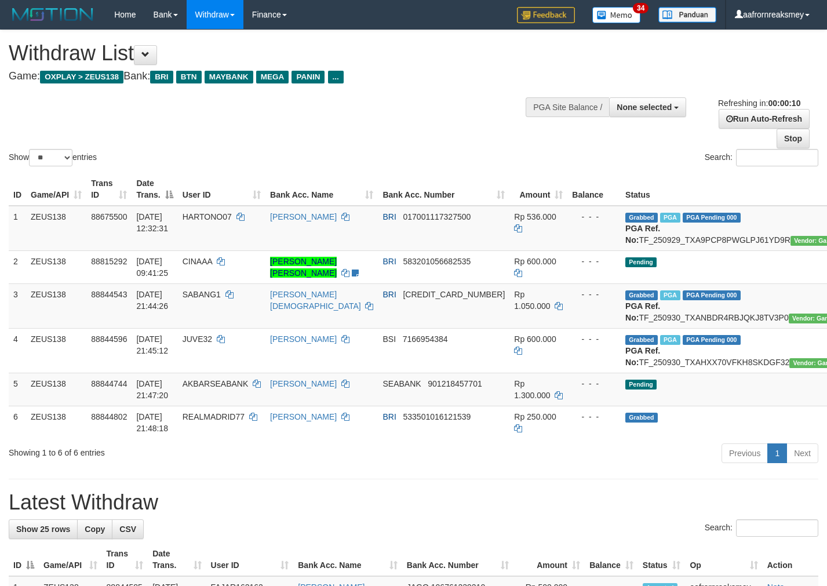
select select
select select "**"
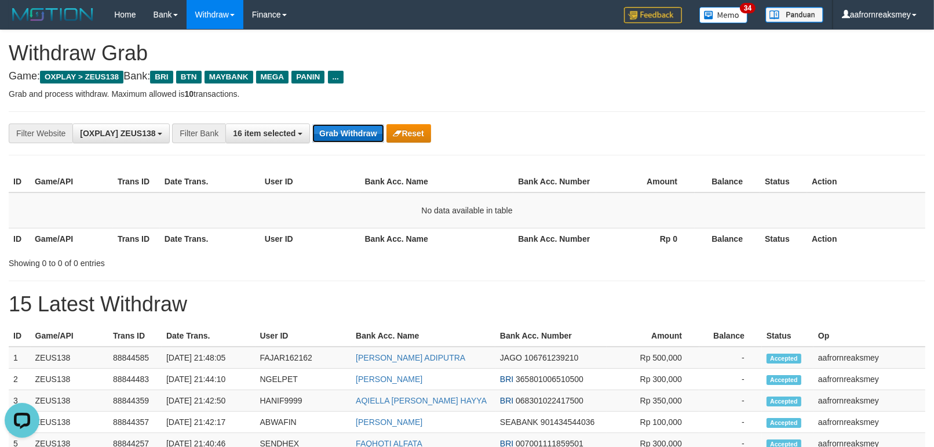
click at [366, 126] on button "Grab Withdraw" at bounding box center [347, 133] width 71 height 19
click at [366, 128] on button "Grab Withdraw" at bounding box center [347, 133] width 71 height 19
click at [366, 129] on button "Grab Withdraw" at bounding box center [347, 133] width 71 height 19
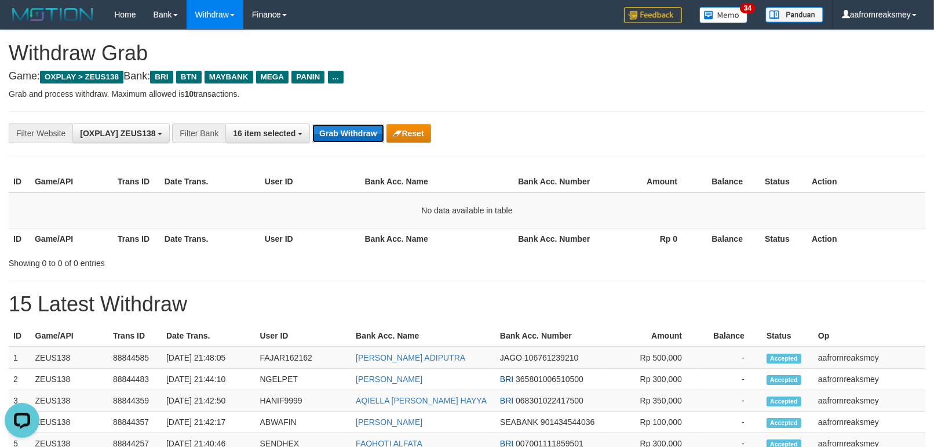
click at [367, 132] on button "Grab Withdraw" at bounding box center [347, 133] width 71 height 19
click at [367, 133] on button "Grab Withdraw" at bounding box center [347, 133] width 71 height 19
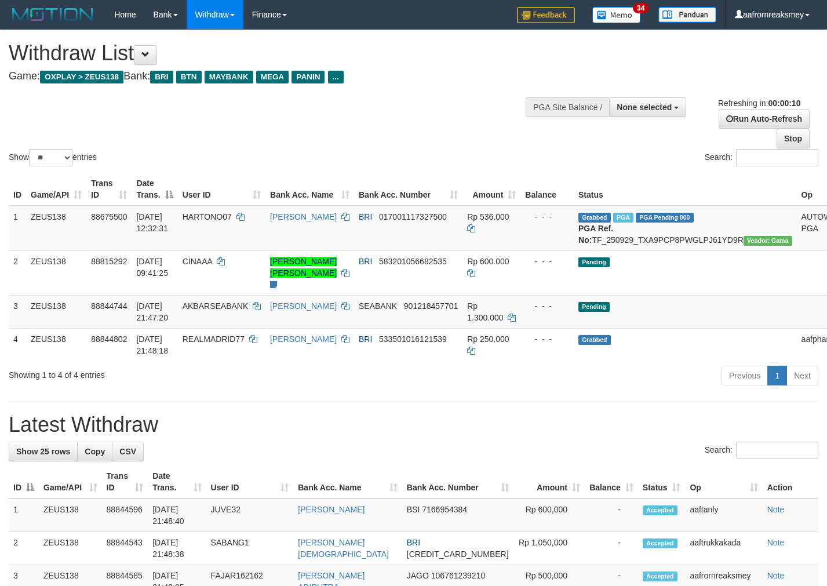
select select
select select "**"
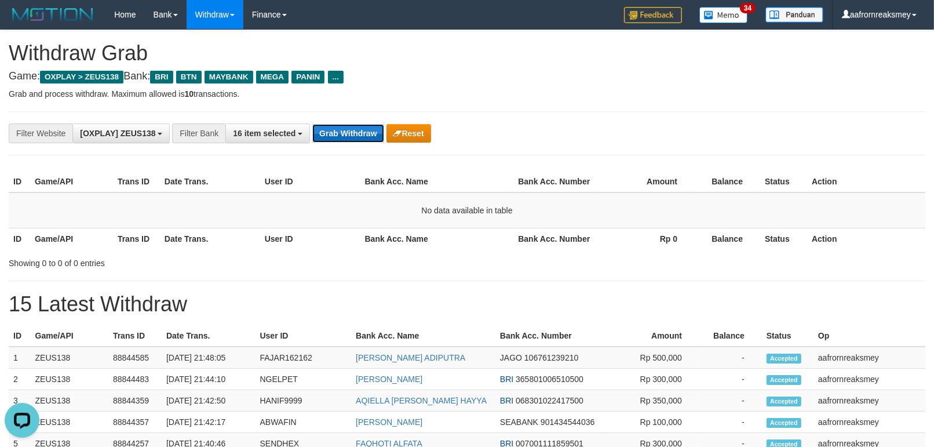
click at [364, 125] on button "Grab Withdraw" at bounding box center [347, 133] width 71 height 19
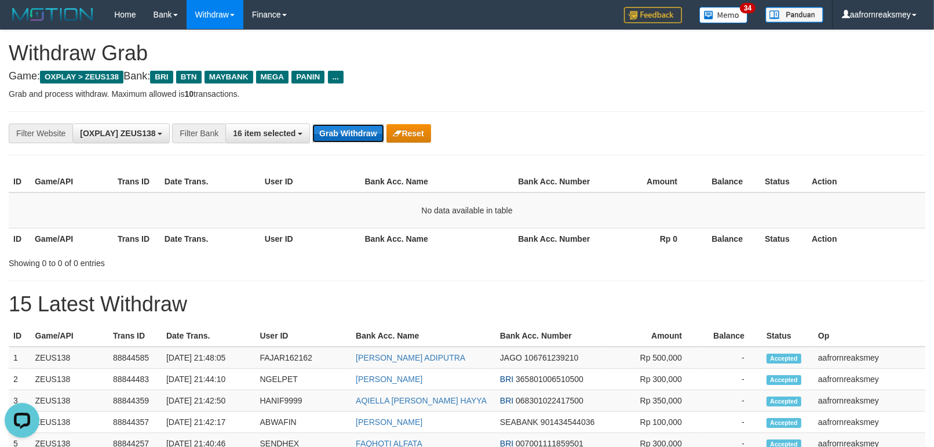
click at [326, 124] on button "Grab Withdraw" at bounding box center [347, 133] width 71 height 19
click at [331, 126] on button "Grab Withdraw" at bounding box center [347, 133] width 71 height 19
click at [334, 125] on button "Grab Withdraw" at bounding box center [347, 133] width 71 height 19
click at [336, 120] on div "**********" at bounding box center [467, 133] width 916 height 44
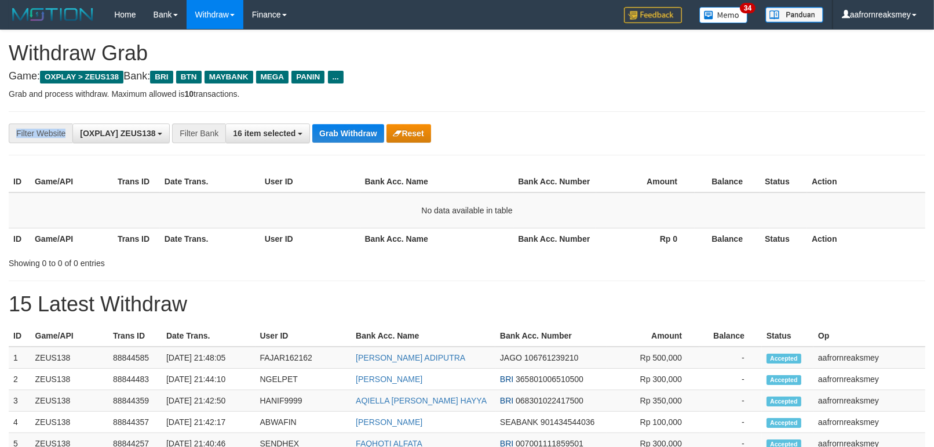
click at [336, 120] on div "**********" at bounding box center [467, 133] width 916 height 44
click at [337, 115] on div "**********" at bounding box center [467, 133] width 916 height 44
click at [338, 119] on div "**********" at bounding box center [467, 133] width 916 height 44
click at [338, 122] on div "**********" at bounding box center [467, 133] width 916 height 44
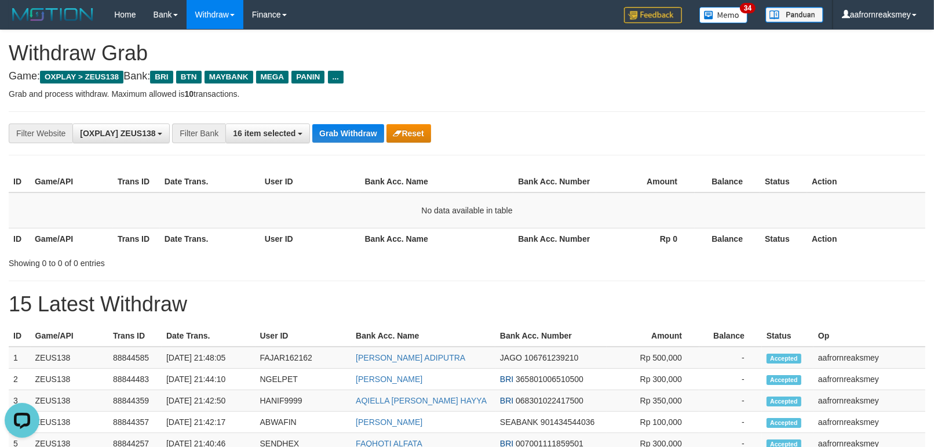
click at [334, 111] on hr at bounding box center [467, 111] width 916 height 1
drag, startPoint x: 334, startPoint y: 110, endPoint x: 328, endPoint y: 122, distance: 13.5
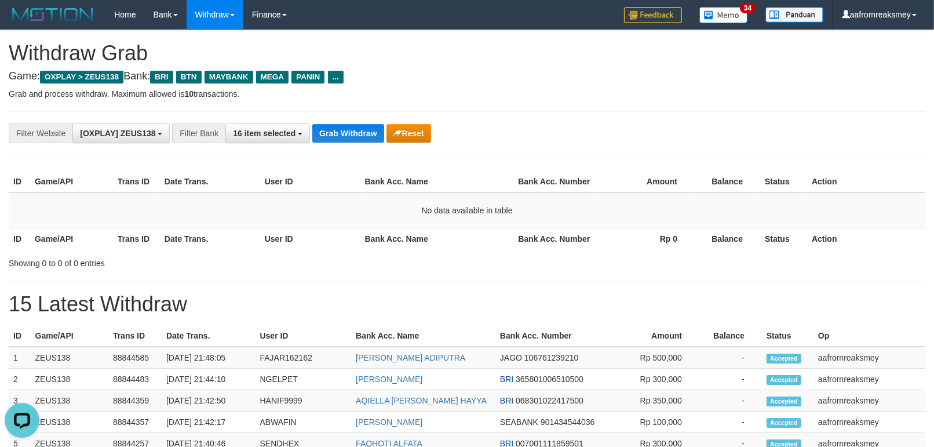
click at [356, 132] on button "Grab Withdraw" at bounding box center [347, 133] width 71 height 19
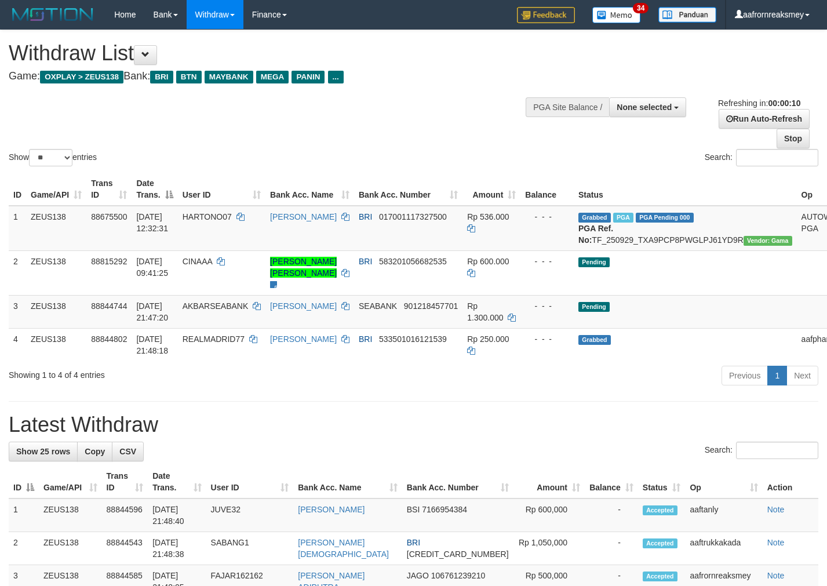
select select
select select "**"
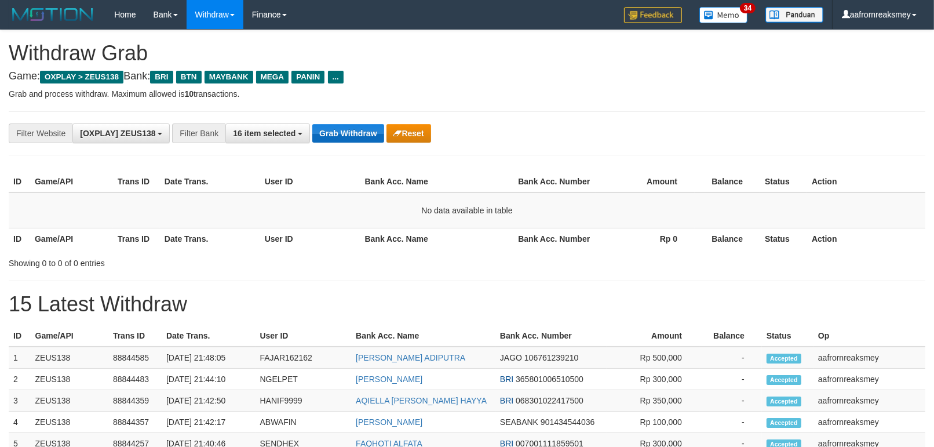
click at [353, 123] on div "**********" at bounding box center [389, 133] width 778 height 20
click at [353, 124] on button "Grab Withdraw" at bounding box center [347, 133] width 71 height 19
drag, startPoint x: 356, startPoint y: 143, endPoint x: 342, endPoint y: 137, distance: 14.3
click at [342, 137] on div "**********" at bounding box center [467, 133] width 916 height 44
click at [338, 129] on button "Grab Withdraw" at bounding box center [347, 133] width 71 height 19
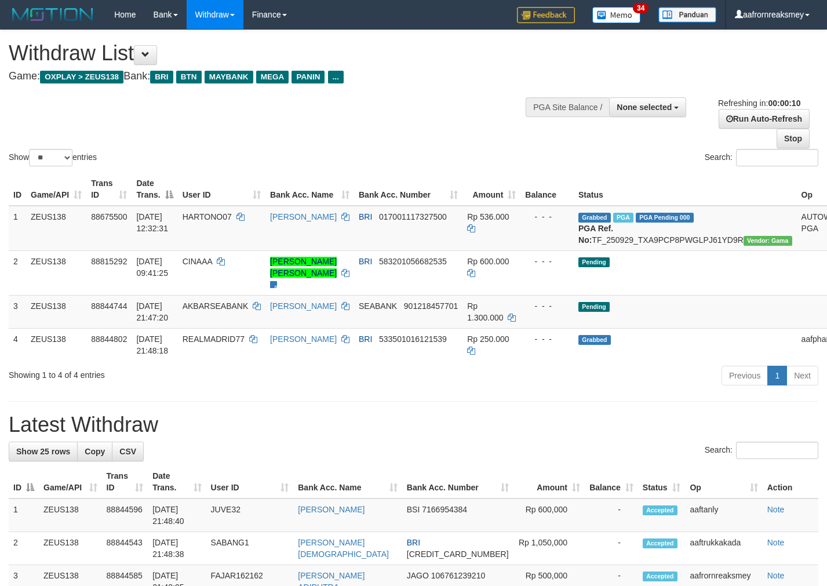
select select
select select "**"
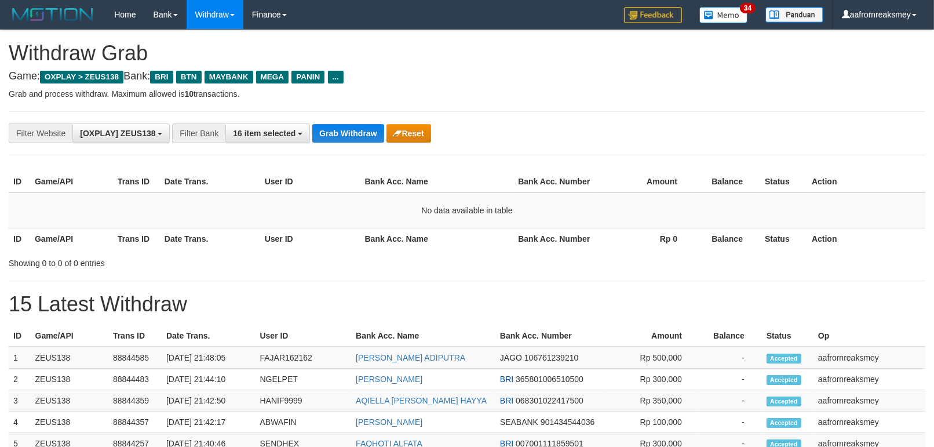
scroll to position [49, 0]
click at [338, 129] on button "Grab Withdraw" at bounding box center [347, 133] width 71 height 19
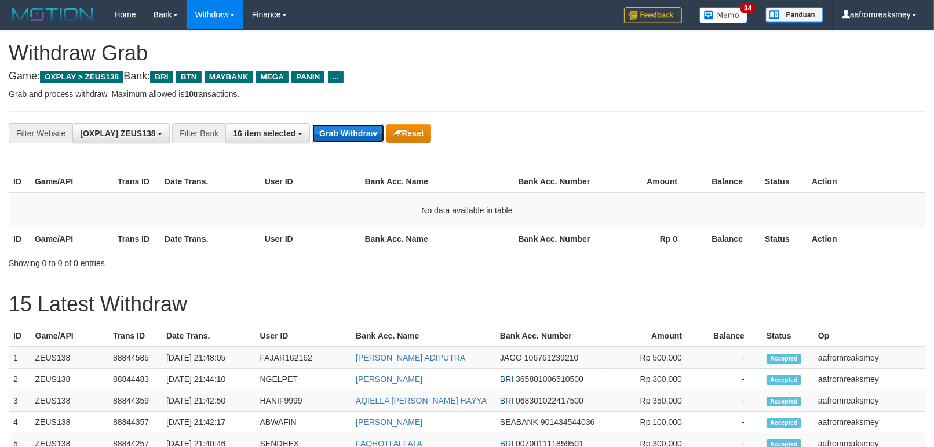
drag, startPoint x: 350, startPoint y: 140, endPoint x: 345, endPoint y: 136, distance: 6.2
click at [349, 140] on button "Grab Withdraw" at bounding box center [347, 133] width 71 height 19
click at [345, 136] on button "Grab Withdraw" at bounding box center [347, 133] width 71 height 19
click at [344, 136] on button "Grab Withdraw" at bounding box center [347, 133] width 71 height 19
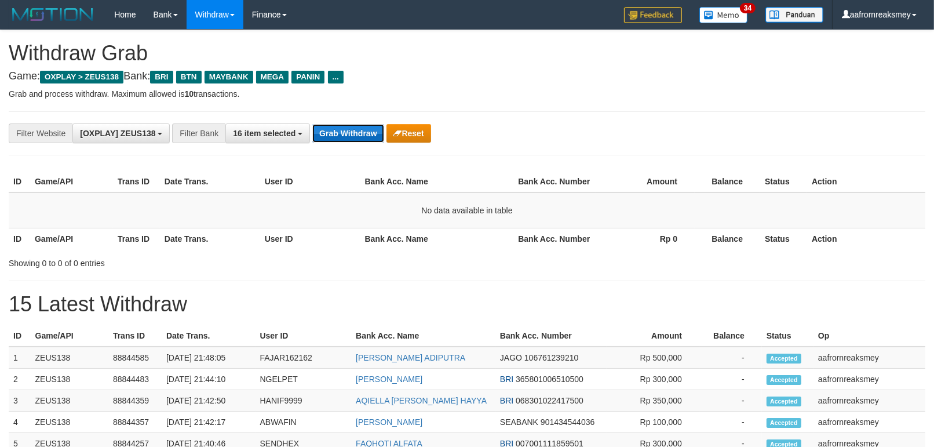
click at [354, 131] on button "Grab Withdraw" at bounding box center [347, 133] width 71 height 19
click at [353, 131] on button "Grab Withdraw" at bounding box center [347, 133] width 71 height 19
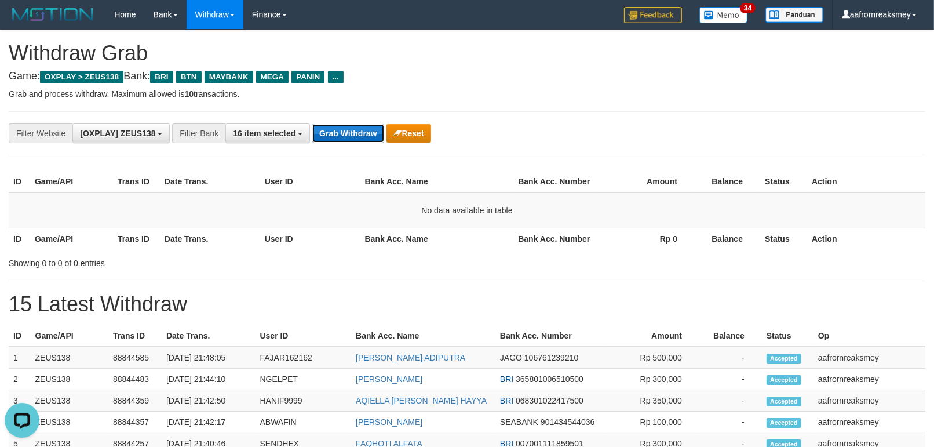
click at [353, 131] on button "Grab Withdraw" at bounding box center [347, 133] width 71 height 19
click at [352, 130] on button "Grab Withdraw" at bounding box center [347, 133] width 71 height 19
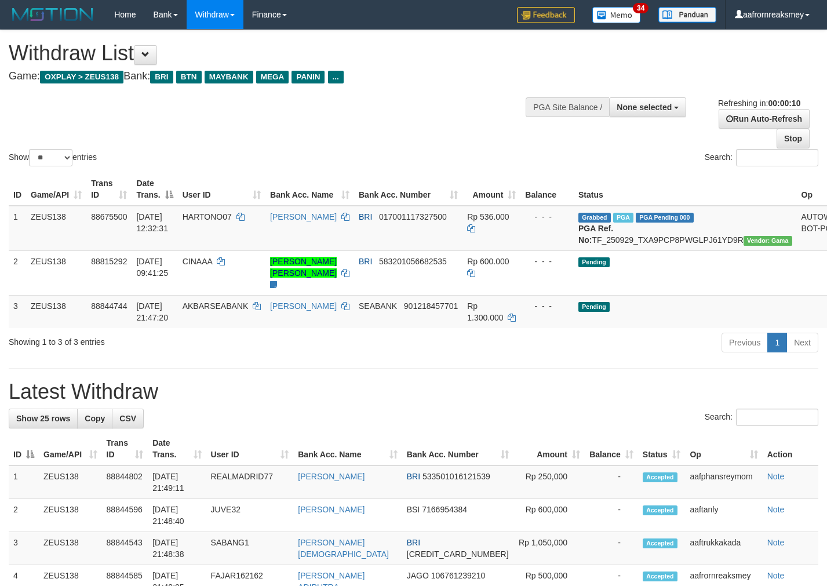
select select
select select "**"
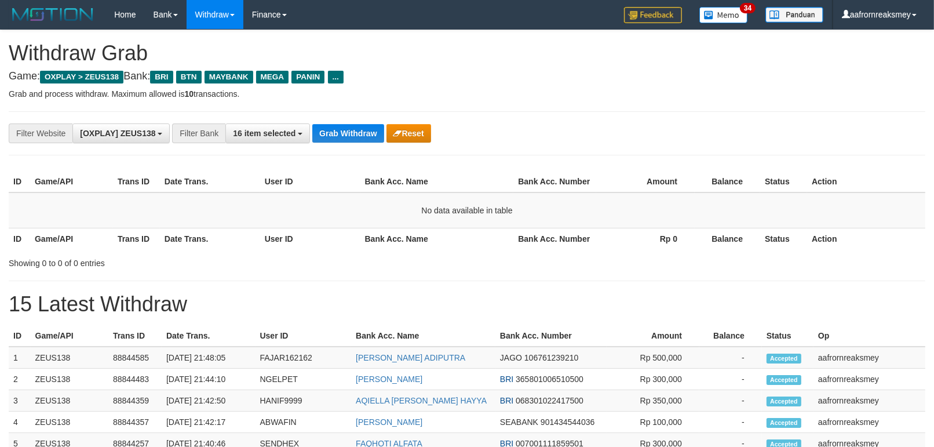
click at [352, 130] on button "Grab Withdraw" at bounding box center [347, 133] width 71 height 19
drag, startPoint x: 0, startPoint y: 0, endPoint x: 352, endPoint y: 130, distance: 374.8
click at [352, 130] on button "Grab Withdraw" at bounding box center [347, 133] width 71 height 19
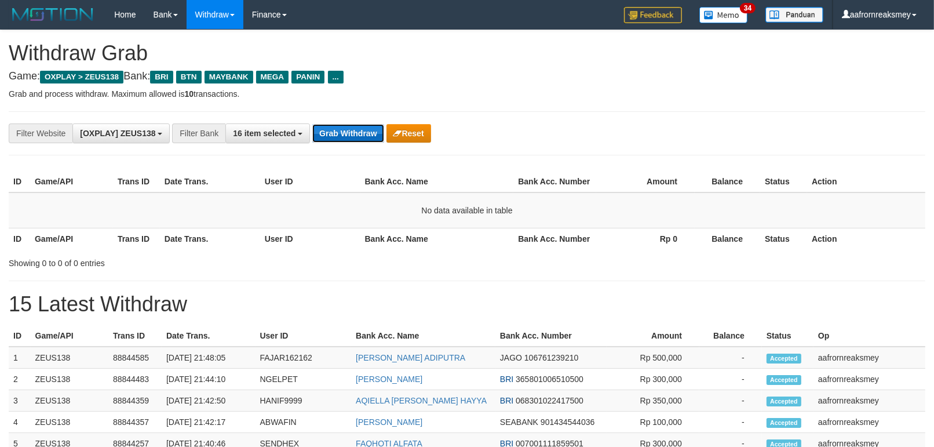
click at [352, 130] on button "Grab Withdraw" at bounding box center [347, 133] width 71 height 19
click at [351, 129] on button "Grab Withdraw" at bounding box center [347, 133] width 71 height 19
click at [351, 128] on button "Grab Withdraw" at bounding box center [347, 133] width 71 height 19
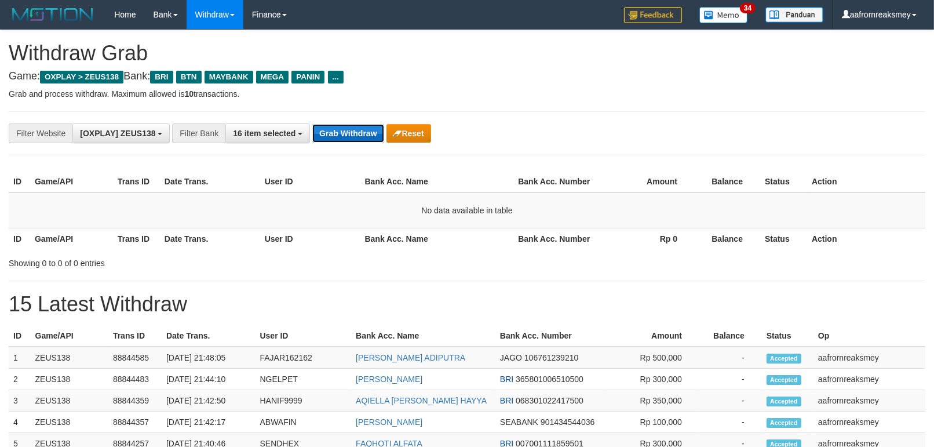
click at [351, 128] on button "Grab Withdraw" at bounding box center [347, 133] width 71 height 19
click at [350, 126] on button "Grab Withdraw" at bounding box center [347, 133] width 71 height 19
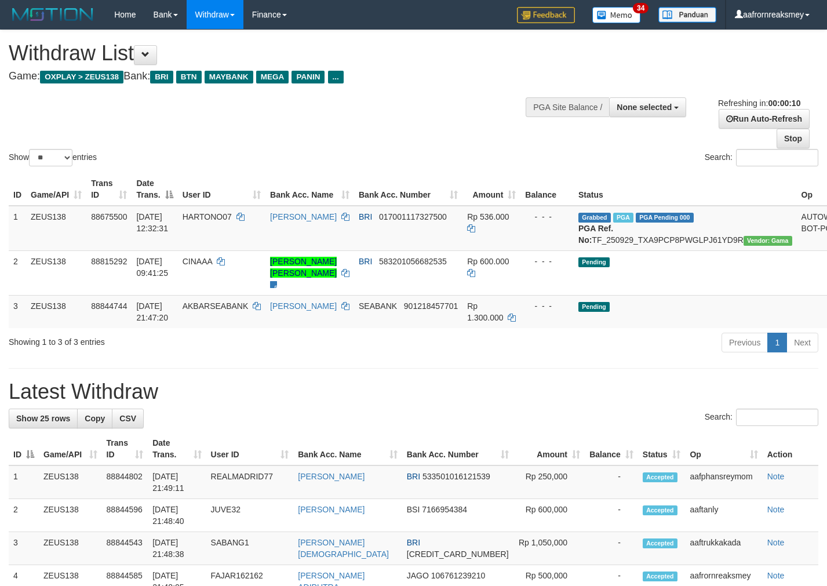
select select
select select "**"
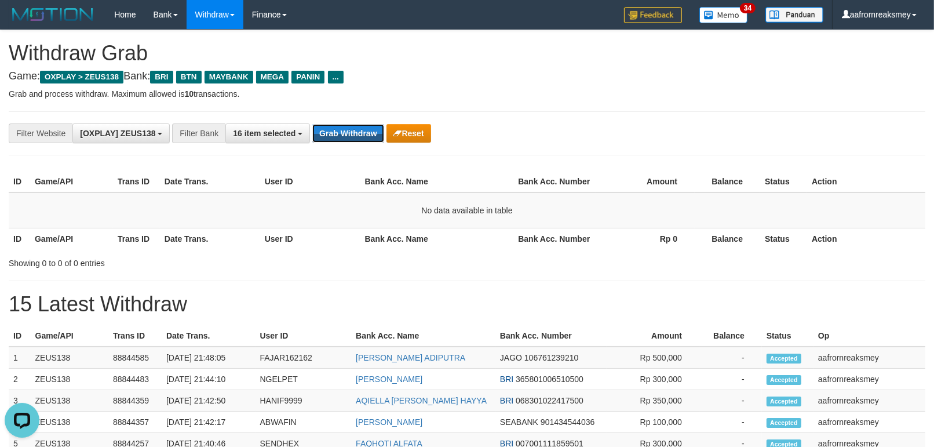
click at [350, 126] on button "Grab Withdraw" at bounding box center [347, 133] width 71 height 19
click at [352, 129] on button "Grab Withdraw" at bounding box center [347, 133] width 71 height 19
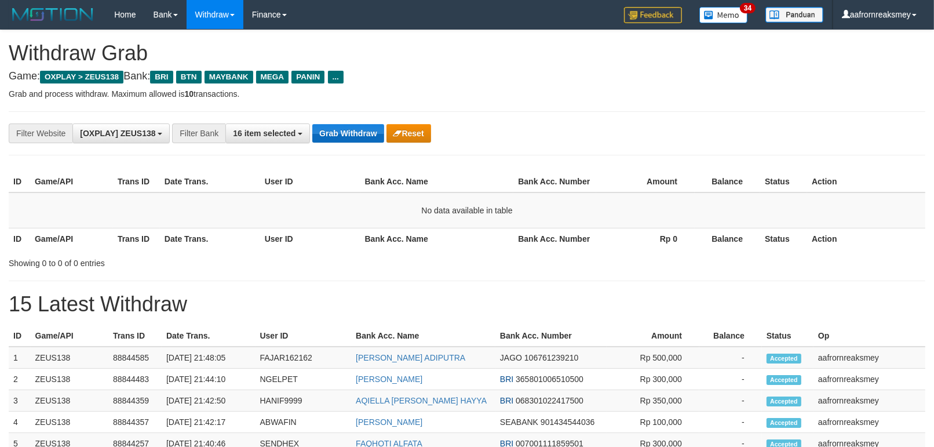
click at [353, 130] on button "Grab Withdraw" at bounding box center [347, 133] width 71 height 19
click at [359, 143] on div "**********" at bounding box center [467, 133] width 916 height 44
click at [354, 133] on button "Grab Withdraw" at bounding box center [347, 133] width 71 height 19
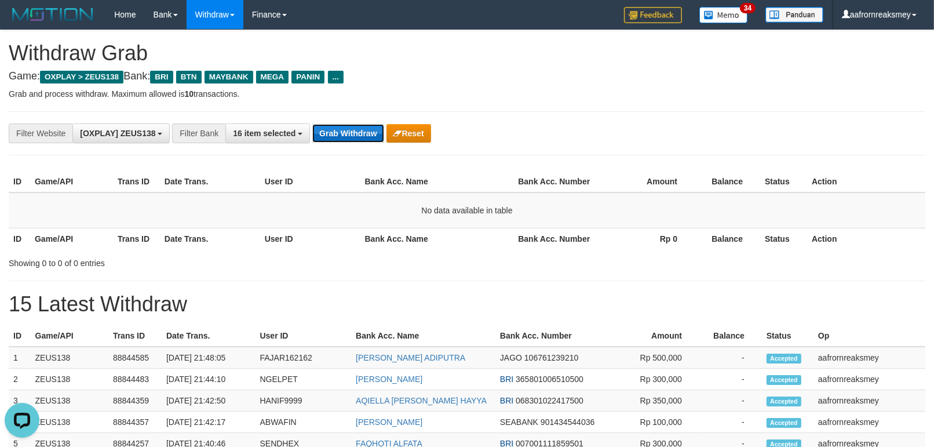
click at [354, 133] on button "Grab Withdraw" at bounding box center [347, 133] width 71 height 19
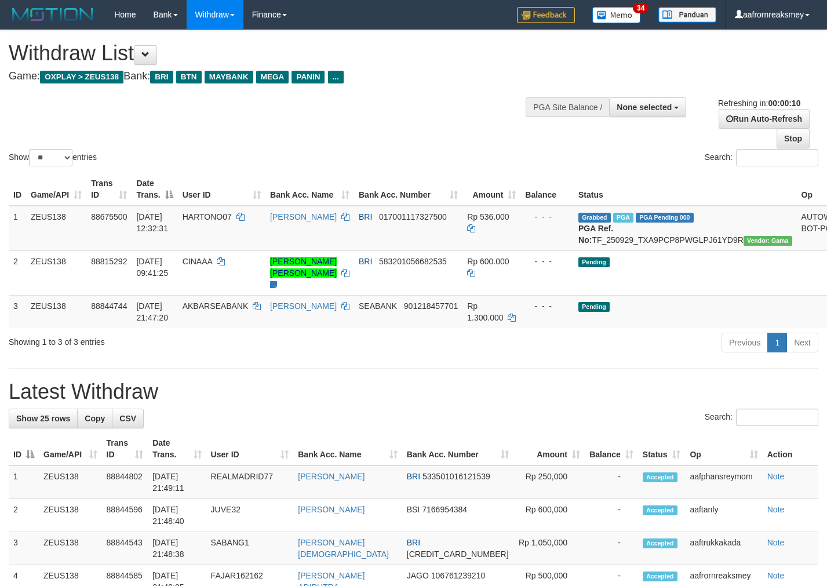
select select
select select "**"
select select
select select "**"
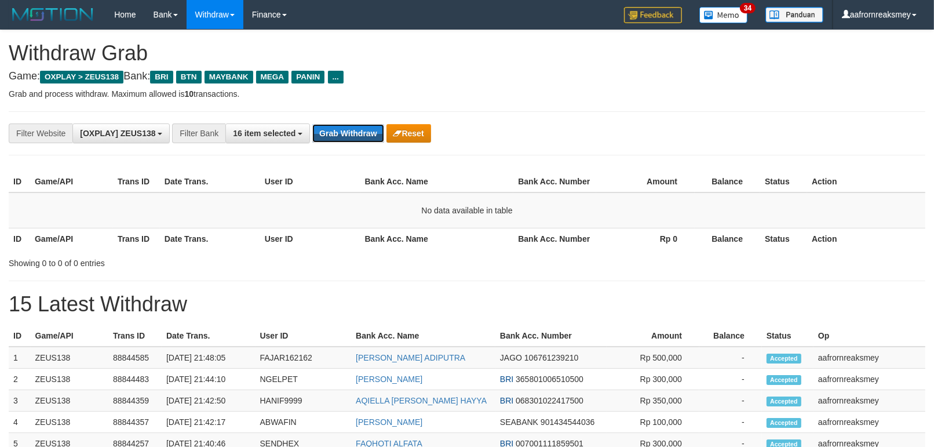
click at [354, 133] on button "Grab Withdraw" at bounding box center [347, 133] width 71 height 19
click at [350, 137] on button "Grab Withdraw" at bounding box center [347, 133] width 71 height 19
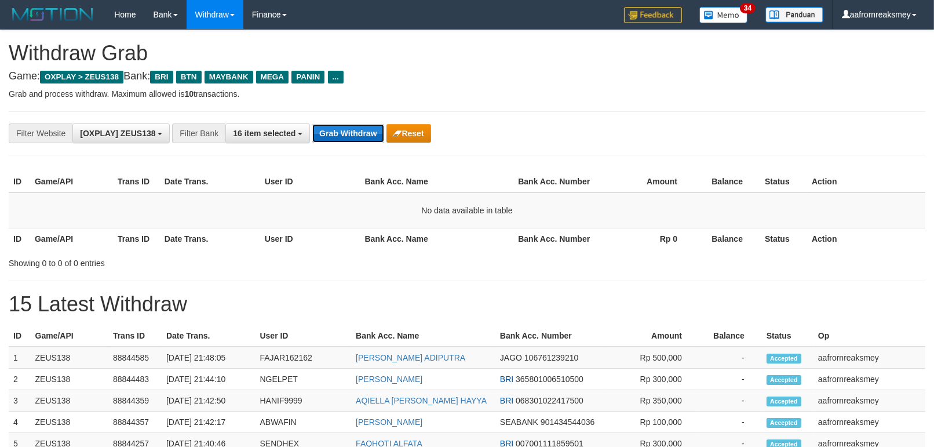
click at [350, 136] on button "Grab Withdraw" at bounding box center [347, 133] width 71 height 19
click at [353, 134] on button "Grab Withdraw" at bounding box center [347, 133] width 71 height 19
click at [356, 130] on button "Grab Withdraw" at bounding box center [347, 133] width 71 height 19
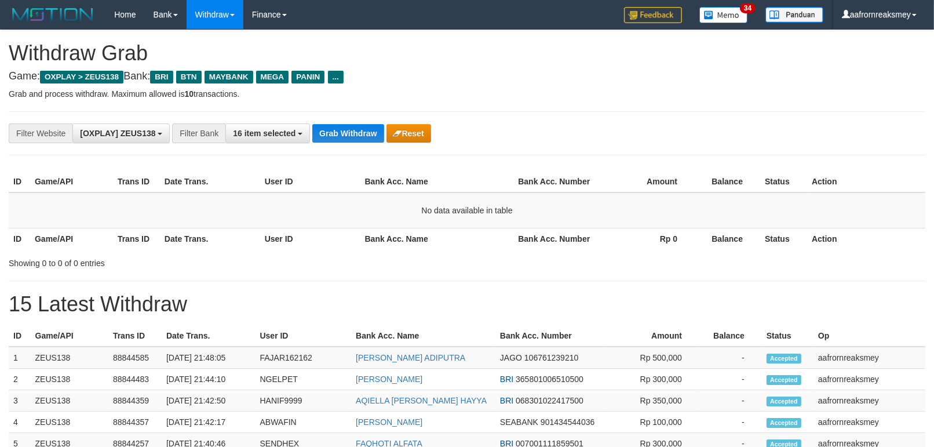
click at [357, 129] on button "Grab Withdraw" at bounding box center [347, 133] width 71 height 19
drag, startPoint x: 0, startPoint y: 0, endPoint x: 360, endPoint y: 129, distance: 382.2
click at [358, 129] on button "Grab Withdraw" at bounding box center [347, 133] width 71 height 19
click at [360, 129] on button "Grab Withdraw" at bounding box center [347, 133] width 71 height 19
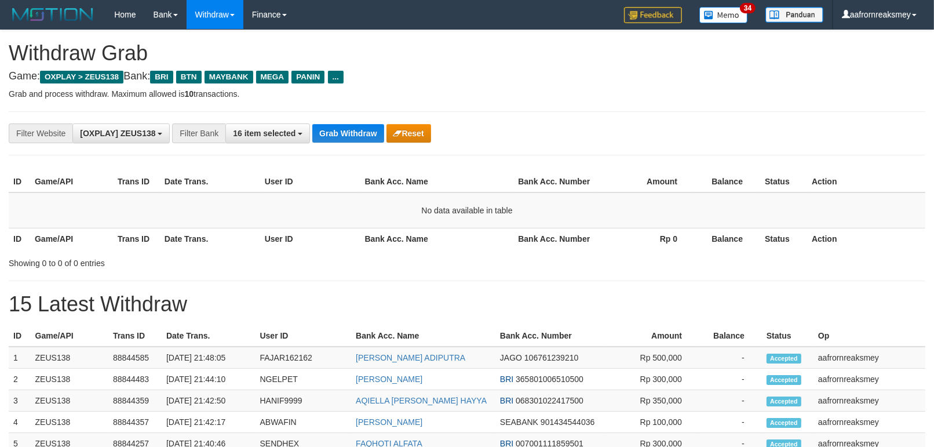
click at [357, 123] on div "**********" at bounding box center [389, 133] width 778 height 20
click at [350, 126] on button "Grab Withdraw" at bounding box center [347, 133] width 71 height 19
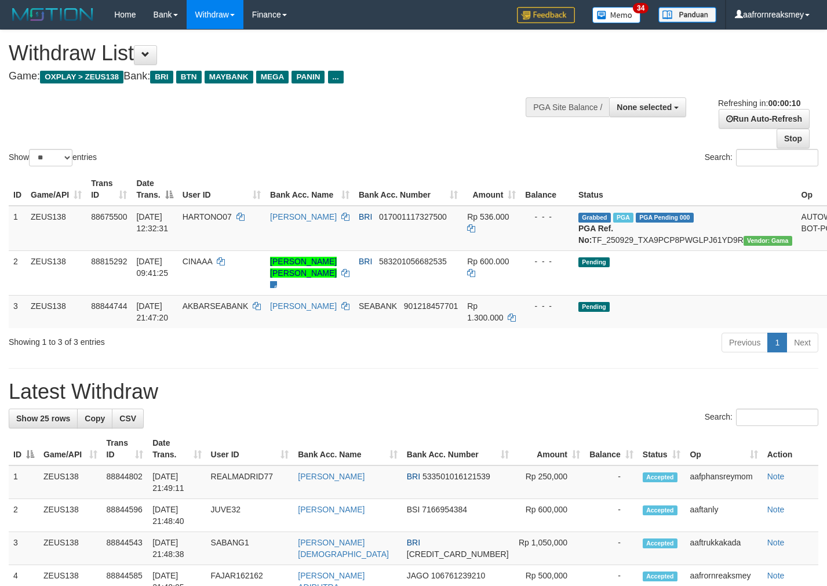
select select
select select "**"
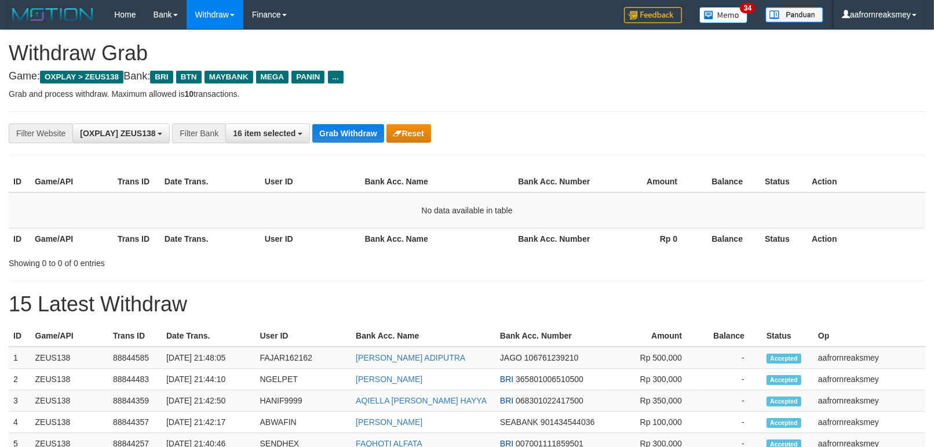
click at [335, 120] on div "**********" at bounding box center [467, 133] width 916 height 44
click at [335, 122] on div "**********" at bounding box center [467, 133] width 916 height 44
click at [335, 124] on button "Grab Withdraw" at bounding box center [347, 133] width 71 height 19
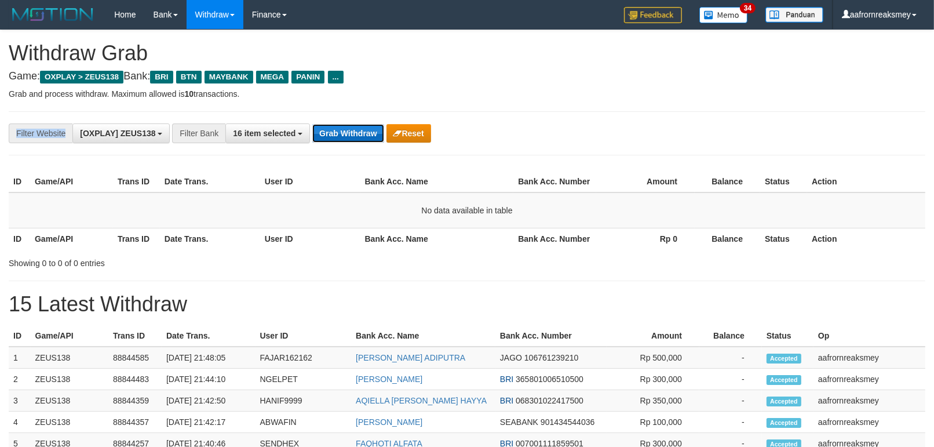
click at [338, 126] on button "Grab Withdraw" at bounding box center [347, 133] width 71 height 19
click at [355, 129] on button "Grab Withdraw" at bounding box center [347, 133] width 71 height 19
click at [354, 129] on button "Grab Withdraw" at bounding box center [347, 133] width 71 height 19
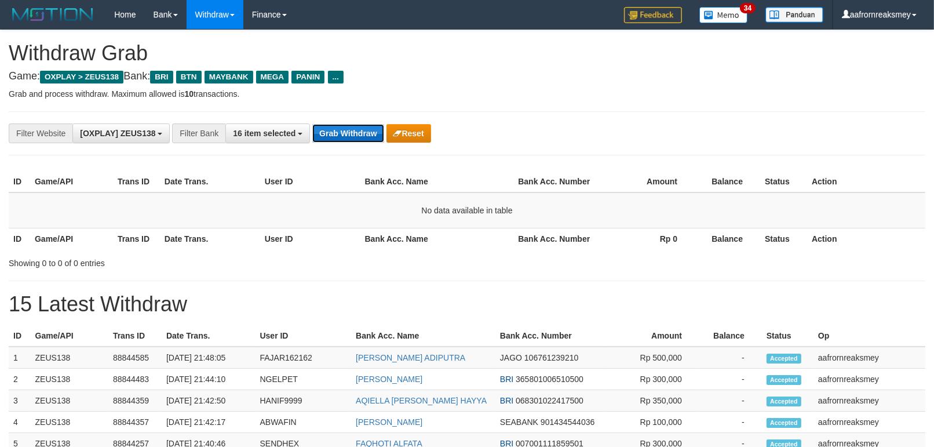
click at [354, 129] on button "Grab Withdraw" at bounding box center [347, 133] width 71 height 19
click at [354, 126] on button "Grab Withdraw" at bounding box center [347, 133] width 71 height 19
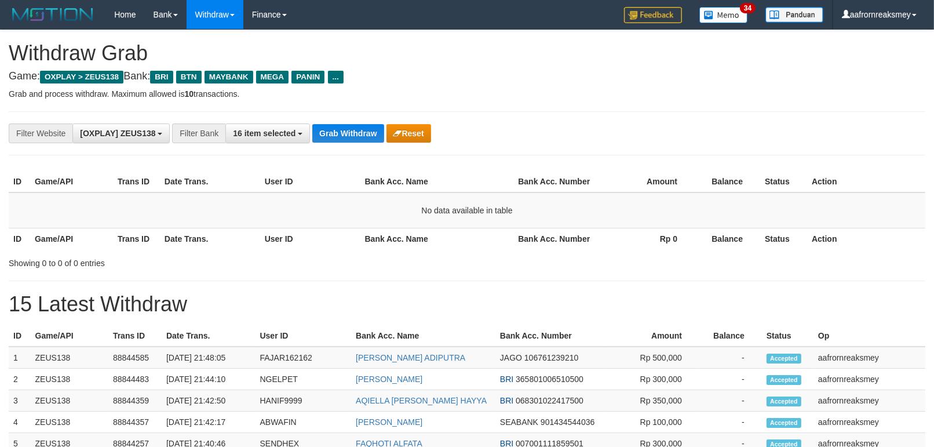
click at [354, 126] on button "Grab Withdraw" at bounding box center [347, 133] width 71 height 19
drag, startPoint x: 0, startPoint y: 0, endPoint x: 354, endPoint y: 126, distance: 375.6
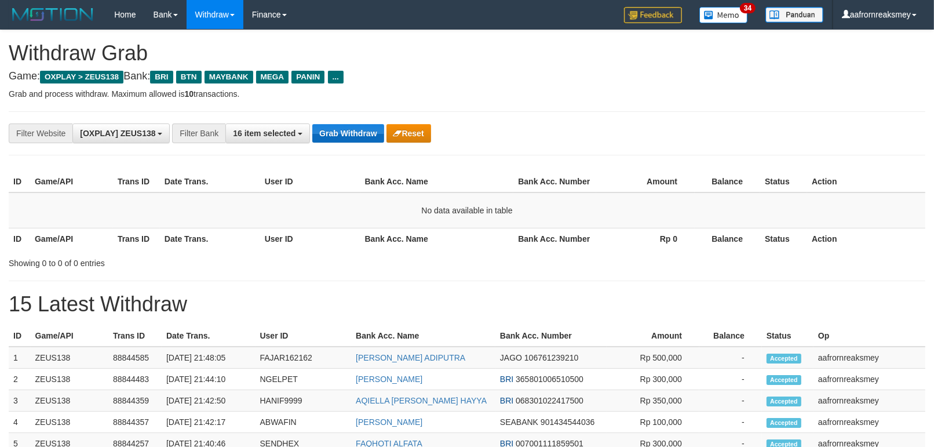
click at [354, 126] on button "Grab Withdraw" at bounding box center [347, 133] width 71 height 19
click at [354, 125] on button "Grab Withdraw" at bounding box center [347, 133] width 71 height 19
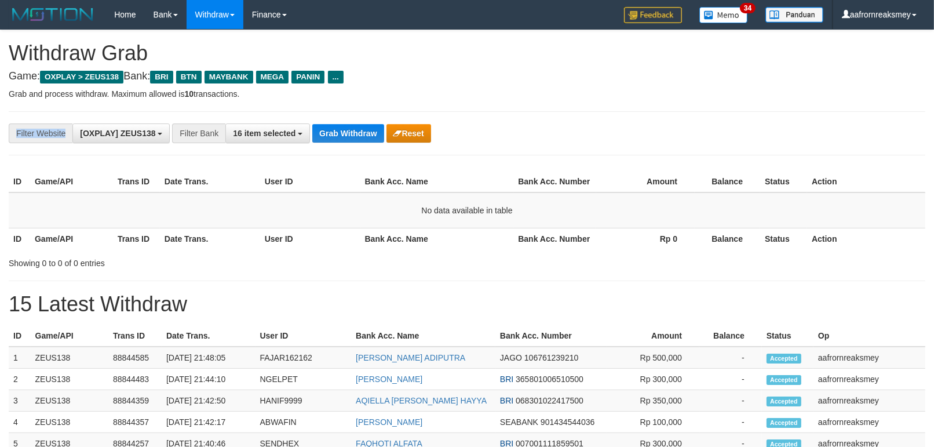
click at [352, 118] on div "**********" at bounding box center [467, 133] width 916 height 44
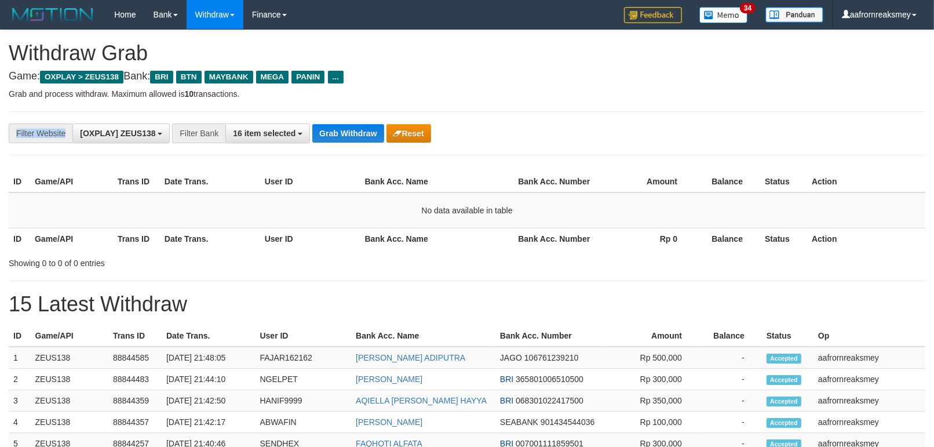
click at [352, 118] on div "**********" at bounding box center [467, 133] width 916 height 44
click at [360, 134] on button "Grab Withdraw" at bounding box center [347, 133] width 71 height 19
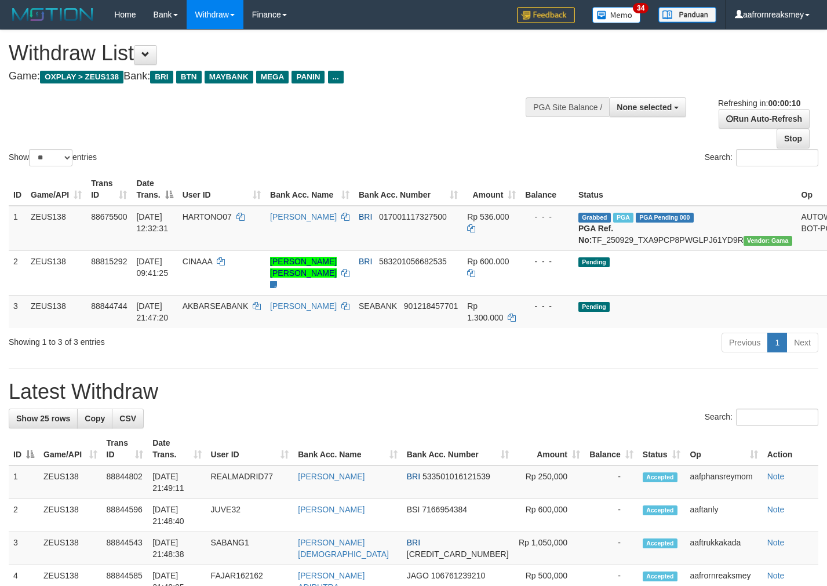
select select
select select "**"
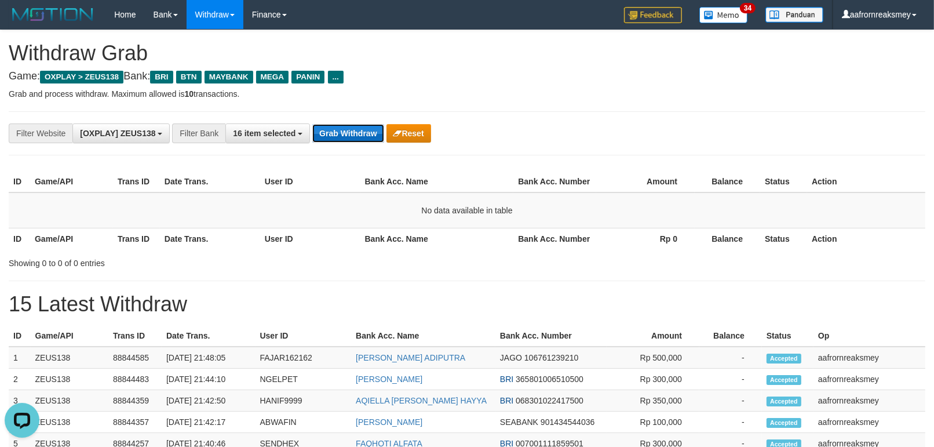
click at [353, 132] on button "Grab Withdraw" at bounding box center [347, 133] width 71 height 19
click at [353, 131] on button "Grab Withdraw" at bounding box center [347, 133] width 71 height 19
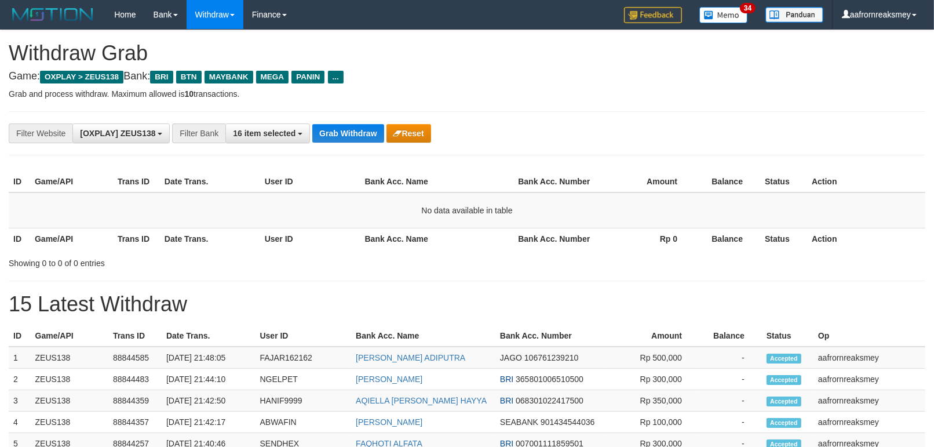
click at [353, 131] on button "Grab Withdraw" at bounding box center [347, 133] width 71 height 19
drag, startPoint x: 0, startPoint y: 0, endPoint x: 352, endPoint y: 131, distance: 375.8
click at [352, 131] on button "Grab Withdraw" at bounding box center [347, 133] width 71 height 19
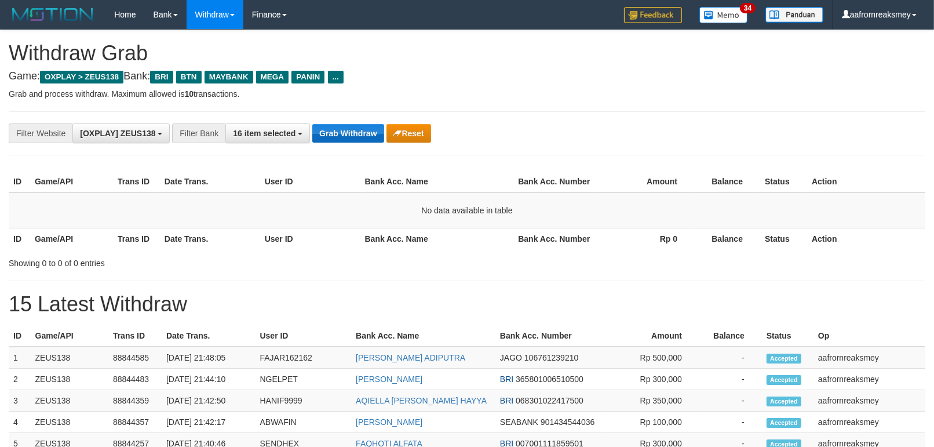
click at [352, 131] on button "Grab Withdraw" at bounding box center [347, 133] width 71 height 19
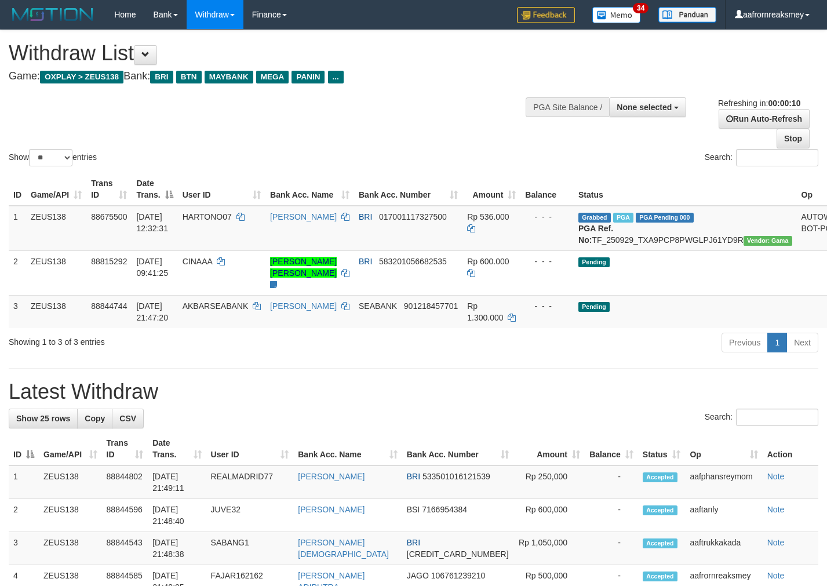
select select
select select "**"
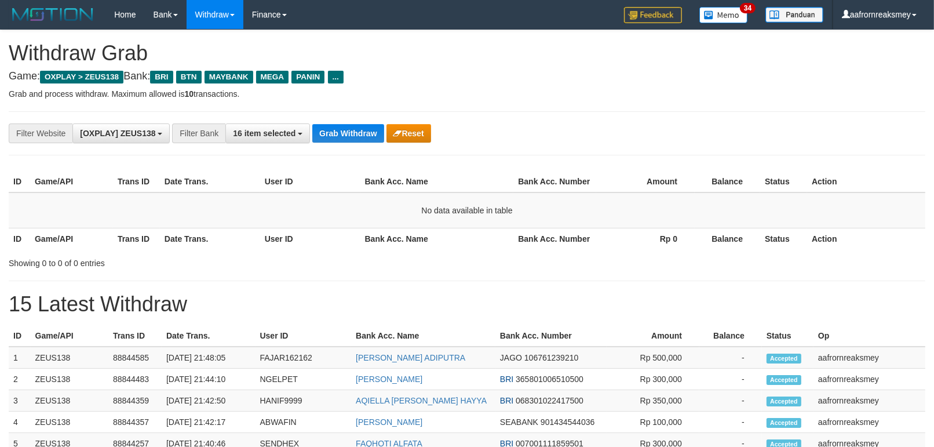
scroll to position [49, 0]
click at [345, 136] on button "Grab Withdraw" at bounding box center [347, 133] width 71 height 19
click at [345, 137] on button "Grab Withdraw" at bounding box center [347, 133] width 71 height 19
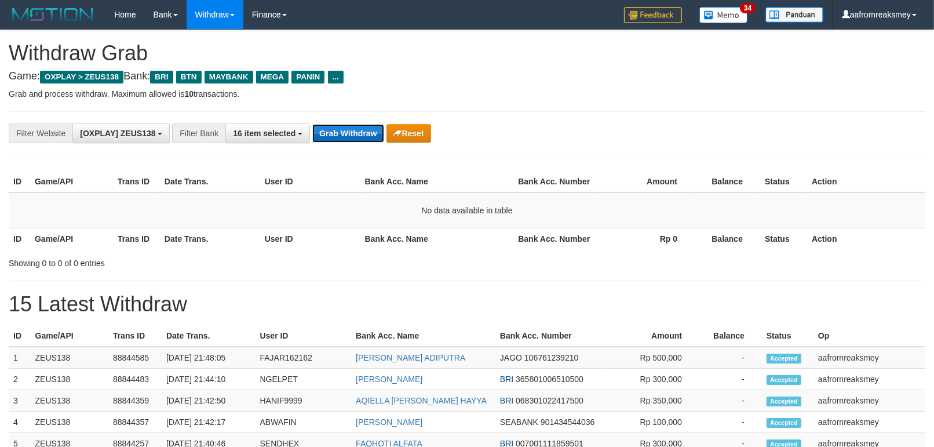
click at [345, 136] on button "Grab Withdraw" at bounding box center [347, 133] width 71 height 19
click at [345, 137] on button "Grab Withdraw" at bounding box center [347, 133] width 71 height 19
click at [345, 140] on button "Grab Withdraw" at bounding box center [347, 133] width 71 height 19
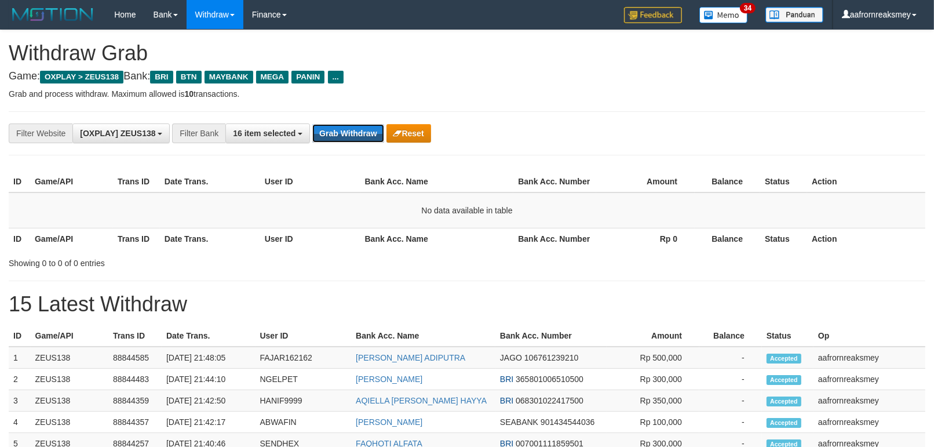
click at [345, 140] on button "Grab Withdraw" at bounding box center [347, 133] width 71 height 19
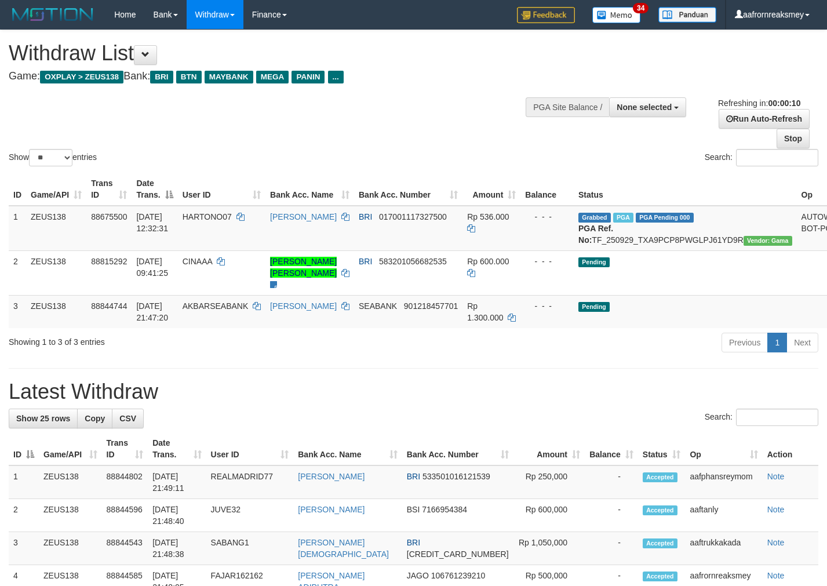
select select
select select "**"
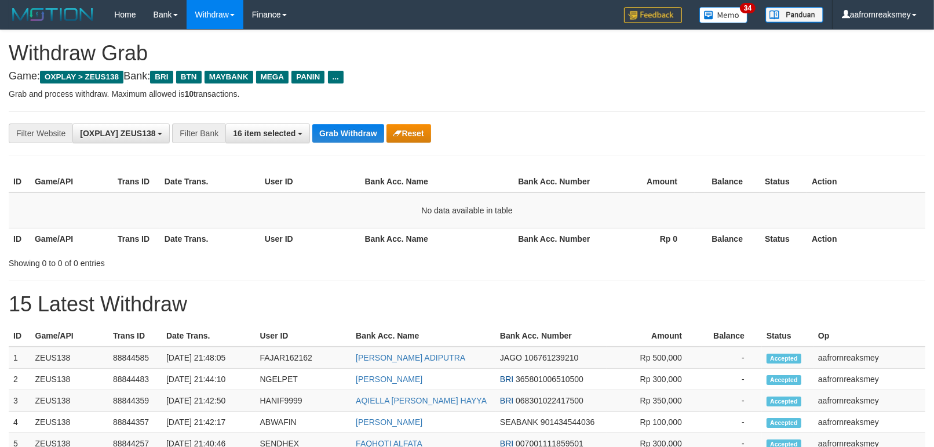
scroll to position [49, 0]
click at [345, 140] on button "Grab Withdraw" at bounding box center [347, 133] width 71 height 19
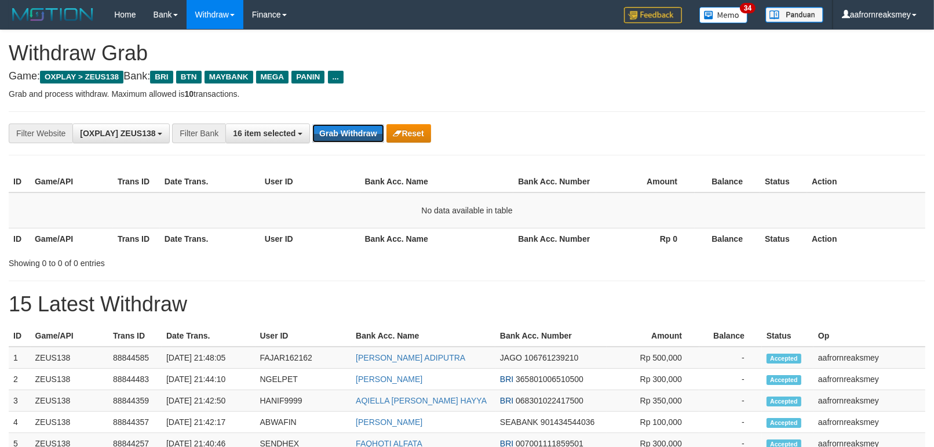
click at [345, 140] on button "Grab Withdraw" at bounding box center [347, 133] width 71 height 19
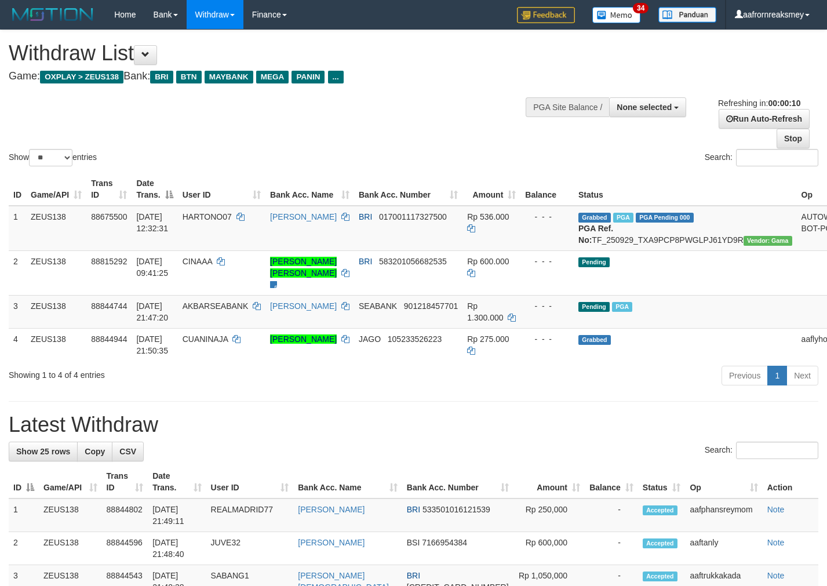
select select
select select "**"
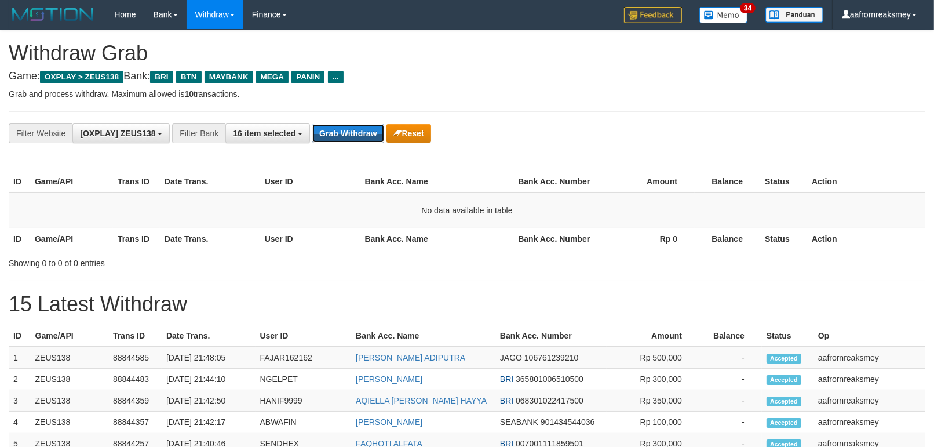
scroll to position [49, 0]
click at [344, 136] on button "Grab Withdraw" at bounding box center [347, 133] width 71 height 19
click at [344, 135] on button "Grab Withdraw" at bounding box center [347, 133] width 71 height 19
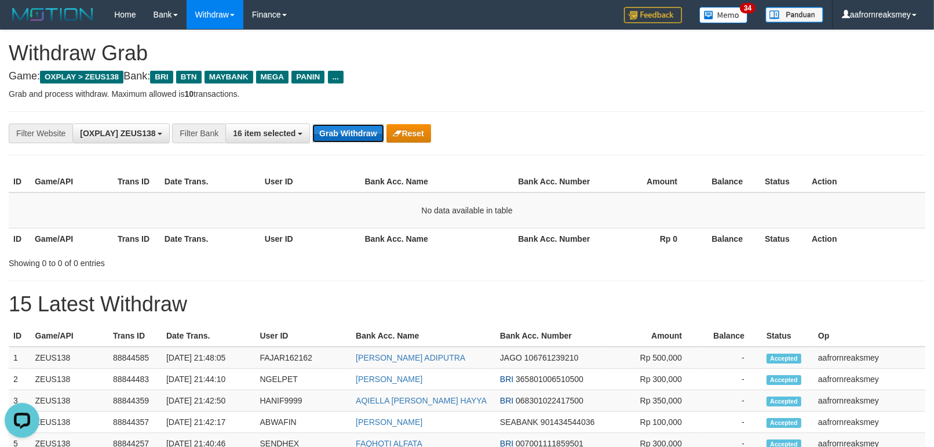
click at [344, 135] on button "Grab Withdraw" at bounding box center [347, 133] width 71 height 19
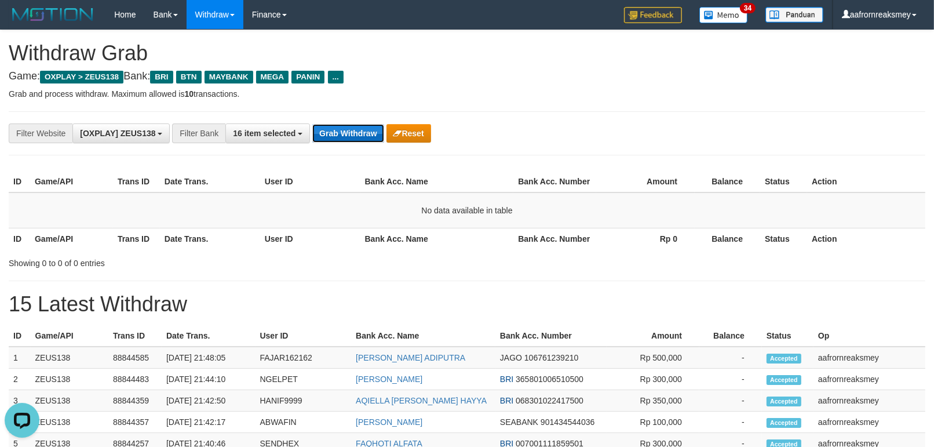
click at [344, 135] on button "Grab Withdraw" at bounding box center [347, 133] width 71 height 19
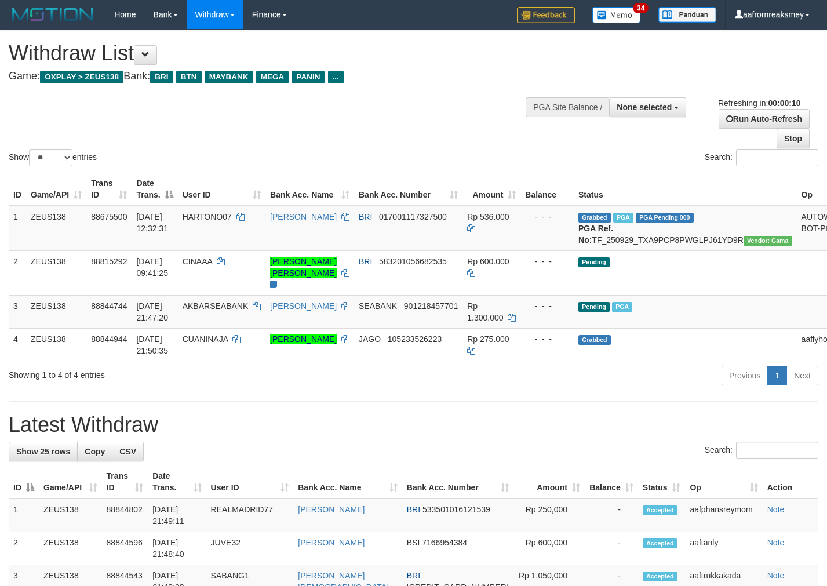
select select
select select "**"
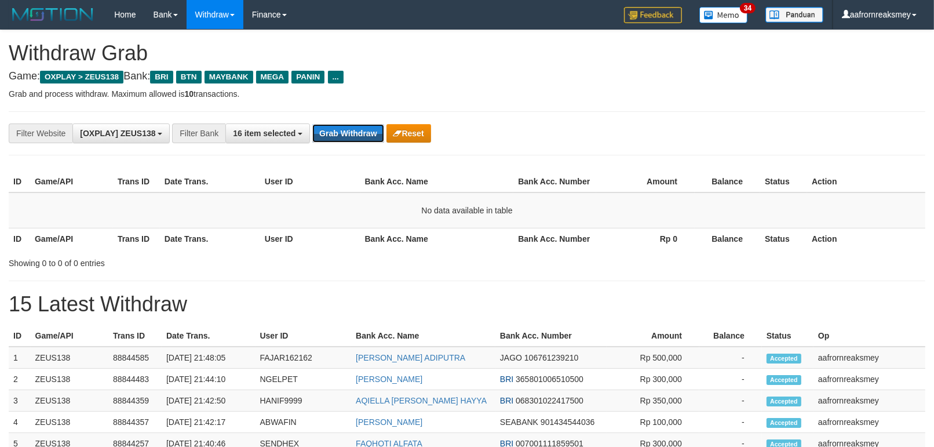
click at [344, 135] on button "Grab Withdraw" at bounding box center [347, 133] width 71 height 19
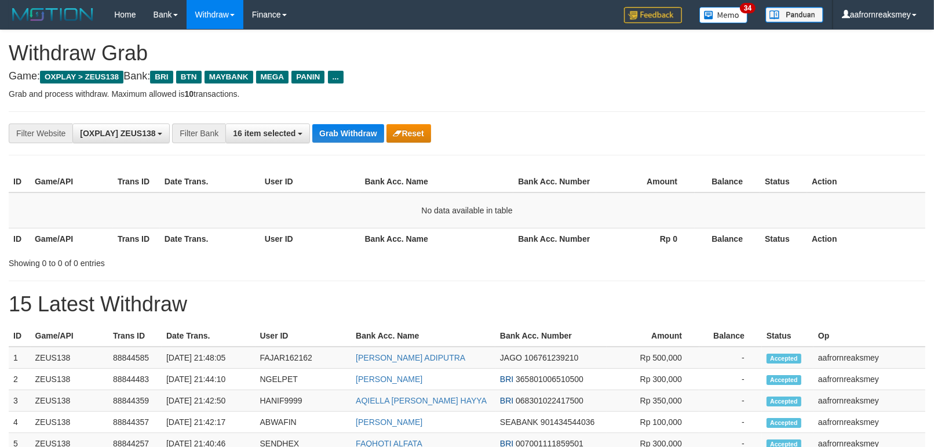
click at [344, 135] on button "Grab Withdraw" at bounding box center [347, 133] width 71 height 19
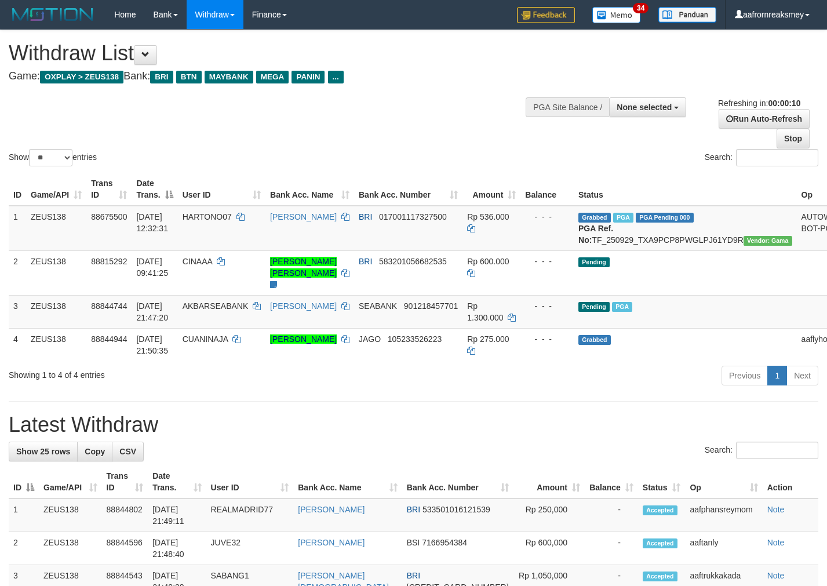
select select
select select "**"
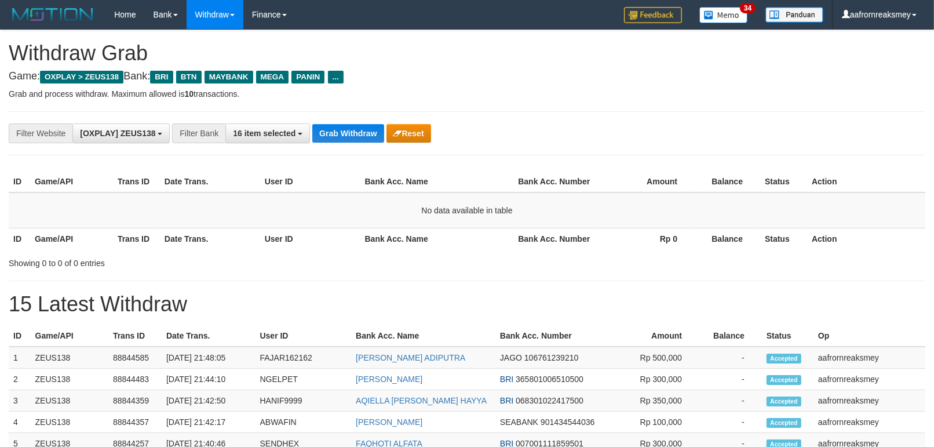
click at [344, 135] on button "Grab Withdraw" at bounding box center [347, 133] width 71 height 19
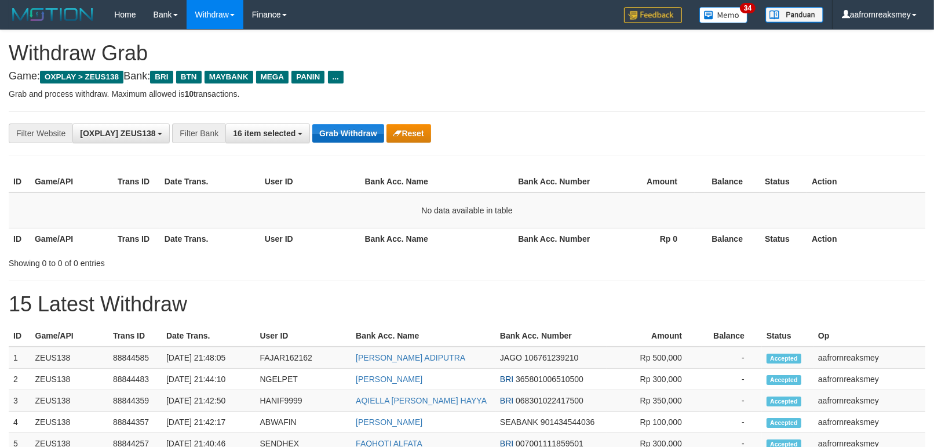
drag, startPoint x: 0, startPoint y: 0, endPoint x: 344, endPoint y: 137, distance: 369.7
click at [344, 137] on button "Grab Withdraw" at bounding box center [347, 133] width 71 height 19
drag, startPoint x: 352, startPoint y: 144, endPoint x: 349, endPoint y: 136, distance: 8.3
click at [351, 141] on div "**********" at bounding box center [467, 133] width 916 height 44
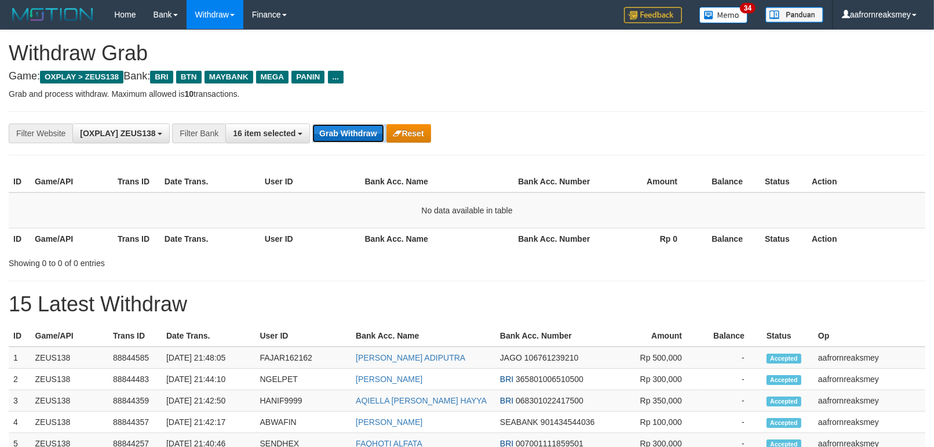
click at [349, 135] on button "Grab Withdraw" at bounding box center [347, 133] width 71 height 19
click at [348, 134] on button "Grab Withdraw" at bounding box center [347, 133] width 71 height 19
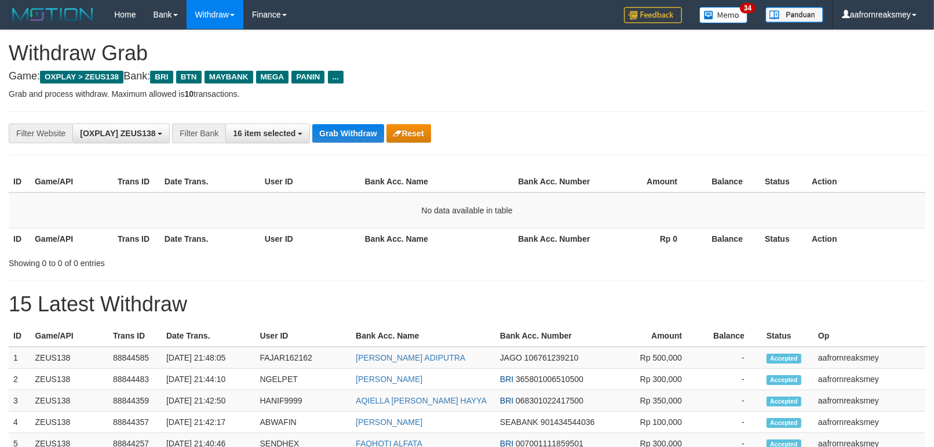
click at [348, 134] on button "Grab Withdraw" at bounding box center [347, 133] width 71 height 19
click at [348, 133] on button "Grab Withdraw" at bounding box center [347, 133] width 71 height 19
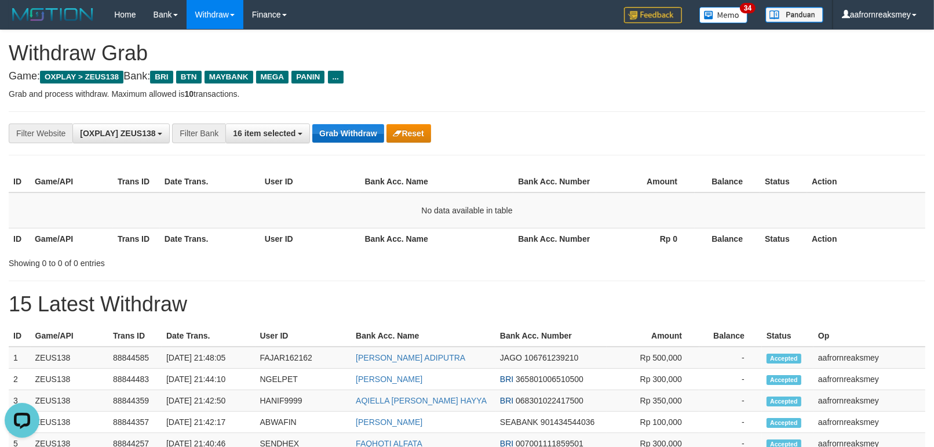
click at [348, 133] on button "Grab Withdraw" at bounding box center [347, 133] width 71 height 19
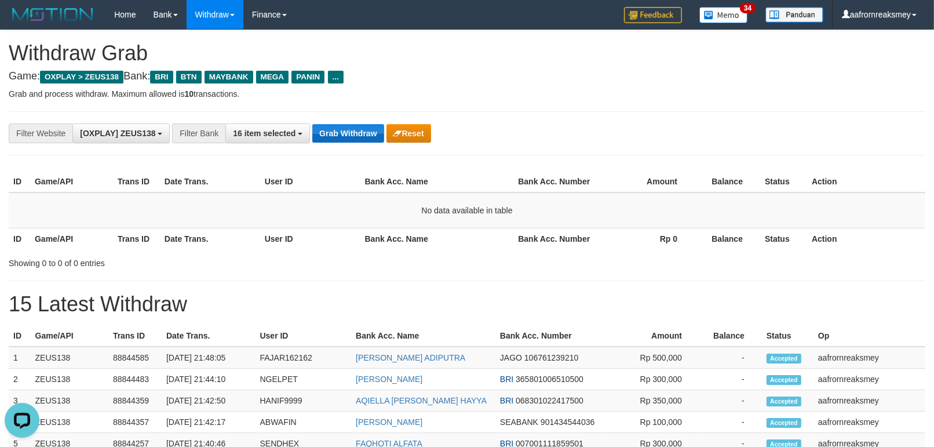
click at [348, 133] on button "Grab Withdraw" at bounding box center [347, 133] width 71 height 19
click at [348, 132] on button "Grab Withdraw" at bounding box center [347, 133] width 71 height 19
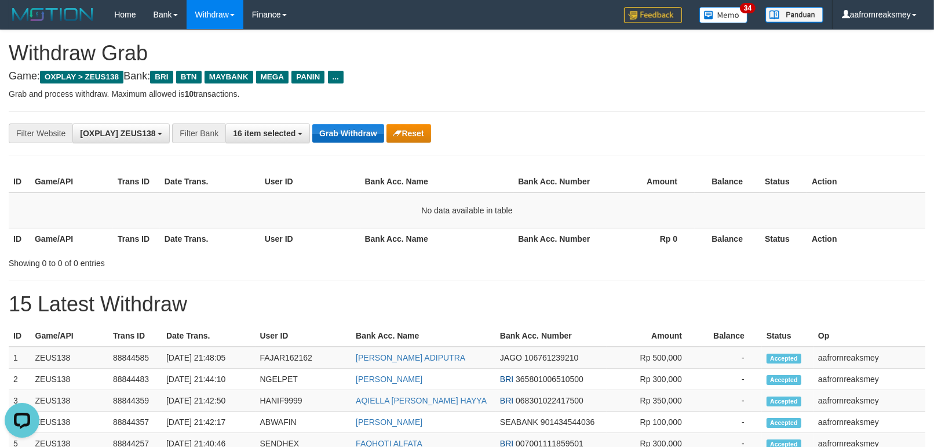
click at [348, 132] on button "Grab Withdraw" at bounding box center [347, 133] width 71 height 19
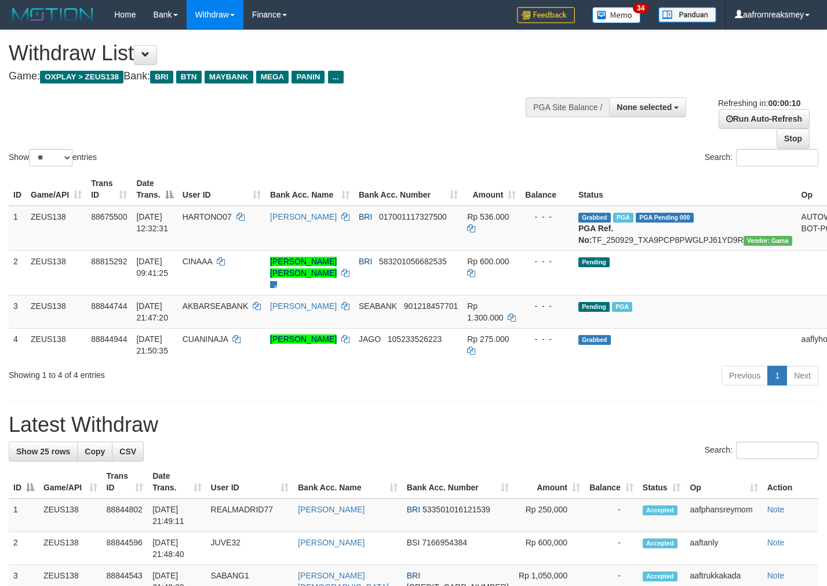
select select
select select "**"
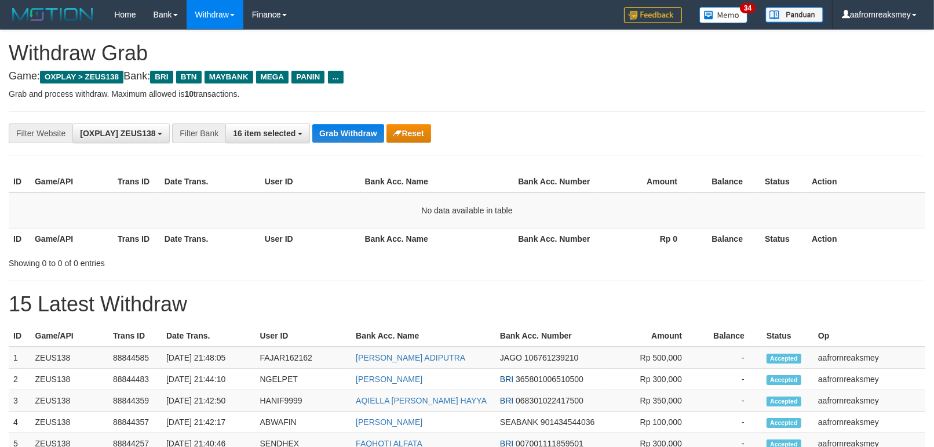
scroll to position [49, 0]
click at [348, 132] on button "Grab Withdraw" at bounding box center [347, 133] width 71 height 19
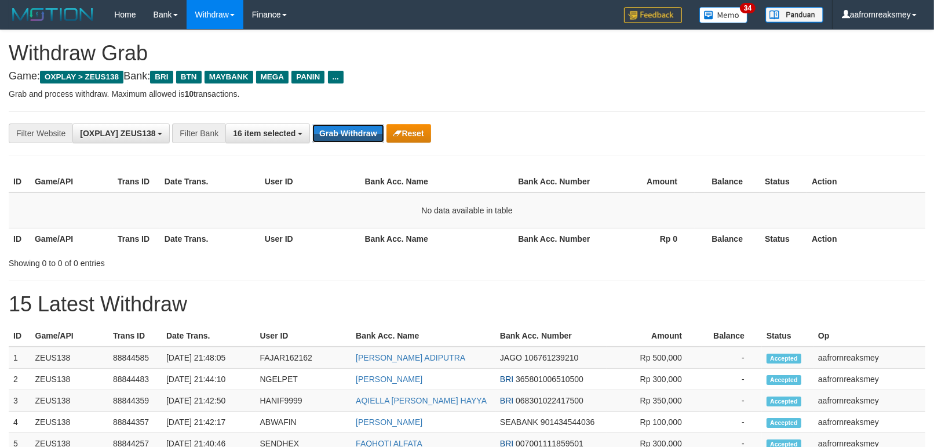
click at [348, 132] on button "Grab Withdraw" at bounding box center [347, 133] width 71 height 19
drag, startPoint x: 0, startPoint y: 0, endPoint x: 348, endPoint y: 132, distance: 372.4
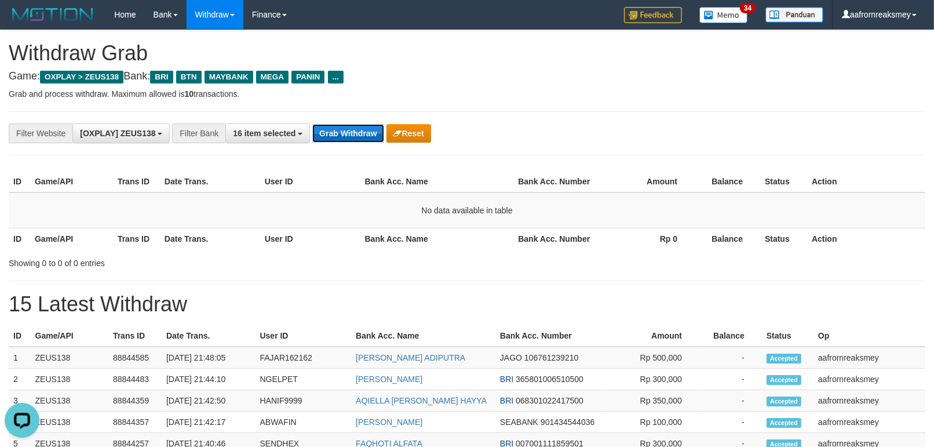
click at [348, 132] on button "Grab Withdraw" at bounding box center [347, 133] width 71 height 19
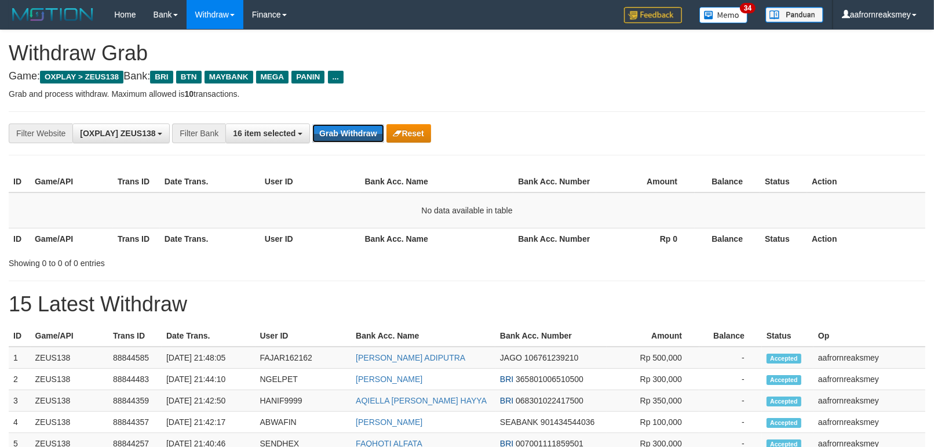
click at [348, 132] on button "Grab Withdraw" at bounding box center [347, 133] width 71 height 19
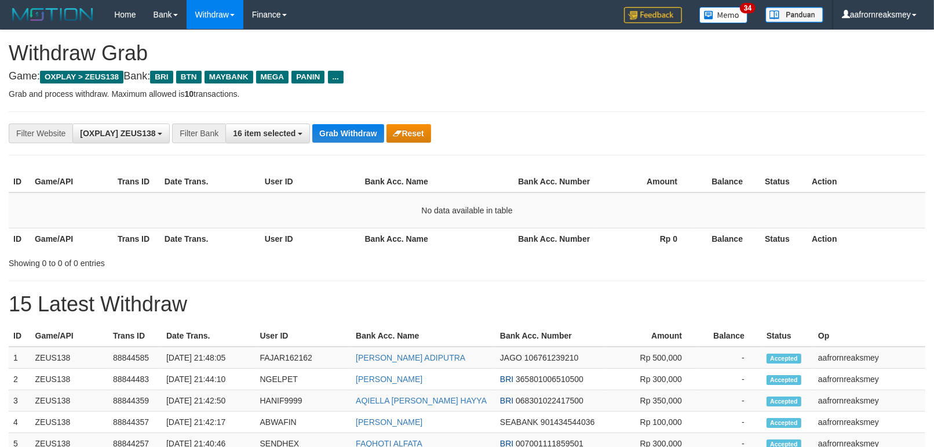
click at [348, 132] on button "Grab Withdraw" at bounding box center [347, 133] width 71 height 19
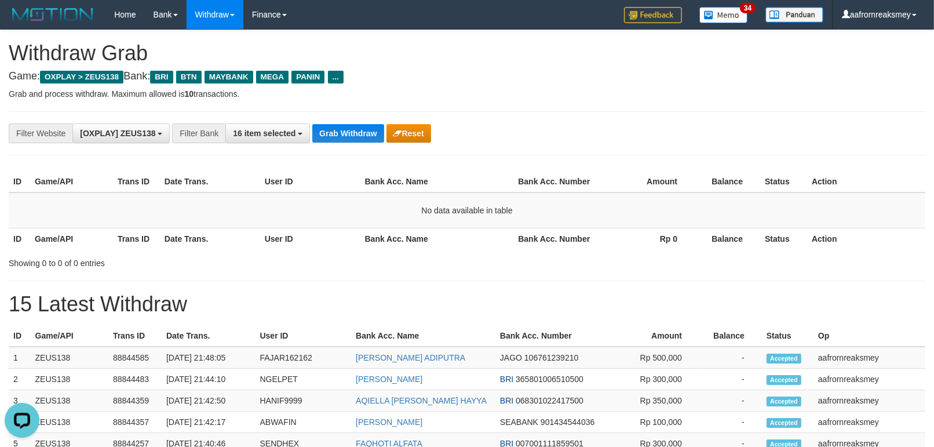
click at [348, 132] on button "Grab Withdraw" at bounding box center [347, 133] width 71 height 19
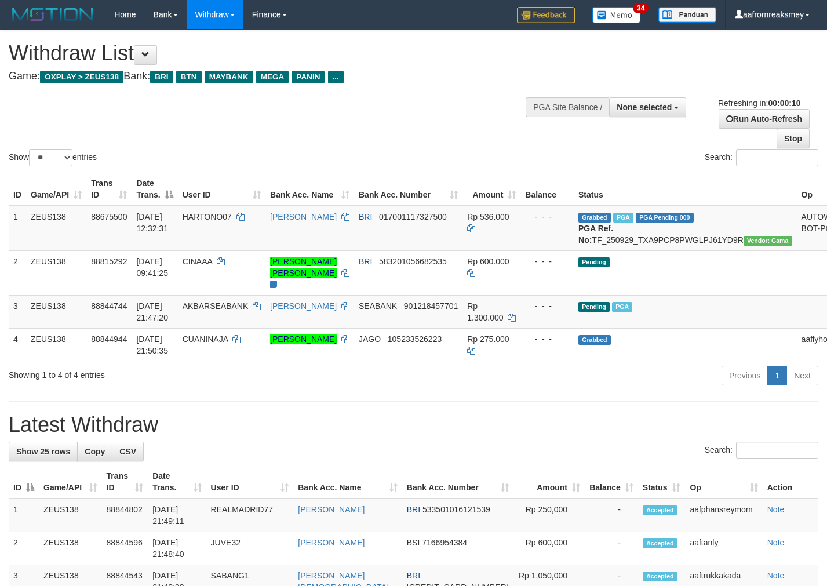
select select
select select "**"
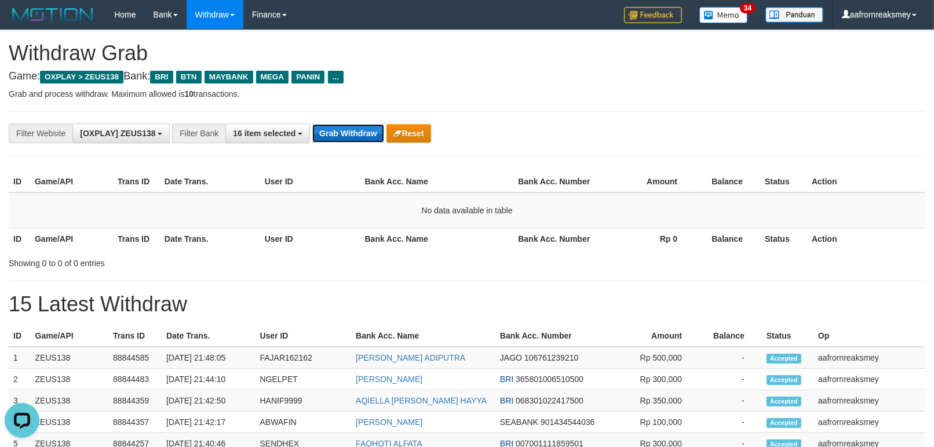
click at [348, 133] on button "Grab Withdraw" at bounding box center [347, 133] width 71 height 19
click at [348, 131] on button "Grab Withdraw" at bounding box center [347, 133] width 71 height 19
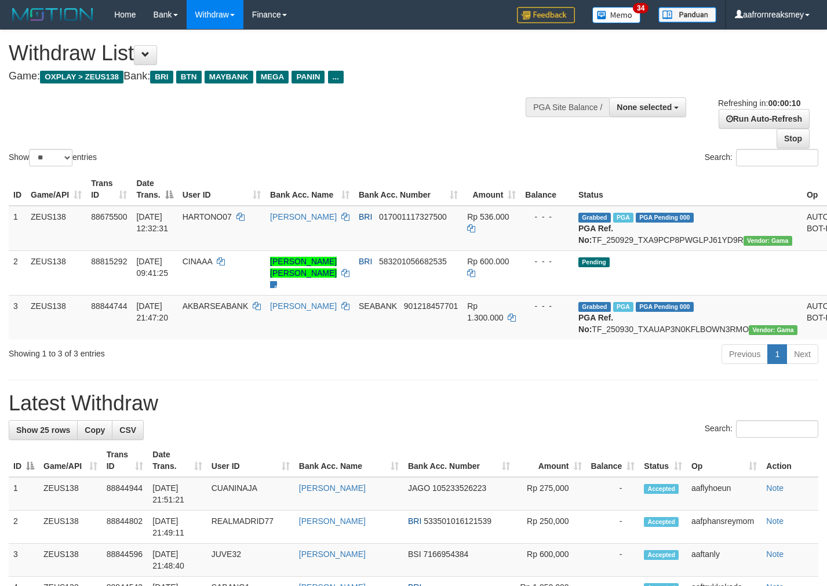
select select
select select "**"
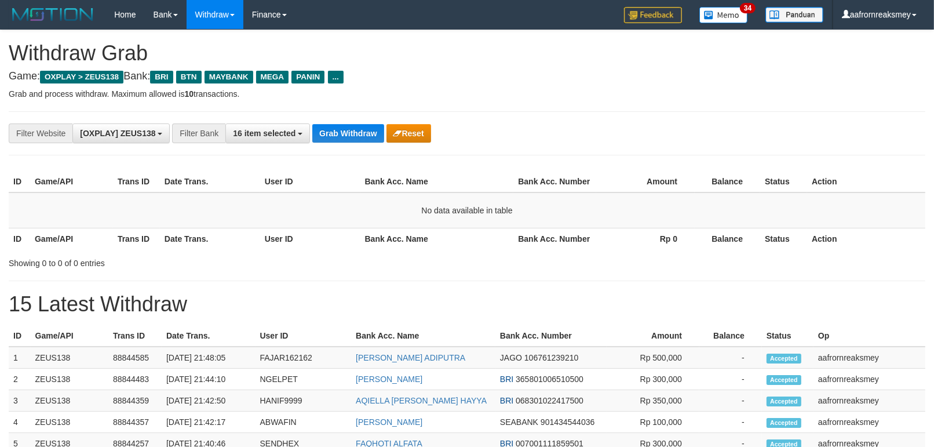
click at [348, 131] on button "Grab Withdraw" at bounding box center [347, 133] width 71 height 19
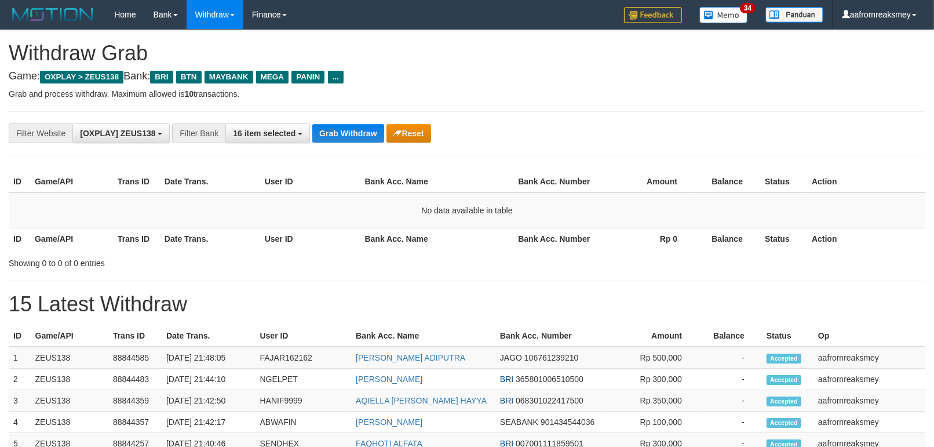
drag, startPoint x: 345, startPoint y: 151, endPoint x: 344, endPoint y: 143, distance: 7.6
click at [344, 141] on div "**********" at bounding box center [389, 133] width 778 height 20
click at [344, 140] on button "Grab Withdraw" at bounding box center [347, 133] width 71 height 19
click at [370, 130] on button "Grab Withdraw" at bounding box center [347, 133] width 71 height 19
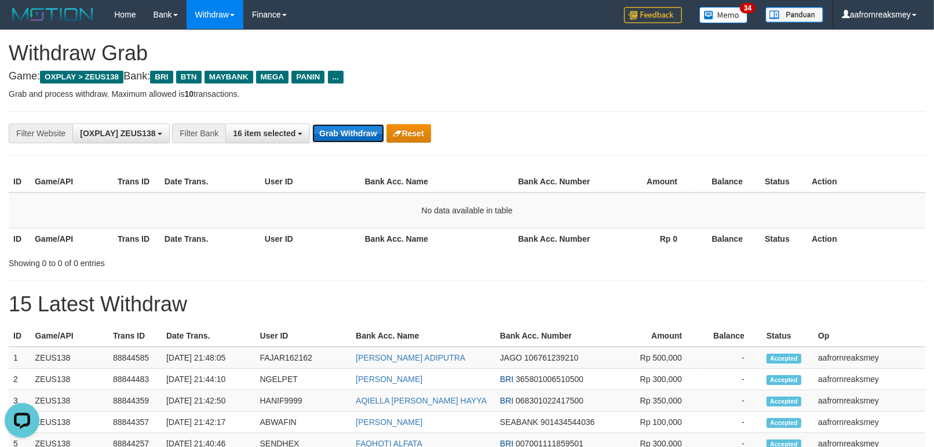
click at [366, 140] on button "Grab Withdraw" at bounding box center [347, 133] width 71 height 19
click at [363, 138] on button "Grab Withdraw" at bounding box center [347, 133] width 71 height 19
click at [363, 139] on button "Grab Withdraw" at bounding box center [347, 133] width 71 height 19
click at [323, 137] on button "Grab Withdraw" at bounding box center [347, 133] width 71 height 19
click at [325, 137] on button "Grab Withdraw" at bounding box center [347, 133] width 71 height 19
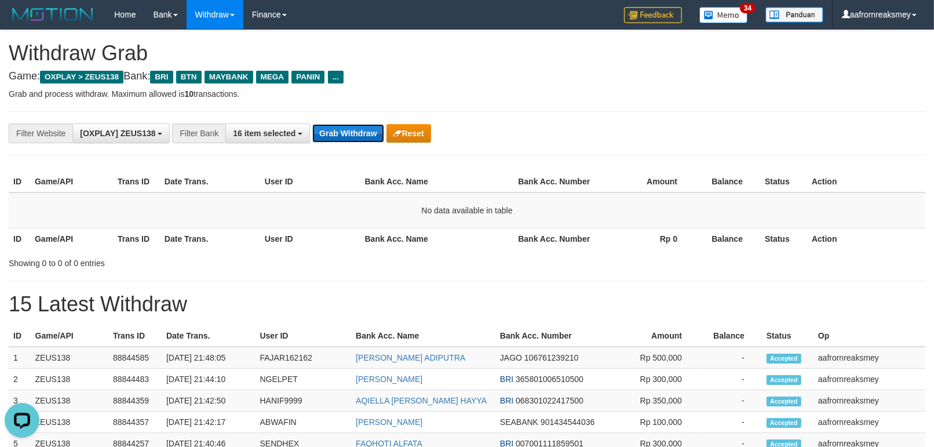
click at [325, 137] on button "Grab Withdraw" at bounding box center [347, 133] width 71 height 19
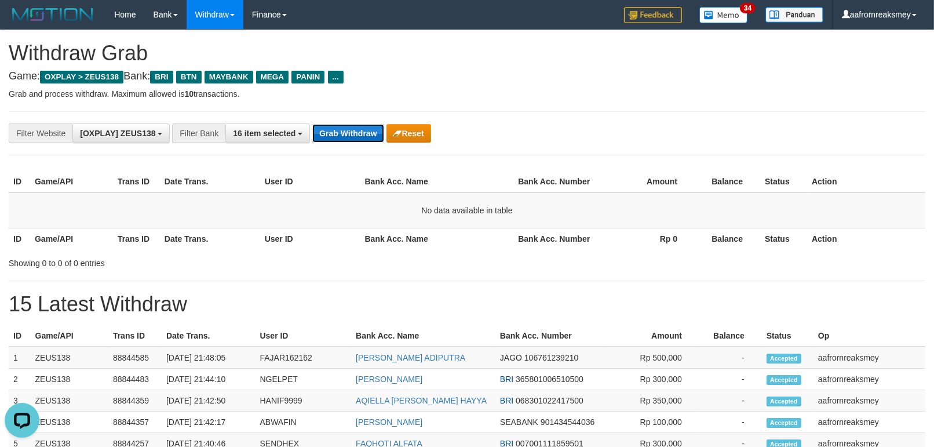
click at [325, 137] on button "Grab Withdraw" at bounding box center [347, 133] width 71 height 19
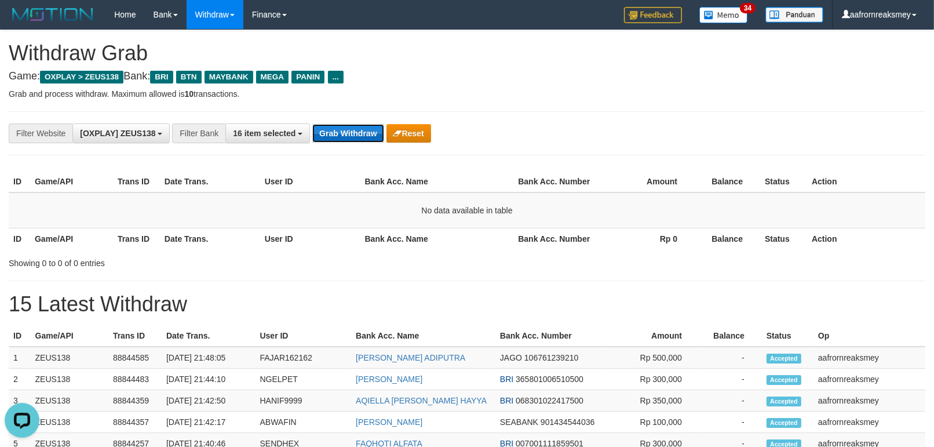
click at [325, 137] on button "Grab Withdraw" at bounding box center [347, 133] width 71 height 19
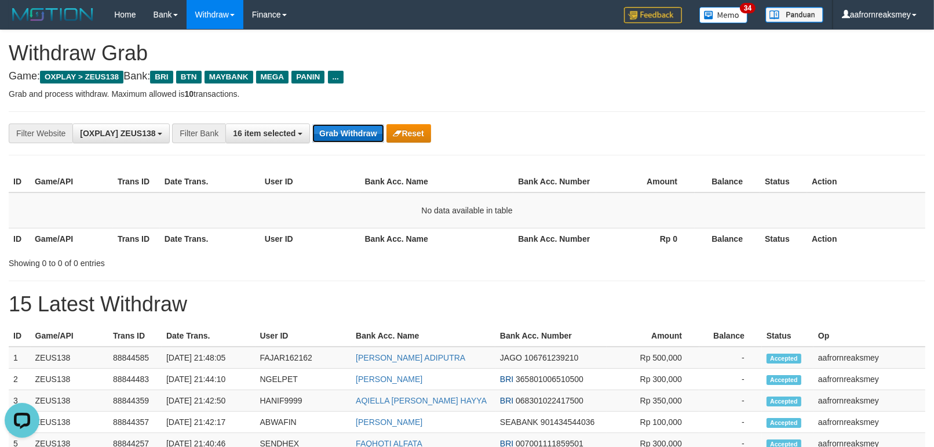
click at [325, 137] on button "Grab Withdraw" at bounding box center [347, 133] width 71 height 19
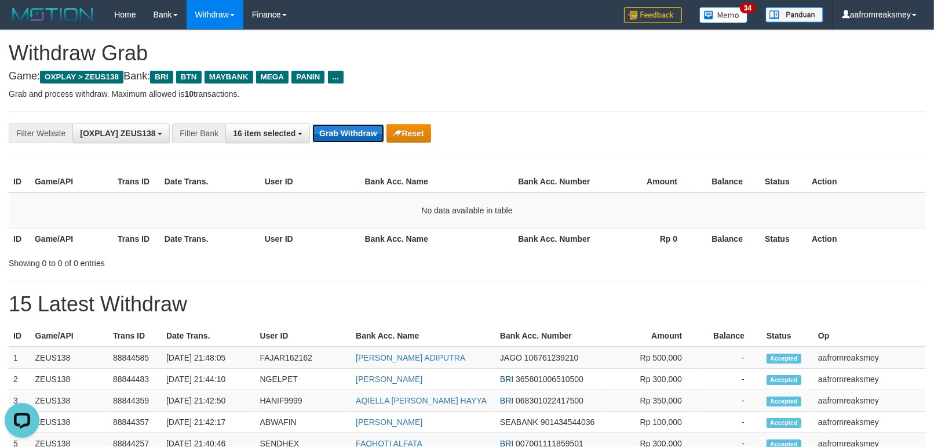
click at [325, 137] on button "Grab Withdraw" at bounding box center [347, 133] width 71 height 19
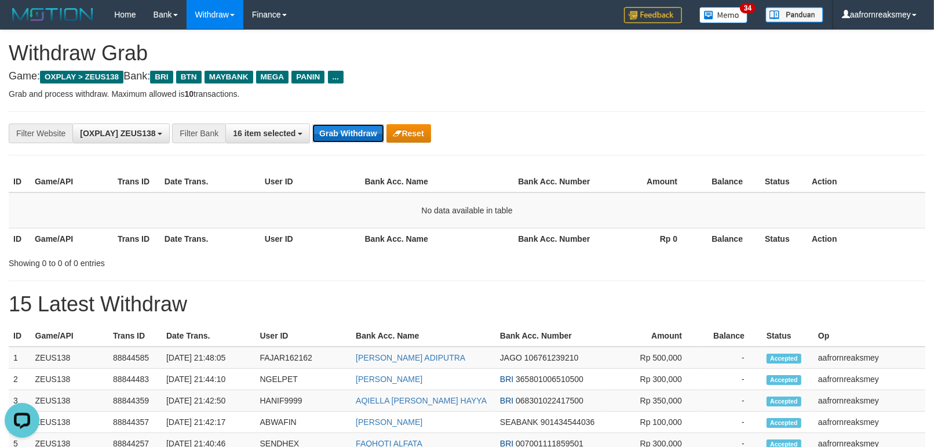
click at [325, 137] on button "Grab Withdraw" at bounding box center [347, 133] width 71 height 19
click at [325, 138] on button "Grab Withdraw" at bounding box center [347, 133] width 71 height 19
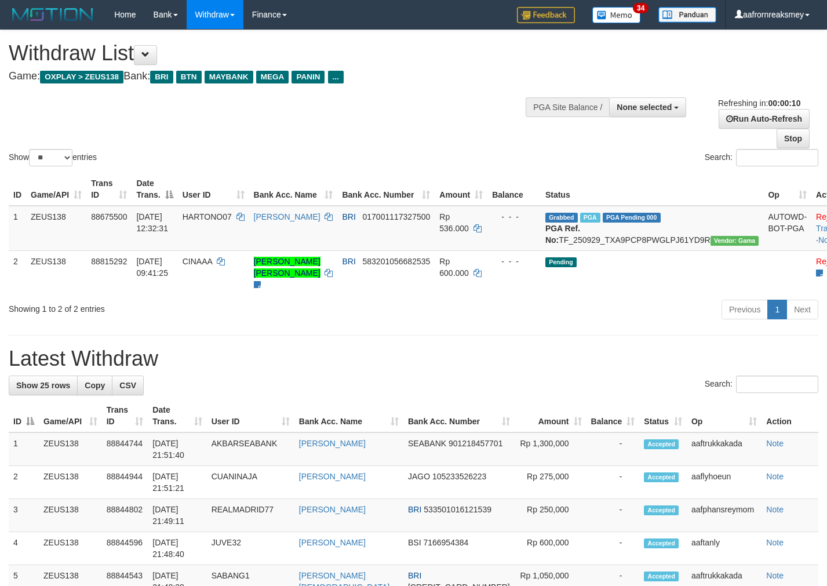
select select
select select "**"
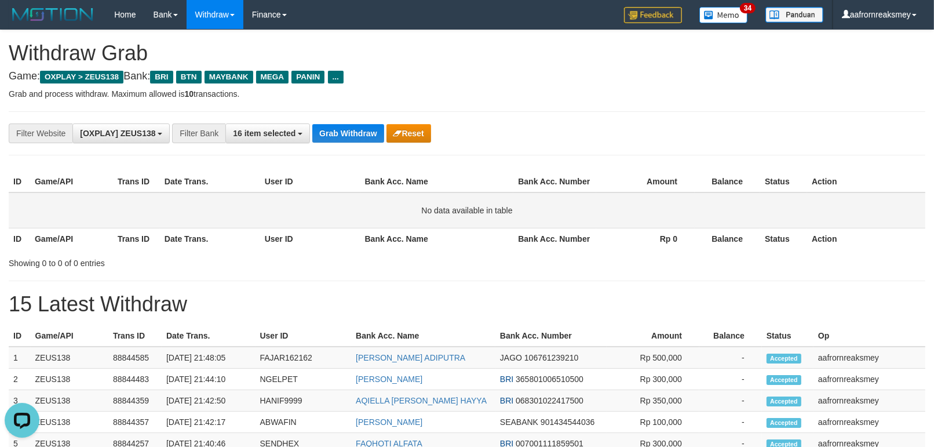
drag, startPoint x: 899, startPoint y: 152, endPoint x: 438, endPoint y: 220, distance: 466.1
click at [899, 153] on div "**********" at bounding box center [467, 133] width 916 height 44
click at [342, 132] on button "Grab Withdraw" at bounding box center [347, 133] width 71 height 19
click at [339, 123] on div "**********" at bounding box center [389, 133] width 778 height 20
click at [338, 120] on div "**********" at bounding box center [467, 133] width 916 height 44
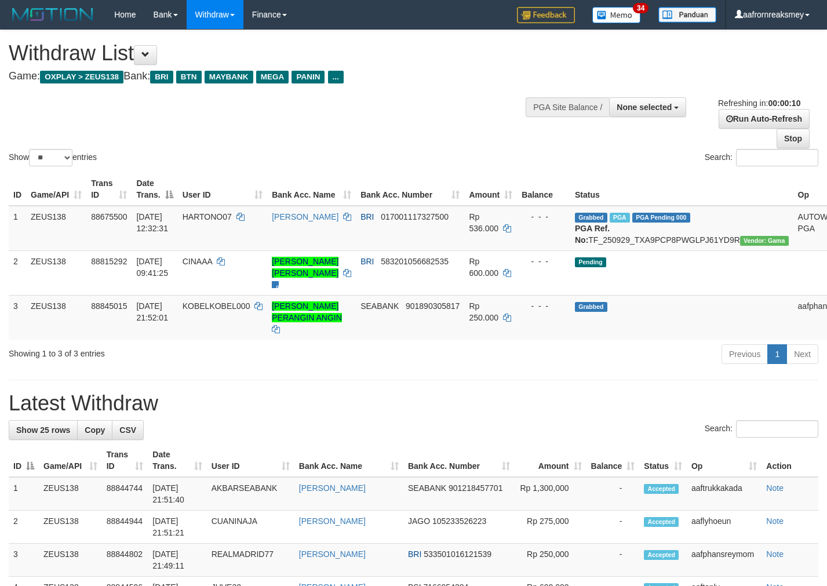
select select
select select "**"
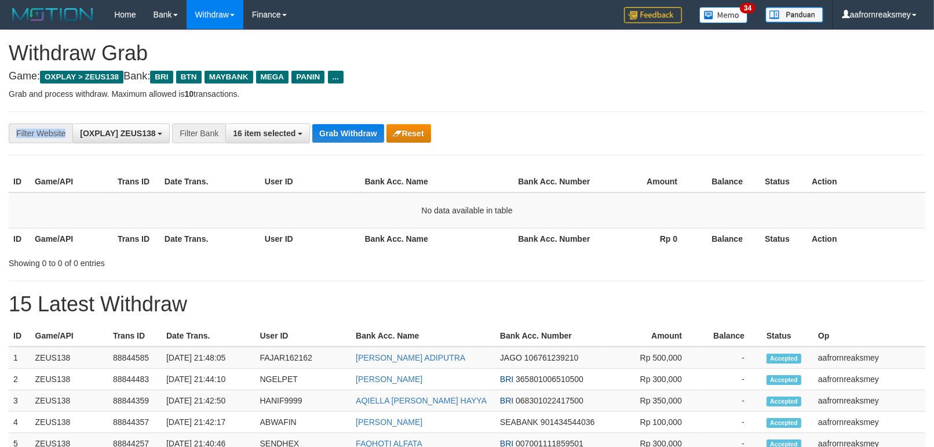
click at [337, 120] on div "**********" at bounding box center [467, 133] width 916 height 44
drag, startPoint x: 0, startPoint y: 0, endPoint x: 335, endPoint y: 120, distance: 355.8
click at [335, 120] on div "**********" at bounding box center [467, 133] width 916 height 44
click at [335, 122] on div "**********" at bounding box center [467, 133] width 916 height 44
click at [337, 126] on div "**********" at bounding box center [467, 133] width 916 height 44
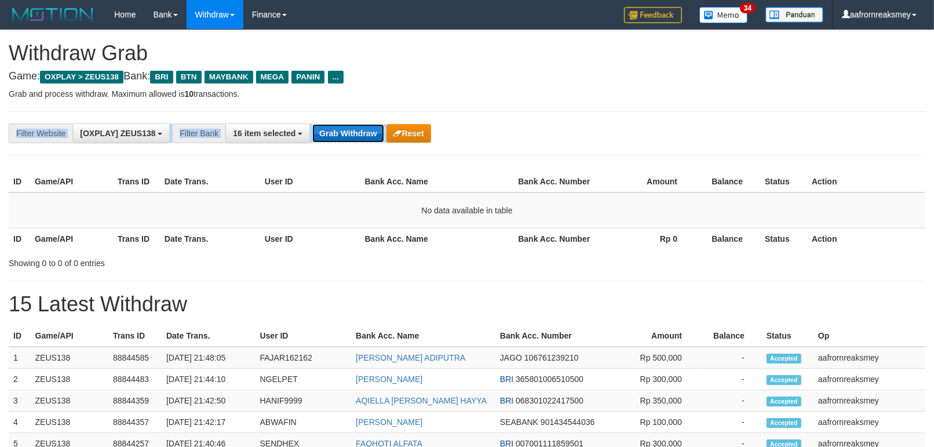
click at [337, 126] on button "Grab Withdraw" at bounding box center [347, 133] width 71 height 19
click at [335, 125] on button "Grab Withdraw" at bounding box center [347, 133] width 71 height 19
click at [334, 125] on button "Grab Withdraw" at bounding box center [347, 133] width 71 height 19
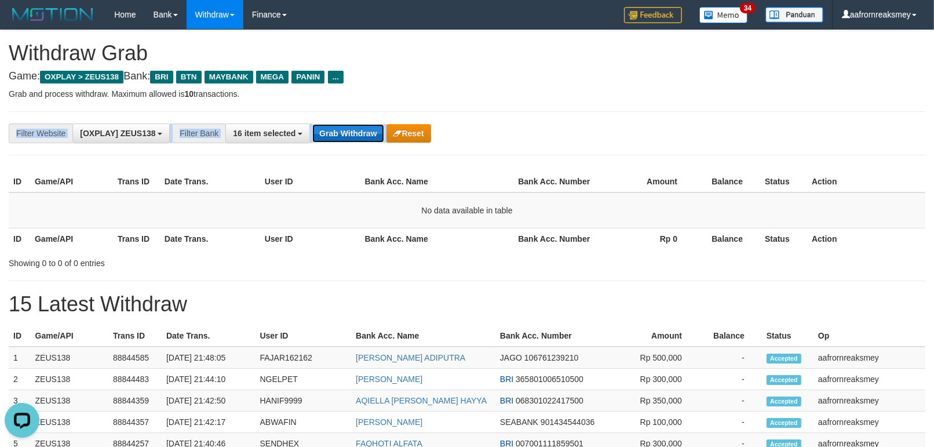
click at [335, 125] on button "Grab Withdraw" at bounding box center [347, 133] width 71 height 19
click at [334, 125] on button "Grab Withdraw" at bounding box center [347, 133] width 71 height 19
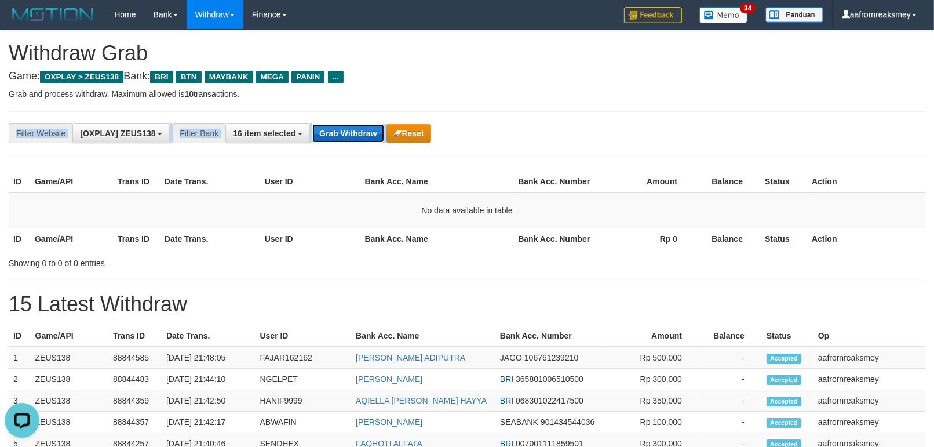
click at [334, 126] on button "Grab Withdraw" at bounding box center [347, 133] width 71 height 19
click at [335, 126] on button "Grab Withdraw" at bounding box center [347, 133] width 71 height 19
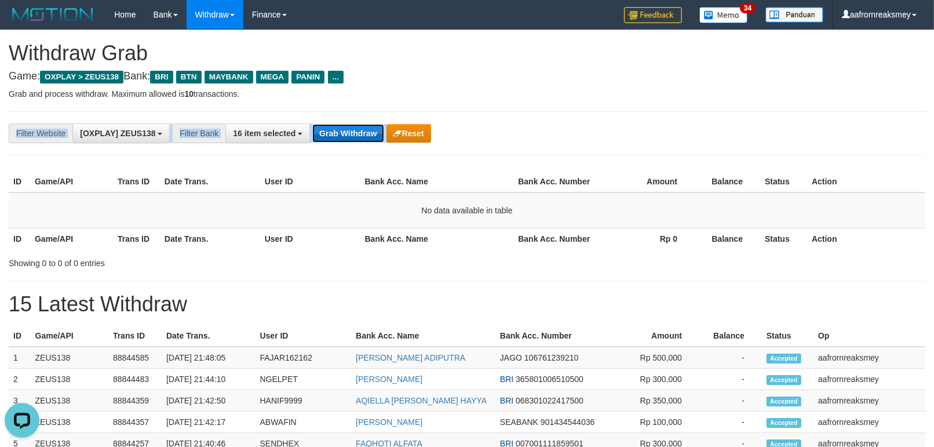
click at [335, 126] on button "Grab Withdraw" at bounding box center [347, 133] width 71 height 19
click at [335, 127] on button "Grab Withdraw" at bounding box center [347, 133] width 71 height 19
